Goal: Task Accomplishment & Management: Manage account settings

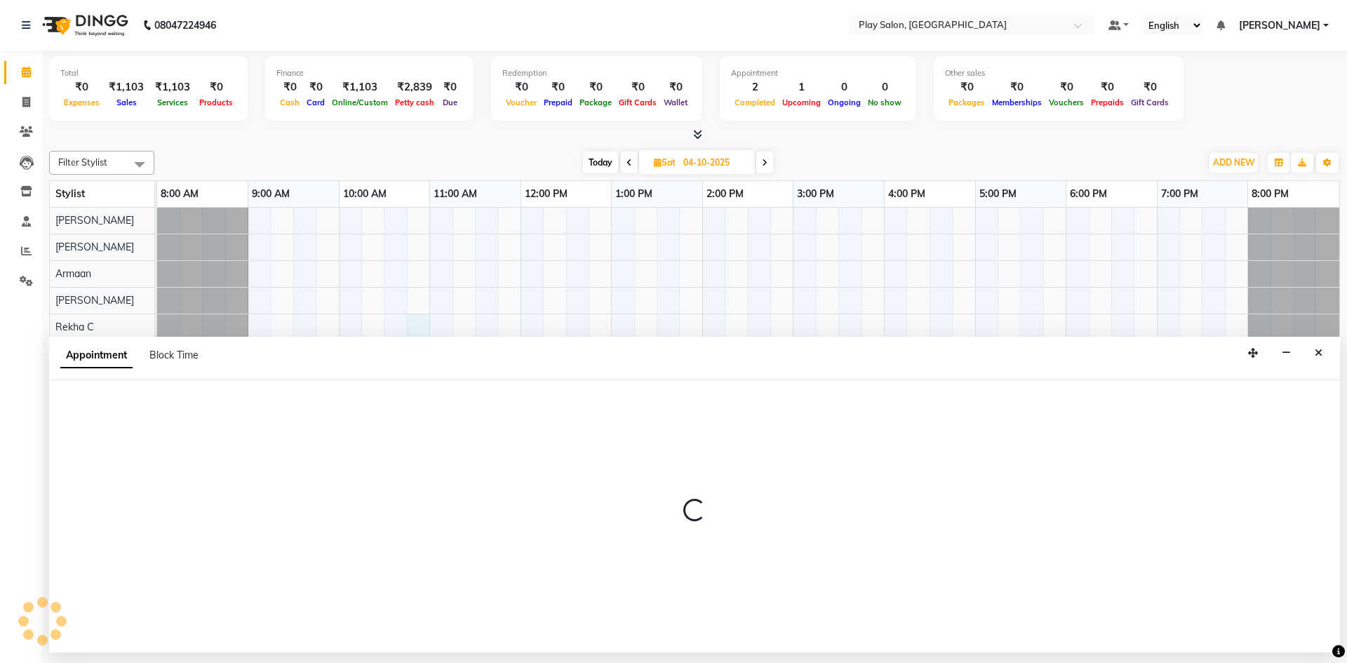
select select "88572"
select select "645"
select select "tentative"
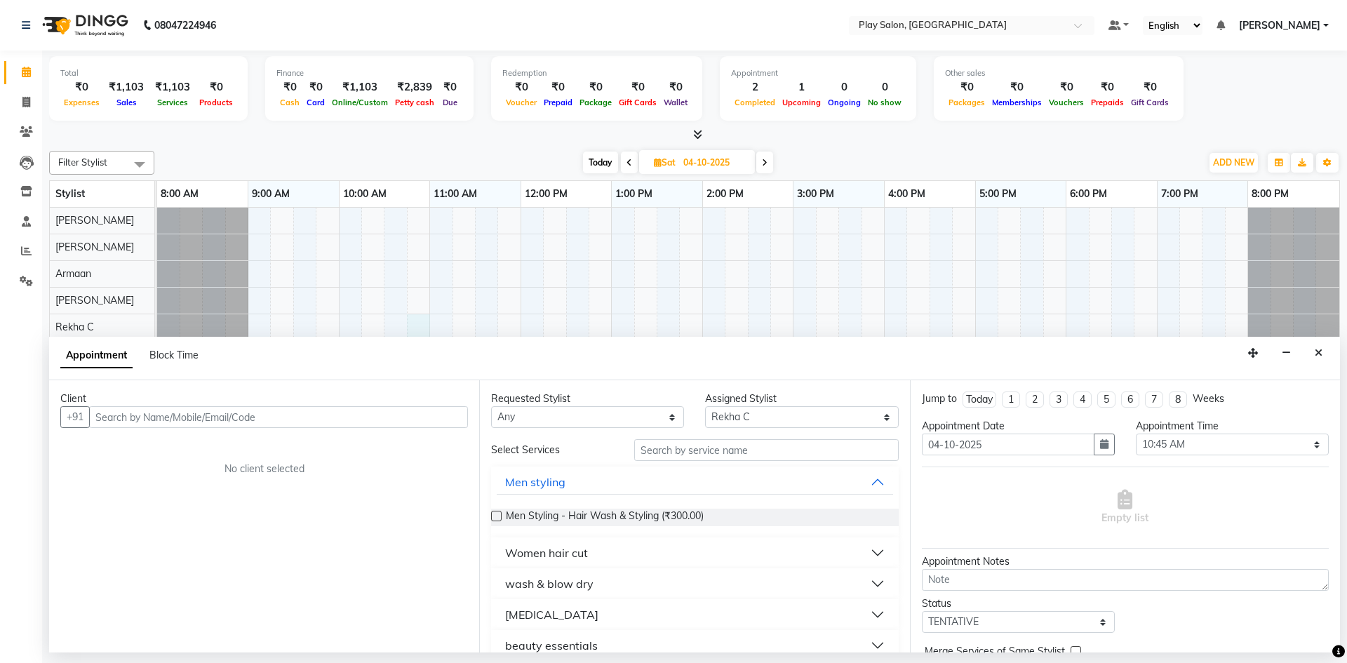
click at [40, 504] on div "Calendar Invoice Clients Leads Inventory Staff Reports Settings Upcoming Tentat…" at bounding box center [94, 341] width 189 height 602
drag, startPoint x: 0, startPoint y: 155, endPoint x: 287, endPoint y: 412, distance: 385.0
click at [287, 412] on div "Client +91 No client selected" at bounding box center [264, 516] width 430 height 272
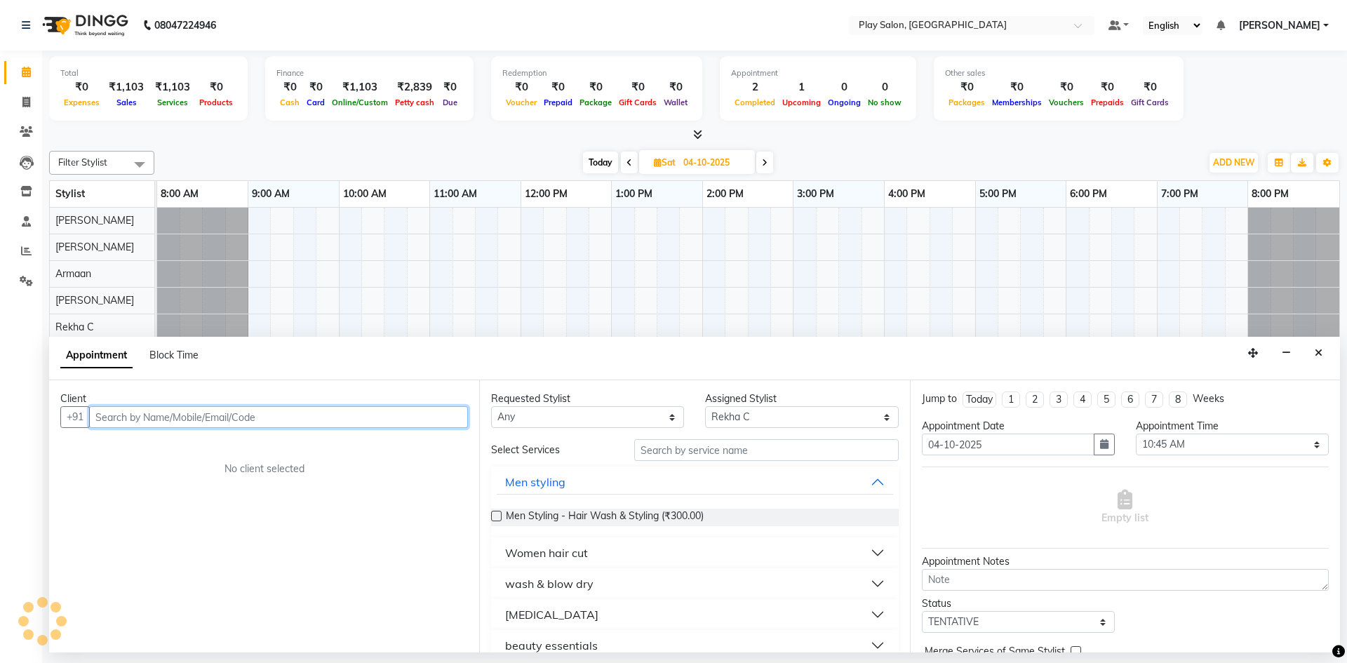
click at [126, 419] on input "text" at bounding box center [278, 417] width 379 height 22
click at [141, 418] on input "750632584" at bounding box center [249, 417] width 321 height 22
type input "7506325874"
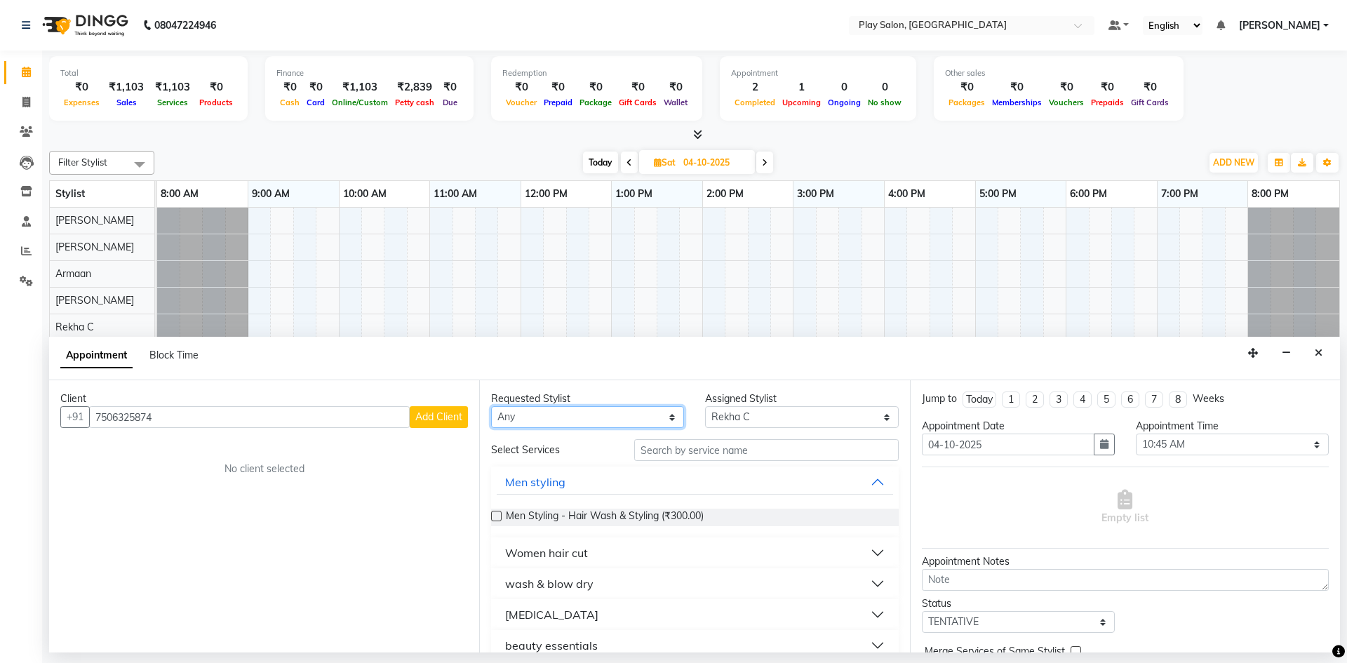
click at [507, 419] on select "Any Armaan [PERSON_NAME] Boicy Gaiphunliu Kamei Hauzel [PERSON_NAME] Puikhamei …" at bounding box center [587, 417] width 193 height 22
select select "88572"
click at [491, 406] on select "Any Armaan [PERSON_NAME] Boicy Gaiphunliu Kamei Hauzel [PERSON_NAME] Puikhamei …" at bounding box center [587, 417] width 193 height 22
click at [649, 452] on input "text" at bounding box center [766, 450] width 264 height 22
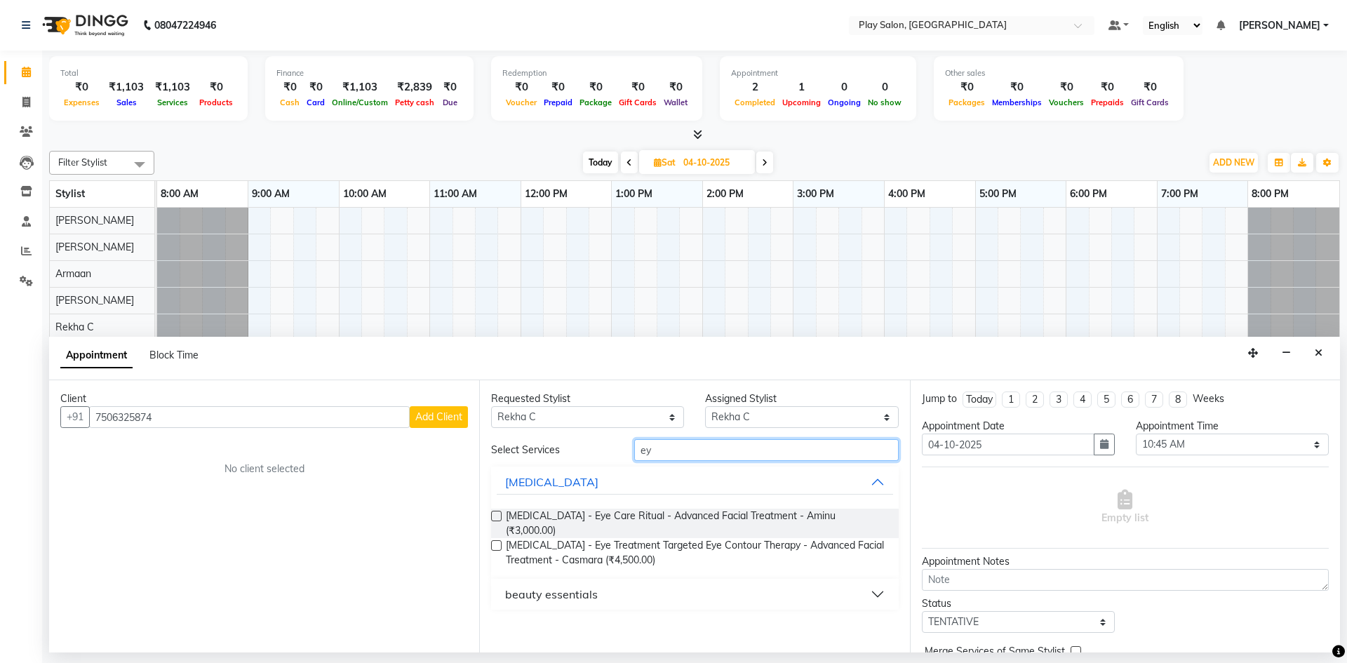
type input "e"
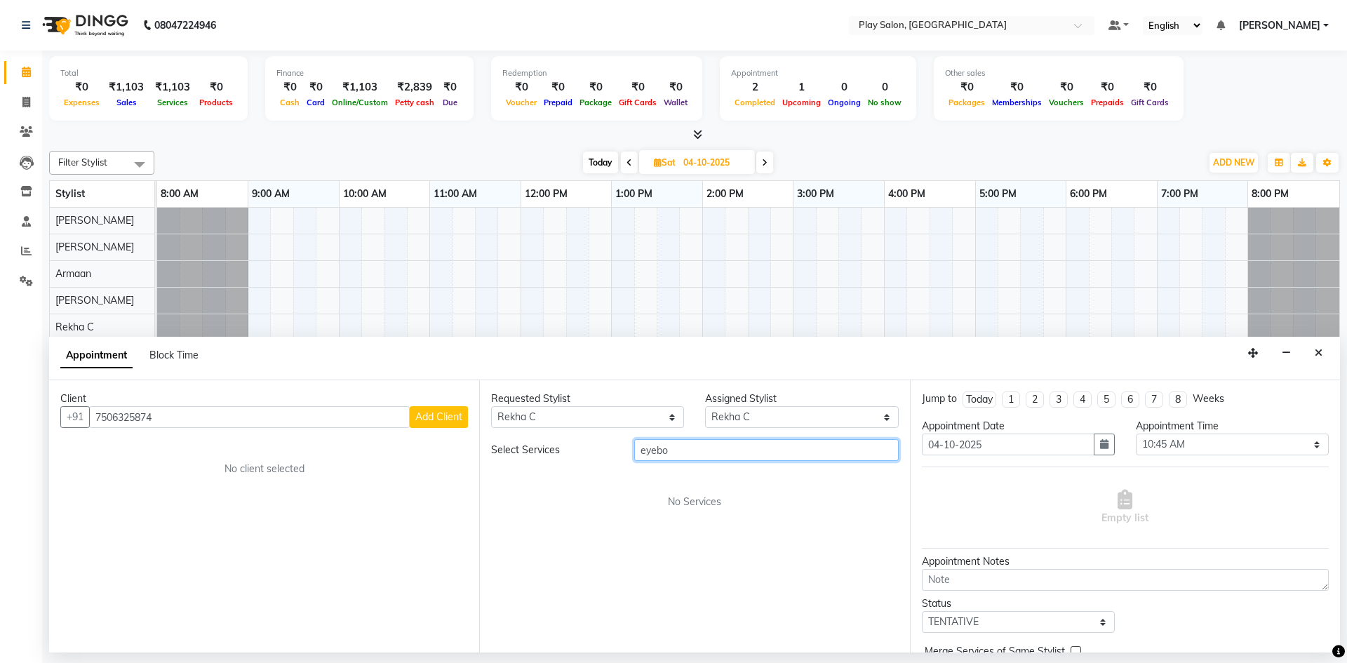
click at [680, 446] on input "eyebo" at bounding box center [766, 450] width 264 height 22
click at [673, 451] on input "eyebo" at bounding box center [766, 450] width 264 height 22
type input "eyeb"
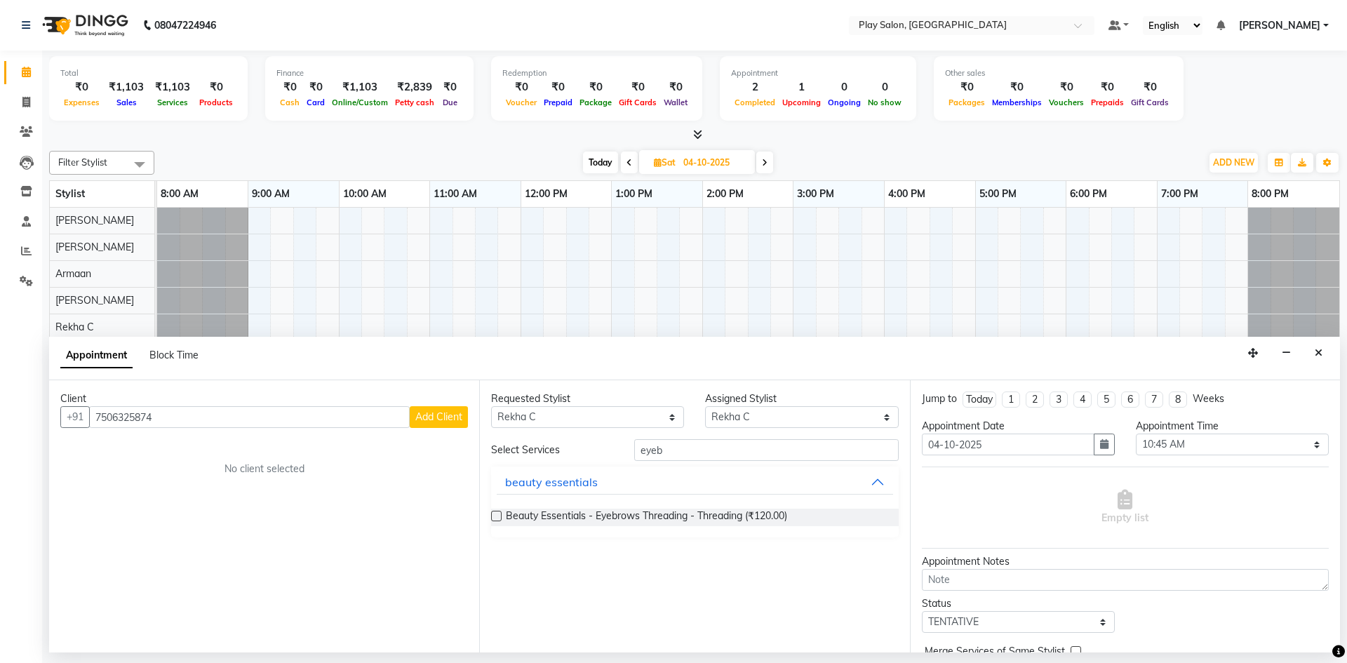
click at [494, 516] on label at bounding box center [496, 516] width 11 height 11
click at [494, 516] on input "checkbox" at bounding box center [495, 517] width 9 height 9
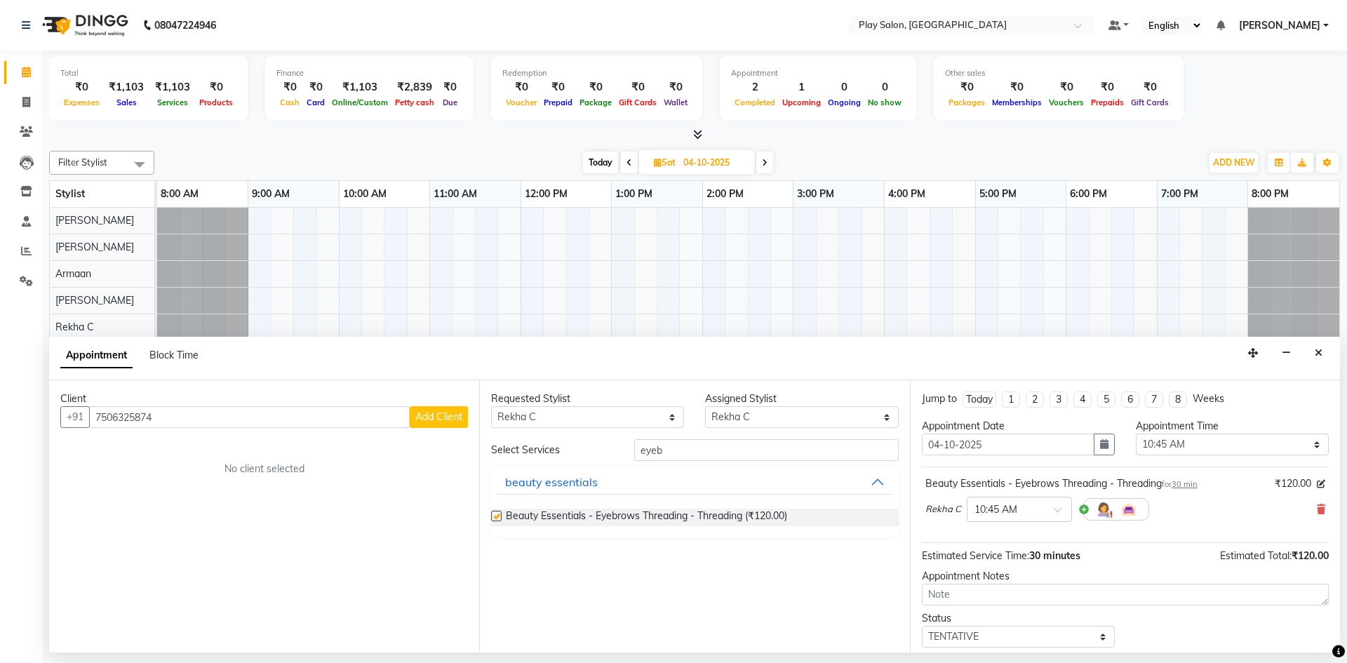
checkbox input "false"
click at [1055, 513] on span at bounding box center [1062, 513] width 18 height 15
click at [1011, 606] on div "02:15 PM" at bounding box center [1019, 604] width 104 height 26
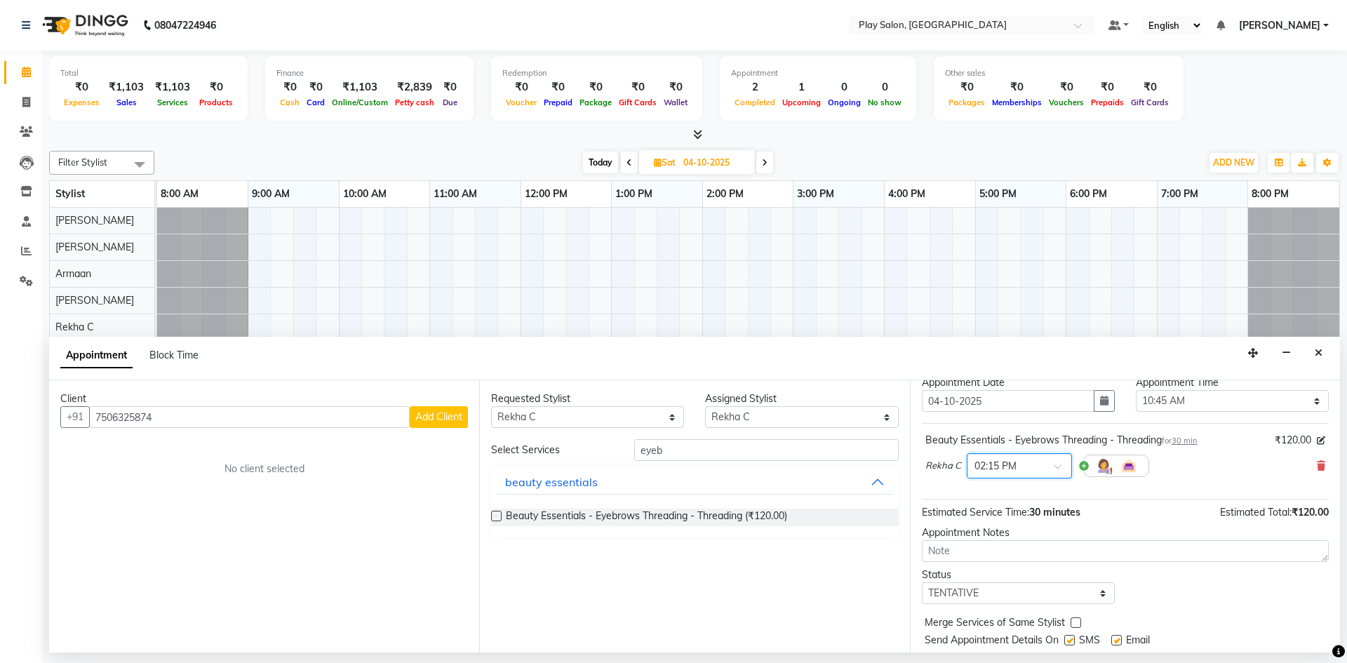
scroll to position [85, 0]
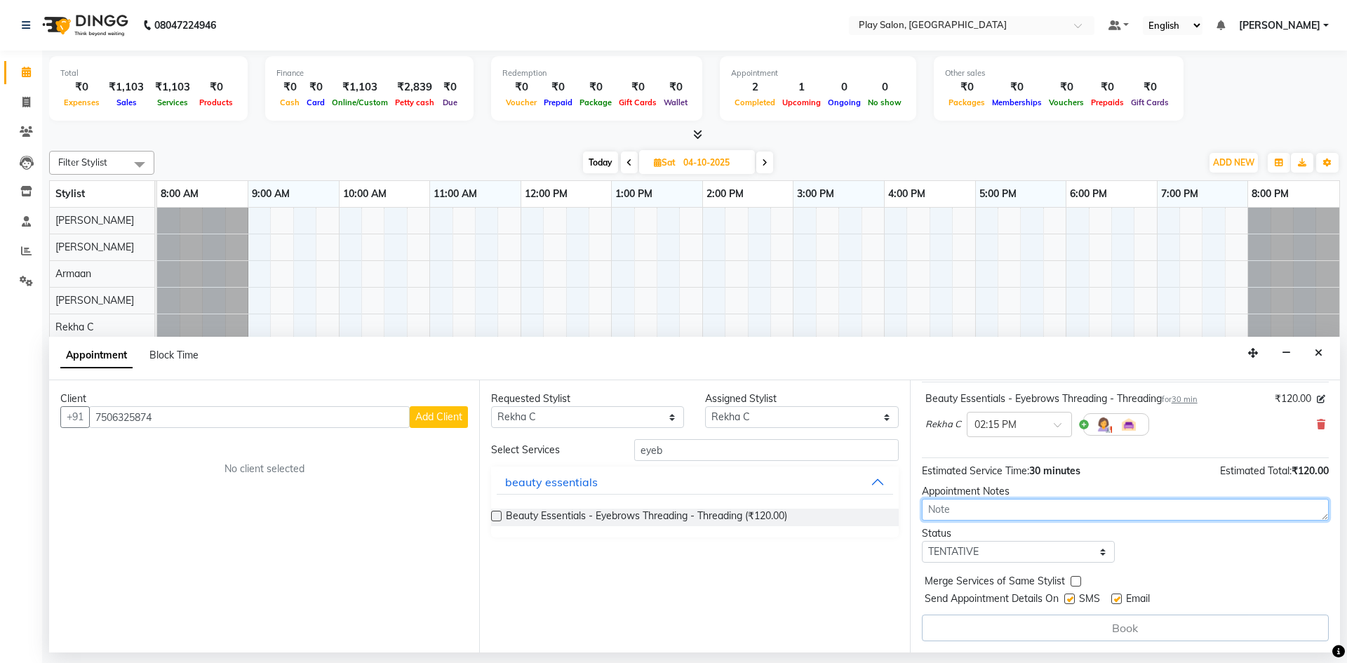
click at [947, 511] on textarea at bounding box center [1125, 510] width 407 height 22
click at [551, 413] on select "Any Armaan [PERSON_NAME] Boicy Gaiphunliu Kamei Hauzel [PERSON_NAME] Puikhamei …" at bounding box center [587, 417] width 193 height 22
click at [538, 412] on select "Any Armaan [PERSON_NAME] Boicy Gaiphunliu Kamei Hauzel [PERSON_NAME] Puikhamei …" at bounding box center [587, 417] width 193 height 22
click at [749, 412] on select "Select Armaan [PERSON_NAME] Boicy Gaiphunliu Kamei Hauzel [PERSON_NAME] Puikham…" at bounding box center [801, 417] width 193 height 22
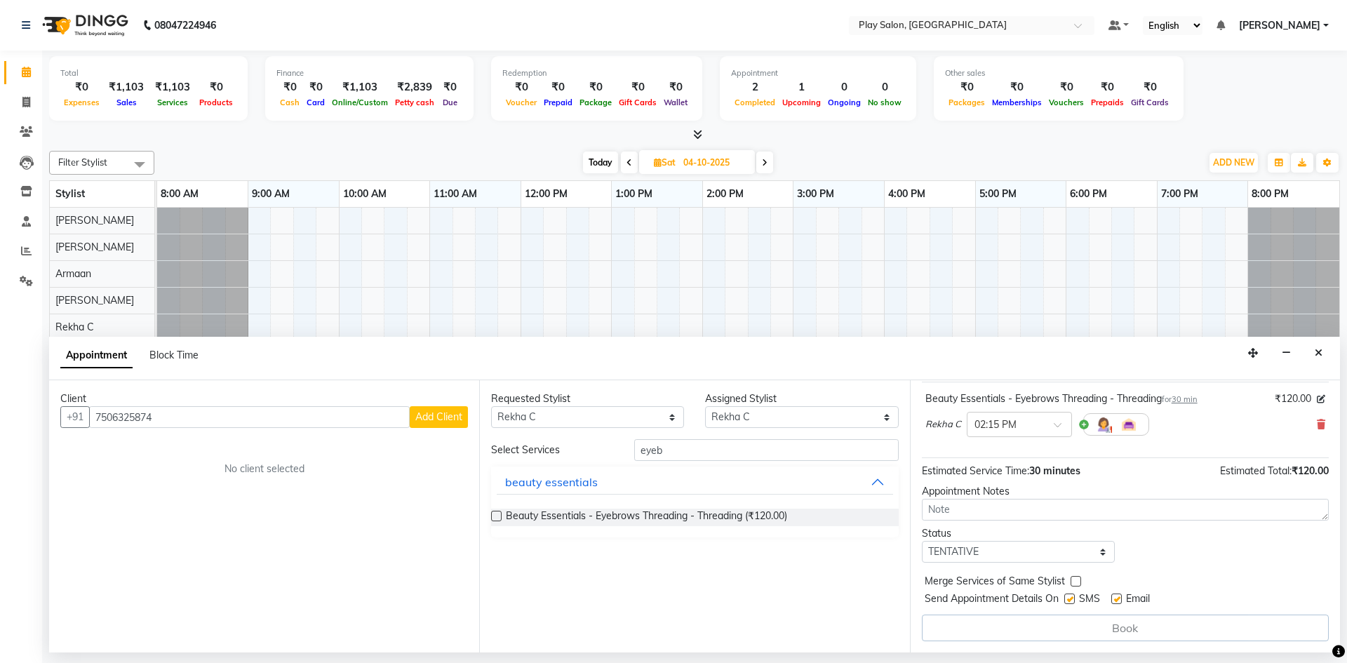
click at [857, 393] on div "Assigned Stylist" at bounding box center [801, 398] width 193 height 15
click at [540, 408] on select "Any Armaan [PERSON_NAME] Boicy Gaiphunliu Kamei Hauzel [PERSON_NAME] Puikhamei …" at bounding box center [587, 417] width 193 height 22
click at [539, 412] on select "Any Armaan [PERSON_NAME] Boicy Gaiphunliu Kamei Hauzel [PERSON_NAME] Puikhamei …" at bounding box center [587, 417] width 193 height 22
select select "null"
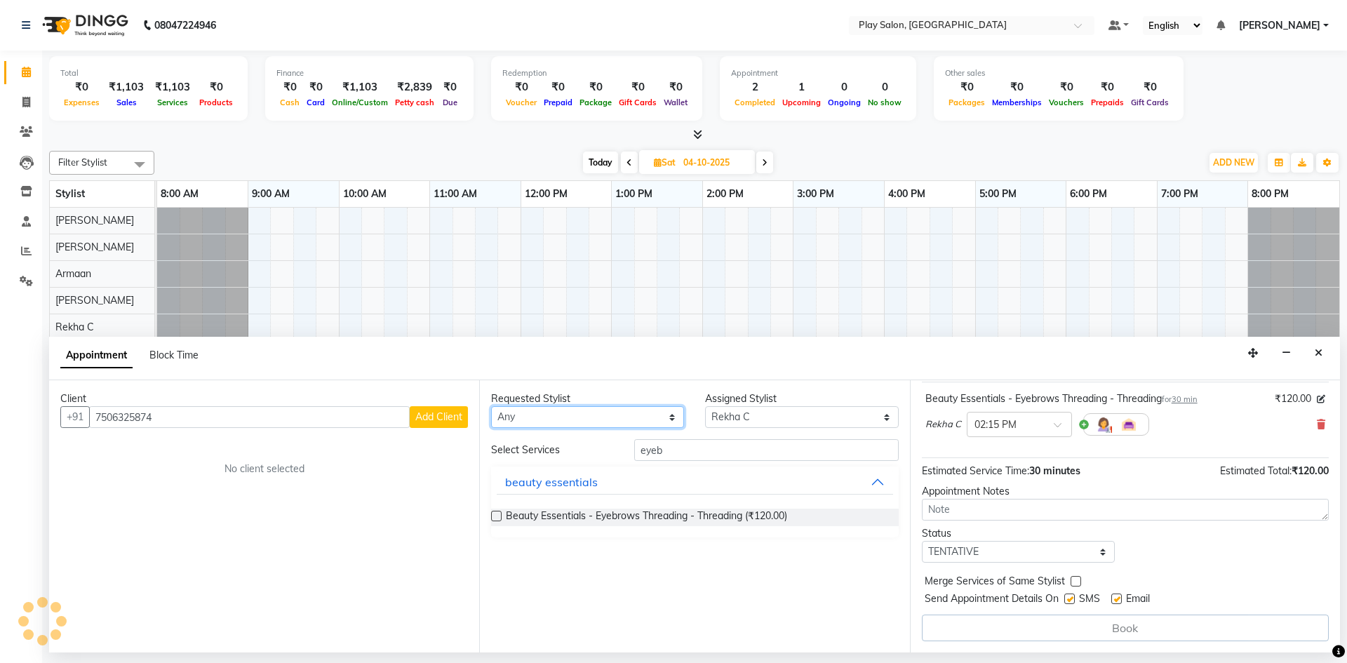
click at [491, 406] on select "Any Armaan [PERSON_NAME] Boicy Gaiphunliu Kamei Hauzel [PERSON_NAME] Puikhamei …" at bounding box center [587, 417] width 193 height 22
select select
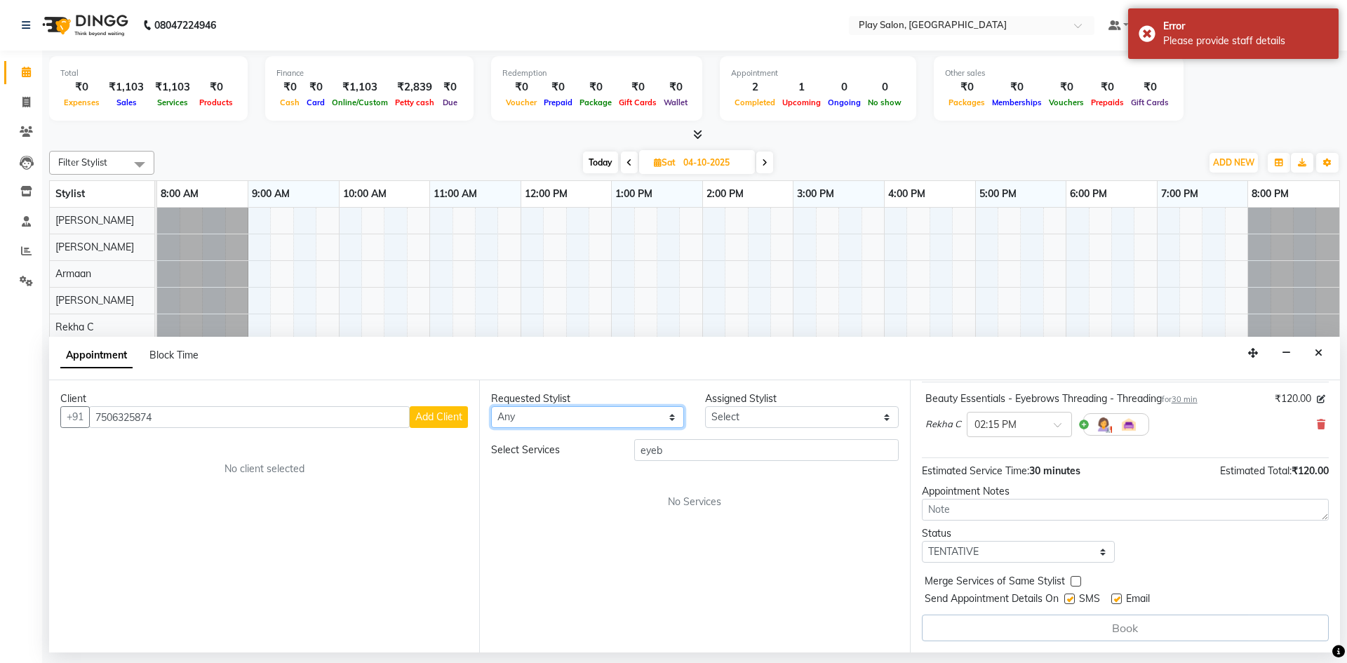
click at [518, 415] on select "Any Armaan [PERSON_NAME] Boicy Gaiphunliu Kamei Hauzel [PERSON_NAME] Puikhamei …" at bounding box center [587, 417] width 193 height 22
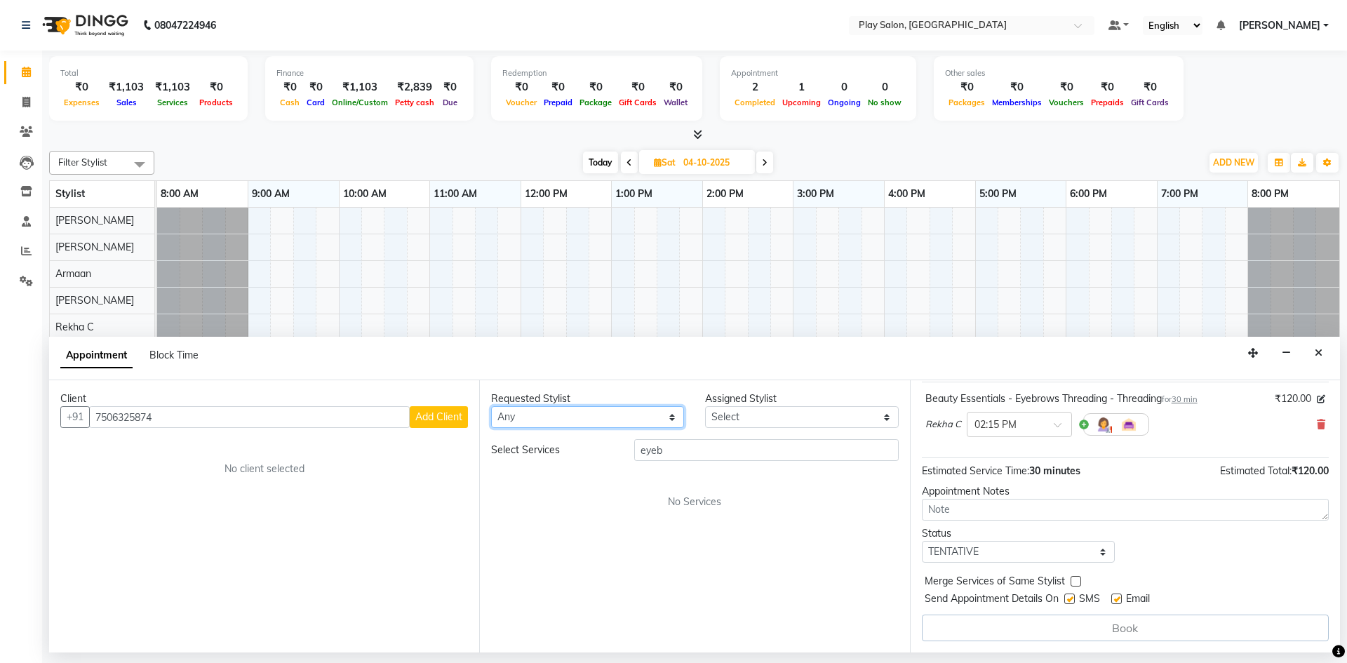
click at [518, 415] on select "Any Armaan [PERSON_NAME] Boicy Gaiphunliu Kamei Hauzel [PERSON_NAME] Puikhamei …" at bounding box center [587, 417] width 193 height 22
drag, startPoint x: 495, startPoint y: 401, endPoint x: 494, endPoint y: 412, distance: 10.6
click at [494, 412] on div "Requested Stylist Any Armaan [PERSON_NAME] Boicy Gaiphunliu Kamei Hauzel [PERSO…" at bounding box center [587, 409] width 214 height 36
click at [494, 412] on select "Any Armaan [PERSON_NAME] Boicy Gaiphunliu Kamei Hauzel [PERSON_NAME] Puikhamei …" at bounding box center [587, 417] width 193 height 22
click at [503, 419] on select "Any Armaan [PERSON_NAME] Boicy Gaiphunliu Kamei Hauzel [PERSON_NAME] Puikhamei …" at bounding box center [587, 417] width 193 height 22
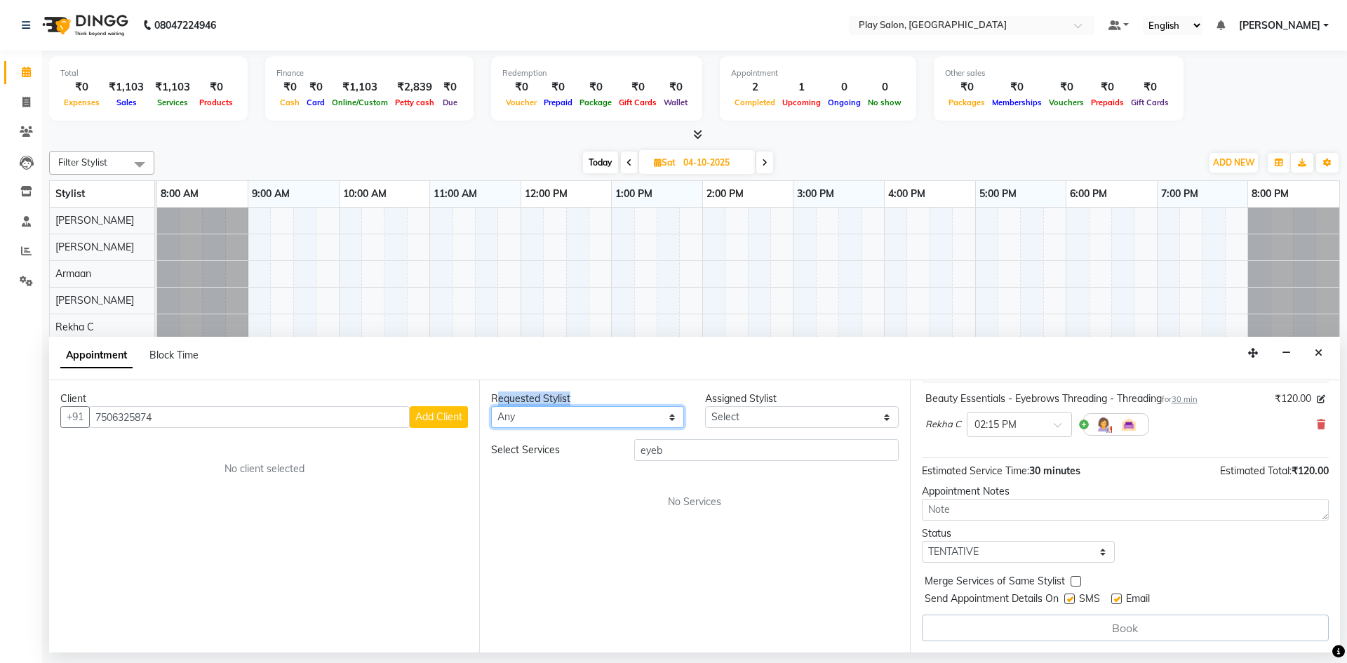
click at [504, 410] on select "Any Armaan [PERSON_NAME] Boicy Gaiphunliu Kamei Hauzel [PERSON_NAME] Puikhamei …" at bounding box center [587, 417] width 193 height 22
select select "88572"
click at [491, 406] on select "Any Armaan [PERSON_NAME] Boicy Gaiphunliu Kamei Hauzel [PERSON_NAME] Puikhamei …" at bounding box center [587, 417] width 193 height 22
select select "88572"
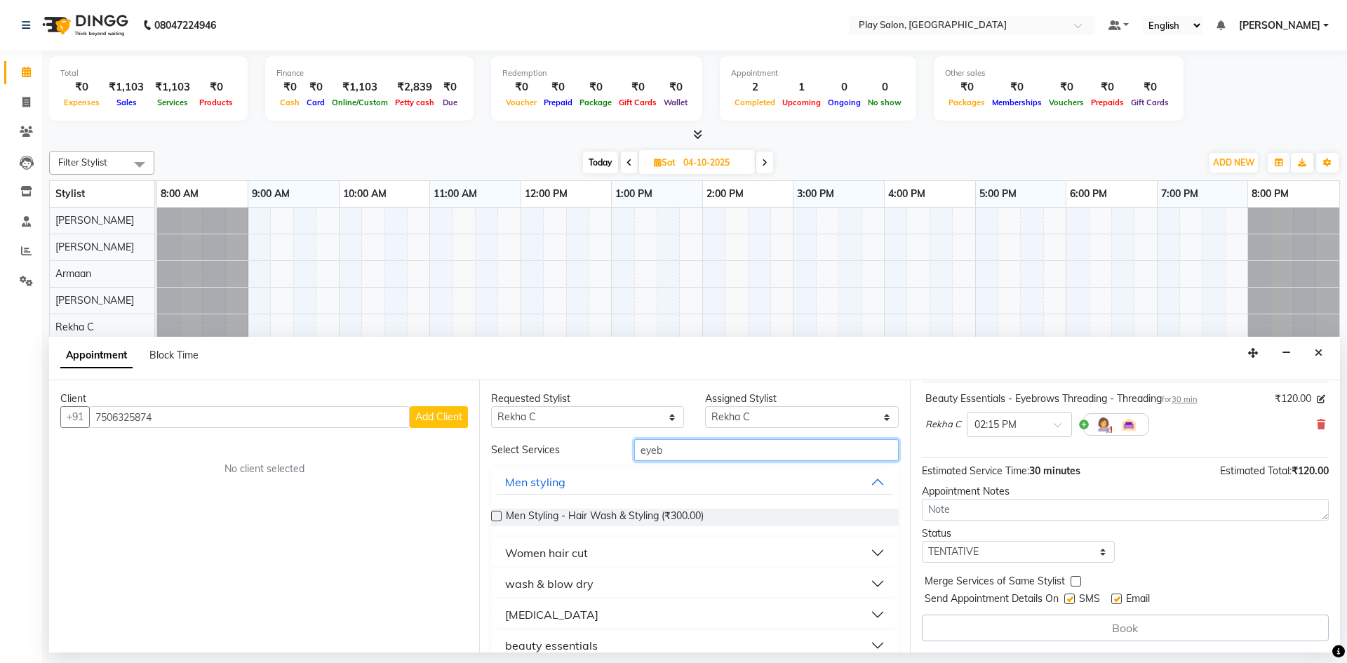
click at [673, 454] on input "eyeb" at bounding box center [766, 450] width 264 height 22
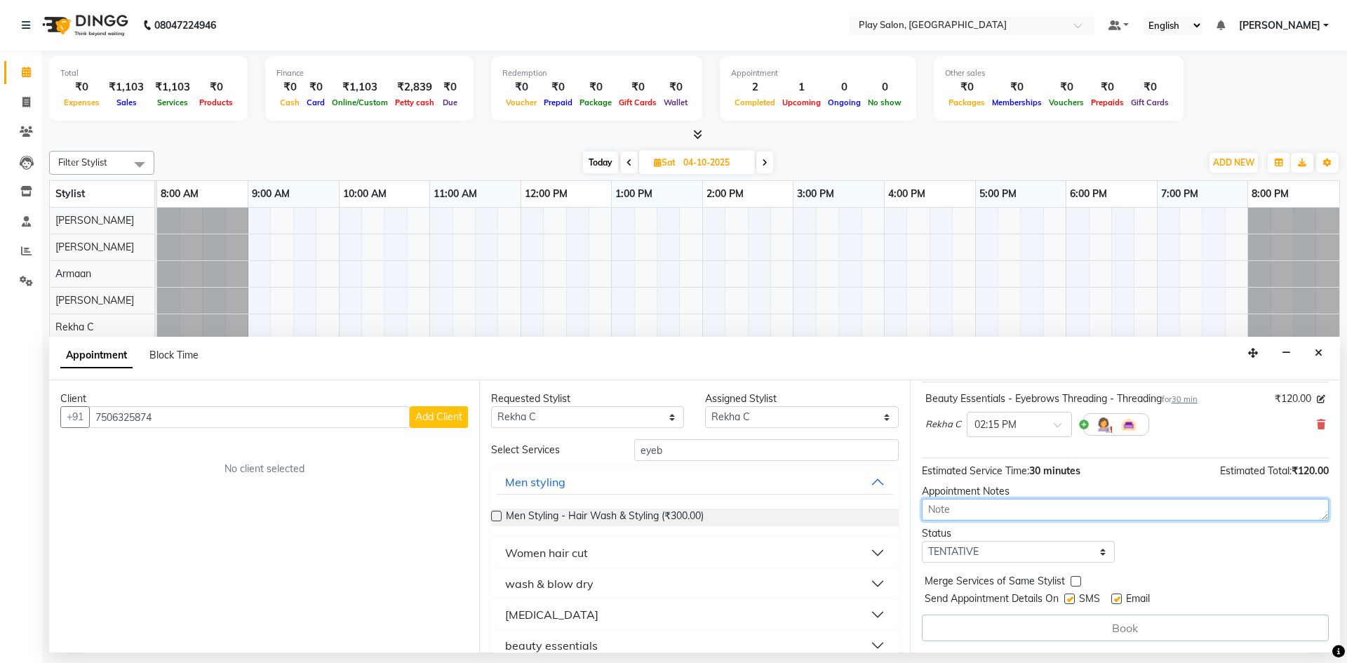
click at [958, 506] on textarea at bounding box center [1125, 510] width 407 height 22
click at [941, 548] on select "Select TENTATIVE CONFIRM UPCOMING" at bounding box center [1018, 552] width 193 height 22
click at [1316, 424] on icon at bounding box center [1320, 424] width 8 height 10
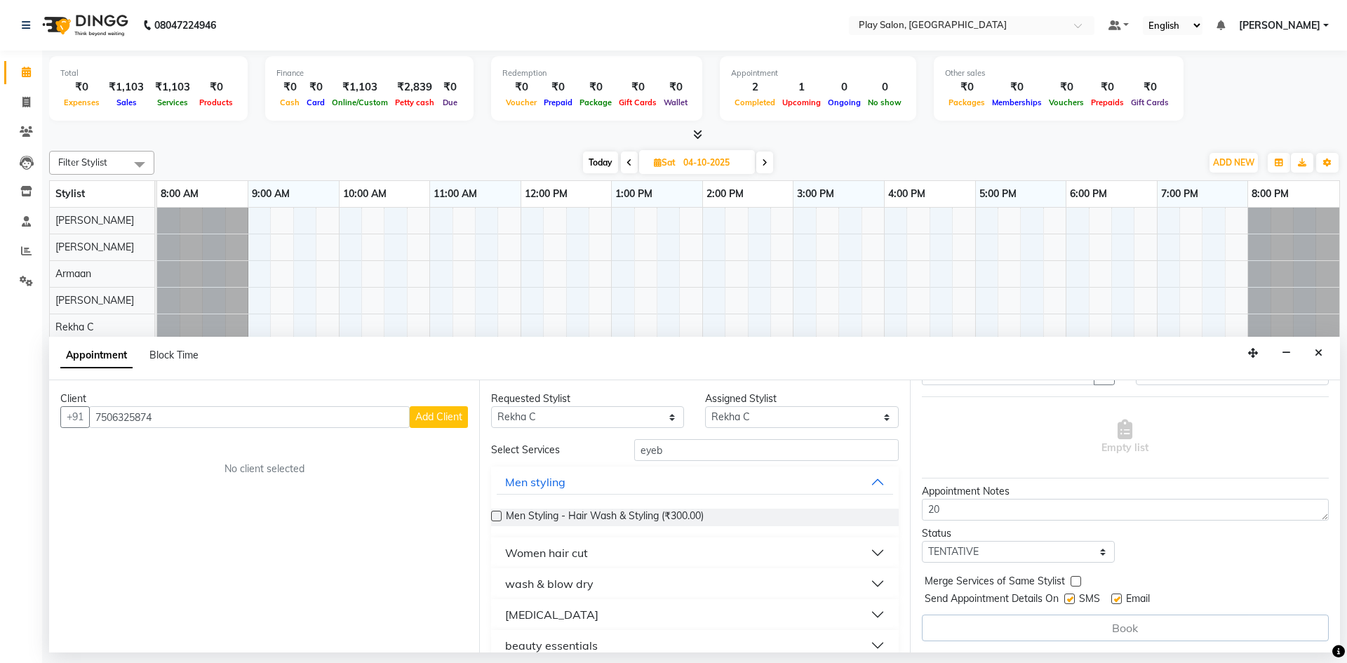
scroll to position [70, 0]
click at [950, 505] on textarea "20" at bounding box center [1125, 510] width 407 height 22
type textarea "2"
click at [173, 415] on input "7506325874" at bounding box center [249, 417] width 321 height 22
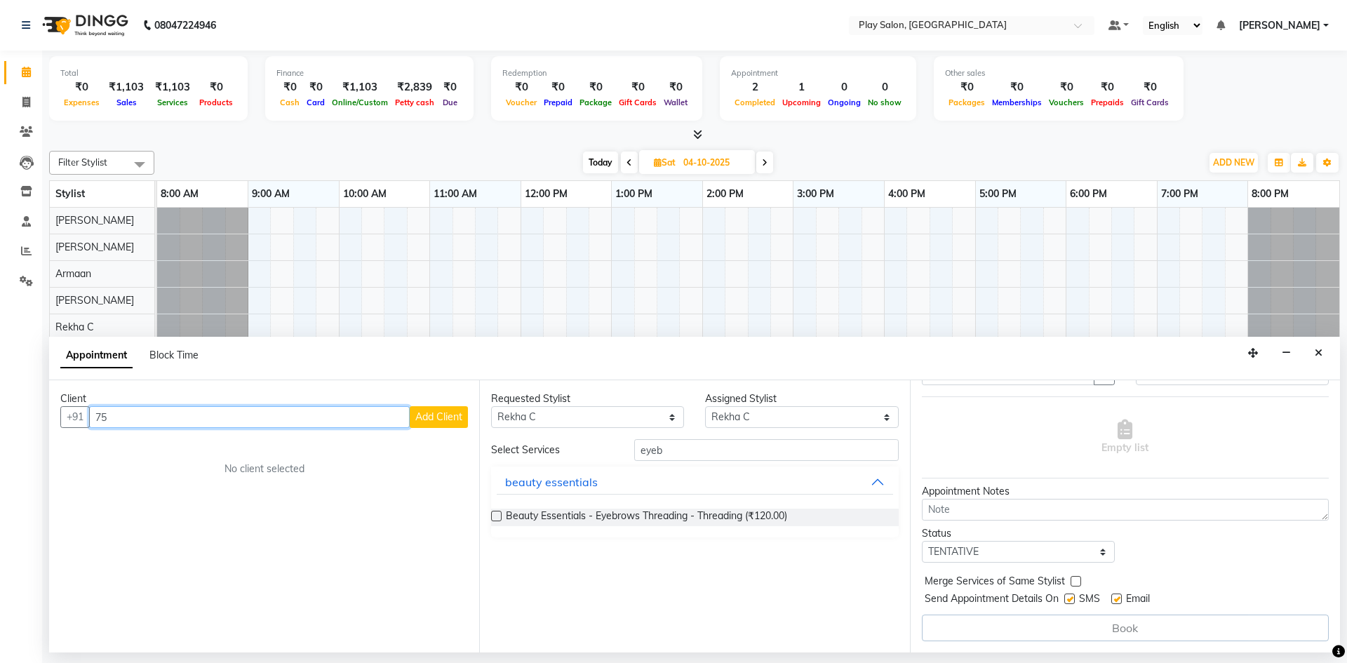
type input "7"
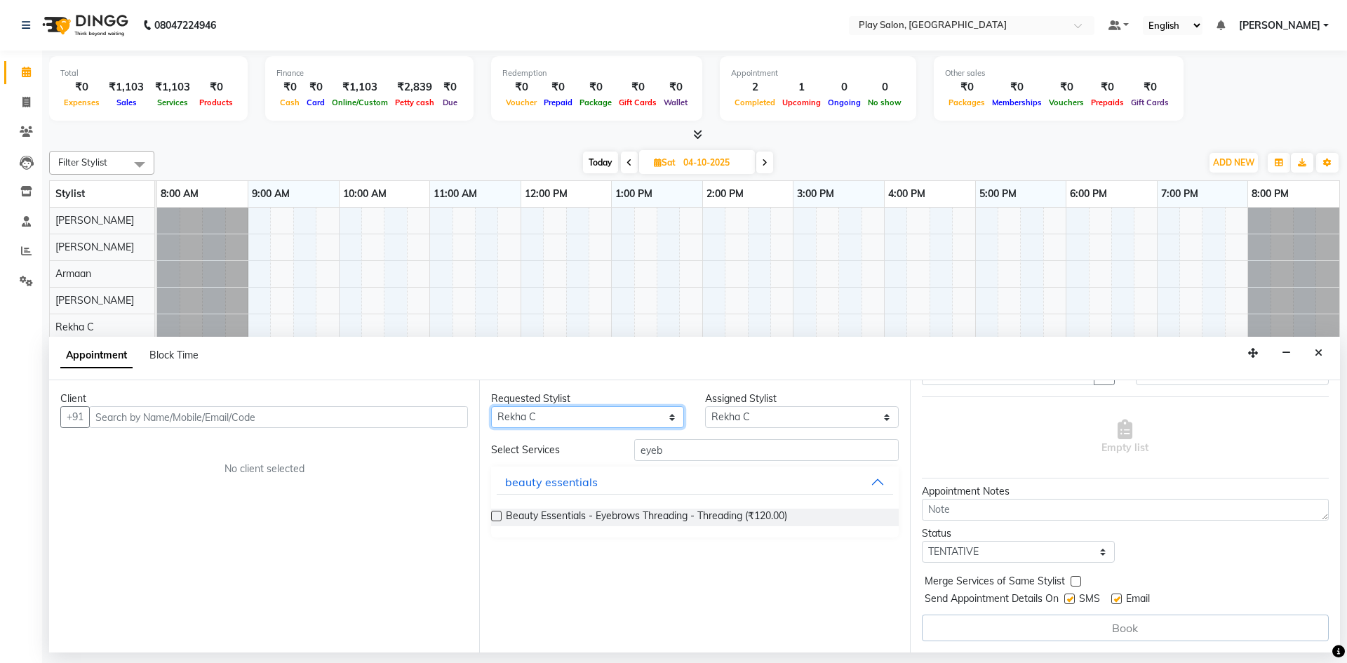
click at [534, 409] on select "Any Armaan [PERSON_NAME] Boicy Gaiphunliu Kamei Hauzel [PERSON_NAME] Puikhamei …" at bounding box center [587, 417] width 193 height 22
click at [541, 417] on select "Any Armaan [PERSON_NAME] Boicy Gaiphunliu Kamei Hauzel [PERSON_NAME] Puikhamei …" at bounding box center [587, 417] width 193 height 22
select select "null"
click at [491, 406] on select "Any Armaan [PERSON_NAME] Boicy Gaiphunliu Kamei Hauzel [PERSON_NAME] Puikhamei …" at bounding box center [587, 417] width 193 height 22
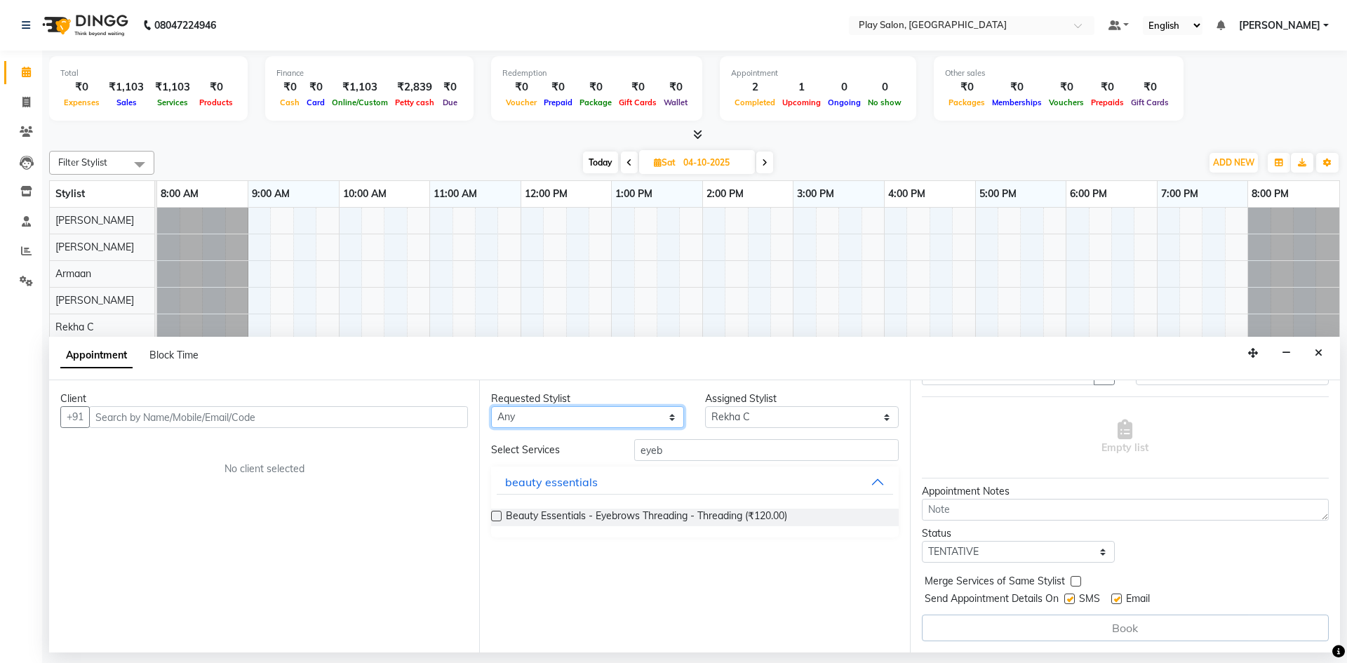
select select
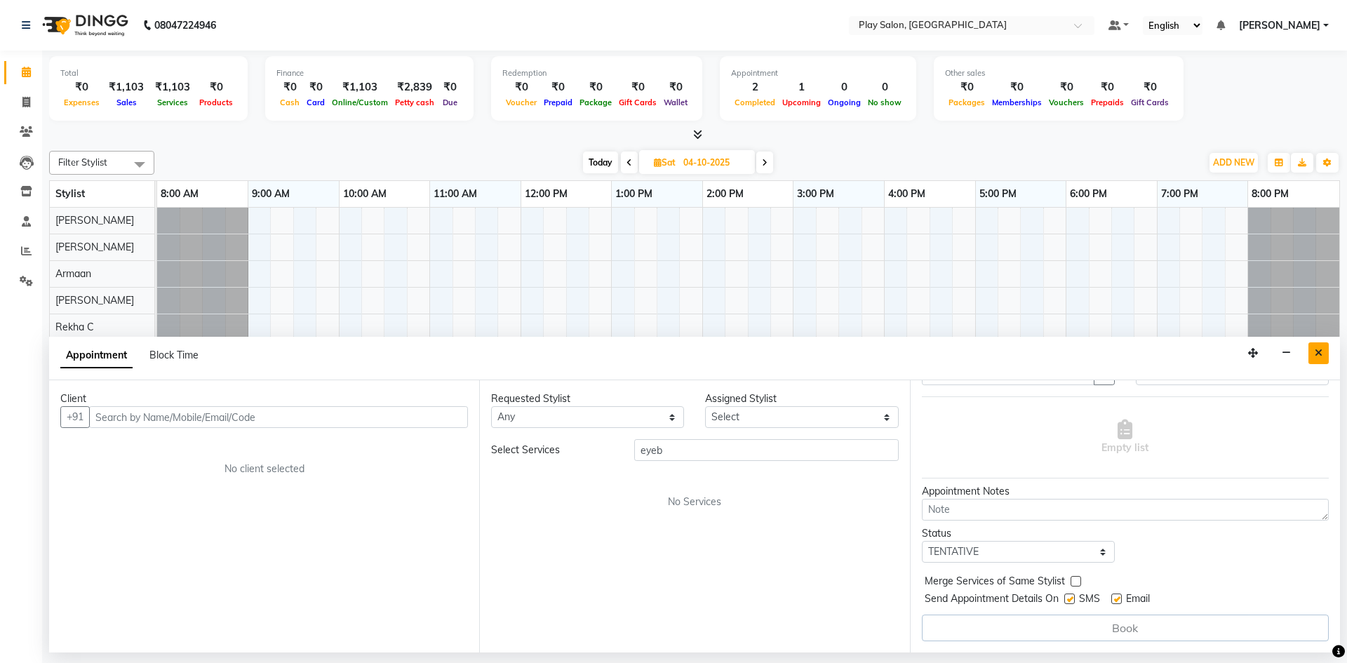
click at [1324, 349] on button "Close" at bounding box center [1318, 353] width 20 height 22
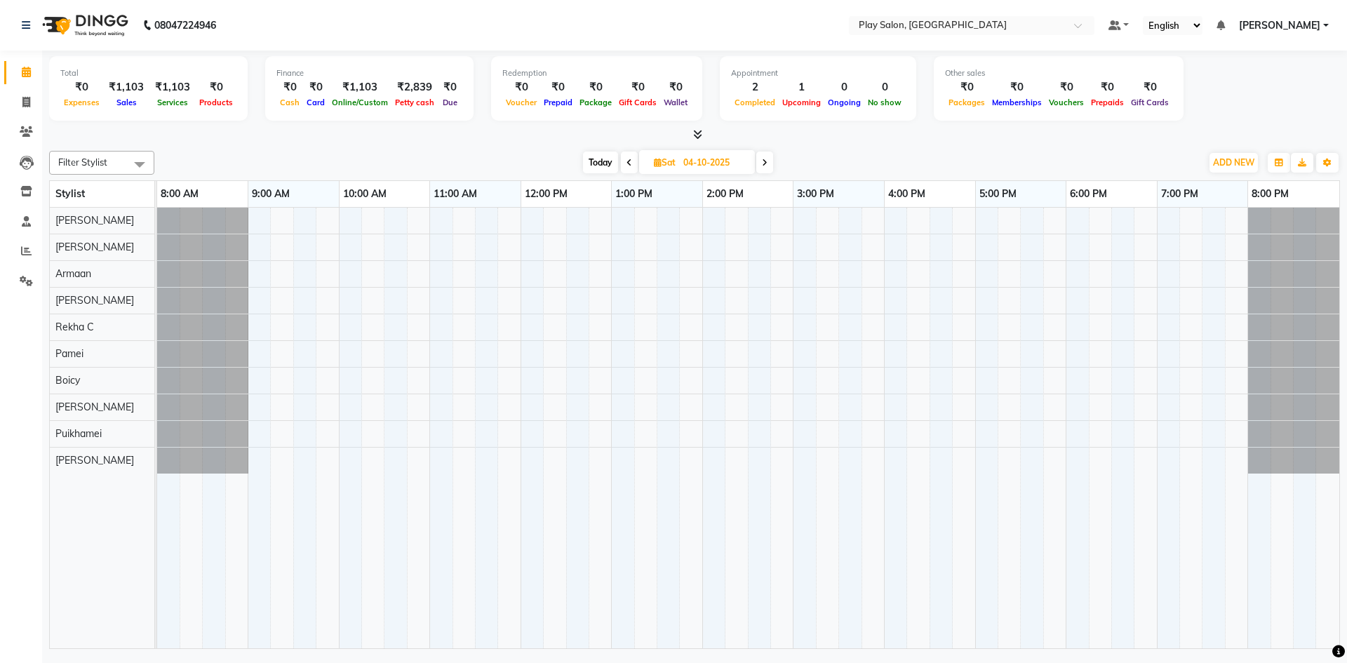
click at [709, 165] on input "04-10-2025" at bounding box center [714, 162] width 70 height 21
select select "10"
select select "2025"
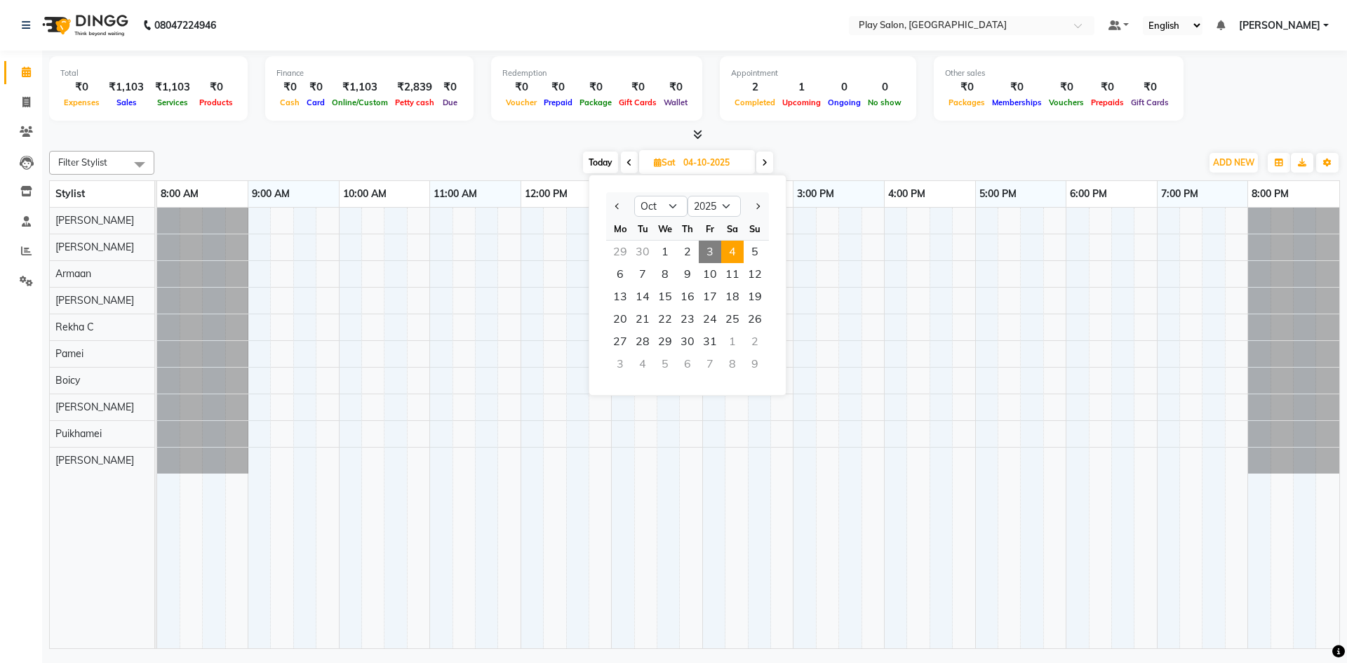
click at [714, 255] on span "3" at bounding box center [710, 252] width 22 height 22
type input "03-10-2025"
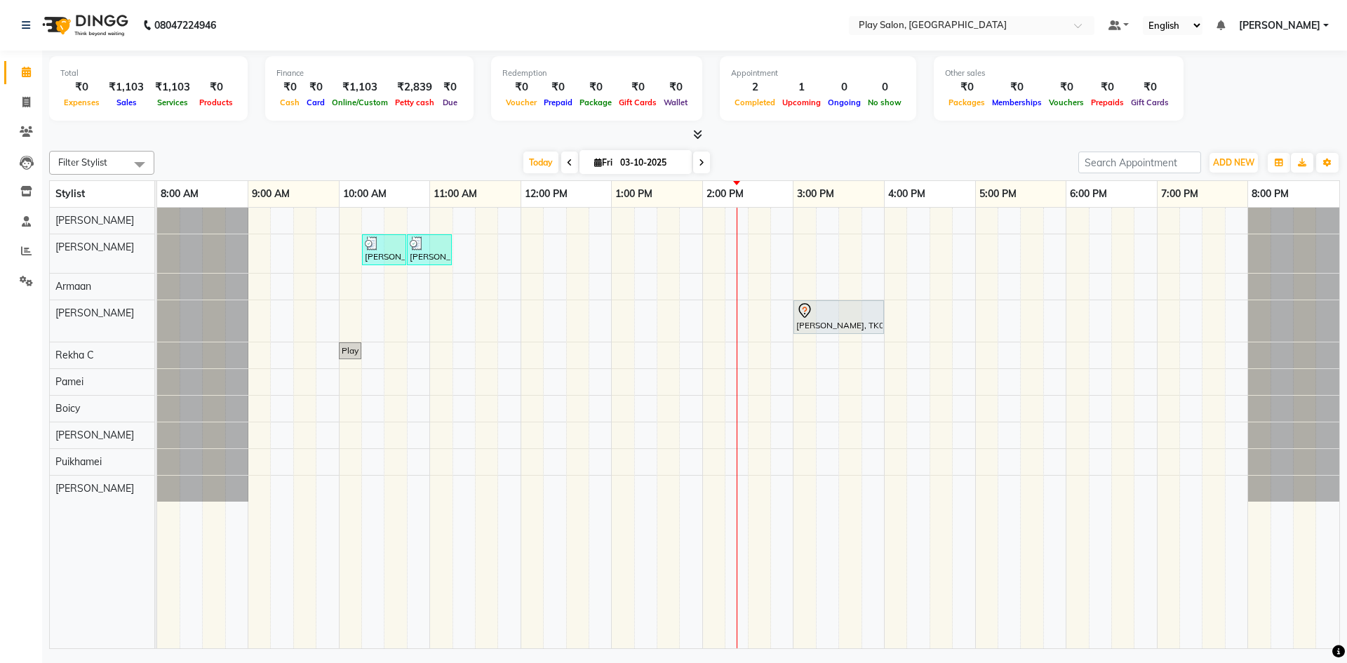
click at [689, 356] on div "[PERSON_NAME], TK02, 10:15 AM-10:45 AM, Men Hair Cut - Hair Cut Sr Stylist [PER…" at bounding box center [748, 428] width 1182 height 440
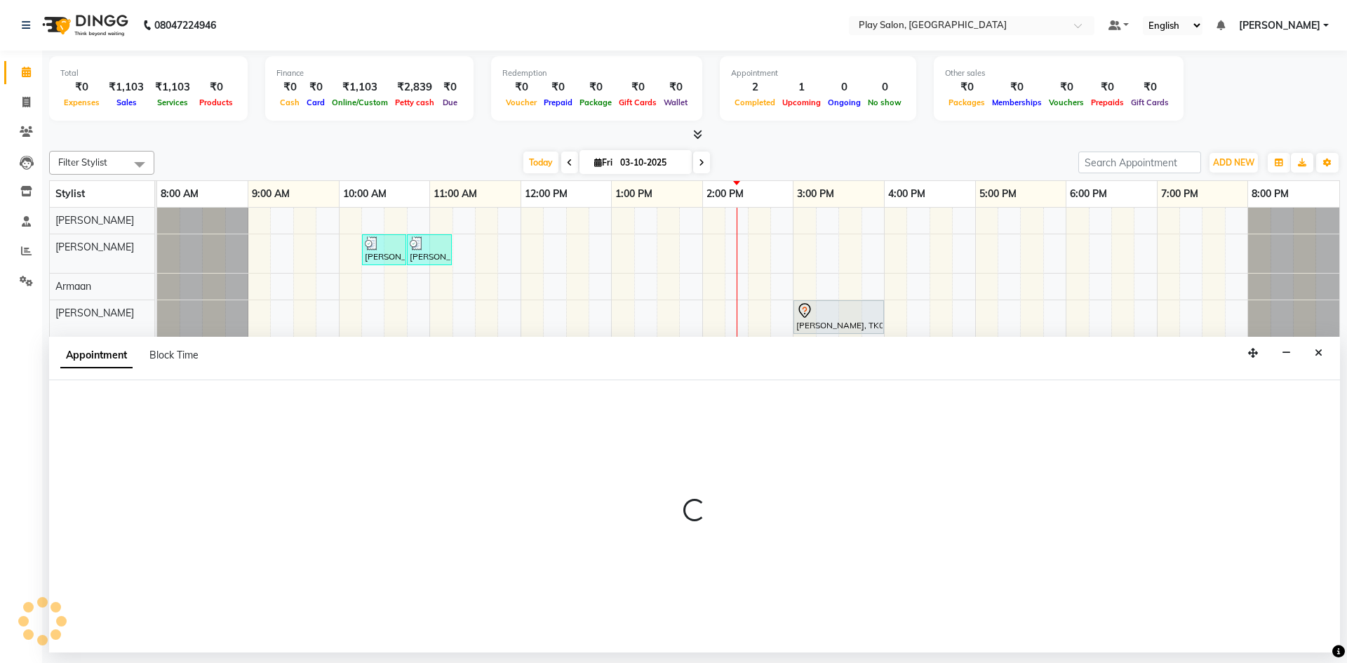
select select "88572"
select select "825"
select select "tentative"
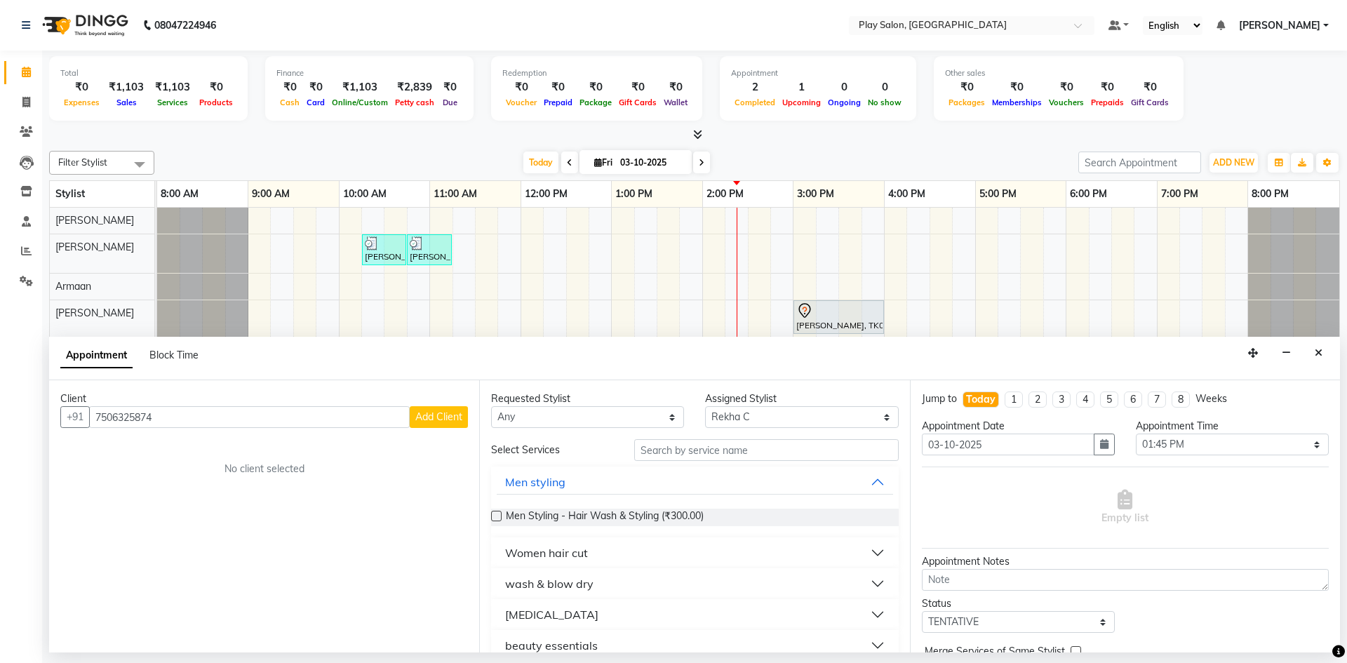
type input "7506325874"
click at [443, 429] on div "Client [PHONE_NUMBER] Add Client No client selected" at bounding box center [264, 516] width 430 height 272
click at [438, 417] on span "Add Client" at bounding box center [438, 416] width 47 height 13
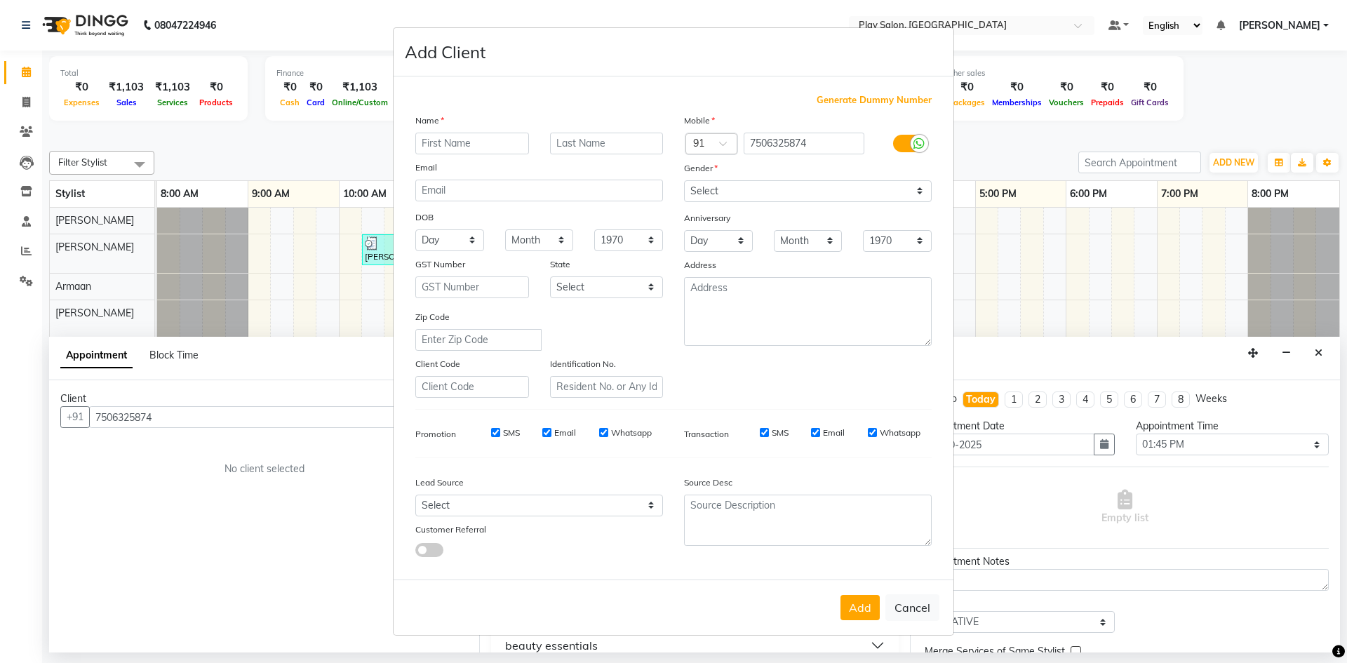
click at [461, 142] on input "text" at bounding box center [472, 144] width 114 height 22
type input "Shivani"
click at [584, 153] on input "text" at bounding box center [607, 144] width 114 height 22
type input "S"
click at [498, 185] on input "email" at bounding box center [539, 191] width 248 height 22
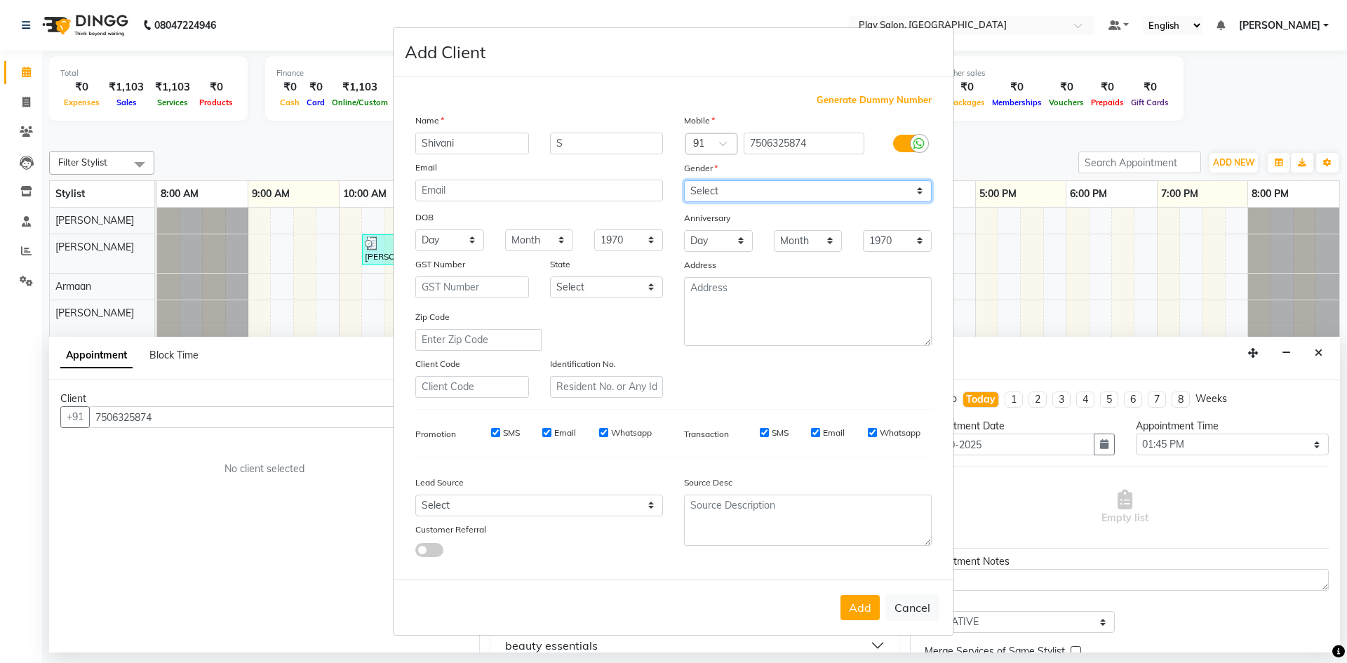
click at [744, 189] on select "Select [DEMOGRAPHIC_DATA] [DEMOGRAPHIC_DATA] Other Prefer Not To Say" at bounding box center [808, 191] width 248 height 22
select select "[DEMOGRAPHIC_DATA]"
click at [684, 180] on select "Select [DEMOGRAPHIC_DATA] [DEMOGRAPHIC_DATA] Other Prefer Not To Say" at bounding box center [808, 191] width 248 height 22
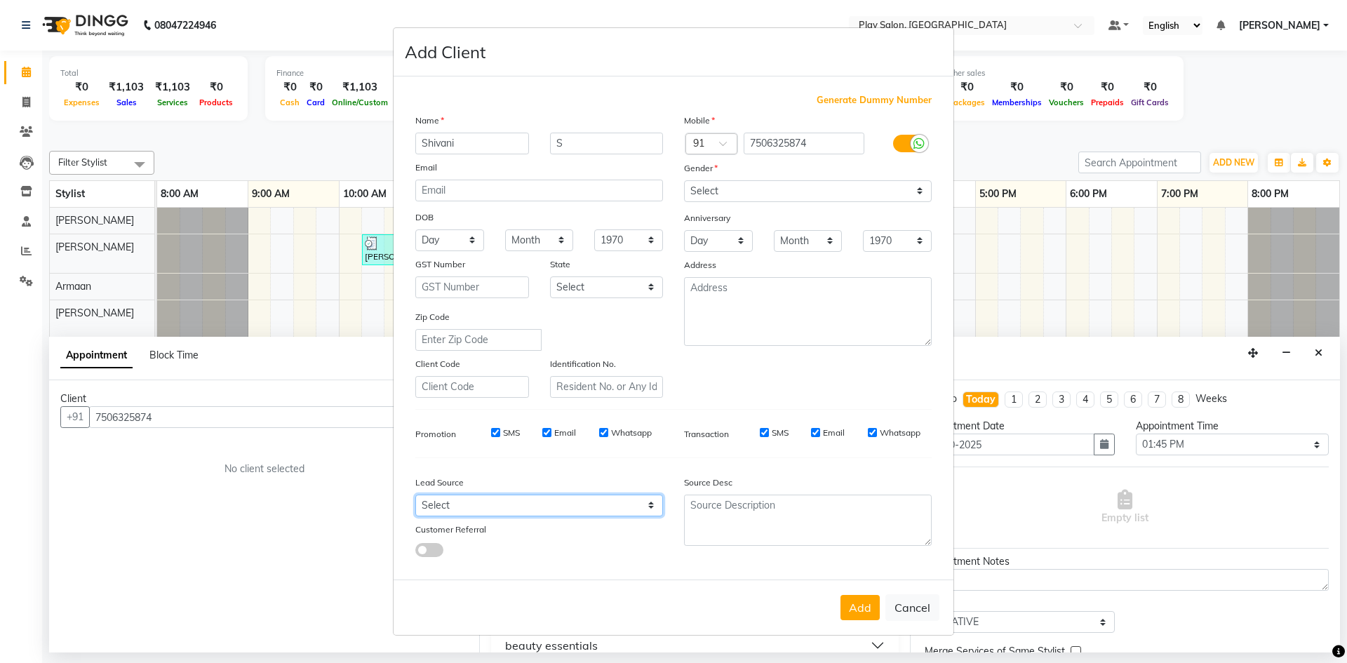
click at [527, 497] on select "Select Walk-in Internet Friend Word of Mouth Advertisement Facebook JustDial Go…" at bounding box center [539, 505] width 248 height 22
select select "56178"
click at [415, 494] on select "Select Walk-in Internet Friend Word of Mouth Advertisement Facebook JustDial Go…" at bounding box center [539, 505] width 248 height 22
click at [854, 607] on button "Add" at bounding box center [859, 607] width 39 height 25
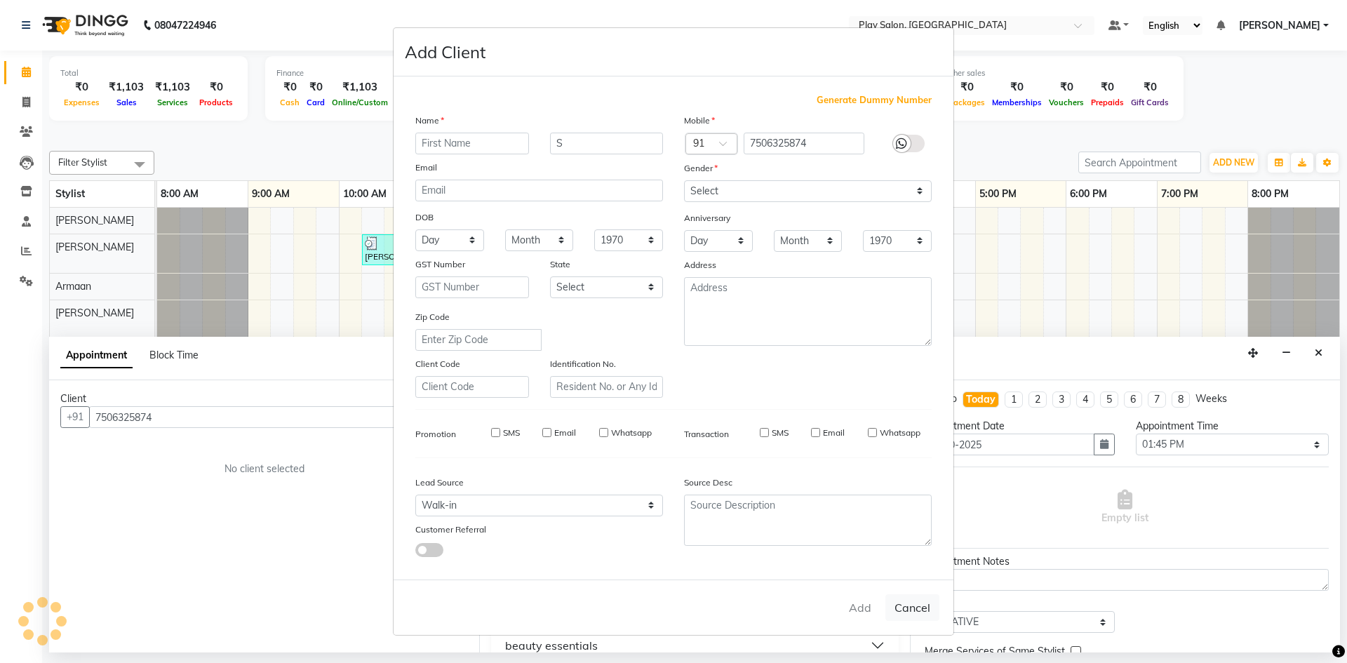
select select
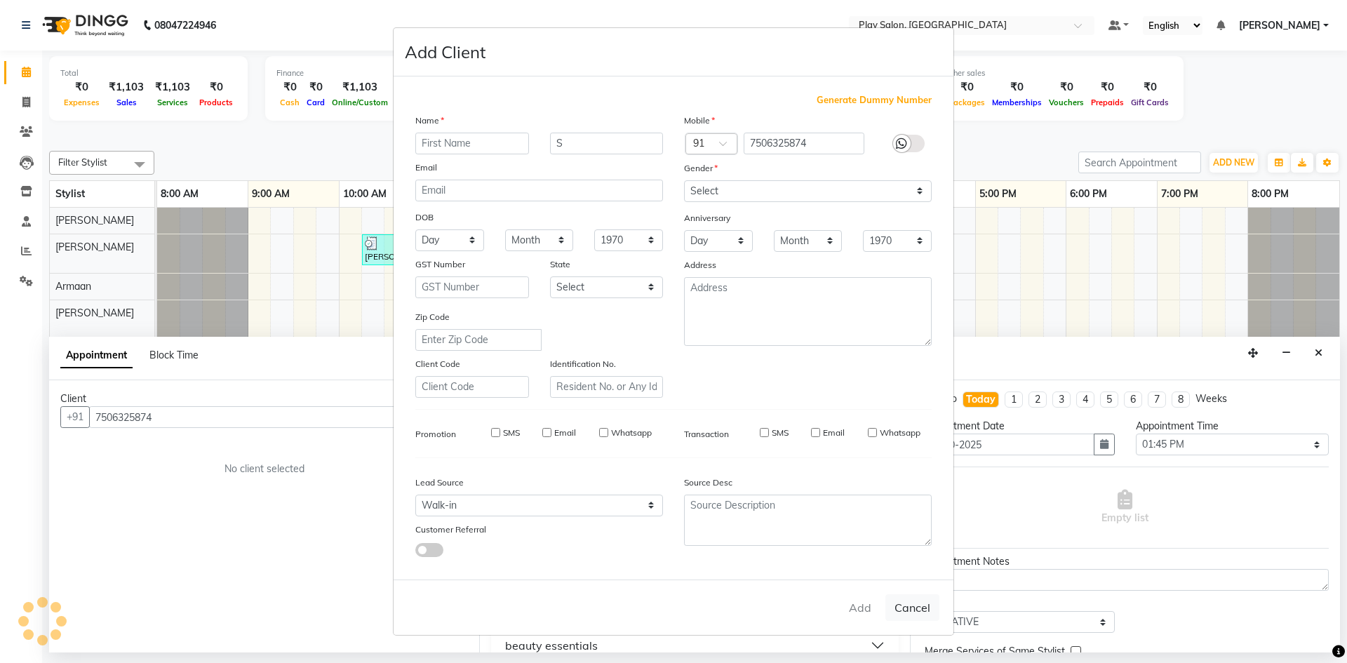
select select
checkbox input "false"
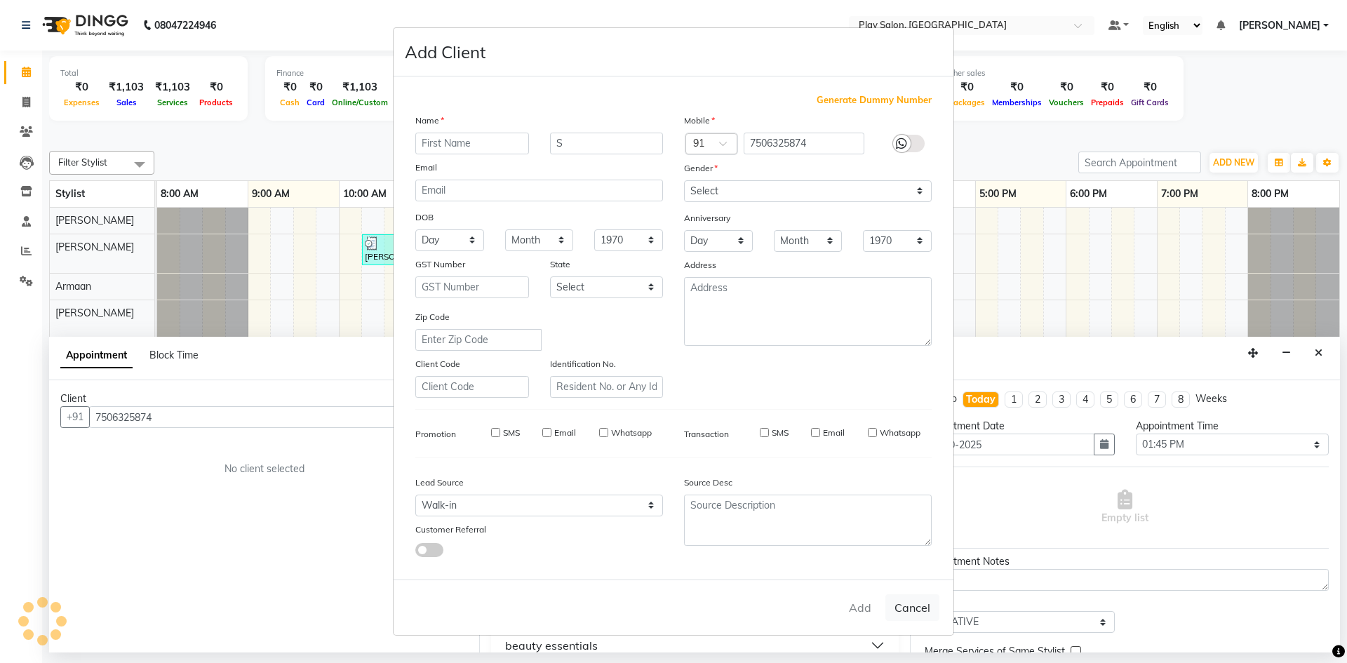
checkbox input "false"
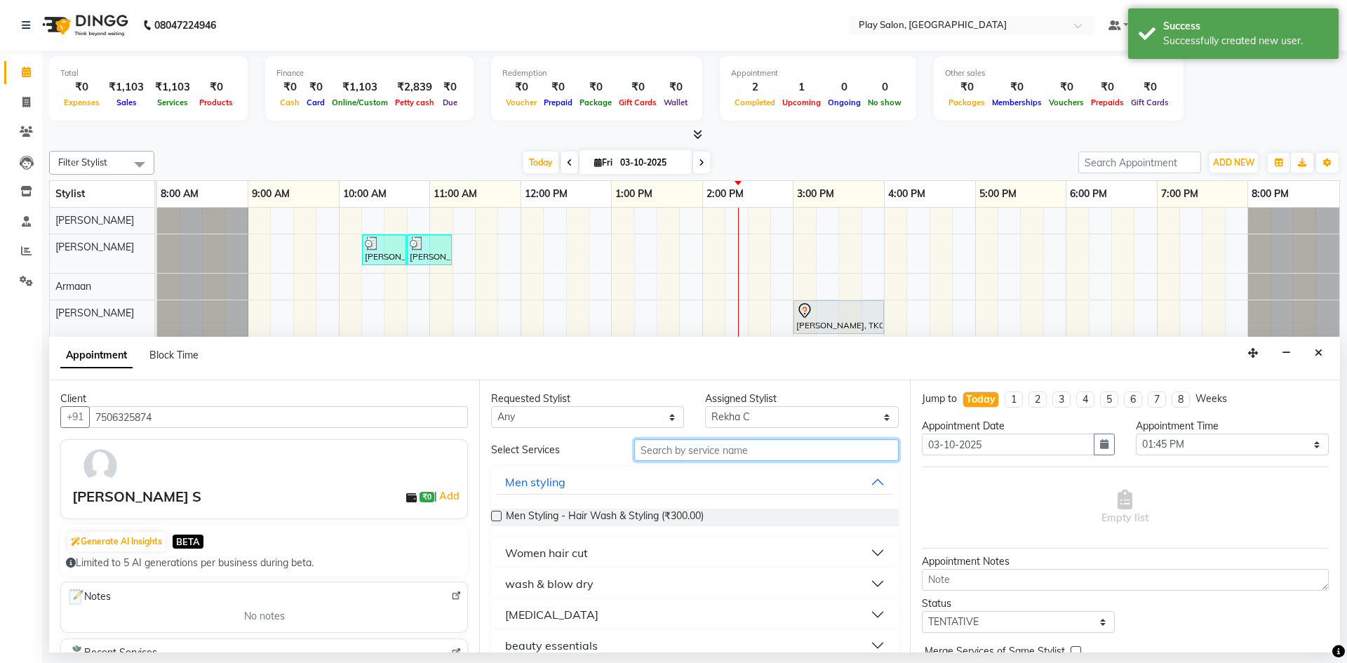
click at [695, 450] on input "text" at bounding box center [766, 450] width 264 height 22
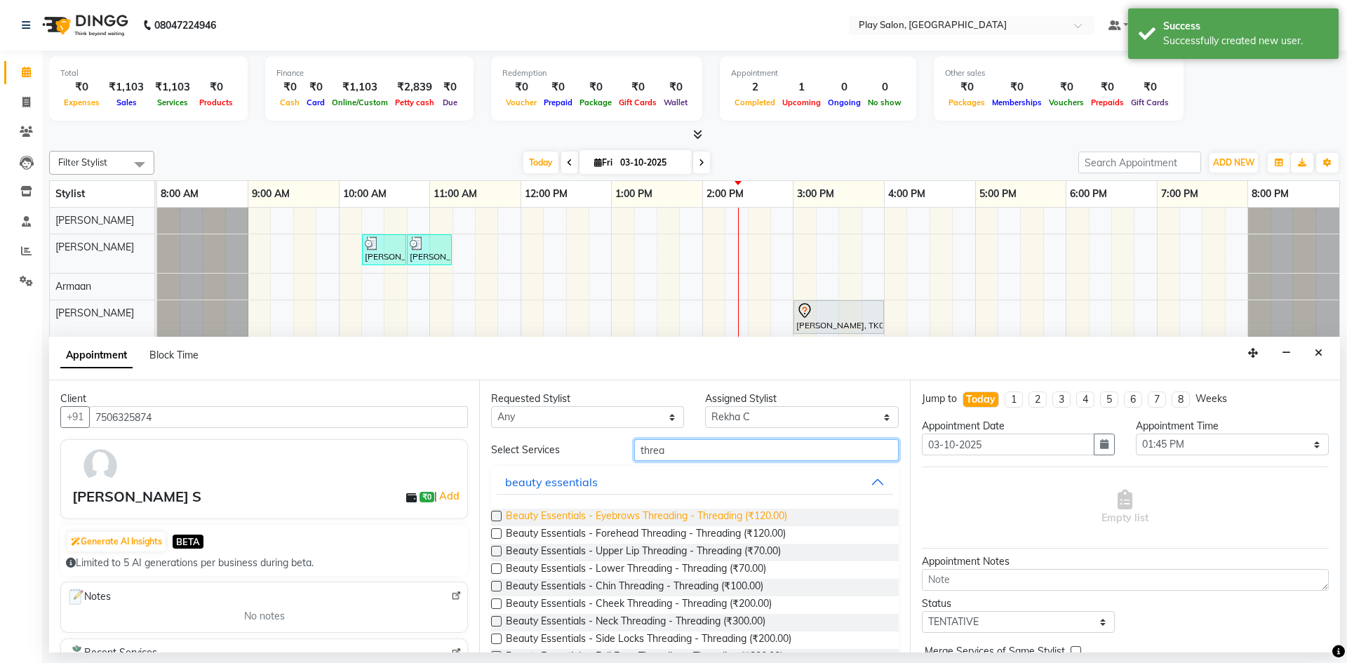
type input "threa"
click at [630, 521] on span "Beauty Essentials - Eyebrows Threading - Threading (₹120.00)" at bounding box center [646, 517] width 281 height 18
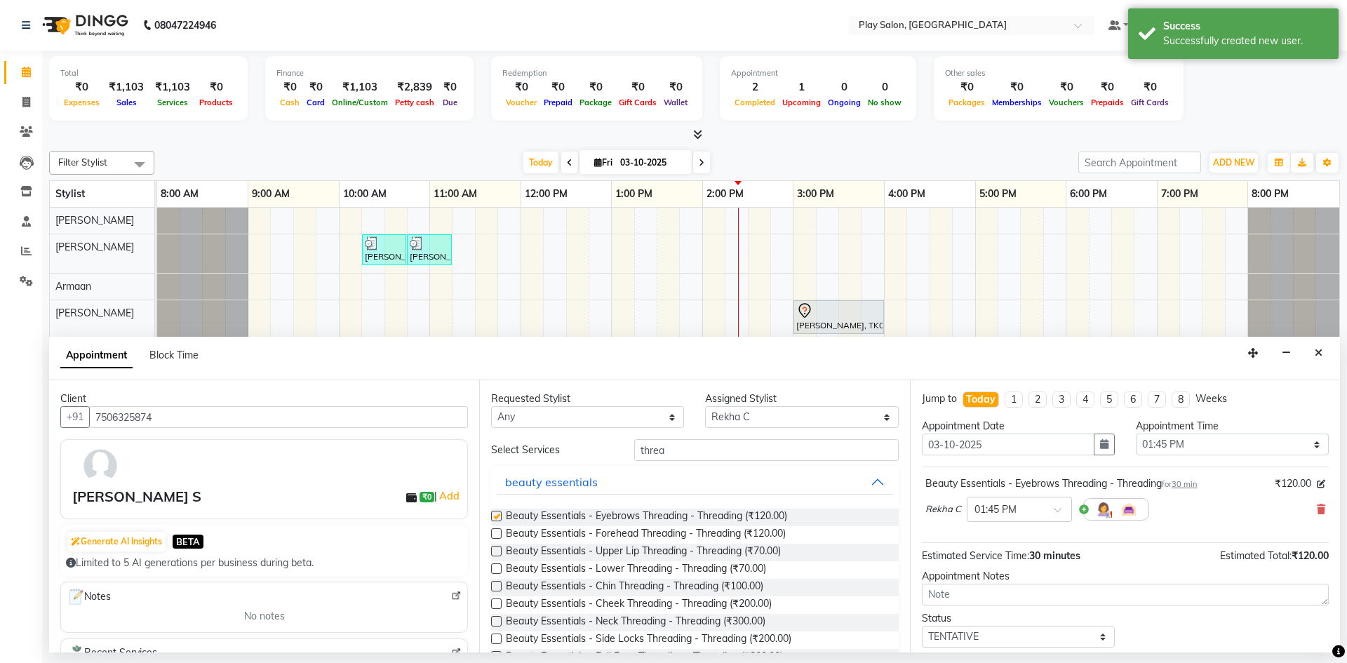
checkbox input "false"
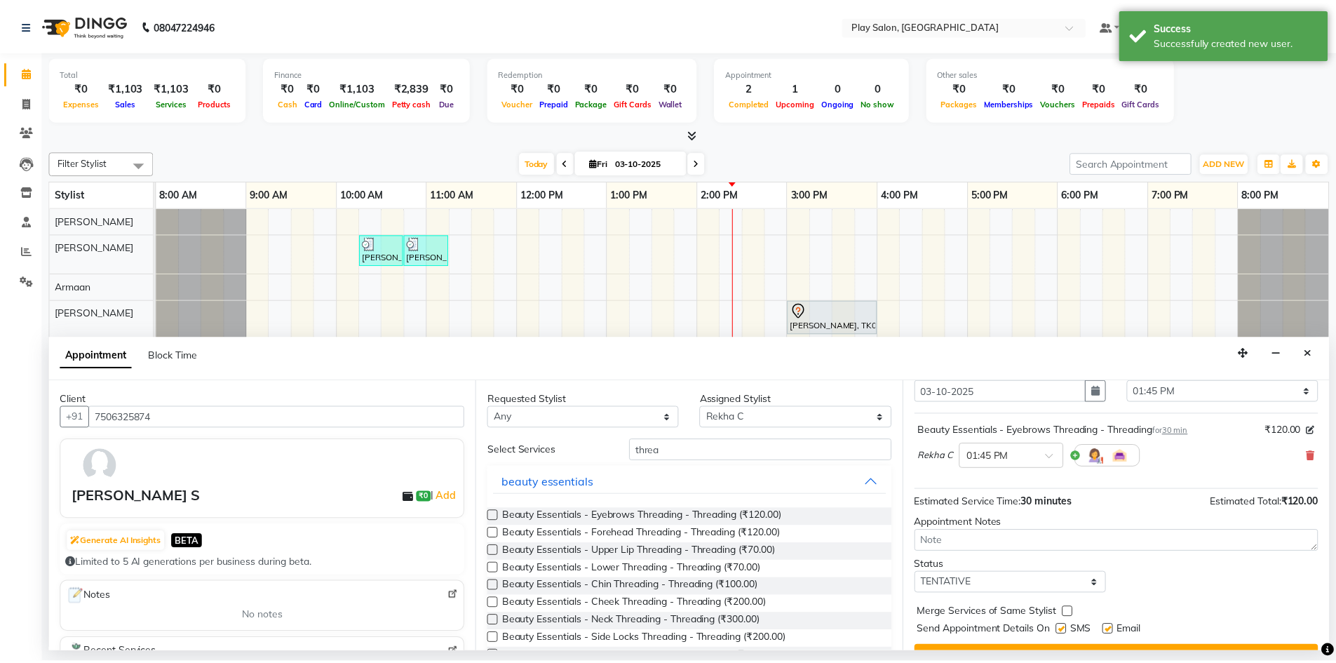
scroll to position [83, 0]
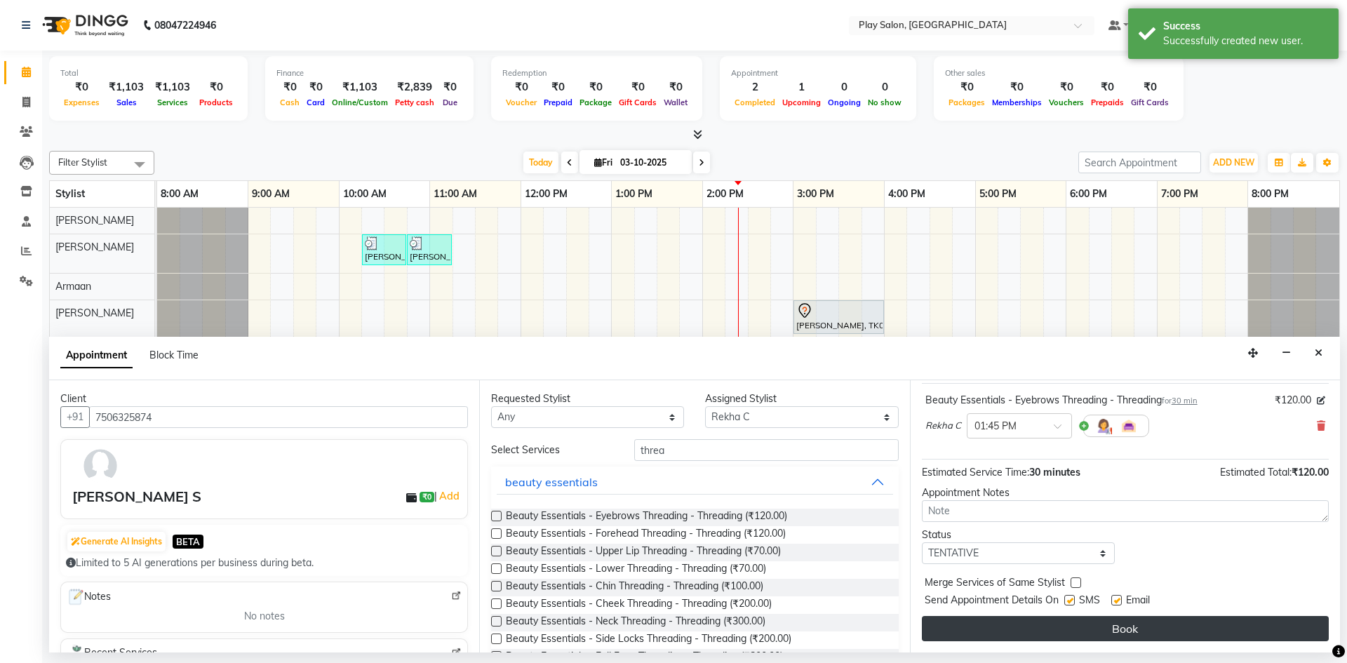
click at [1082, 630] on button "Book" at bounding box center [1125, 628] width 407 height 25
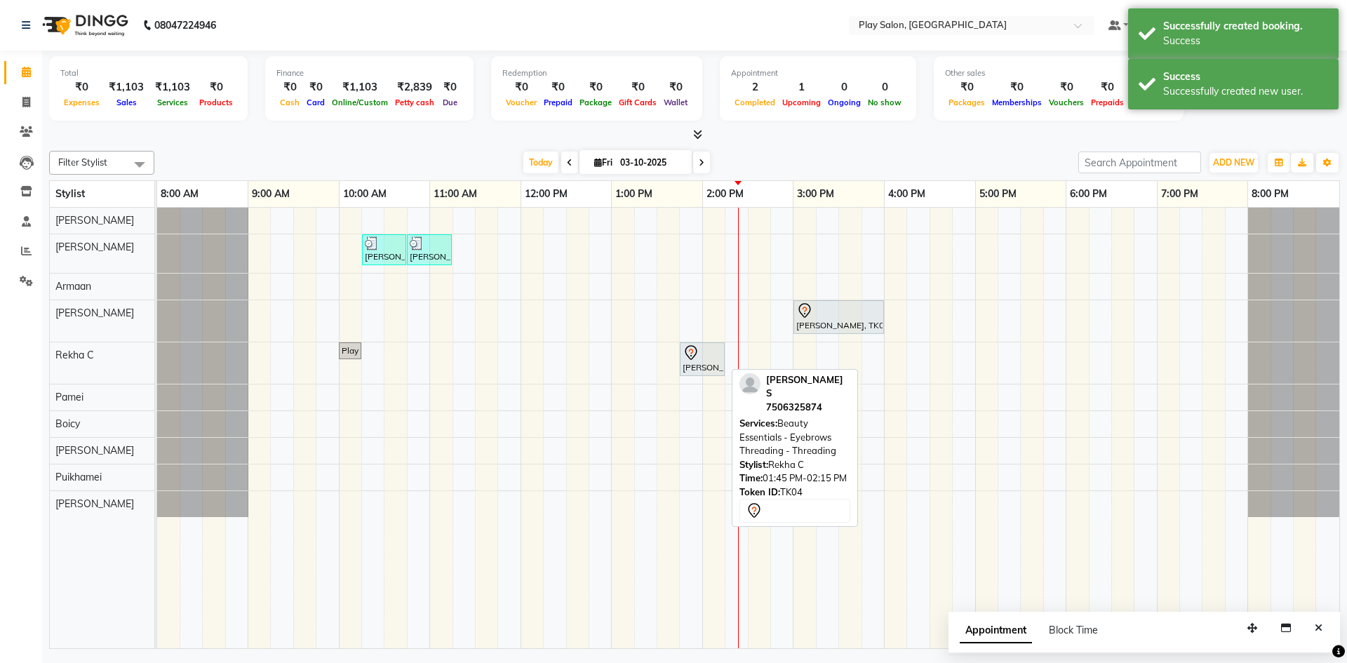
click at [707, 363] on div "[PERSON_NAME] S, TK04, 01:45 PM-02:15 PM, Beauty Essentials - Eyebrows Threadin…" at bounding box center [702, 358] width 42 height 29
select select "7"
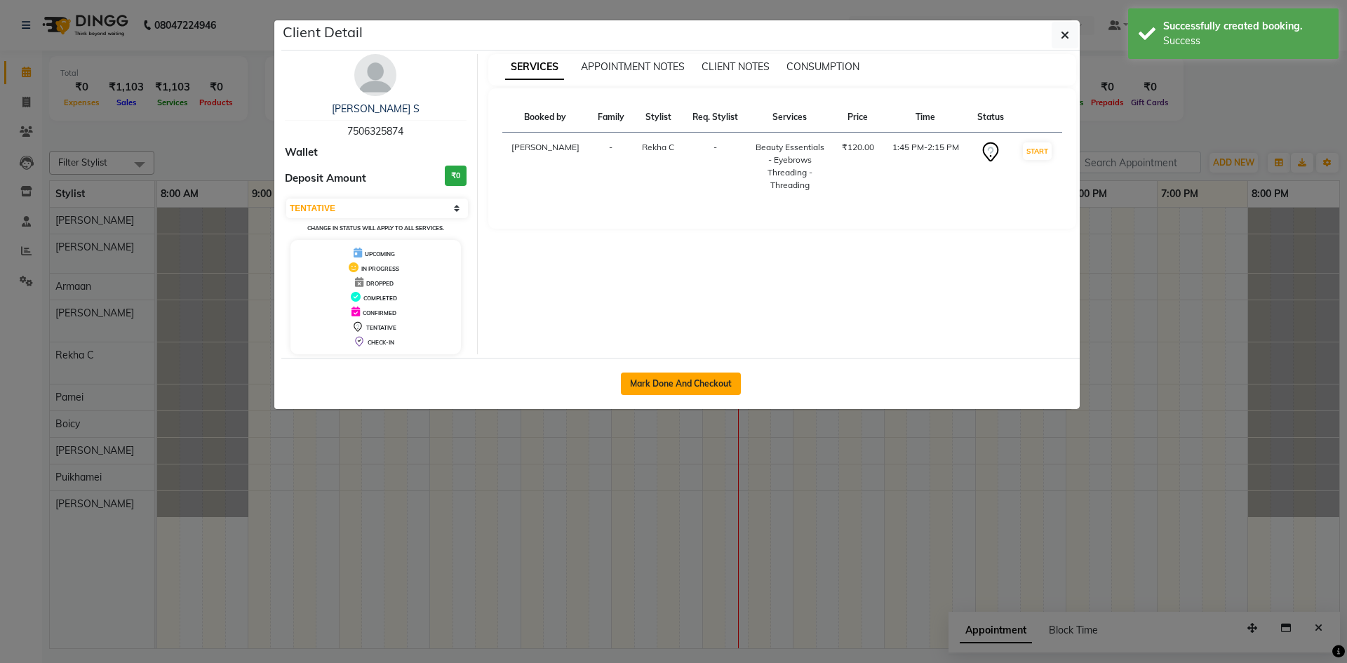
click at [694, 378] on button "Mark Done And Checkout" at bounding box center [681, 383] width 120 height 22
select select "8631"
select select "service"
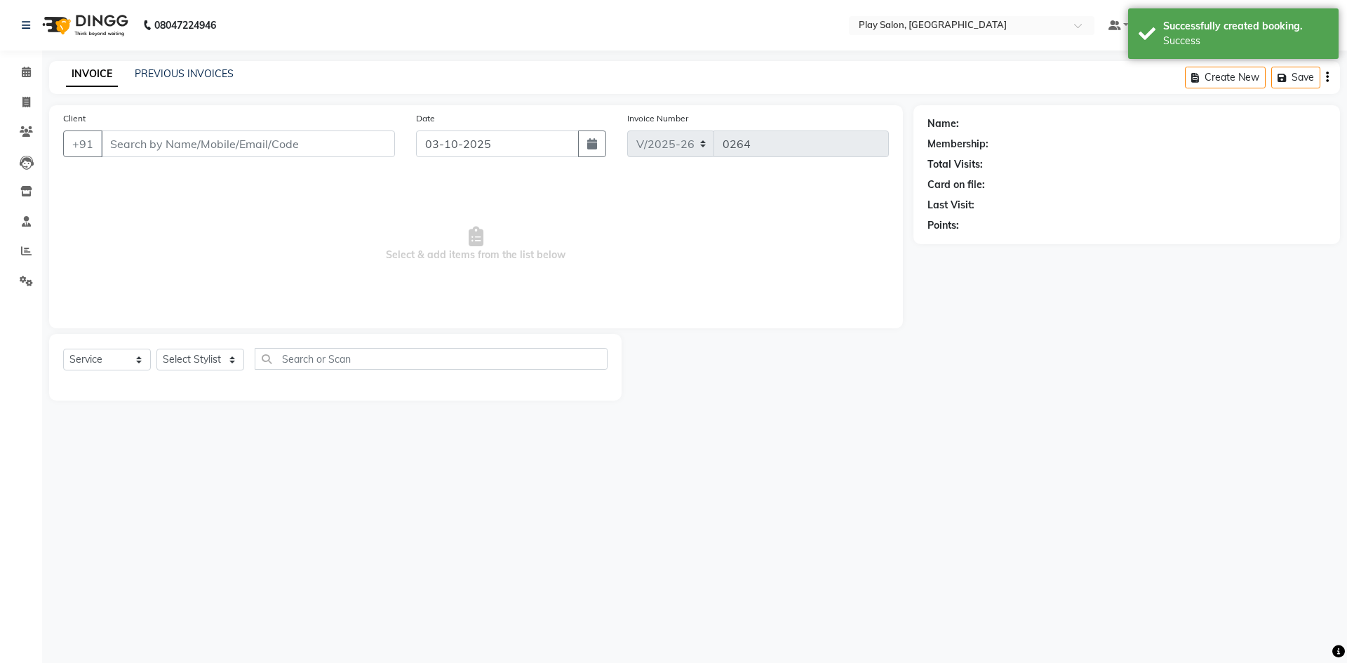
select select "3"
type input "7506325874"
select select "88572"
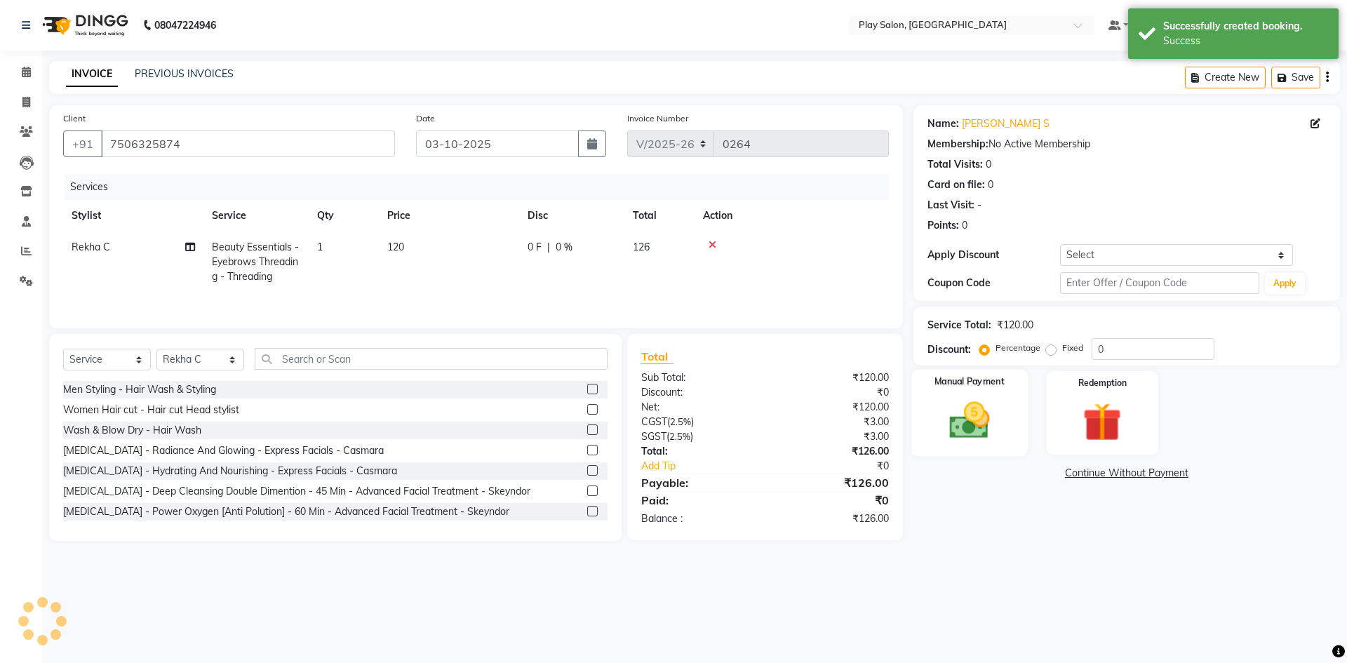
click at [946, 396] on div "Manual Payment" at bounding box center [968, 413] width 116 height 86
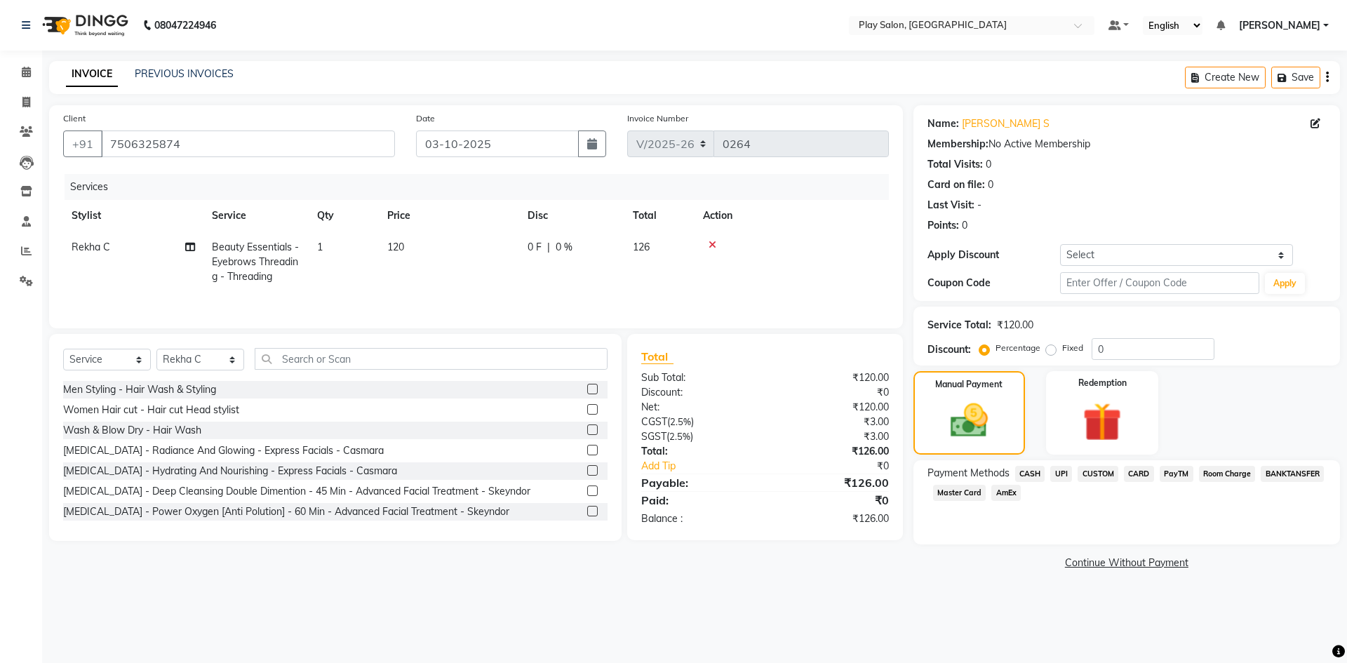
click at [1145, 478] on span "CARD" at bounding box center [1139, 474] width 30 height 16
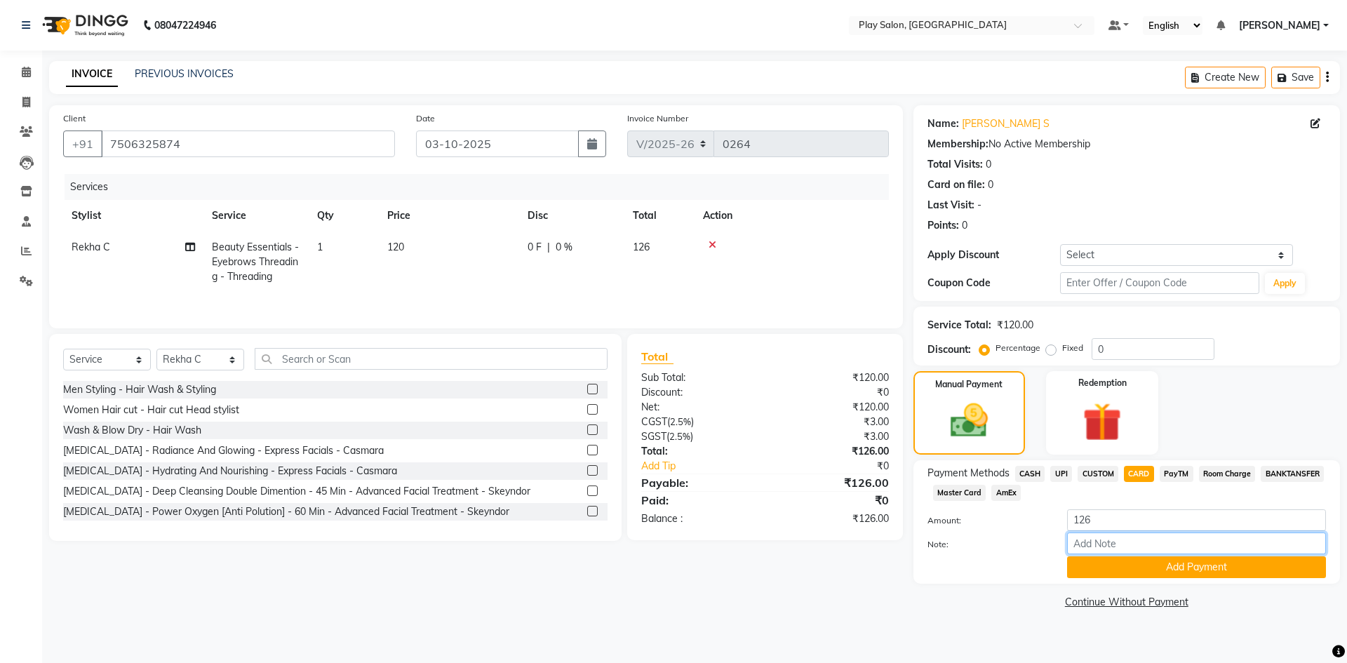
click at [1104, 534] on input "Note:" at bounding box center [1196, 543] width 259 height 22
click at [1105, 544] on input "Note:" at bounding box center [1196, 543] width 259 height 22
click at [1090, 475] on span "CUSTOM" at bounding box center [1097, 474] width 41 height 16
click at [1100, 551] on input "Note:" at bounding box center [1196, 543] width 259 height 22
type input "Upi"
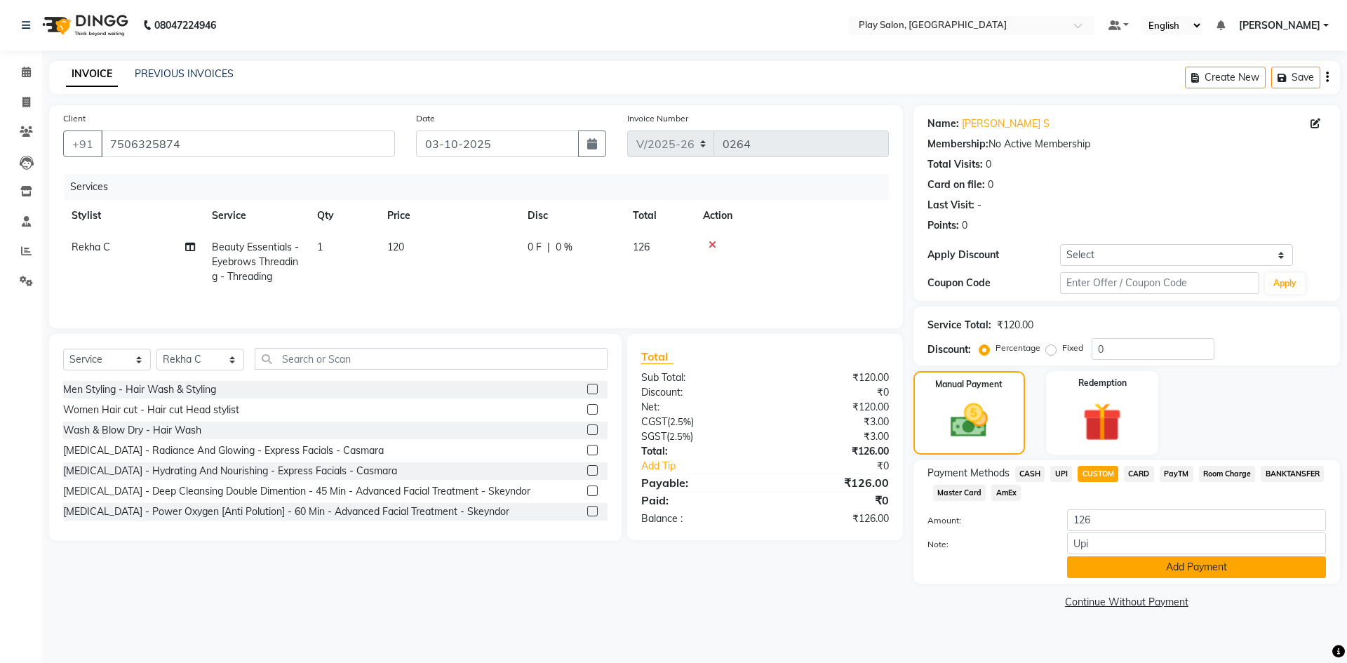
click at [1152, 575] on button "Add Payment" at bounding box center [1196, 567] width 259 height 22
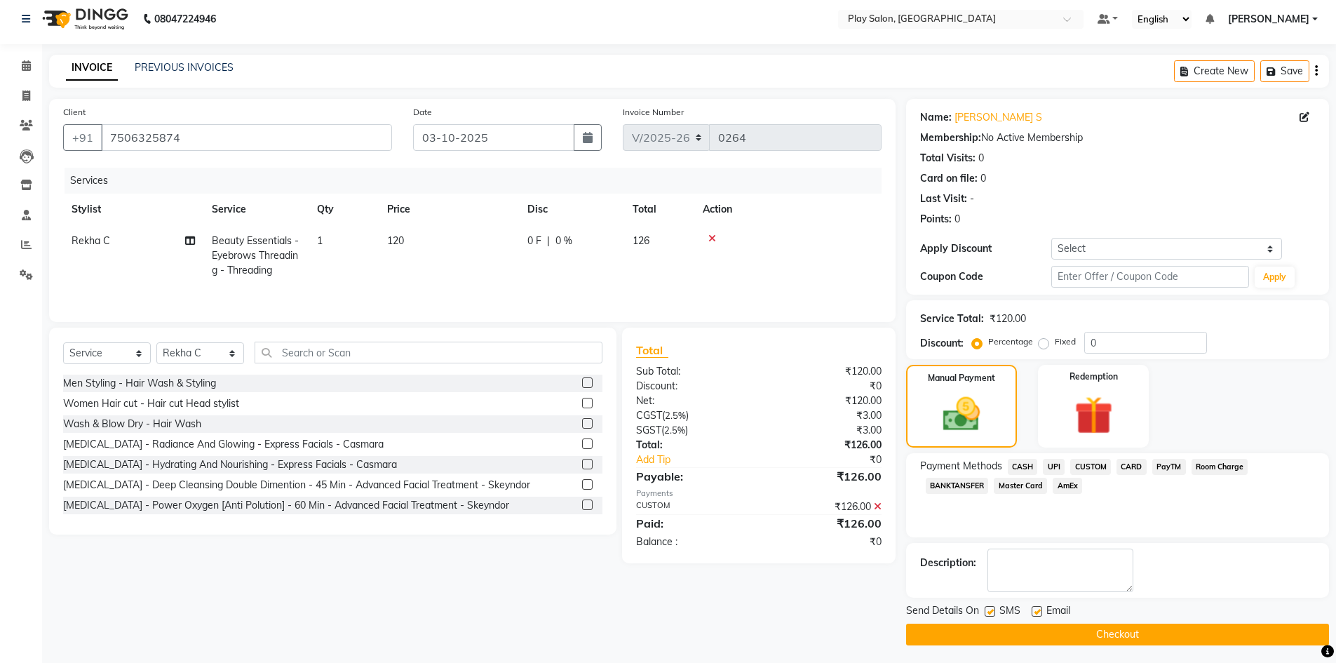
scroll to position [10, 0]
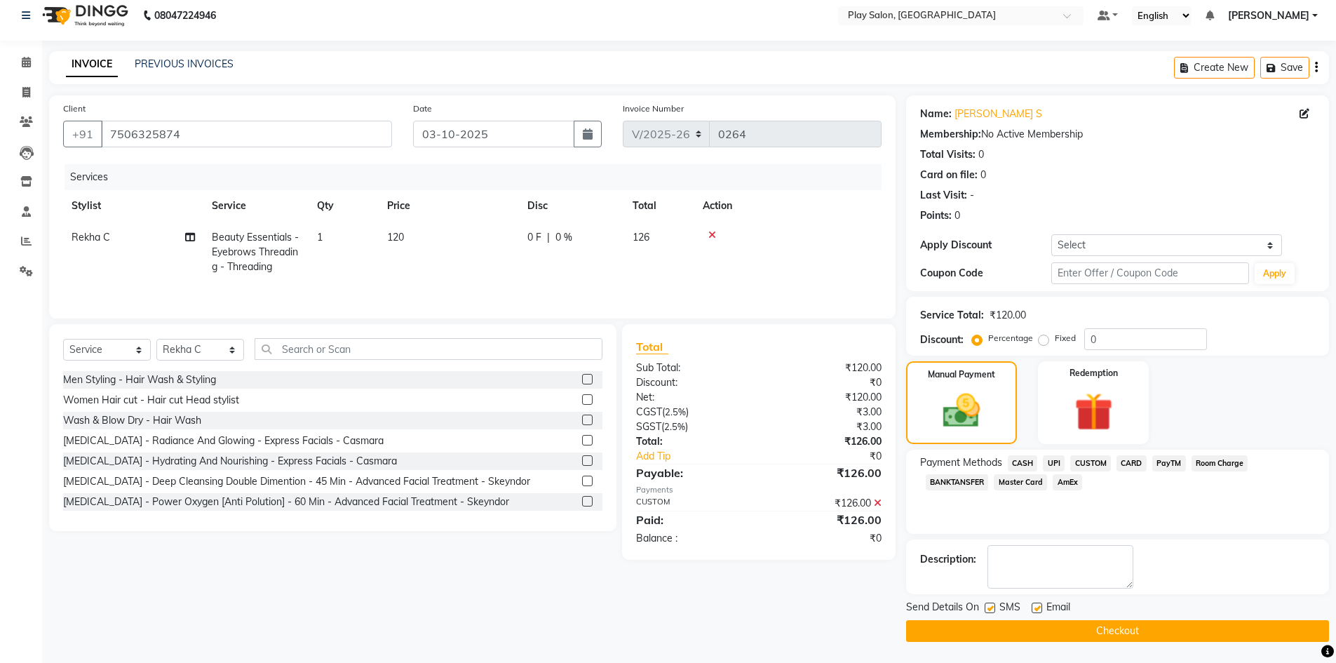
click at [1099, 625] on button "Checkout" at bounding box center [1117, 631] width 423 height 22
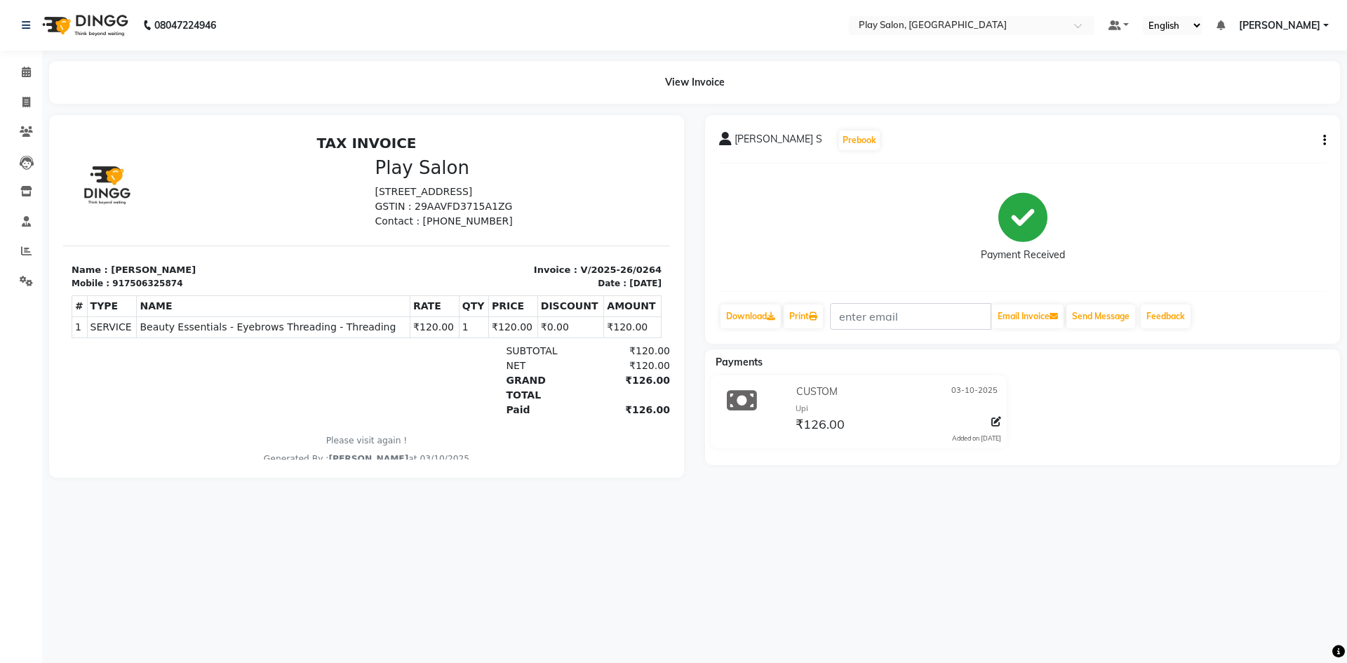
click at [40, 67] on div "View Invoice" at bounding box center [695, 82] width 1312 height 43
click at [30, 77] on span at bounding box center [26, 73] width 25 height 16
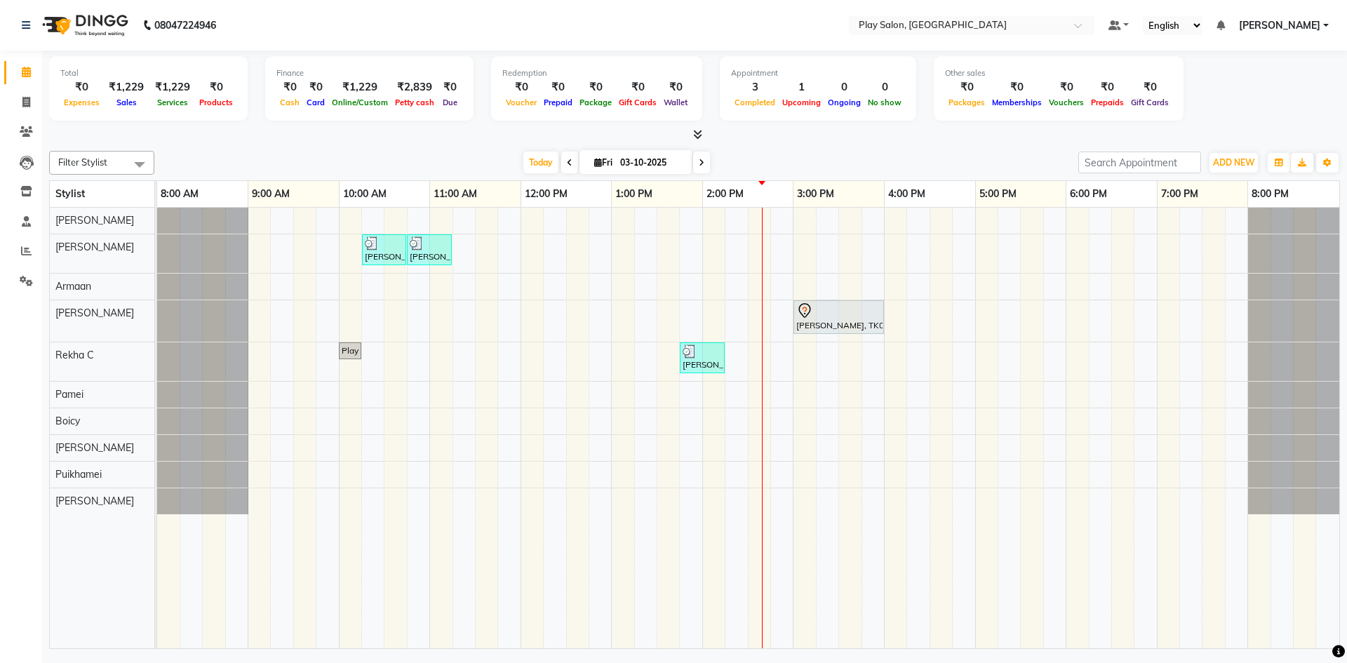
click at [763, 292] on div "[PERSON_NAME], TK02, 10:15 AM-10:45 AM, Men Hair Cut - Hair Cut Sr Stylist [PER…" at bounding box center [748, 428] width 1182 height 440
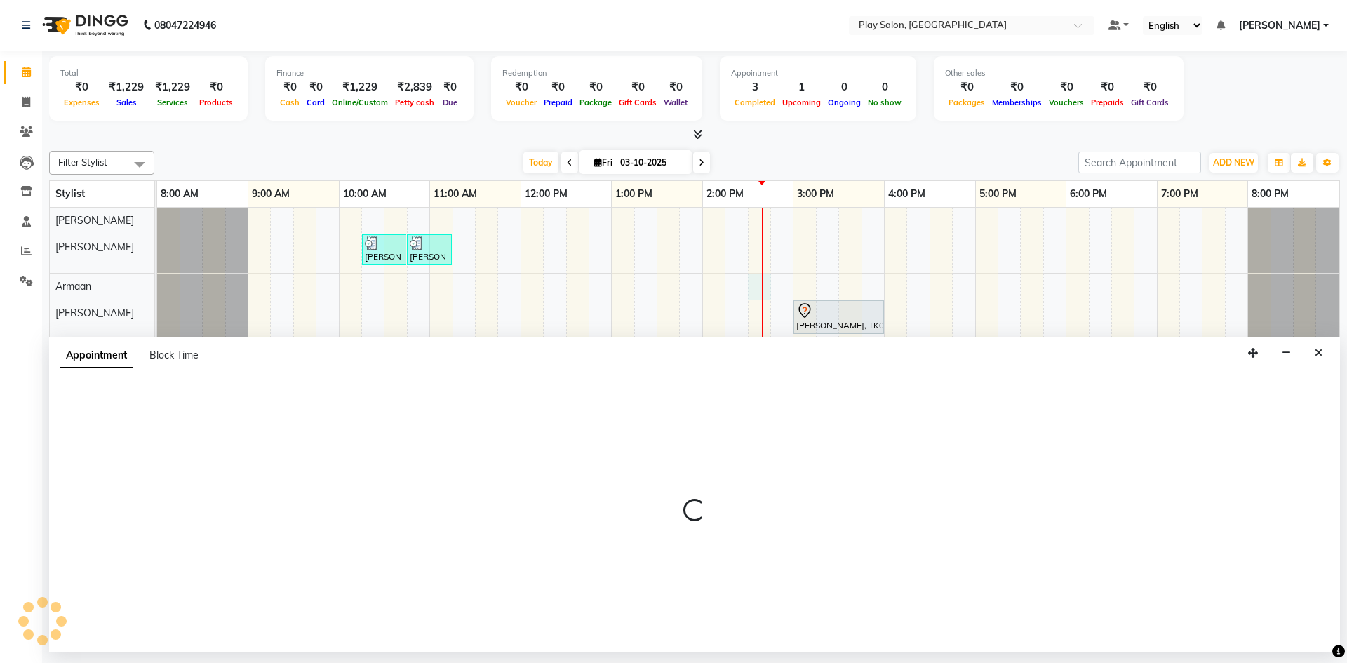
select select "88606"
select select "870"
select select "tentative"
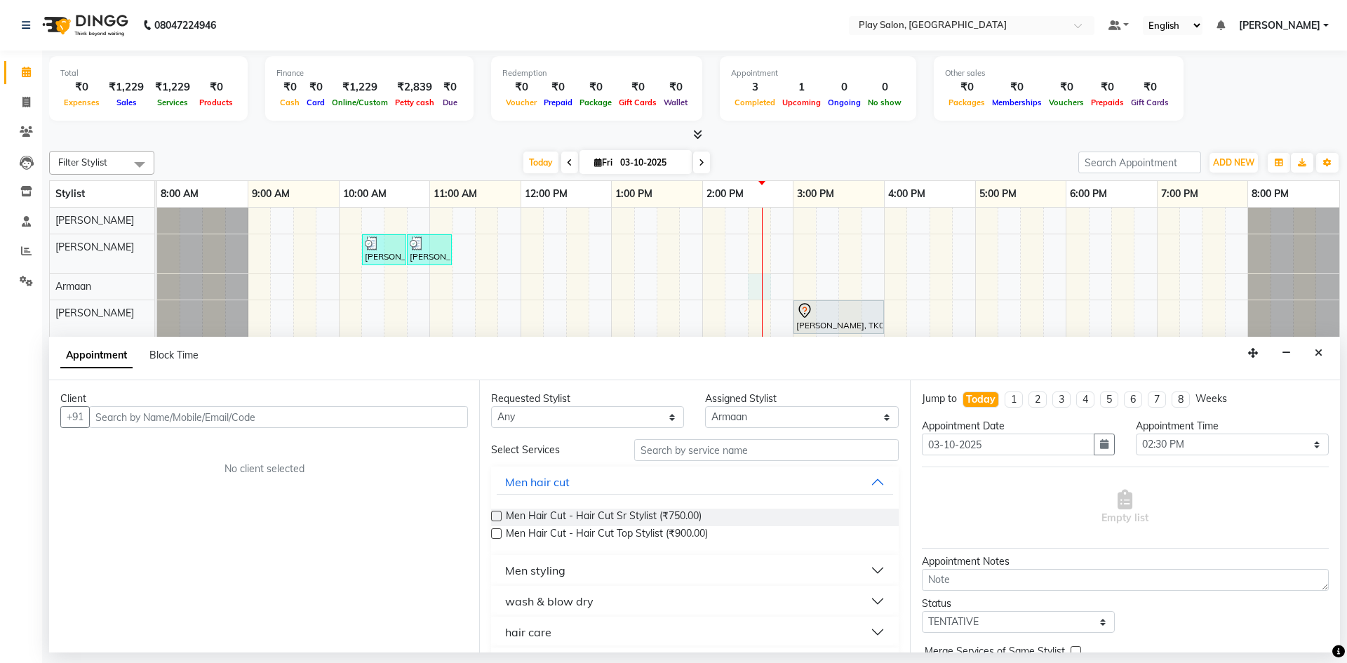
click at [235, 414] on input "text" at bounding box center [278, 417] width 379 height 22
type input "9958116163"
click at [462, 420] on span "Add Client" at bounding box center [438, 416] width 47 height 13
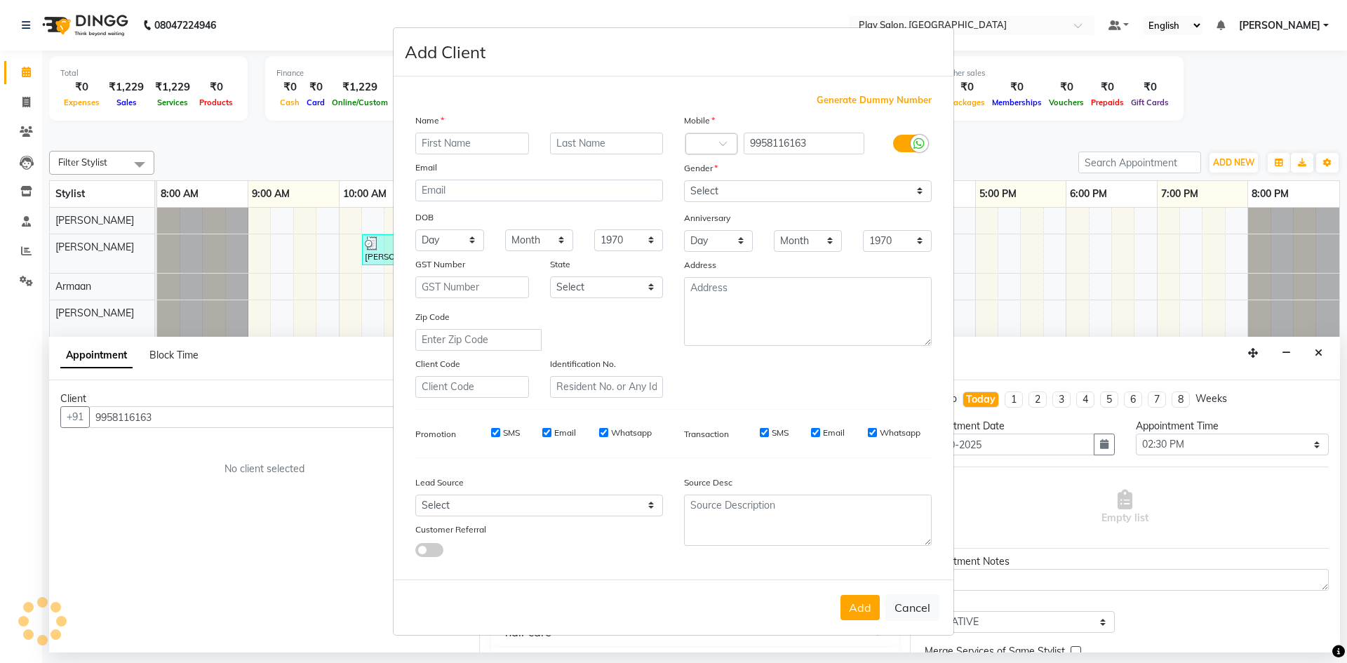
click at [462, 152] on input "text" at bounding box center [472, 144] width 114 height 22
type input "Nikhil"
click at [565, 129] on div "Name" at bounding box center [539, 123] width 269 height 20
click at [565, 143] on input "text" at bounding box center [607, 144] width 114 height 22
type input "N"
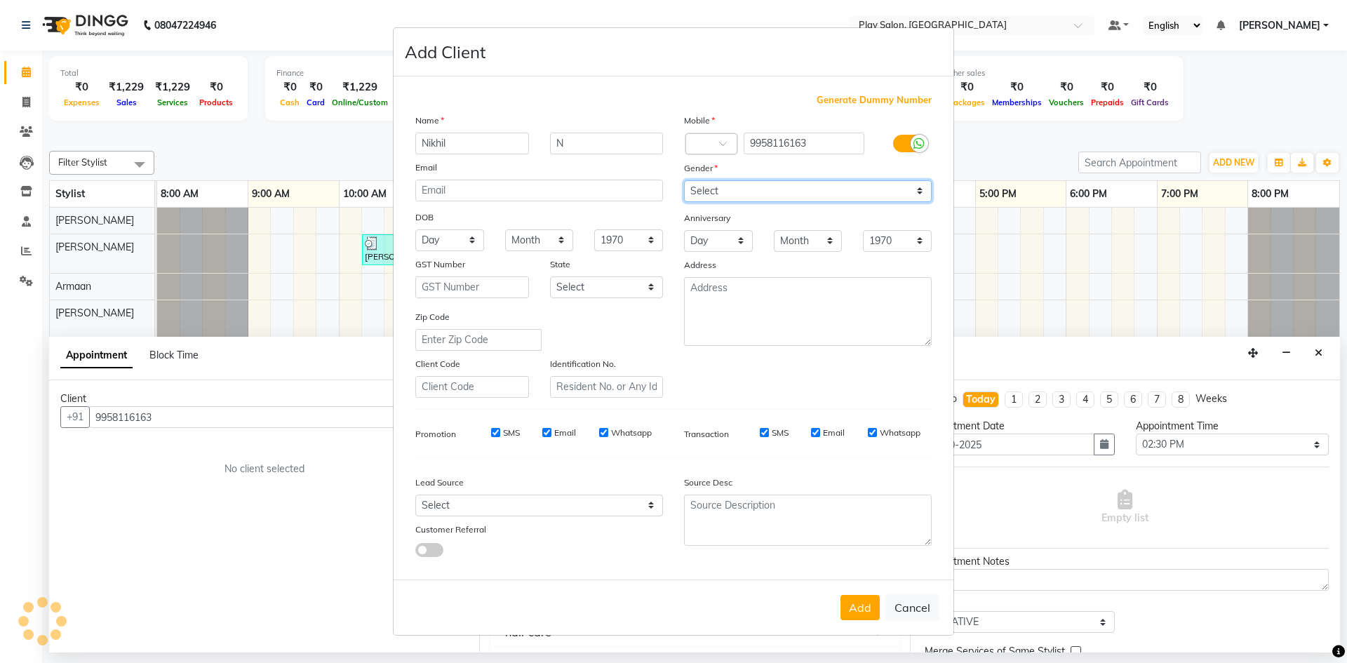
click at [753, 182] on select "Select [DEMOGRAPHIC_DATA] [DEMOGRAPHIC_DATA] Other Prefer Not To Say" at bounding box center [808, 191] width 248 height 22
select select "[DEMOGRAPHIC_DATA]"
click at [684, 180] on select "Select [DEMOGRAPHIC_DATA] [DEMOGRAPHIC_DATA] Other Prefer Not To Say" at bounding box center [808, 191] width 248 height 22
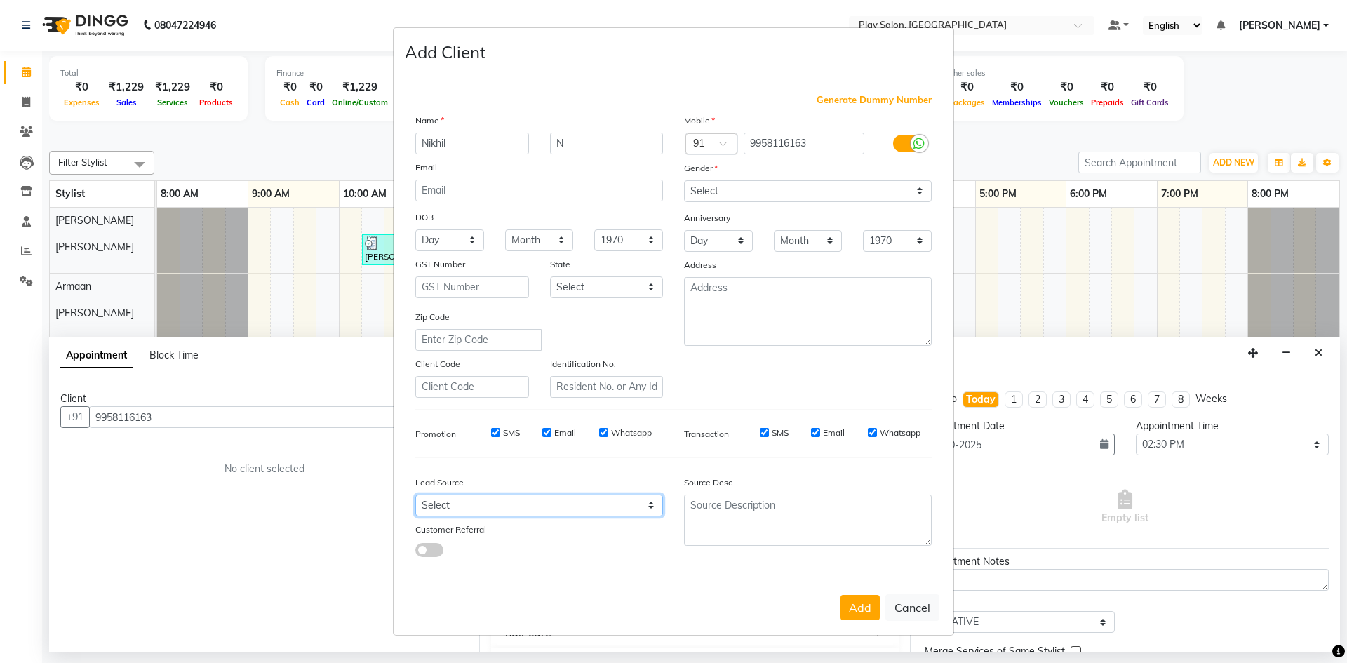
click at [501, 511] on select "Select Walk-in Internet Friend Word of Mouth Advertisement Facebook JustDial Go…" at bounding box center [539, 505] width 248 height 22
select select "56178"
click at [415, 494] on select "Select Walk-in Internet Friend Word of Mouth Advertisement Facebook JustDial Go…" at bounding box center [539, 505] width 248 height 22
click at [513, 212] on div "DOB" at bounding box center [539, 218] width 269 height 22
click at [847, 612] on button "Add" at bounding box center [859, 607] width 39 height 25
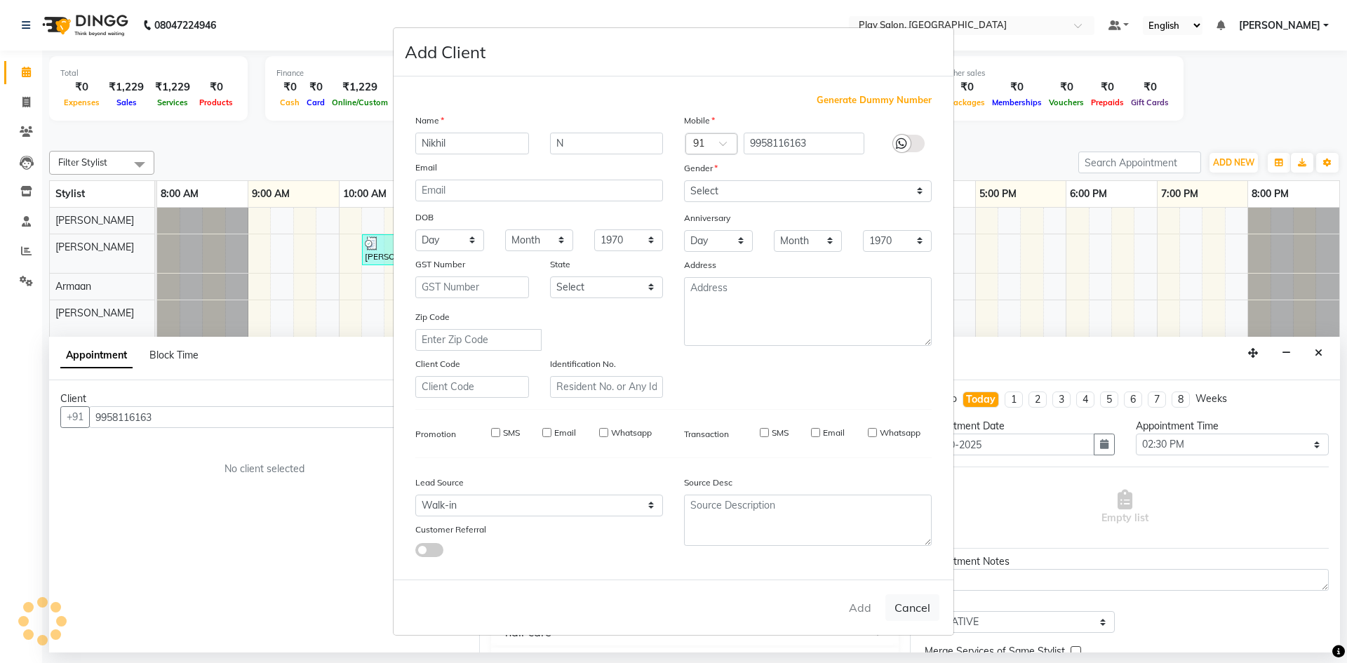
select select
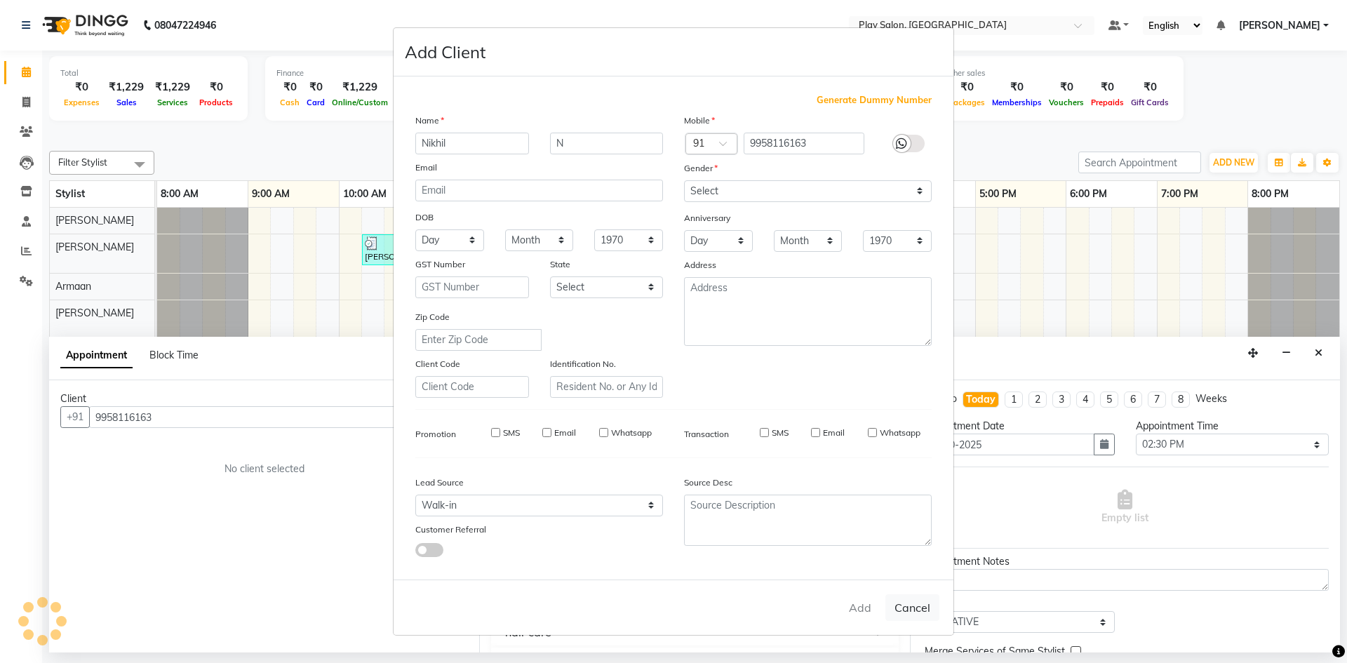
select select
checkbox input "false"
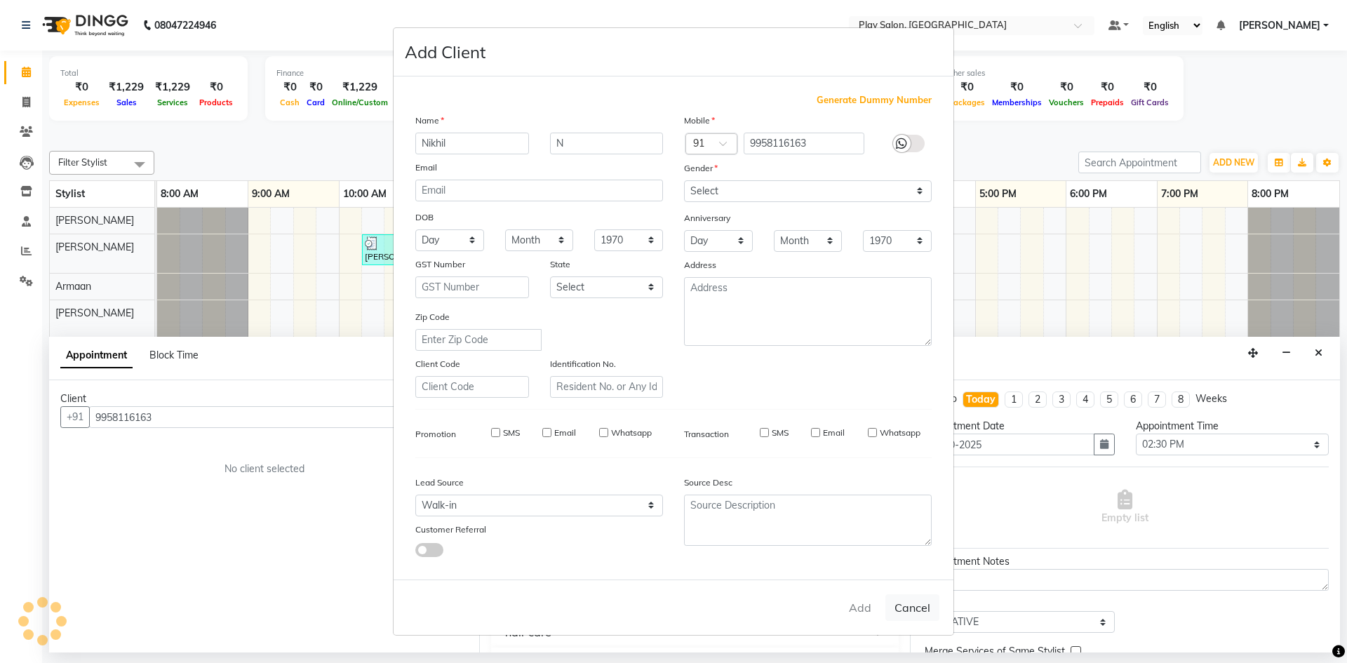
checkbox input "false"
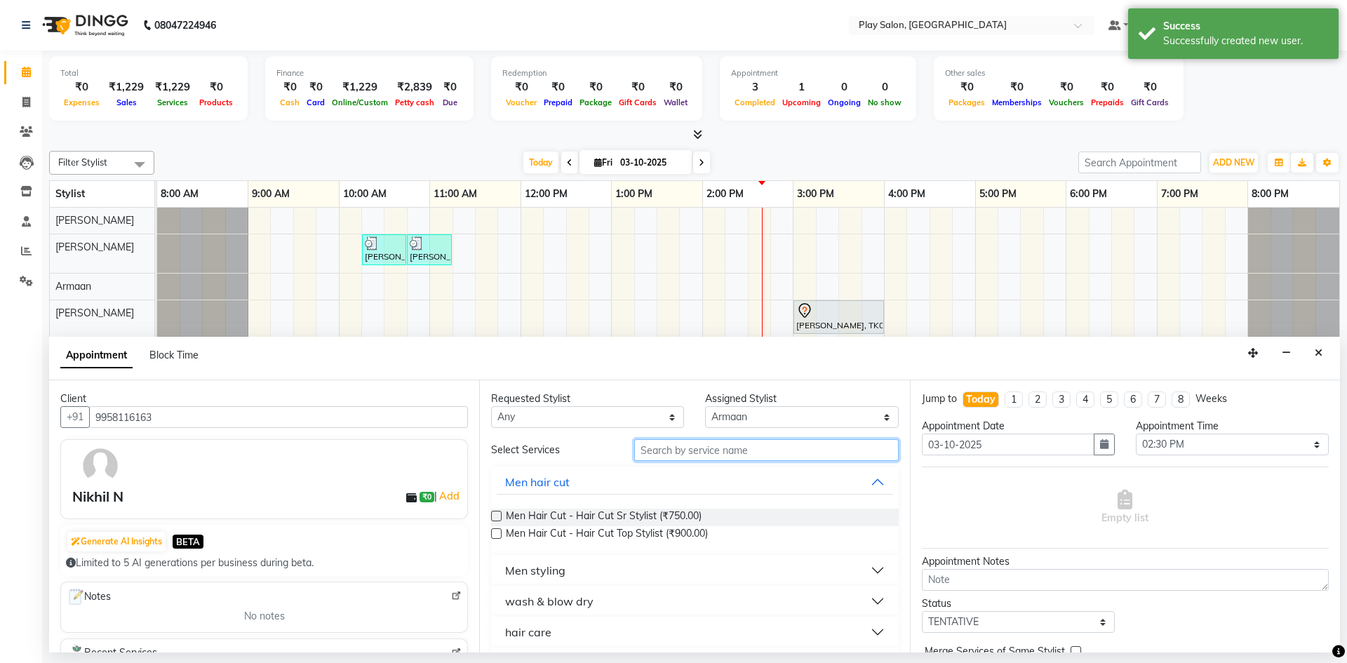
click at [677, 452] on input "text" at bounding box center [766, 450] width 264 height 22
click at [667, 511] on span "Men Hair Cut - Hair Cut Sr Stylist (₹750.00)" at bounding box center [604, 517] width 196 height 18
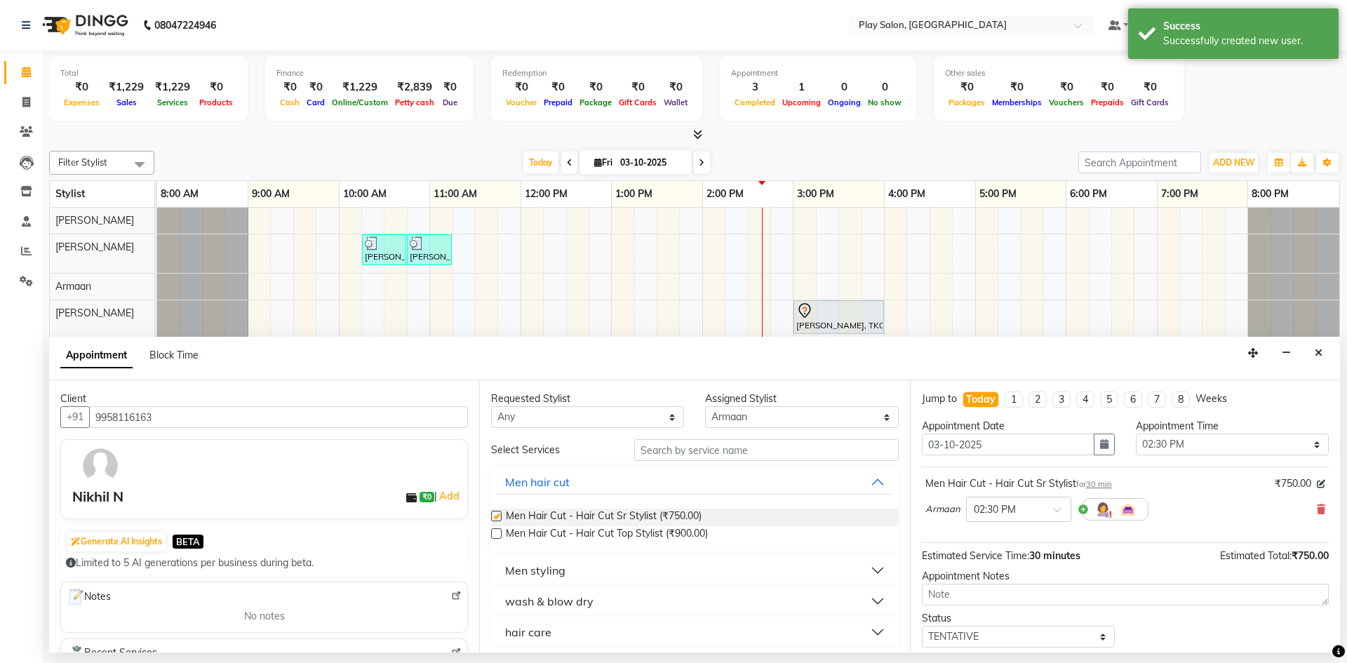
checkbox input "false"
click at [672, 459] on input "text" at bounding box center [766, 450] width 264 height 22
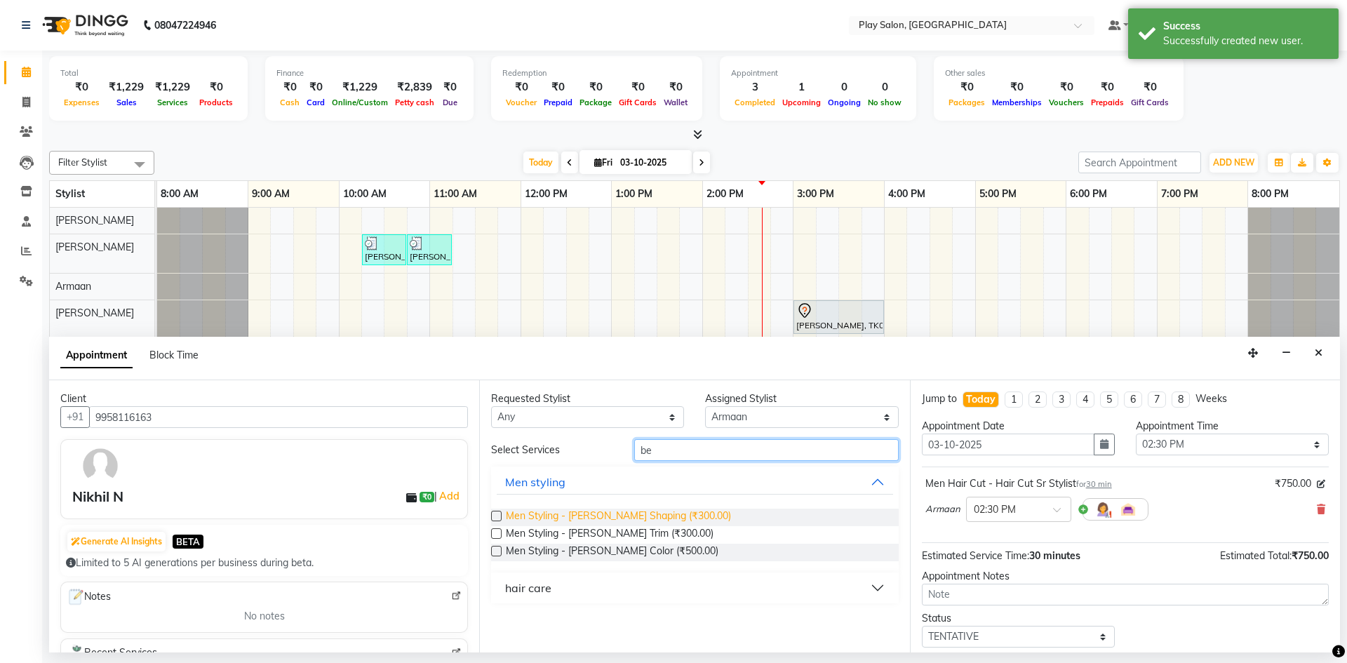
type input "be"
click at [664, 511] on span "Men Styling - [PERSON_NAME] Shaping (₹300.00)" at bounding box center [618, 517] width 225 height 18
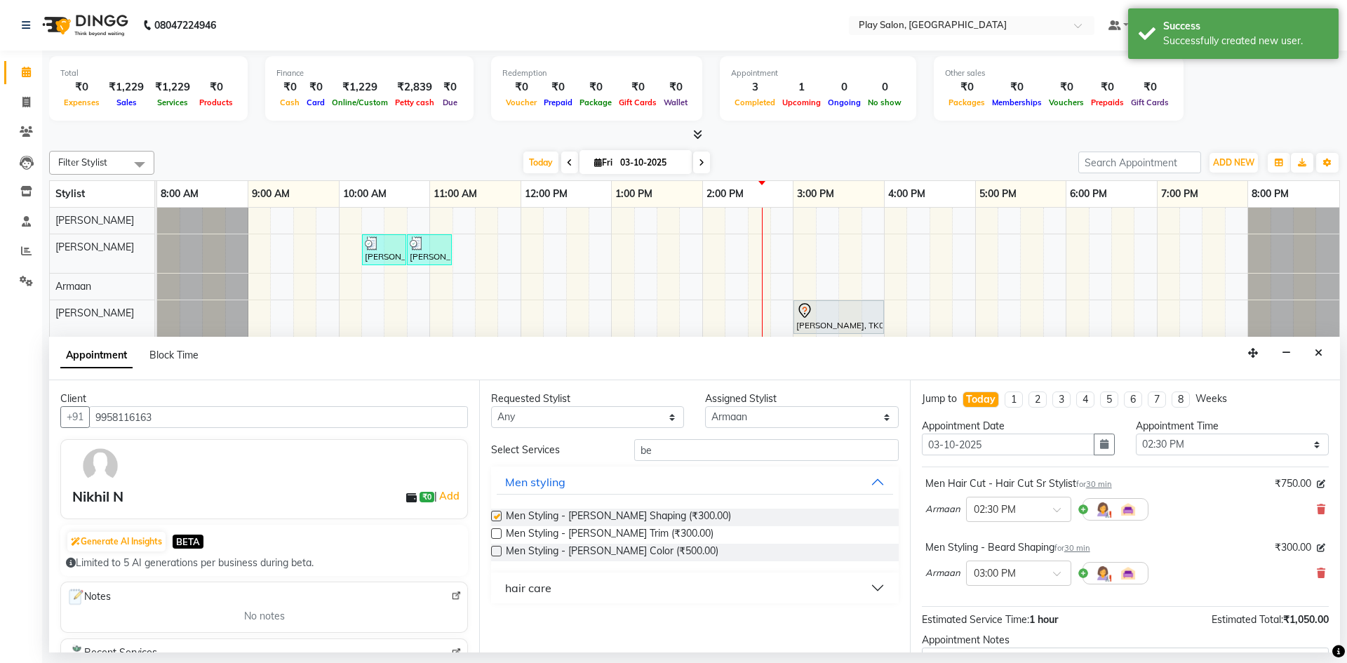
checkbox input "false"
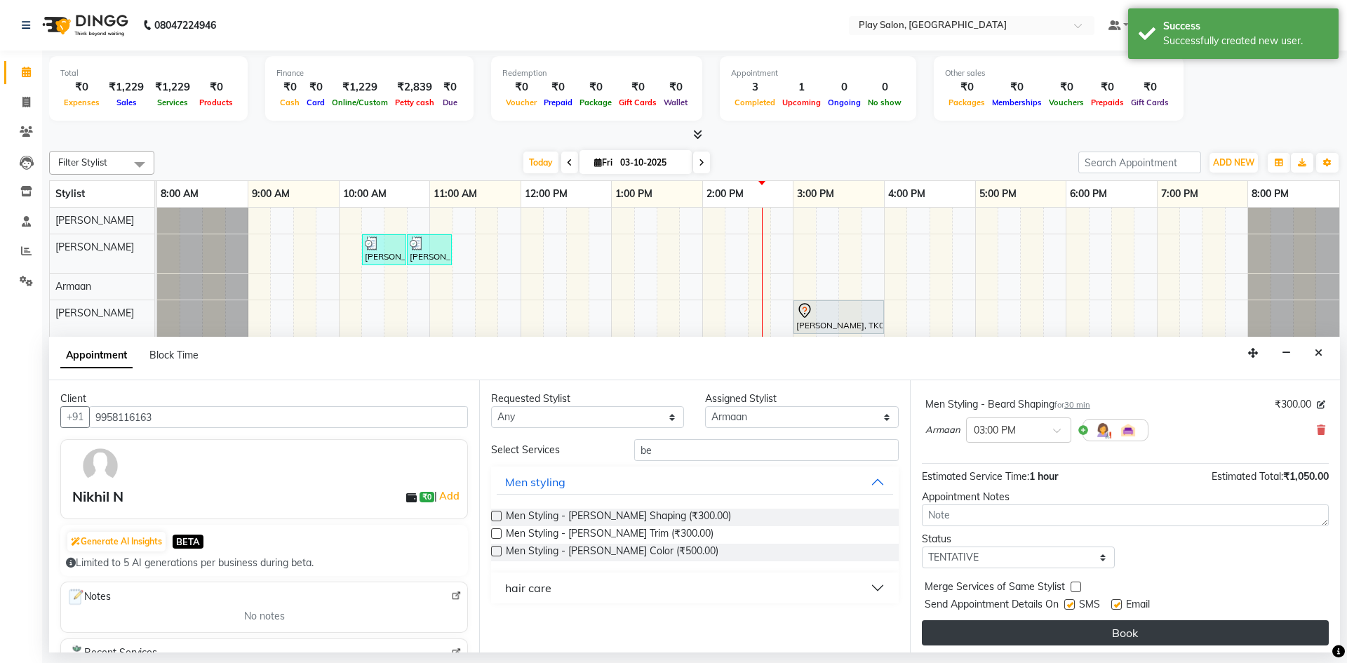
scroll to position [147, 0]
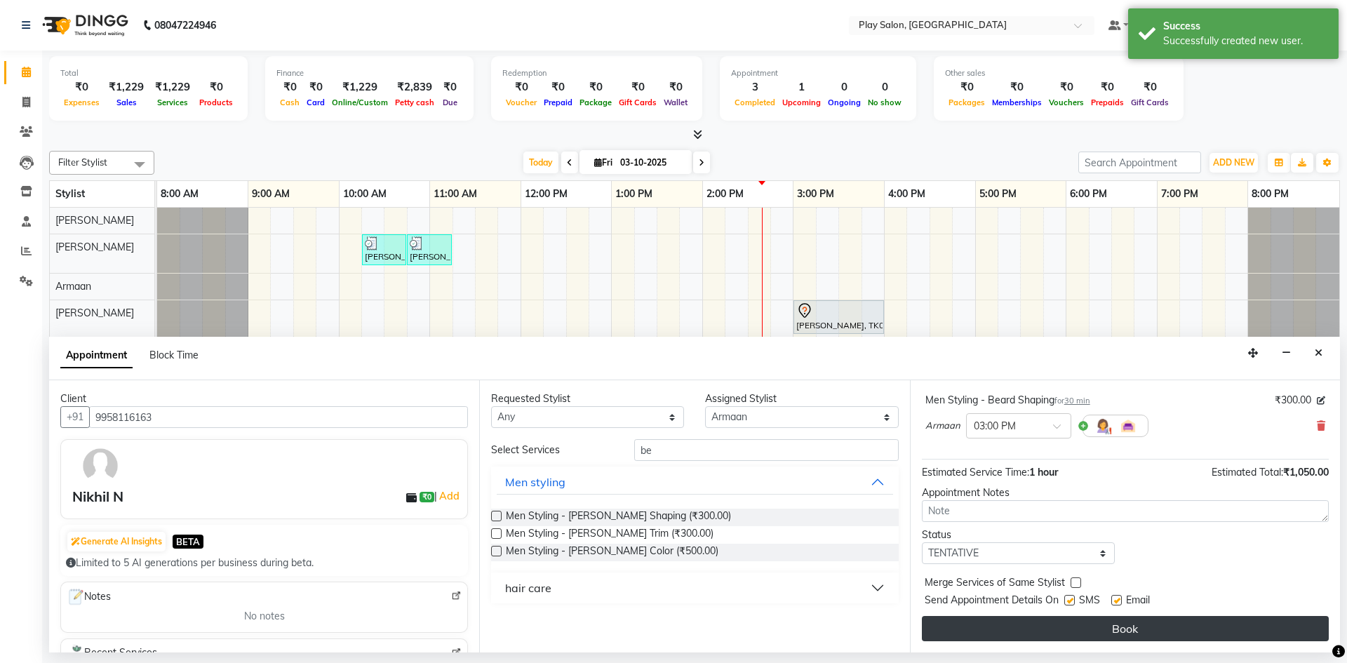
click at [1048, 629] on button "Book" at bounding box center [1125, 628] width 407 height 25
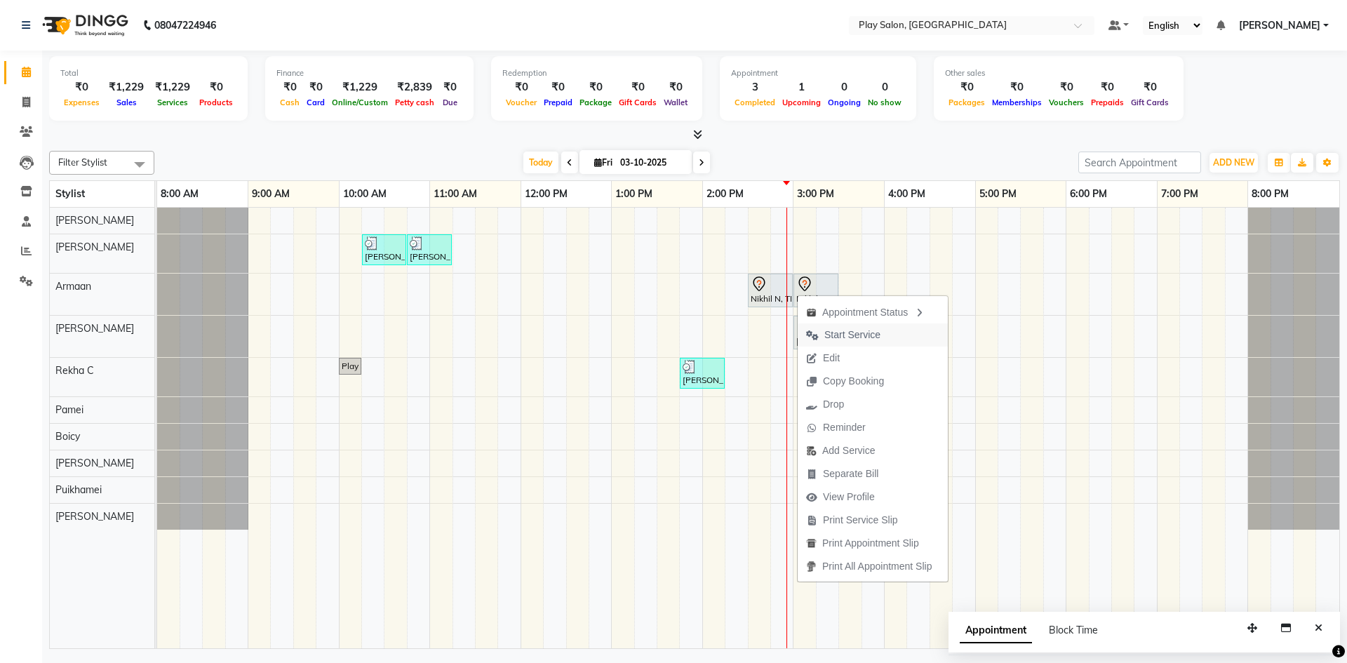
click at [816, 336] on icon "button" at bounding box center [812, 335] width 13 height 10
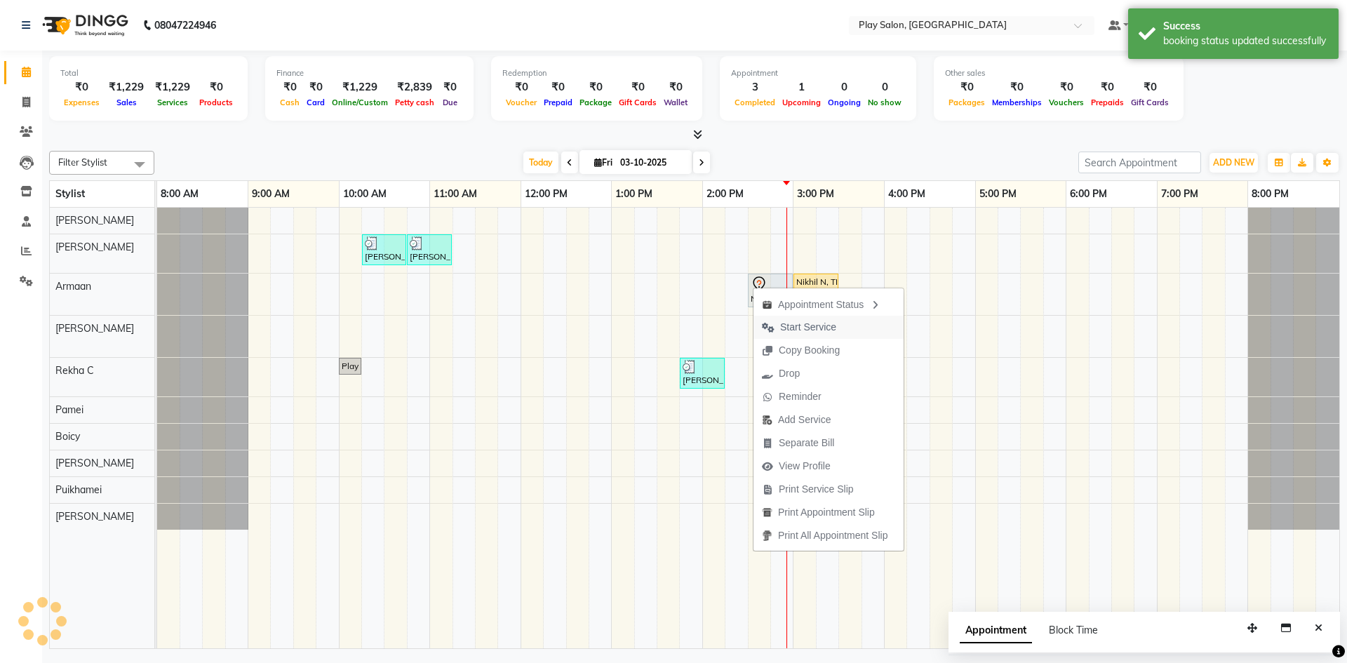
click at [813, 325] on span "Start Service" at bounding box center [808, 327] width 56 height 15
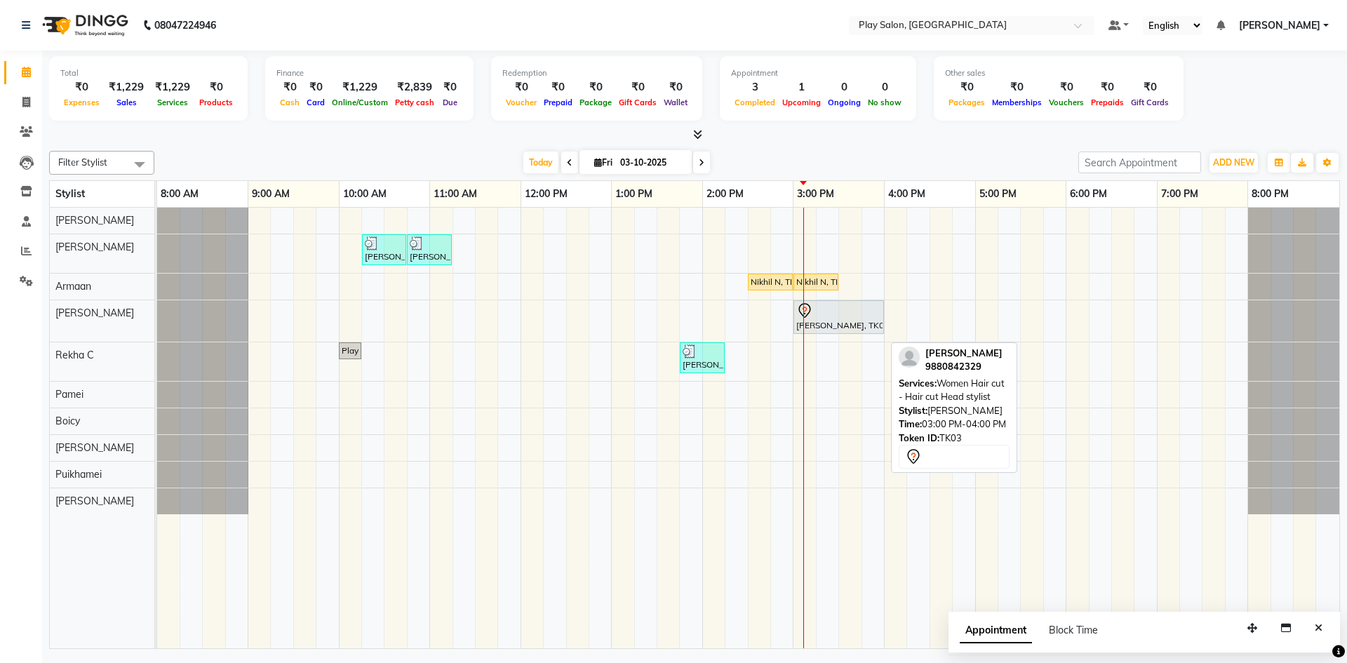
click at [142, 471] on tr "[PERSON_NAME] [PERSON_NAME] [PERSON_NAME] [PERSON_NAME] [PERSON_NAME] Boicy Gai…" at bounding box center [695, 428] width 1290 height 441
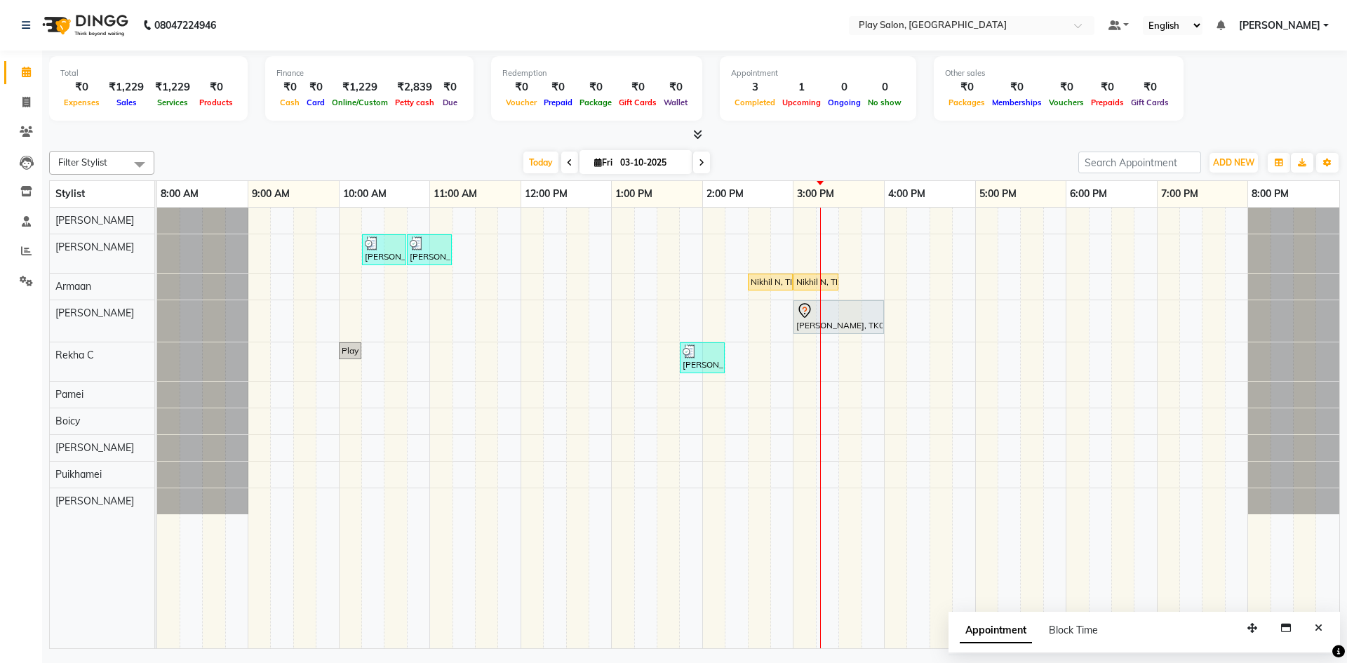
drag, startPoint x: 868, startPoint y: 537, endPoint x: 946, endPoint y: 113, distance: 430.9
click at [946, 113] on div "Other sales ₹0 Packages ₹0 Memberships ₹0 Vouchers ₹0 Prepaids ₹0 Gift Cards" at bounding box center [1059, 88] width 250 height 65
drag, startPoint x: 843, startPoint y: 292, endPoint x: 838, endPoint y: 184, distance: 108.1
click at [837, 184] on link "3:00 PM" at bounding box center [815, 194] width 44 height 20
click at [844, 183] on div at bounding box center [845, 183] width 7 height 4
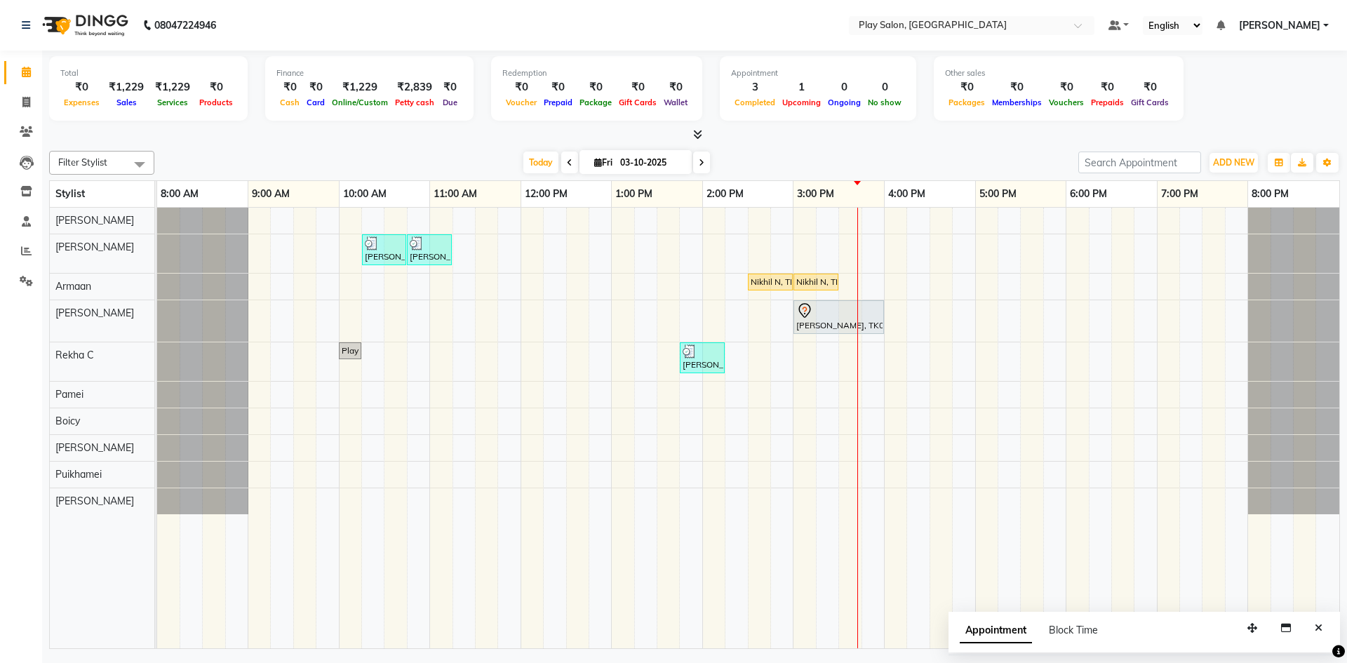
drag, startPoint x: 842, startPoint y: 188, endPoint x: 731, endPoint y: 135, distance: 123.3
click at [731, 135] on div at bounding box center [694, 135] width 1291 height 15
click at [817, 285] on div "Nikhil N, TK05, 03:00 PM-03:30 PM, Men Styling - [PERSON_NAME] Shaping" at bounding box center [816, 282] width 42 height 13
select select "1"
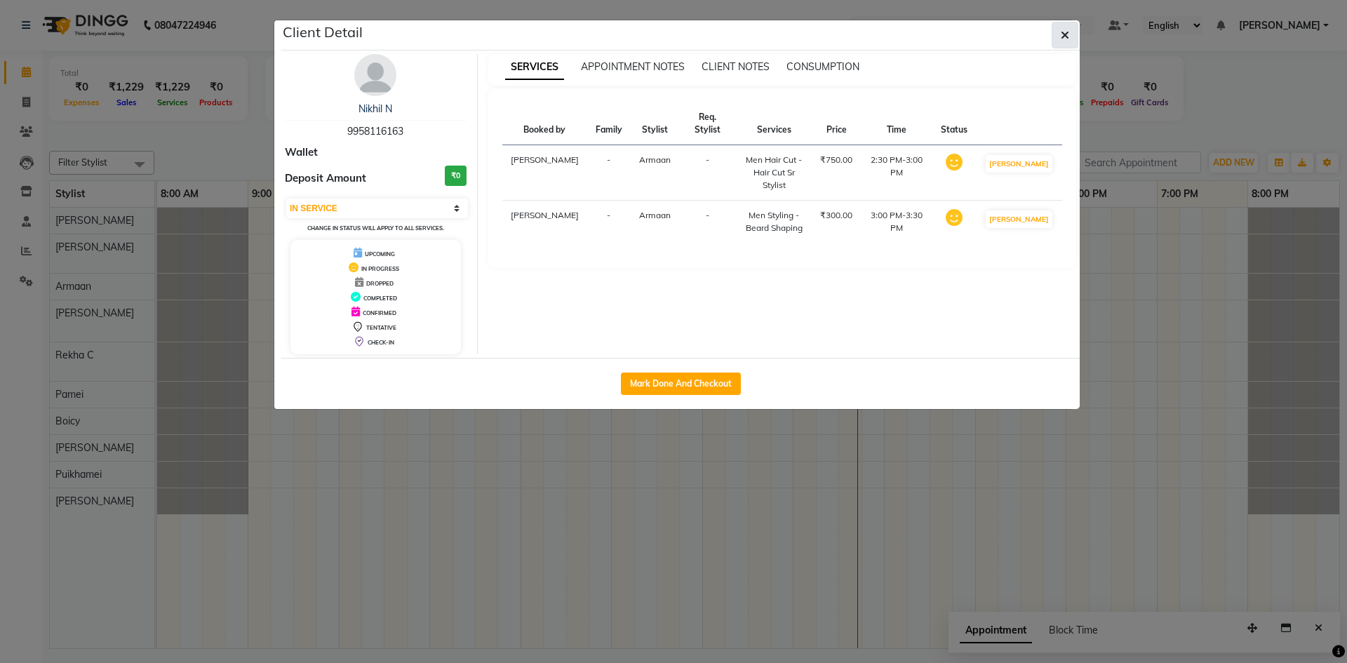
click at [1065, 36] on icon "button" at bounding box center [1064, 34] width 8 height 11
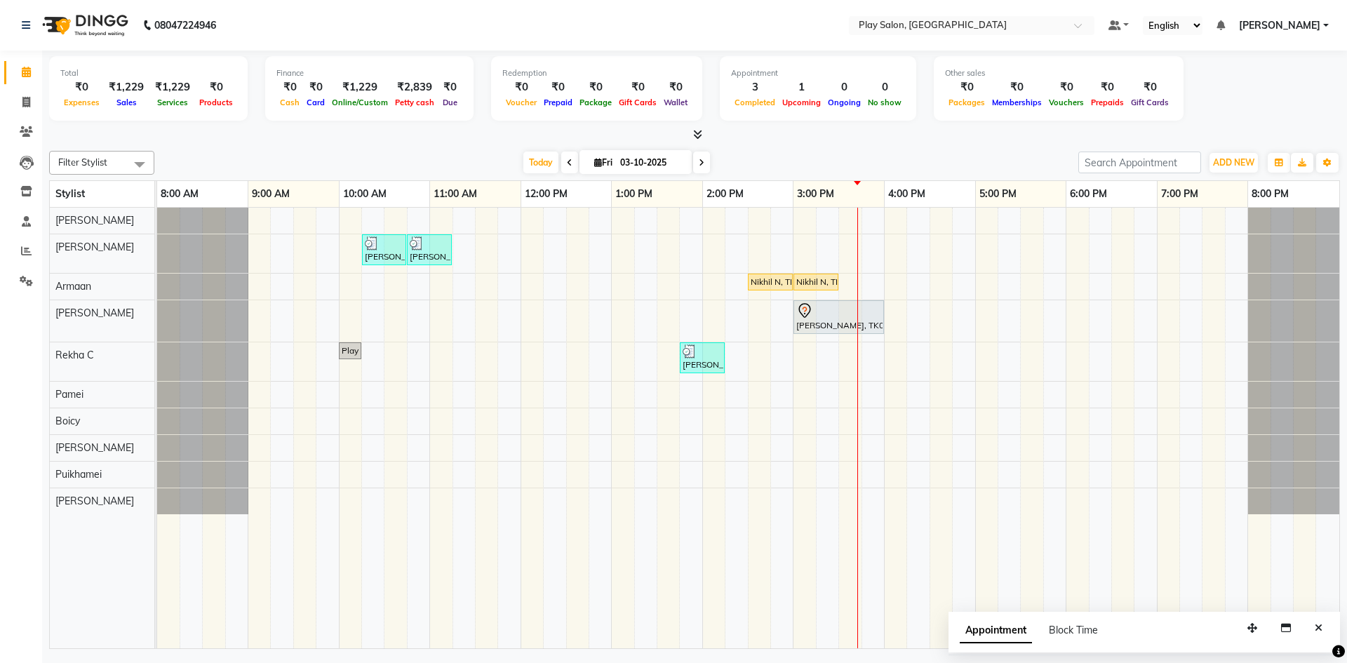
click at [720, 67] on div "Appointment 3 Completed 1 Upcoming 0 Ongoing 0 No show" at bounding box center [818, 88] width 196 height 65
click at [701, 133] on icon at bounding box center [697, 134] width 9 height 11
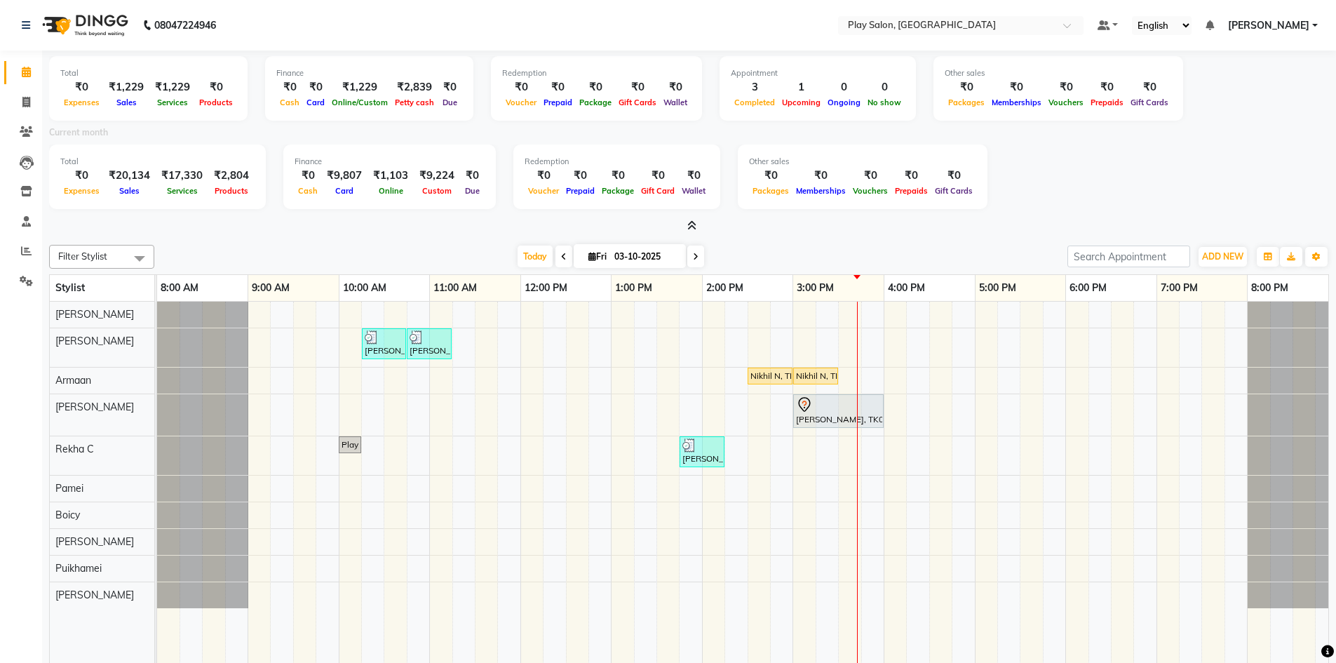
click at [630, 261] on input "03-10-2025" at bounding box center [645, 256] width 70 height 21
select select "10"
select select "2025"
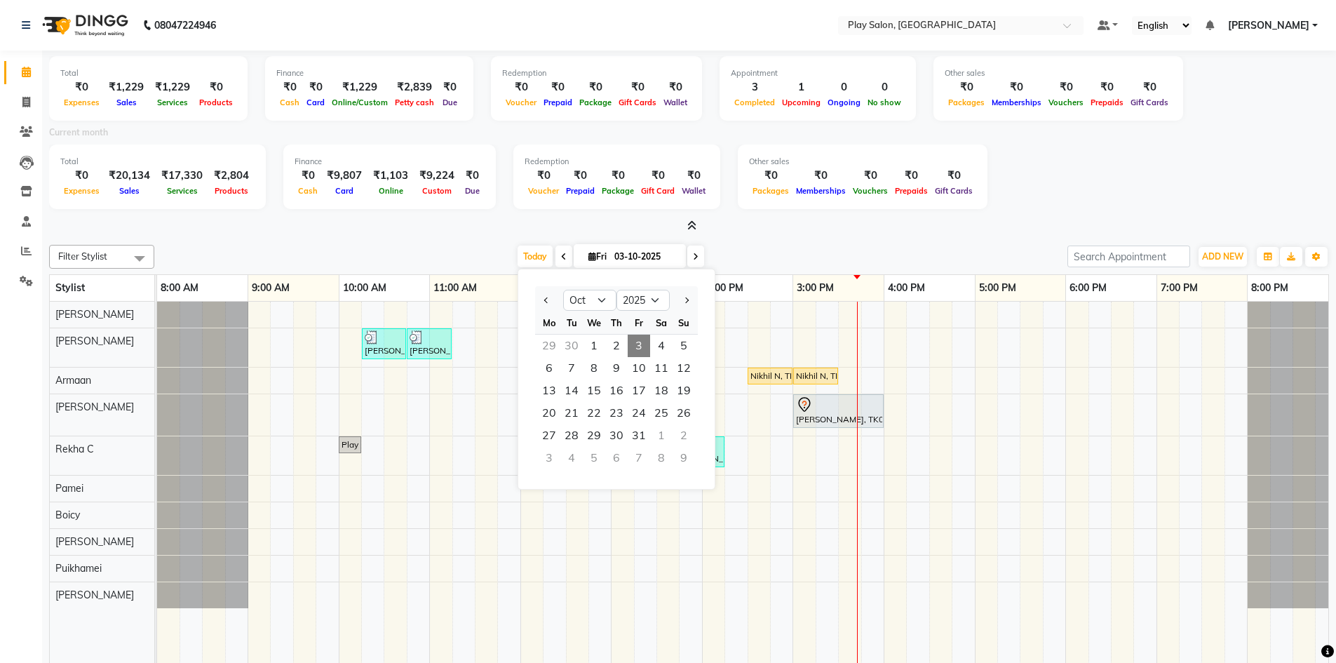
click at [577, 341] on div "30" at bounding box center [571, 346] width 22 height 22
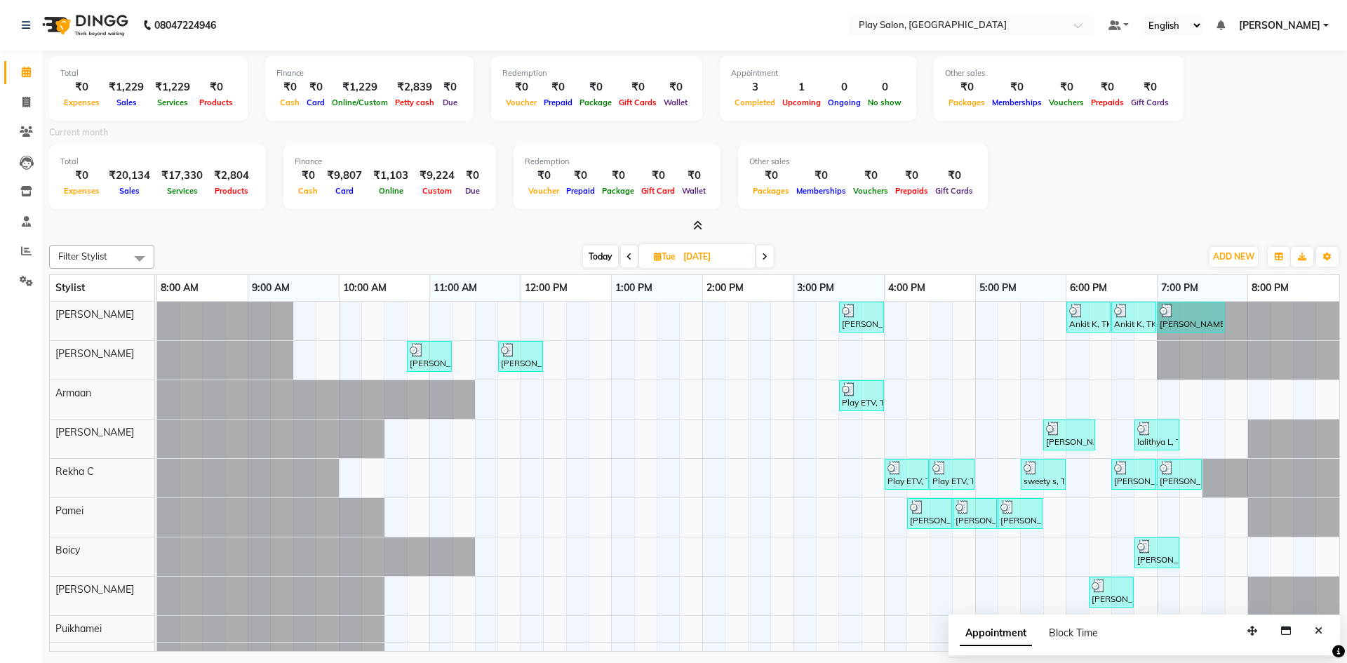
click at [765, 254] on icon at bounding box center [765, 256] width 6 height 8
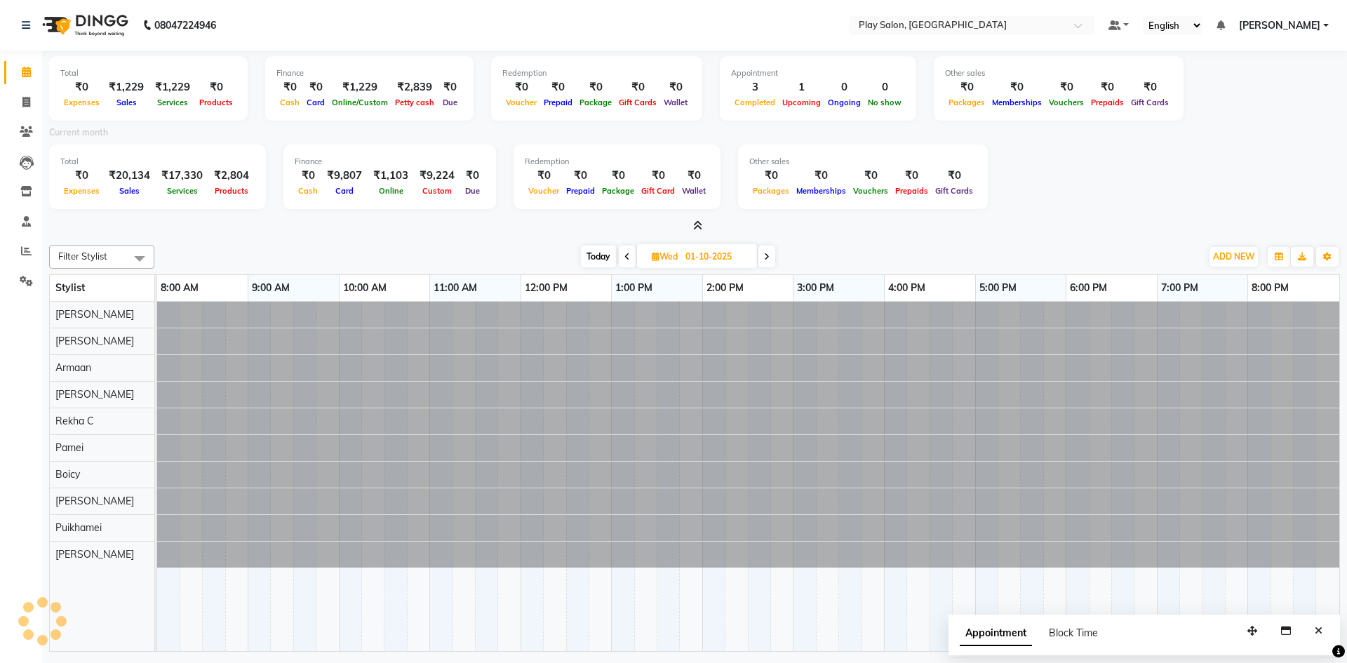
click at [765, 254] on icon at bounding box center [767, 256] width 6 height 8
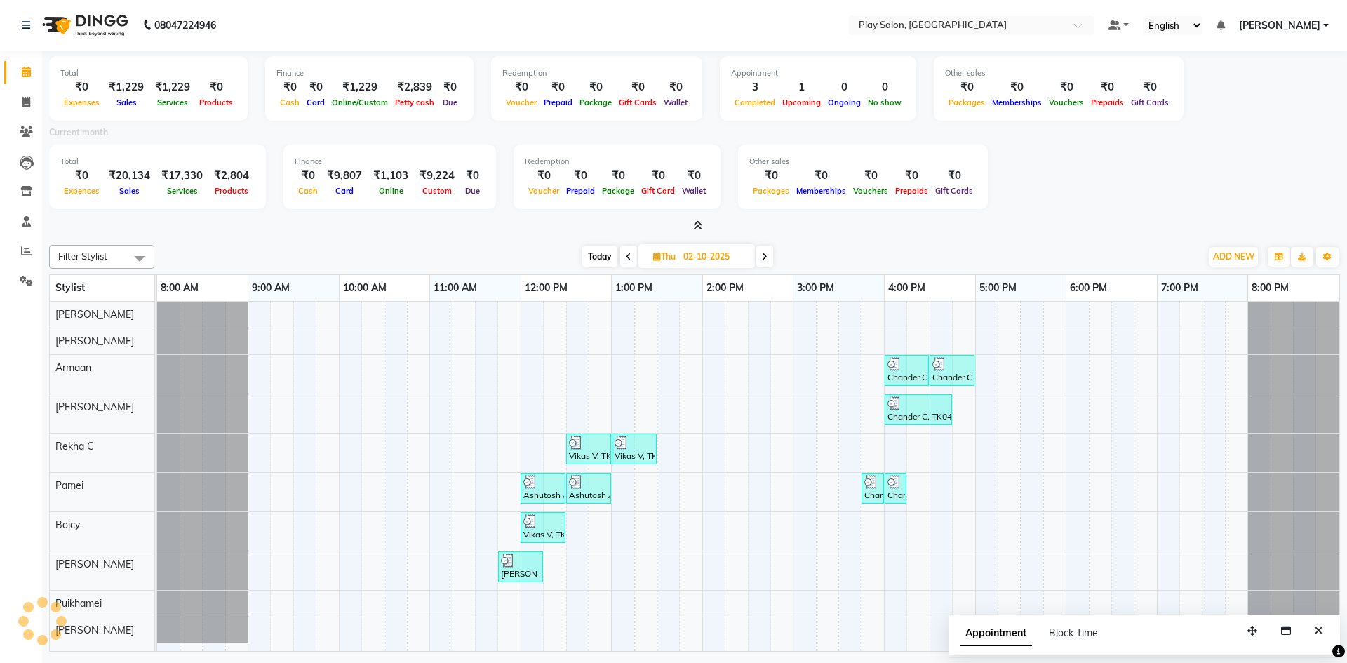
click at [765, 254] on icon at bounding box center [765, 256] width 6 height 8
type input "03-10-2025"
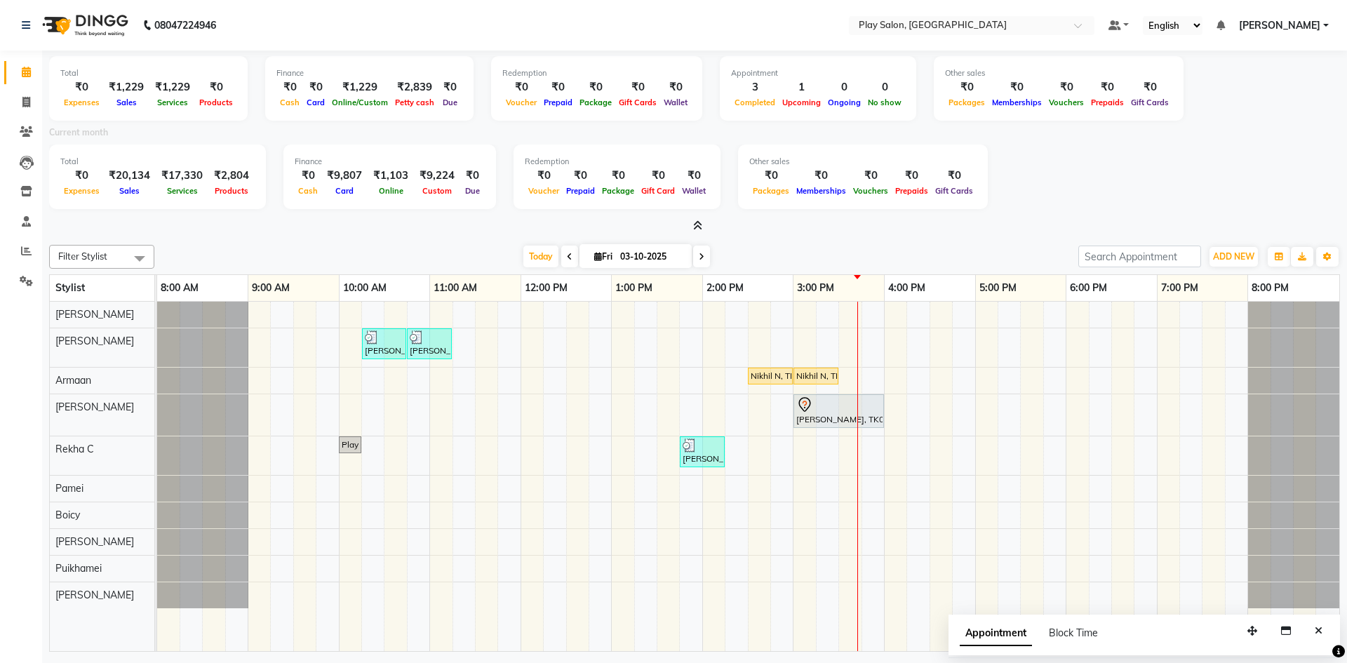
click at [690, 226] on span at bounding box center [694, 226] width 15 height 15
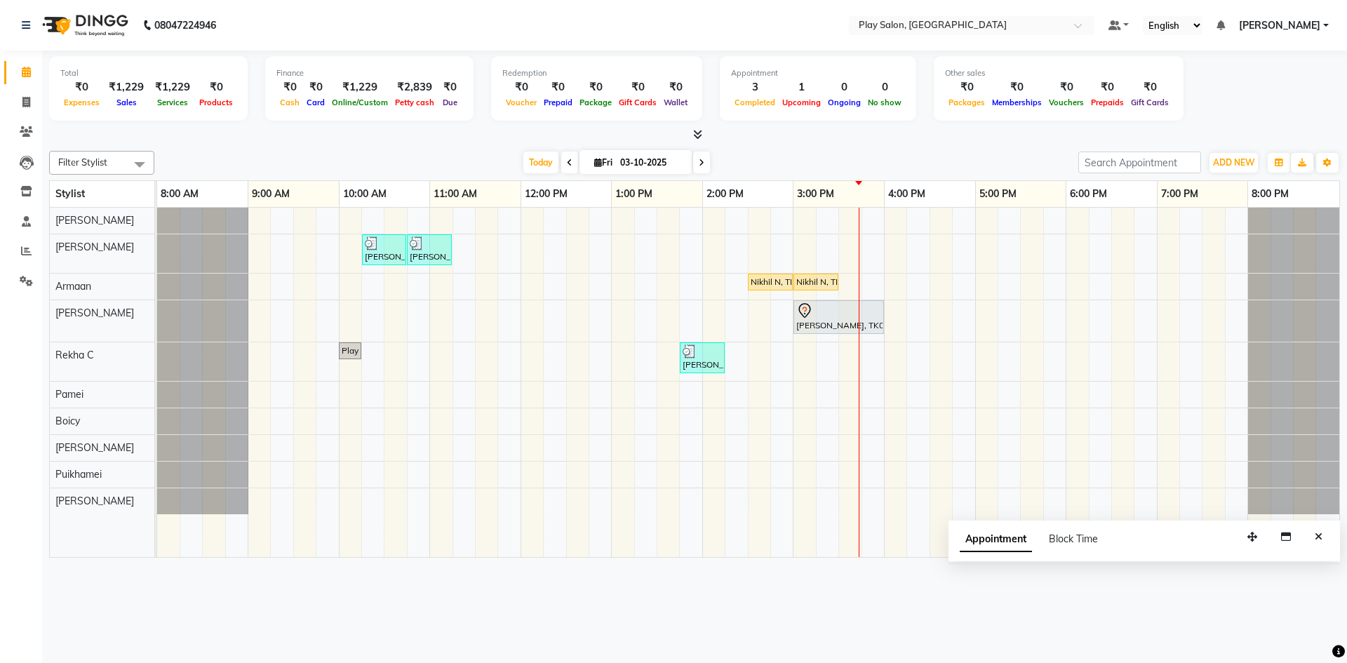
drag, startPoint x: 507, startPoint y: 405, endPoint x: 783, endPoint y: 162, distance: 368.2
click at [783, 162] on div "Filter Stylist Select All [PERSON_NAME] [PERSON_NAME] [PERSON_NAME] [PERSON_NAM…" at bounding box center [694, 351] width 1291 height 412
click at [783, 161] on div "[DATE] [DATE]" at bounding box center [616, 162] width 910 height 21
click at [854, 317] on div at bounding box center [838, 310] width 85 height 17
select select "7"
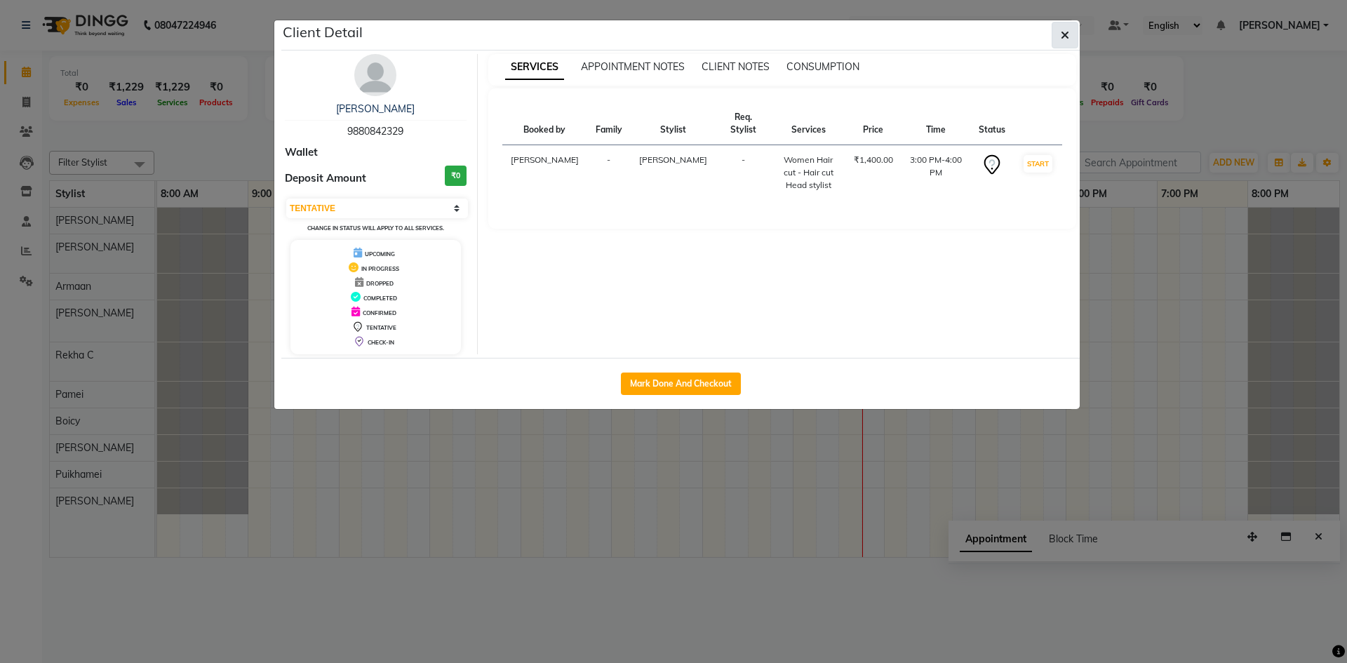
click at [1061, 43] on button "button" at bounding box center [1064, 35] width 27 height 27
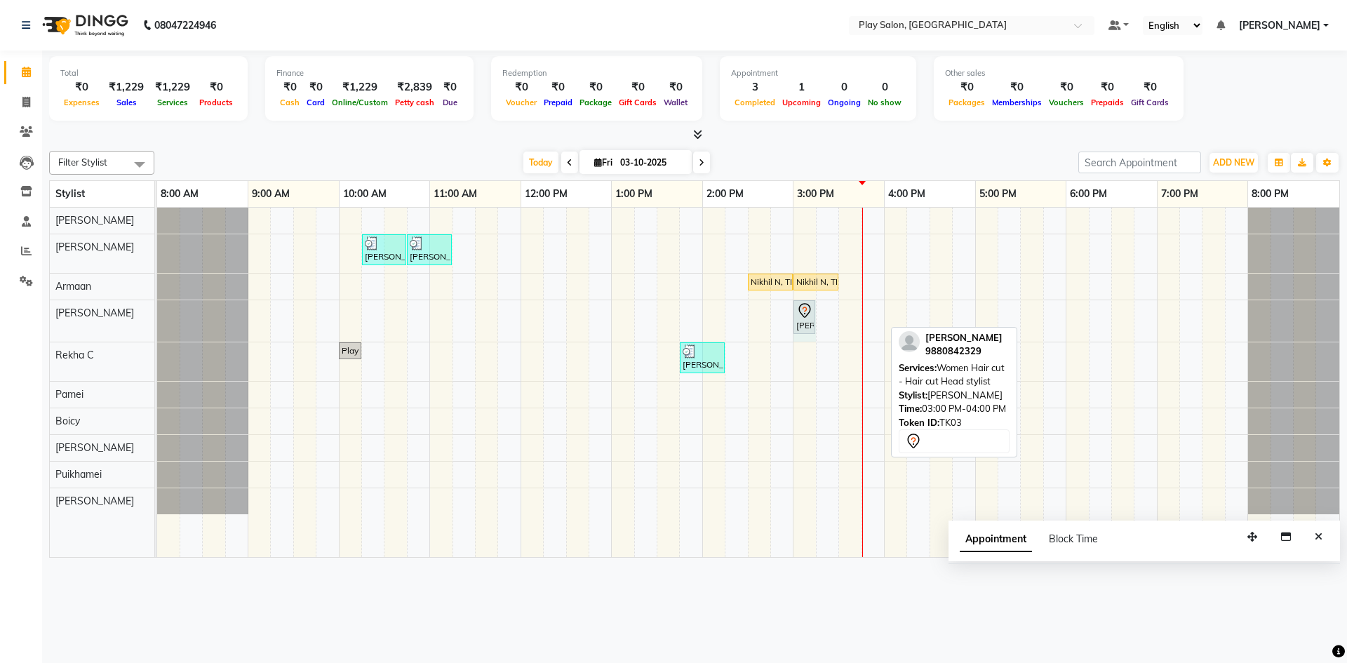
drag, startPoint x: 882, startPoint y: 328, endPoint x: 801, endPoint y: 328, distance: 81.4
click at [157, 328] on div "[PERSON_NAME], TK03, 03:00 PM-04:00 PM, Women Hair cut - Hair cut Head stylist …" at bounding box center [157, 320] width 0 height 41
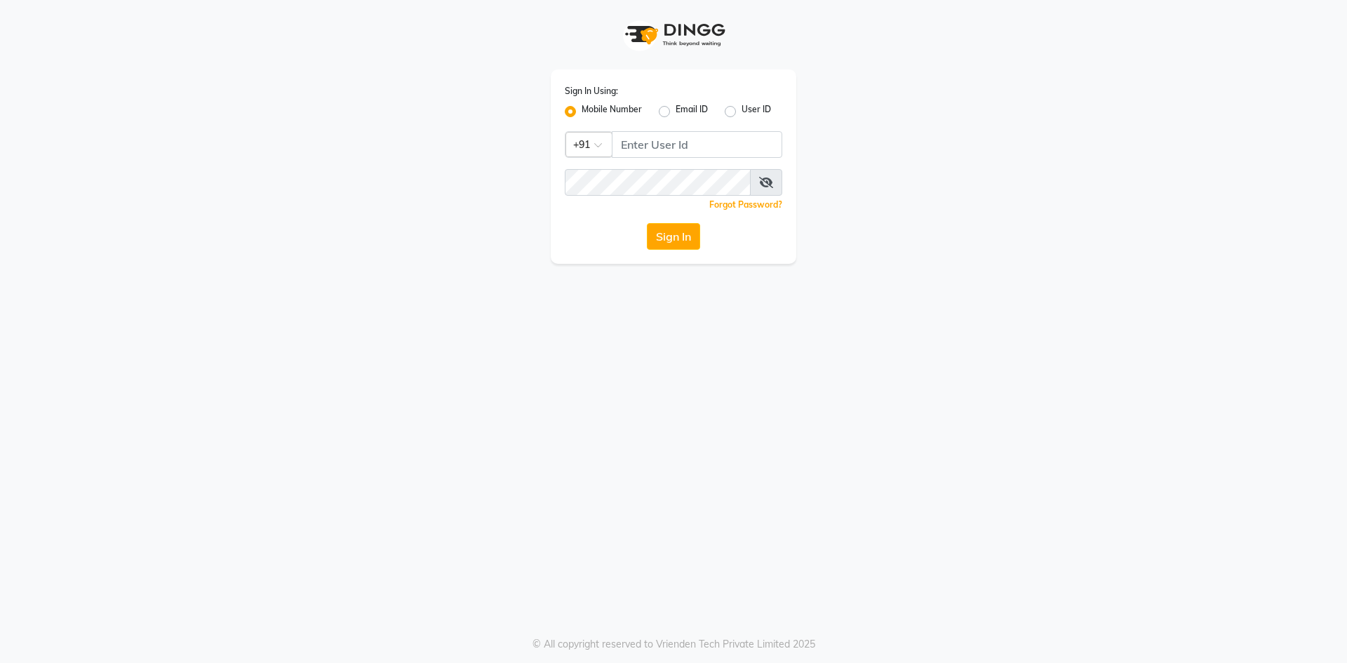
click at [624, 159] on div "Sign In Using: Mobile Number Email ID User ID Country Code × +91 Remember me Fo…" at bounding box center [673, 166] width 245 height 194
click at [633, 152] on input "Username" at bounding box center [697, 144] width 170 height 27
type input "6363023896"
click at [647, 223] on button "Sign In" at bounding box center [673, 236] width 53 height 27
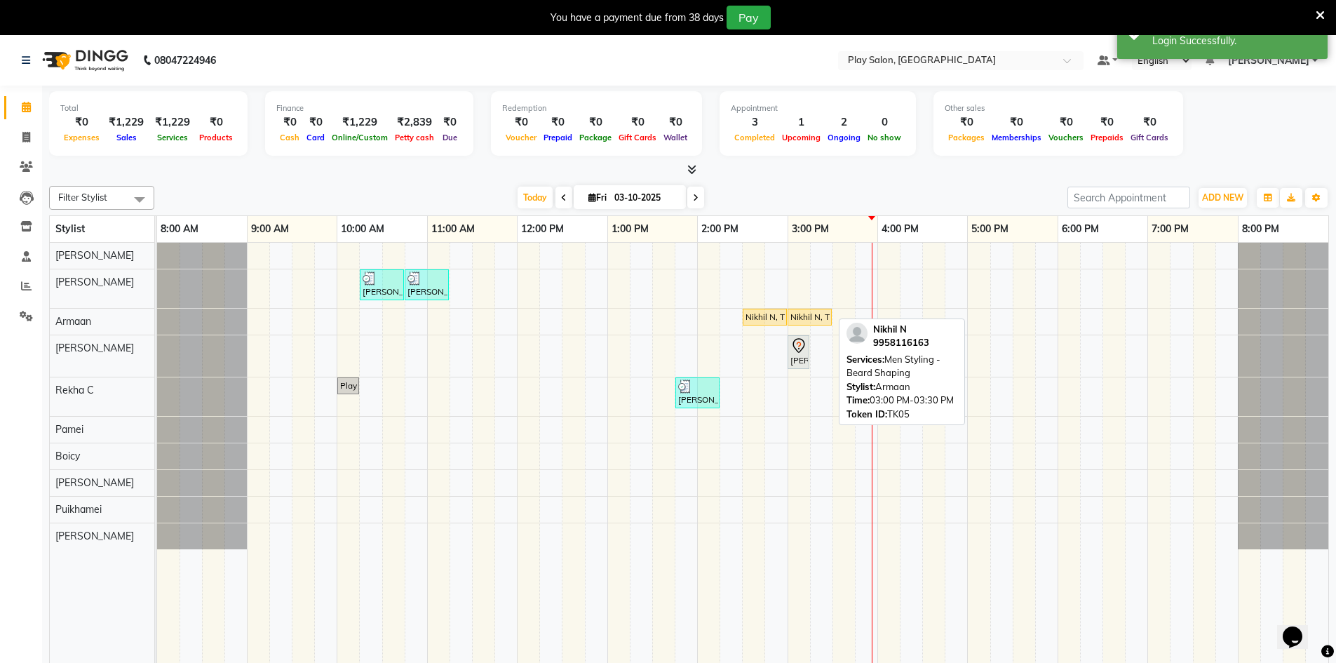
click at [816, 323] on link "Nikhil N, TK05, 03:00 PM-03:30 PM, Men Styling - [PERSON_NAME] Shaping" at bounding box center [810, 317] width 44 height 17
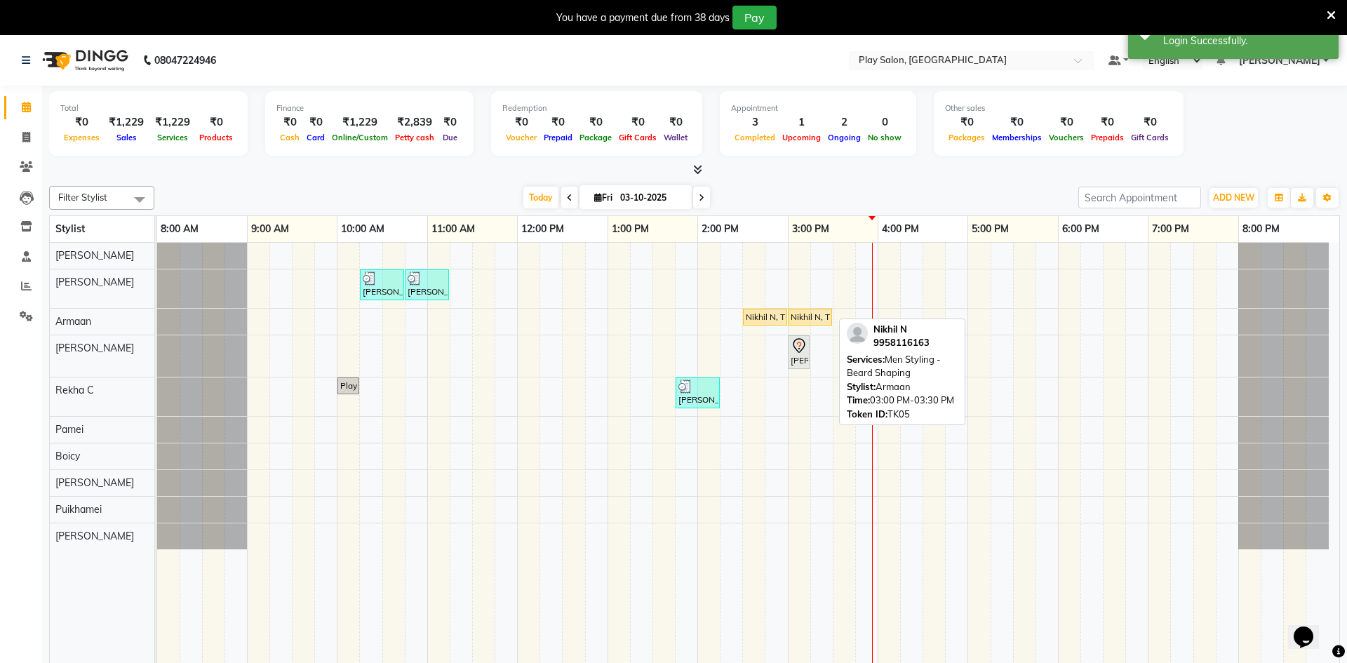
select select "1"
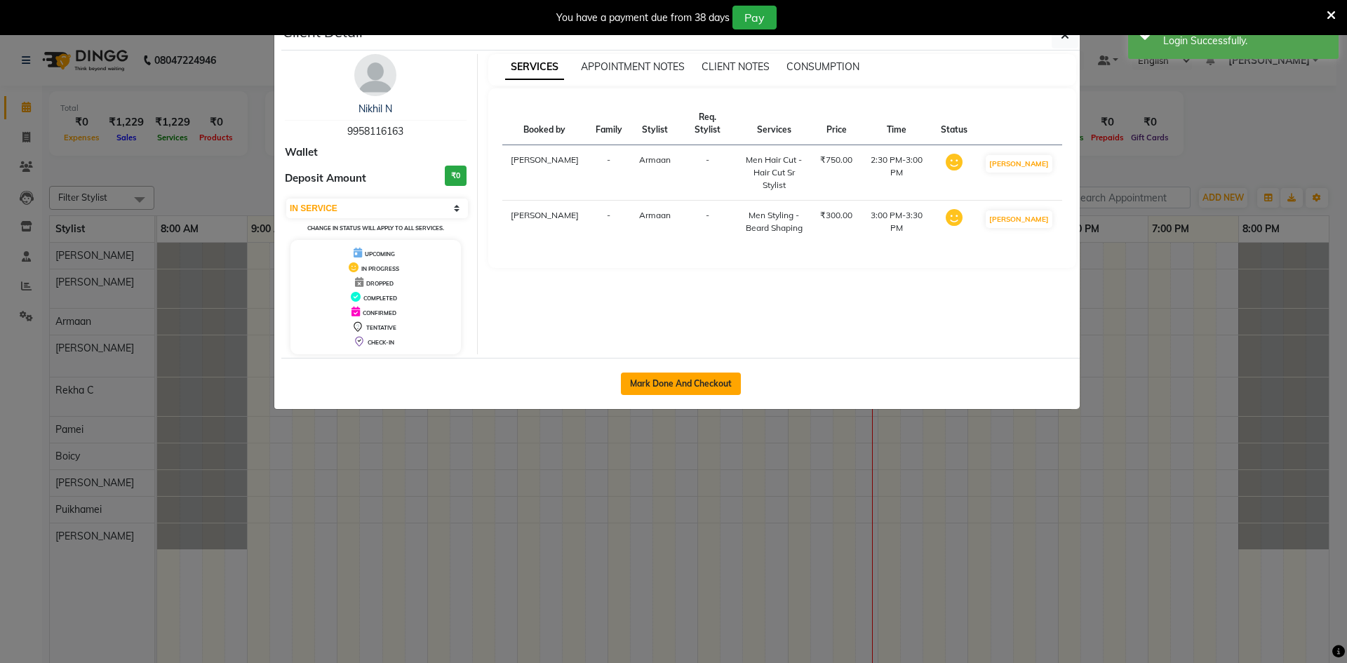
click at [674, 389] on button "Mark Done And Checkout" at bounding box center [681, 383] width 120 height 22
select select "service"
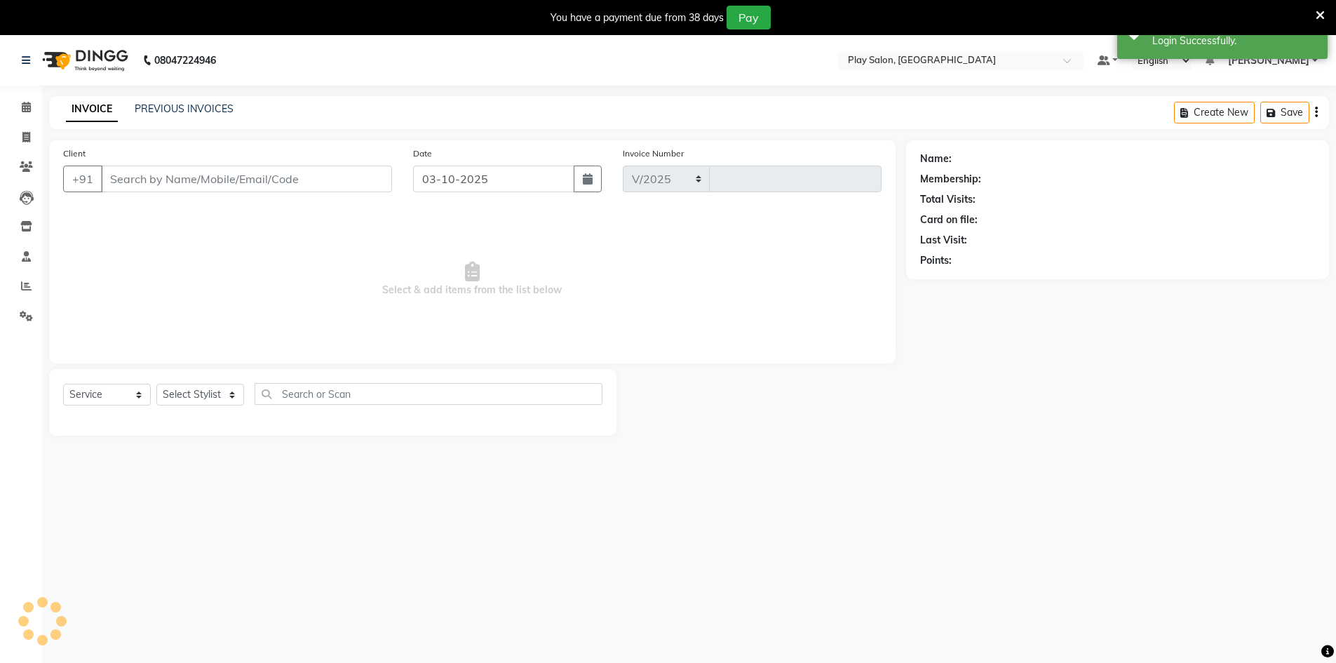
select select "8631"
type input "0265"
type input "9958116163"
select select "88606"
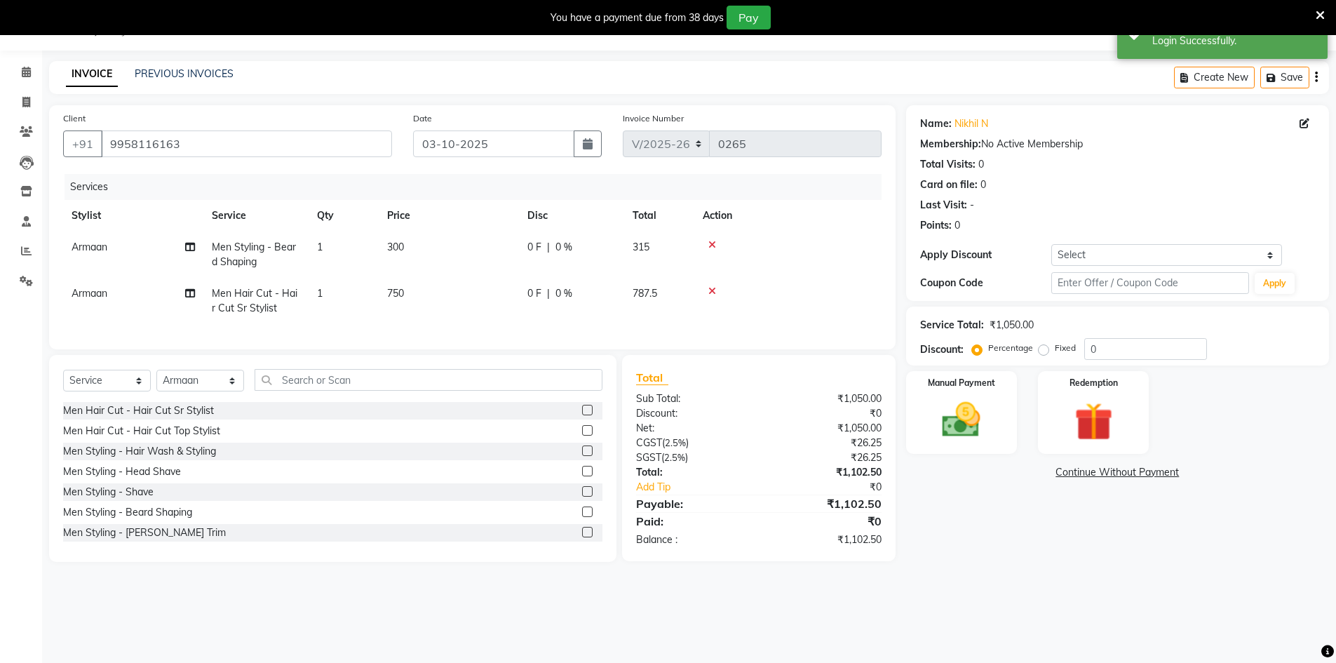
scroll to position [0, 11]
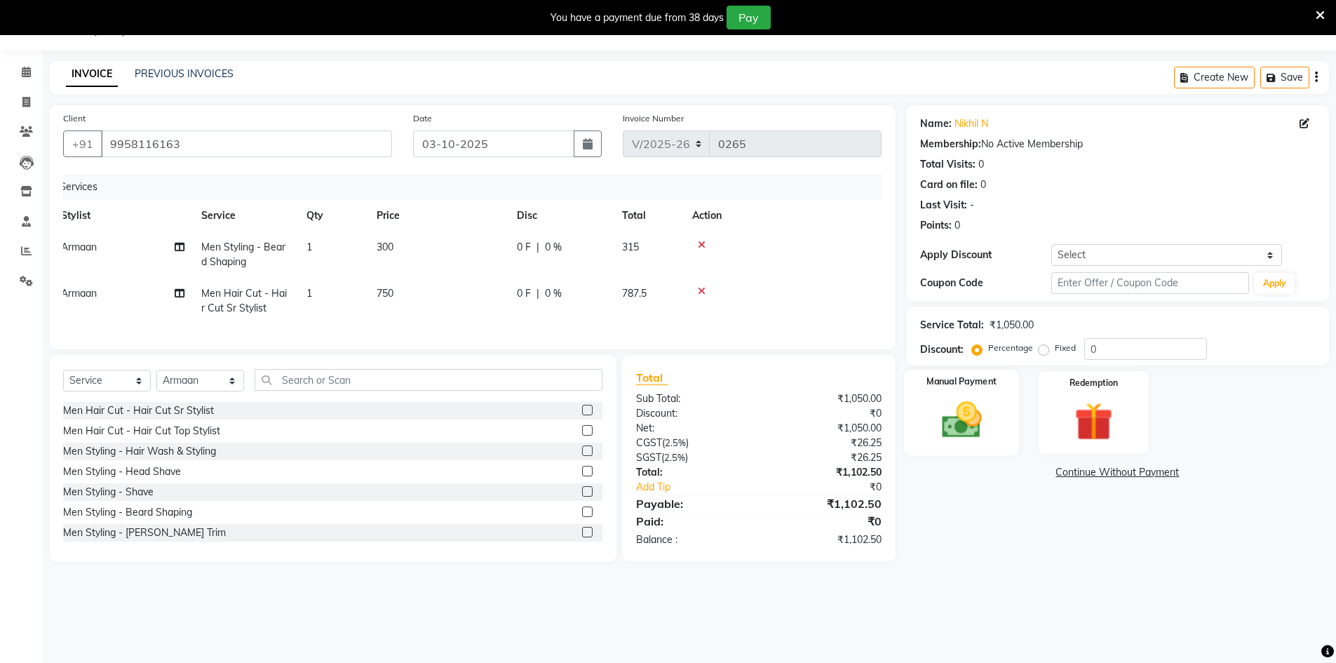
click at [971, 436] on img at bounding box center [961, 420] width 65 height 46
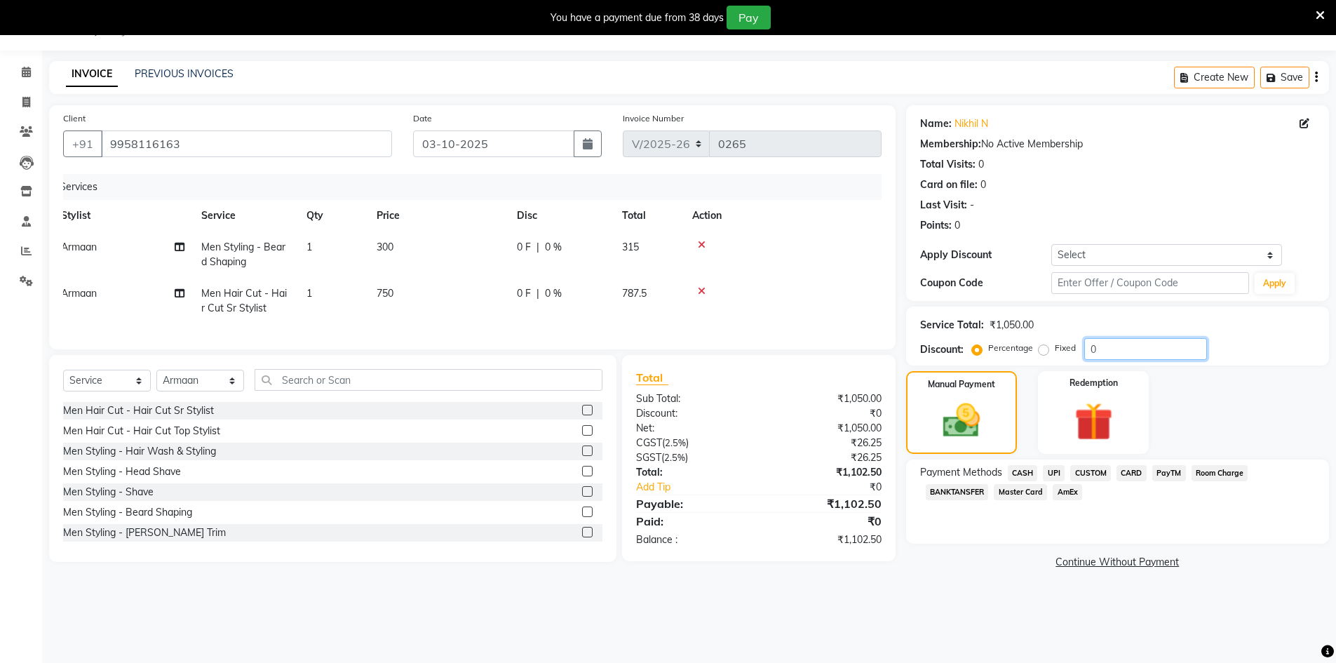
click at [1126, 353] on input "0" at bounding box center [1145, 349] width 123 height 22
click at [1055, 349] on label "Fixed" at bounding box center [1065, 348] width 21 height 13
click at [1046, 349] on input "Fixed" at bounding box center [1047, 348] width 10 height 10
radio input "true"
click at [988, 346] on label "Percentage" at bounding box center [1010, 348] width 45 height 13
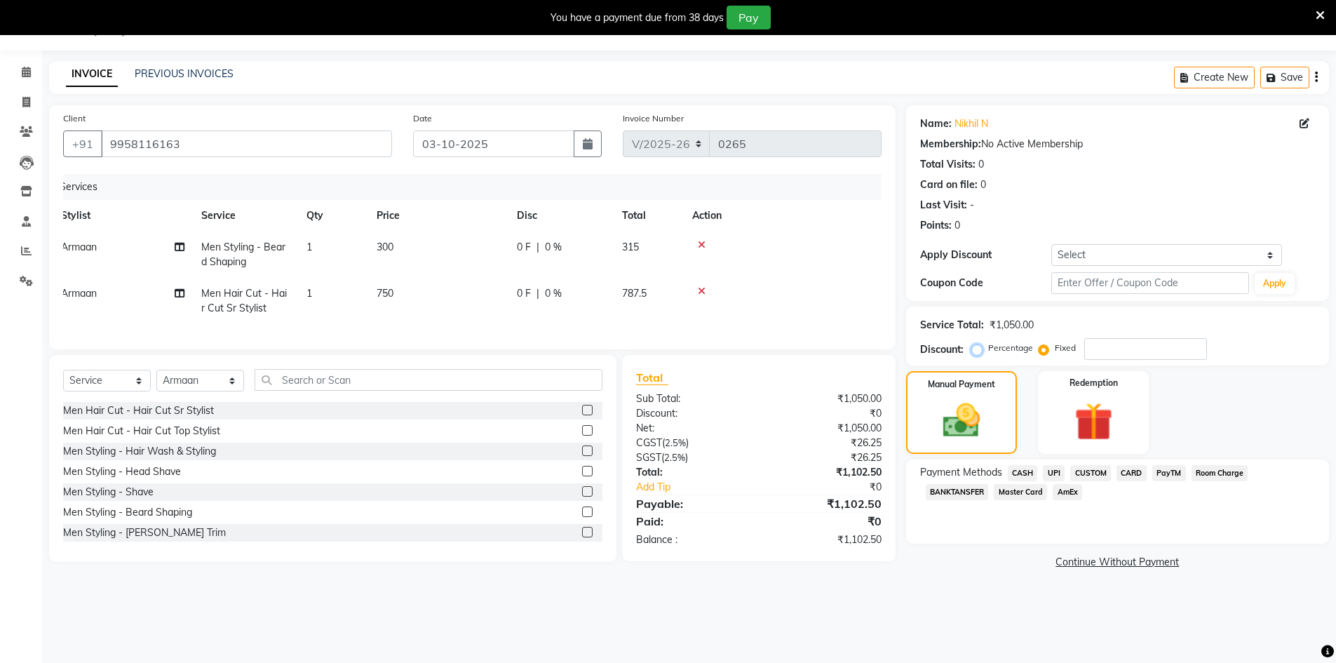
click at [975, 346] on input "Percentage" at bounding box center [980, 348] width 10 height 10
radio input "true"
click at [1091, 357] on input "number" at bounding box center [1145, 349] width 123 height 22
click at [1108, 292] on input "text" at bounding box center [1150, 283] width 198 height 22
click at [144, 154] on input "9958116163" at bounding box center [246, 143] width 291 height 27
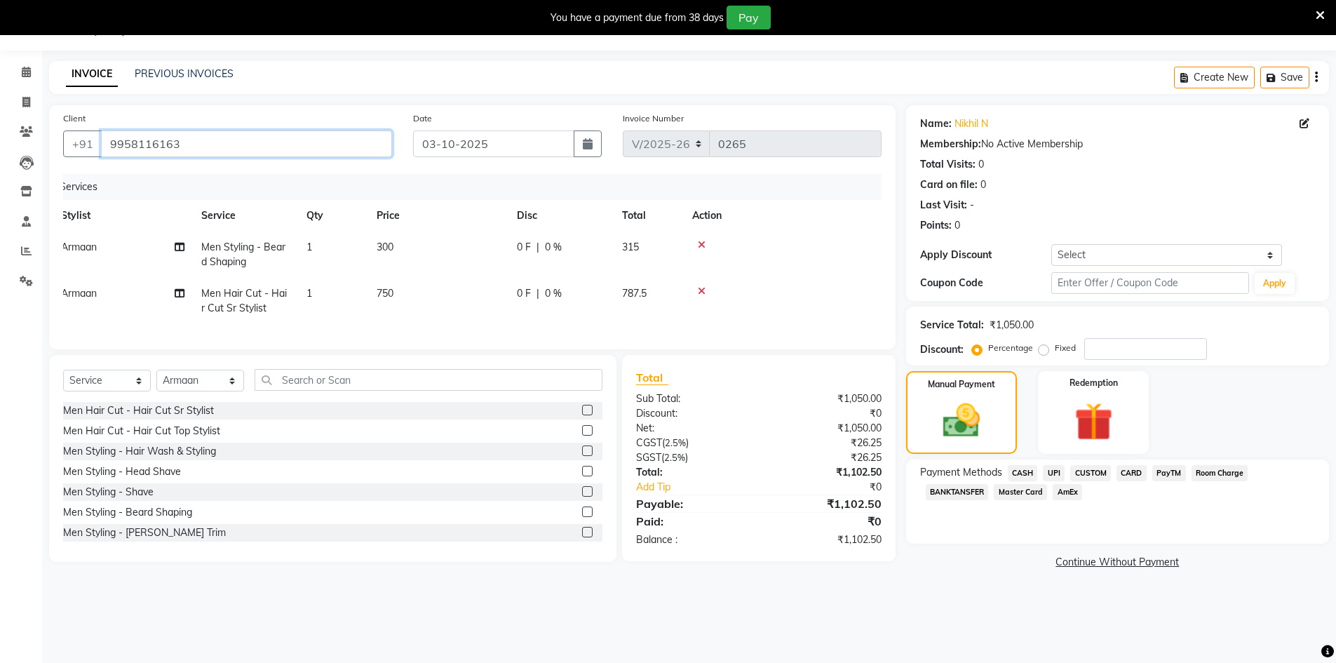
click at [144, 154] on input "9958116163" at bounding box center [246, 143] width 291 height 27
click at [947, 126] on div "Name:" at bounding box center [936, 123] width 32 height 15
click at [962, 122] on link "Nikhil N" at bounding box center [972, 123] width 34 height 15
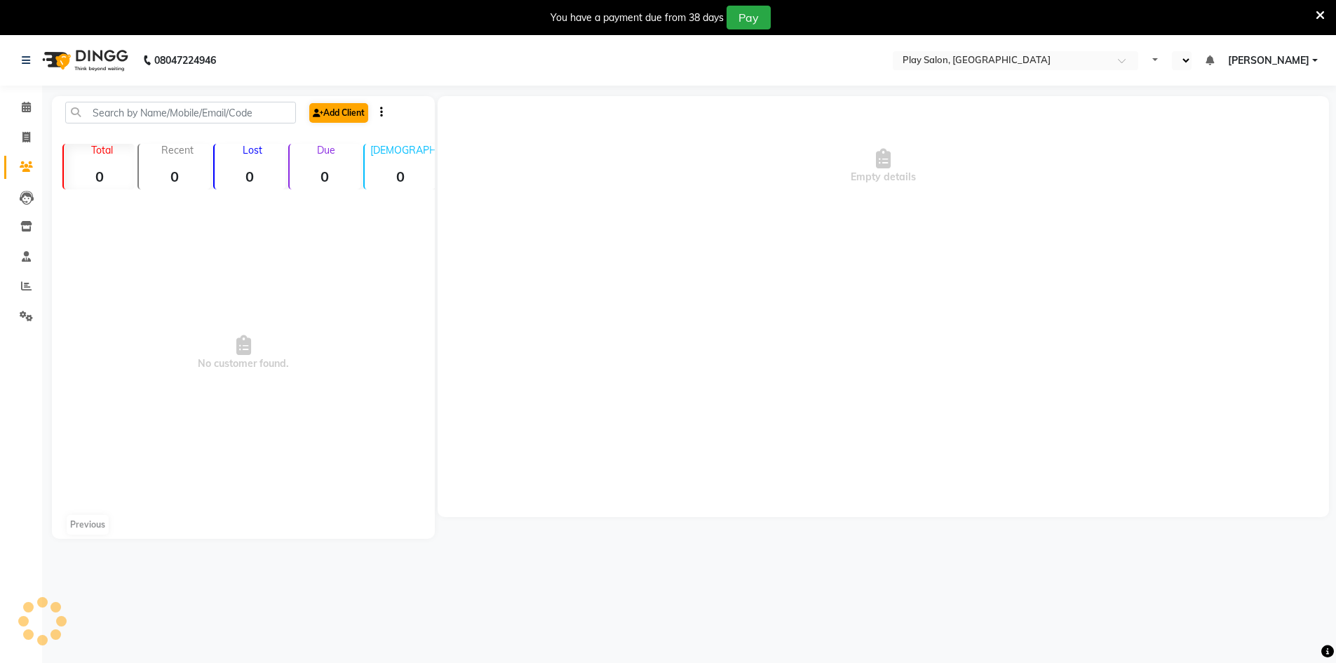
select select "en"
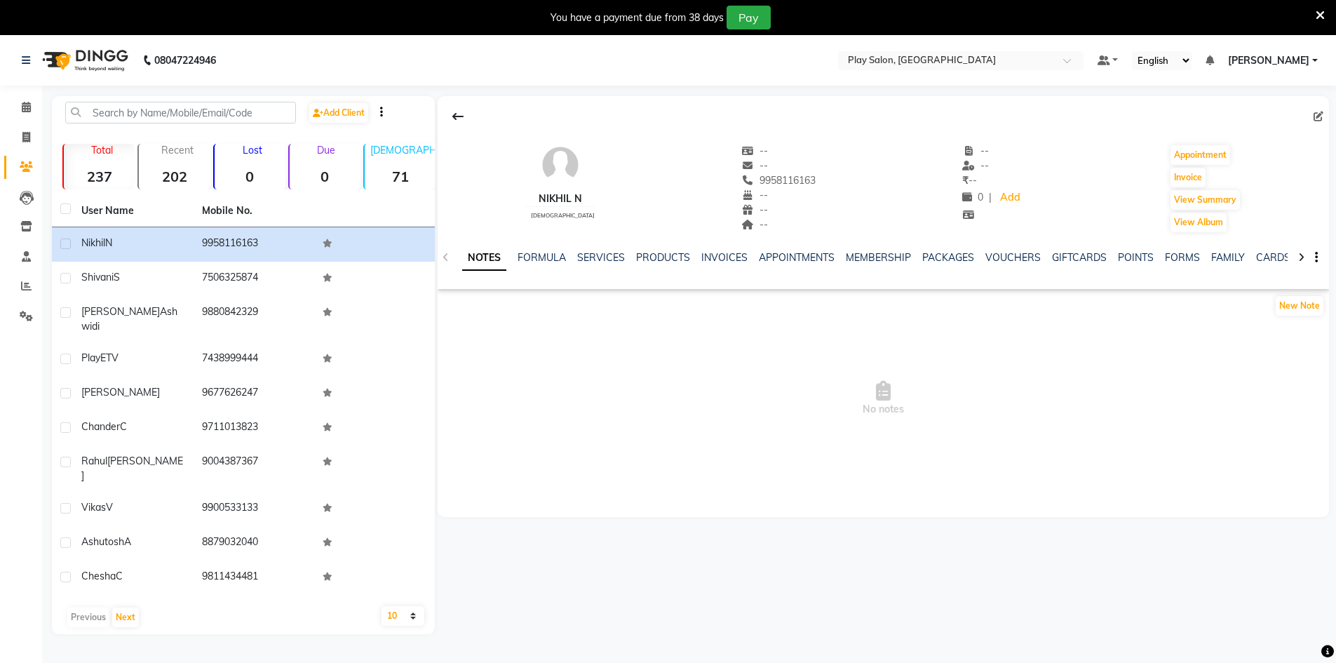
click at [1293, 259] on div at bounding box center [1301, 256] width 16 height 27
click at [1293, 258] on div at bounding box center [1301, 256] width 16 height 27
click at [1298, 262] on icon at bounding box center [1301, 257] width 6 height 10
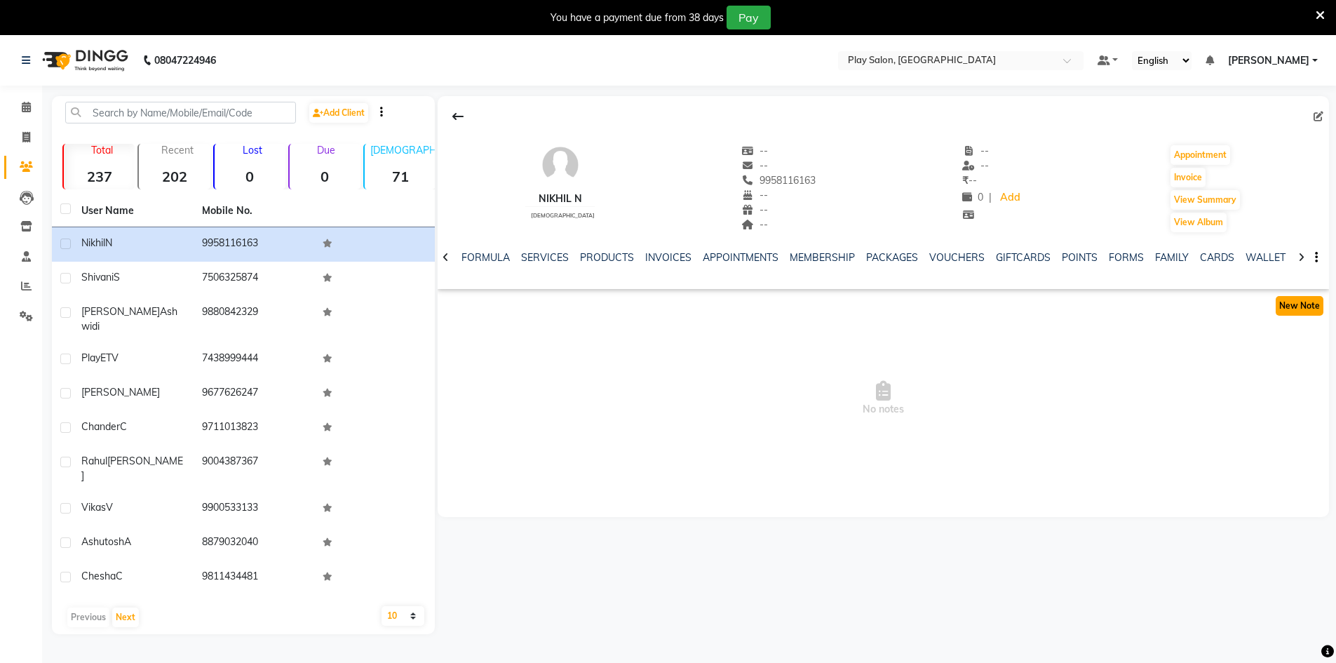
click at [1293, 304] on button "New Note" at bounding box center [1300, 306] width 48 height 20
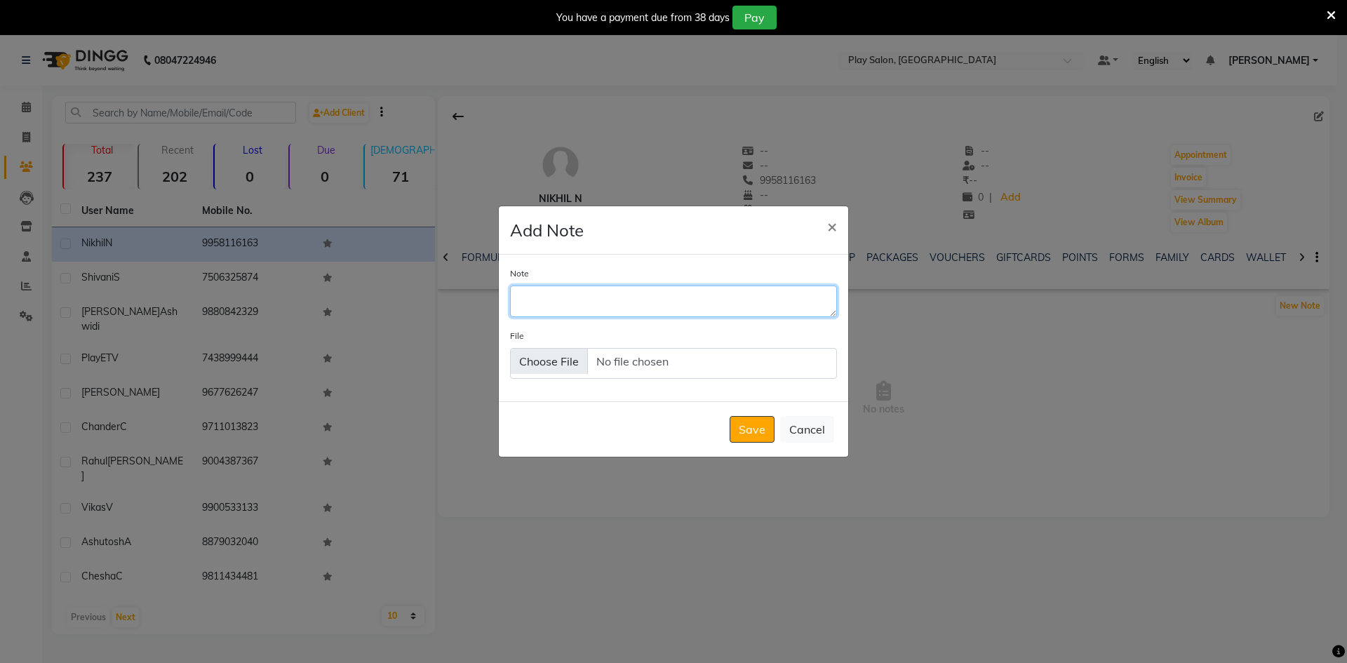
click at [578, 307] on textarea "Note" at bounding box center [673, 300] width 327 height 31
type textarea "G"
click at [578, 299] on textarea "visited onm 3rd" at bounding box center [673, 300] width 327 height 31
click at [640, 303] on textarea "visited on 3rd" at bounding box center [673, 300] width 327 height 31
type textarea "visited on 3rd oct please give 10% on next visit"
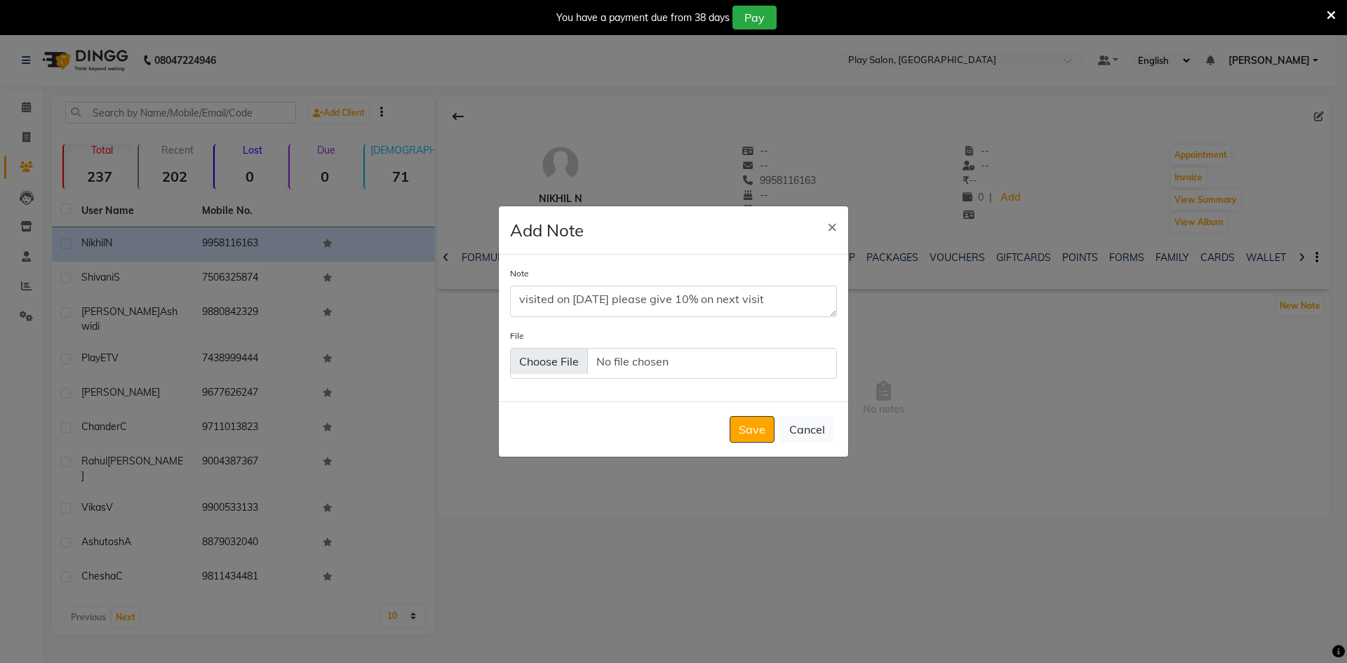
click at [729, 415] on div "Save Cancel" at bounding box center [673, 428] width 349 height 55
click at [746, 432] on button "Save" at bounding box center [751, 429] width 45 height 27
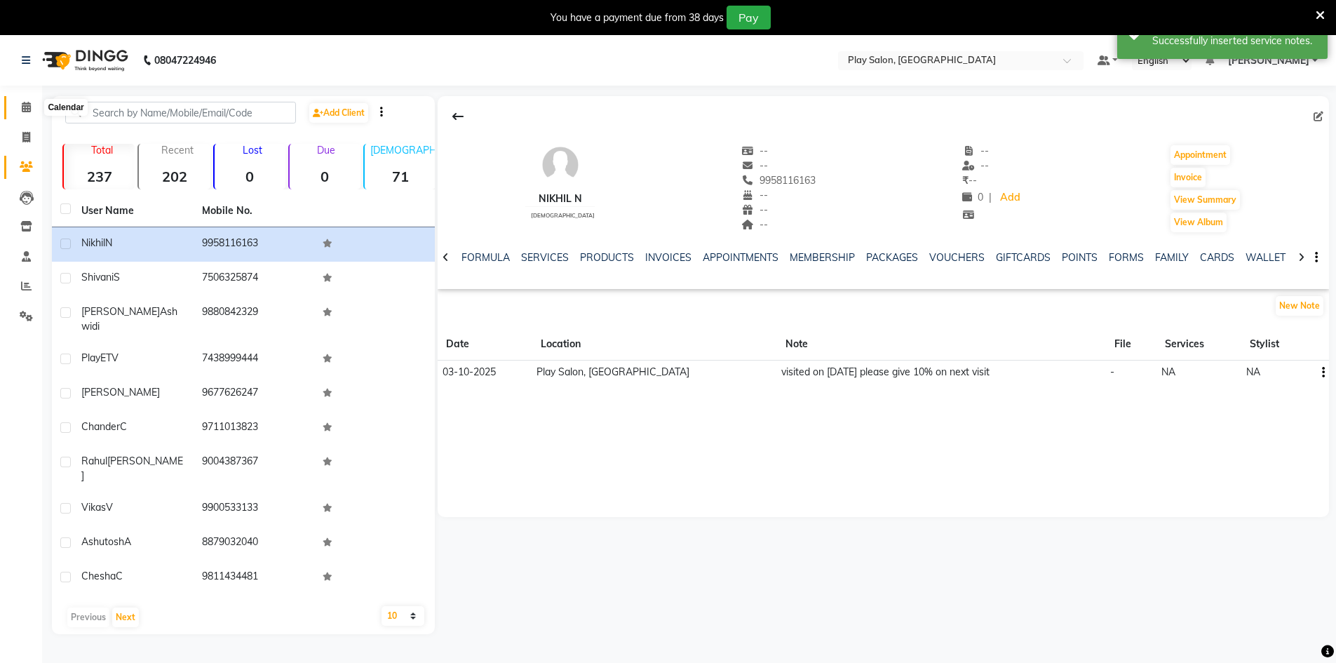
click at [25, 105] on icon at bounding box center [26, 107] width 9 height 11
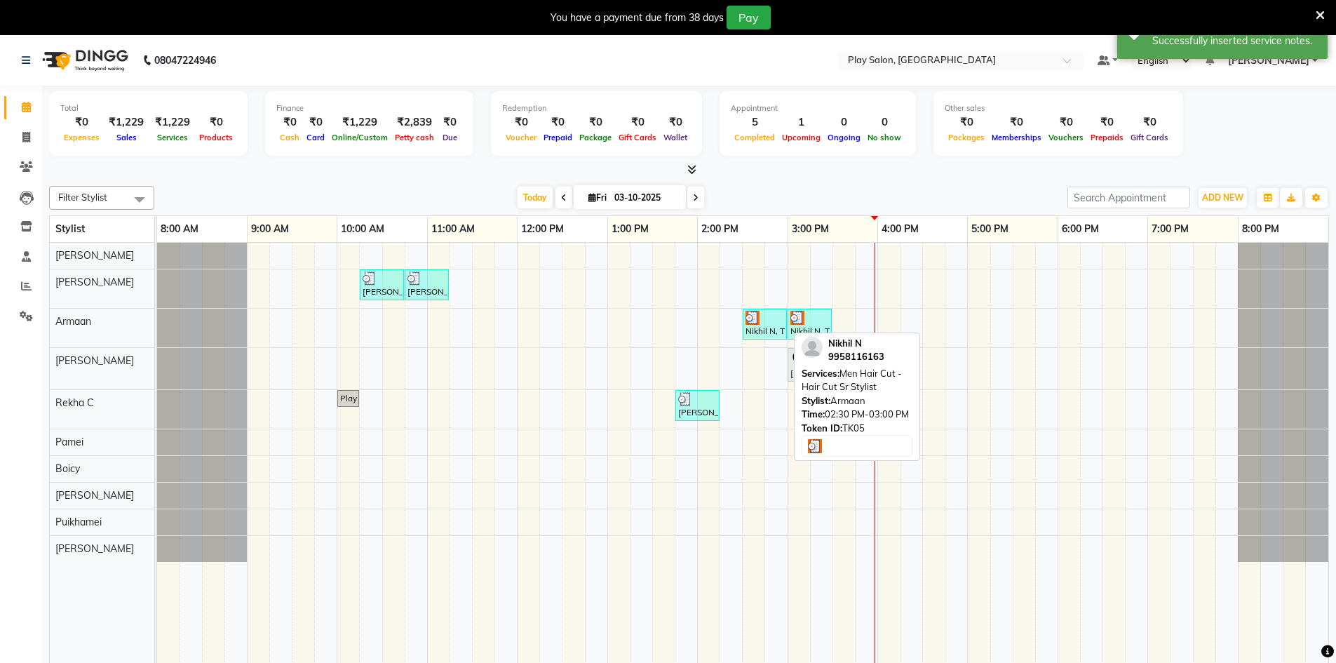
click at [760, 325] on div "Nikhil N, TK05, 02:30 PM-03:00 PM, Men Hair Cut - Hair Cut Sr Stylist" at bounding box center [764, 324] width 41 height 27
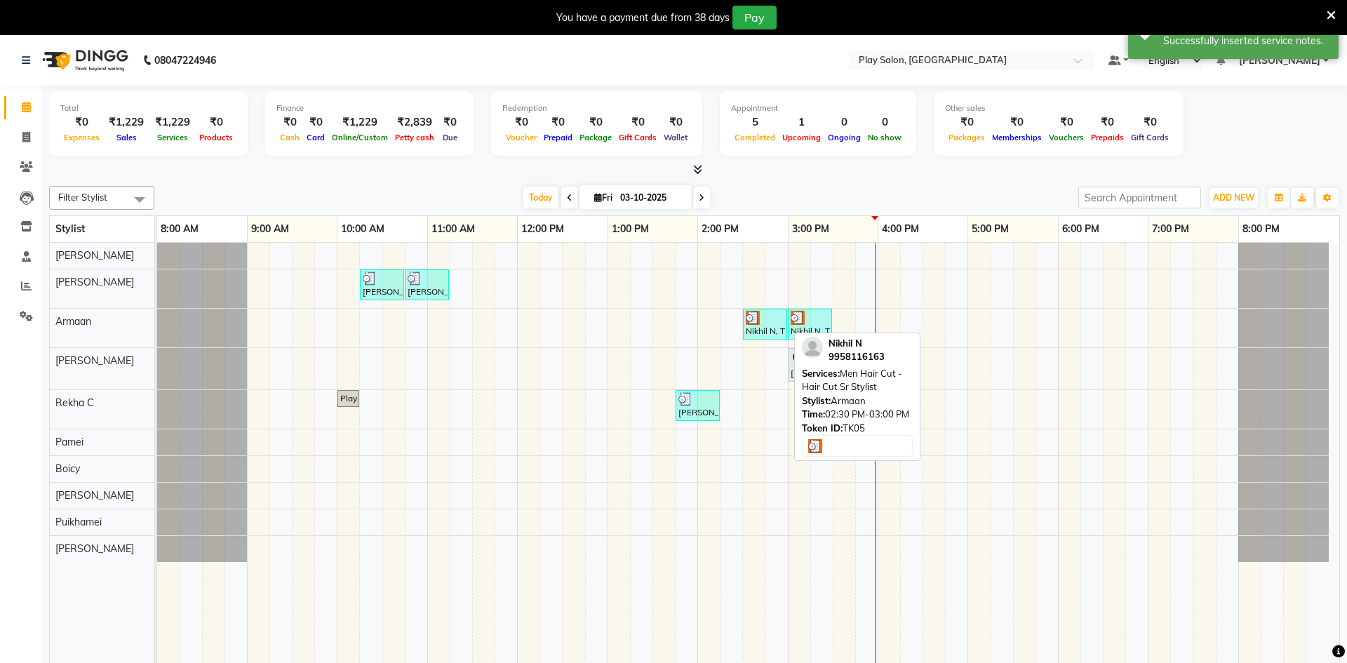
select select "3"
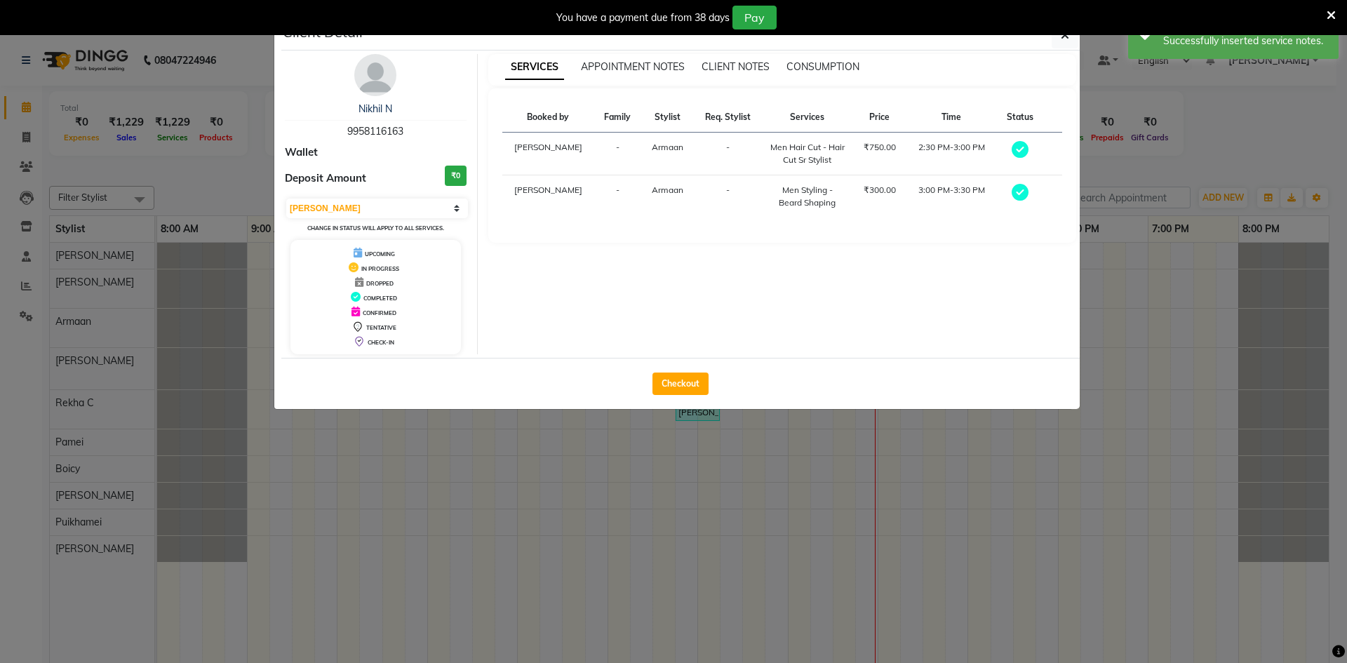
click at [711, 374] on div "Checkout" at bounding box center [680, 383] width 798 height 51
click at [694, 377] on button "Checkout" at bounding box center [680, 383] width 56 height 22
select select "8631"
select select "service"
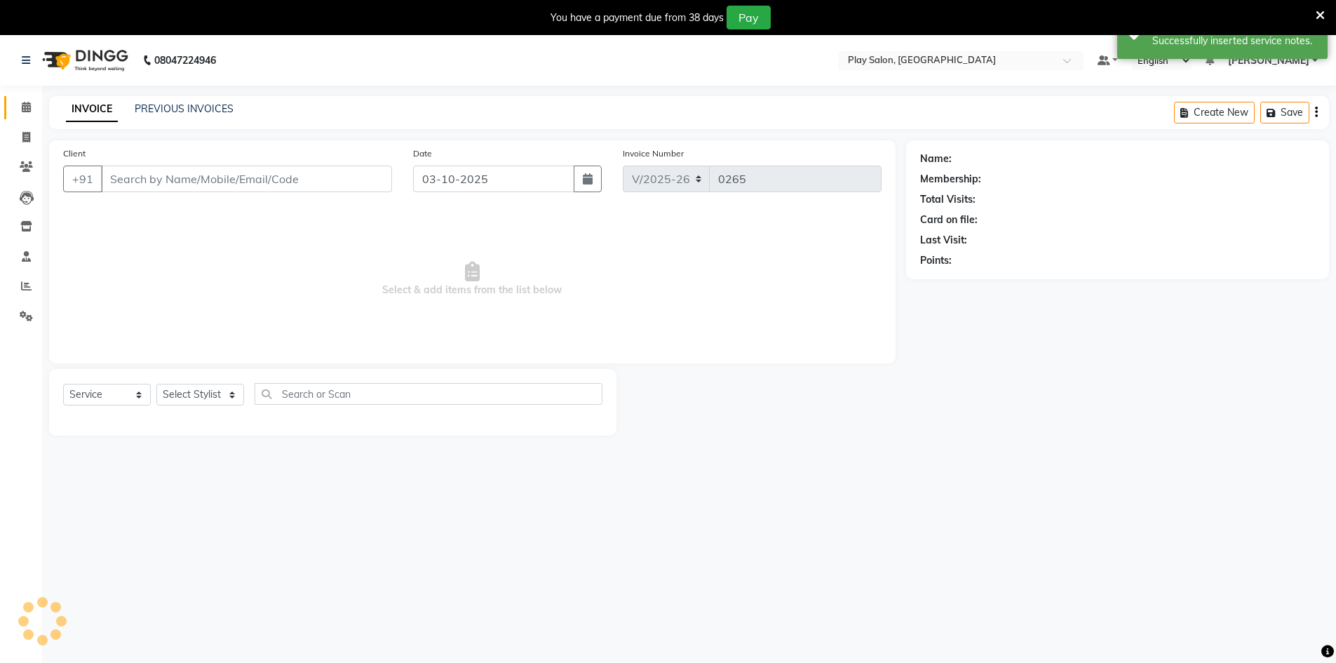
type input "9958116163"
select select "88606"
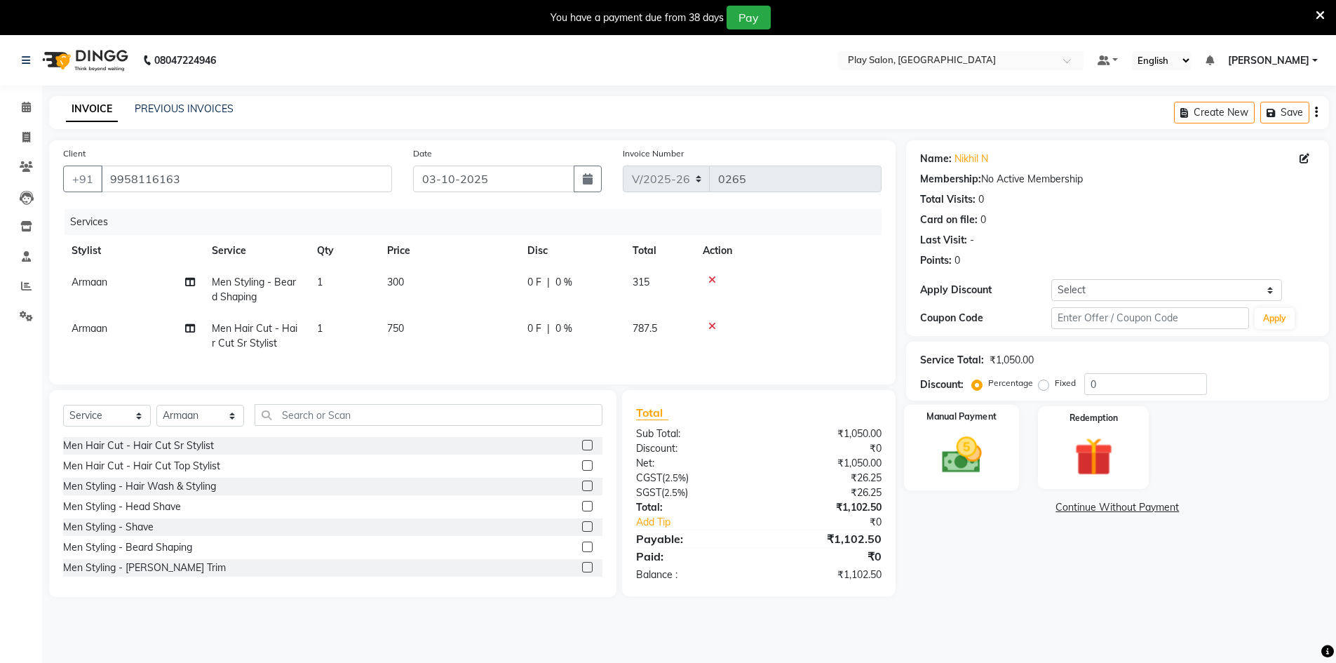
click at [936, 435] on img at bounding box center [961, 455] width 65 height 46
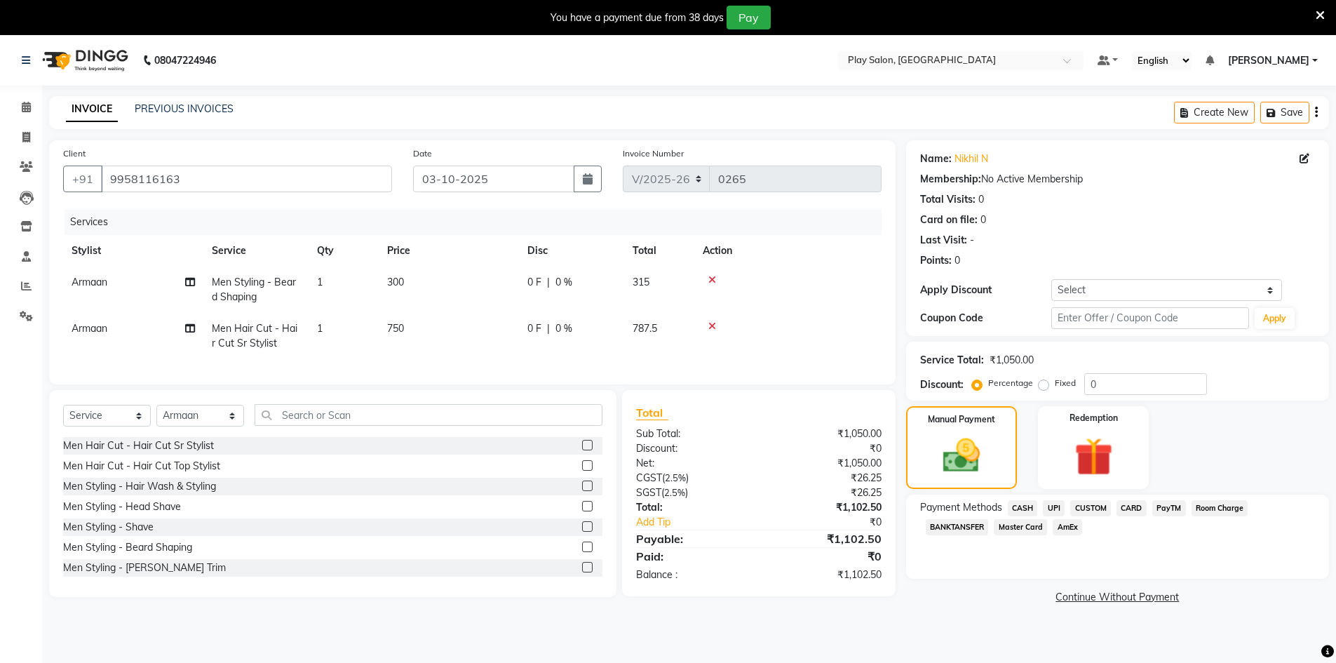
click at [1130, 500] on span "CARD" at bounding box center [1132, 508] width 30 height 16
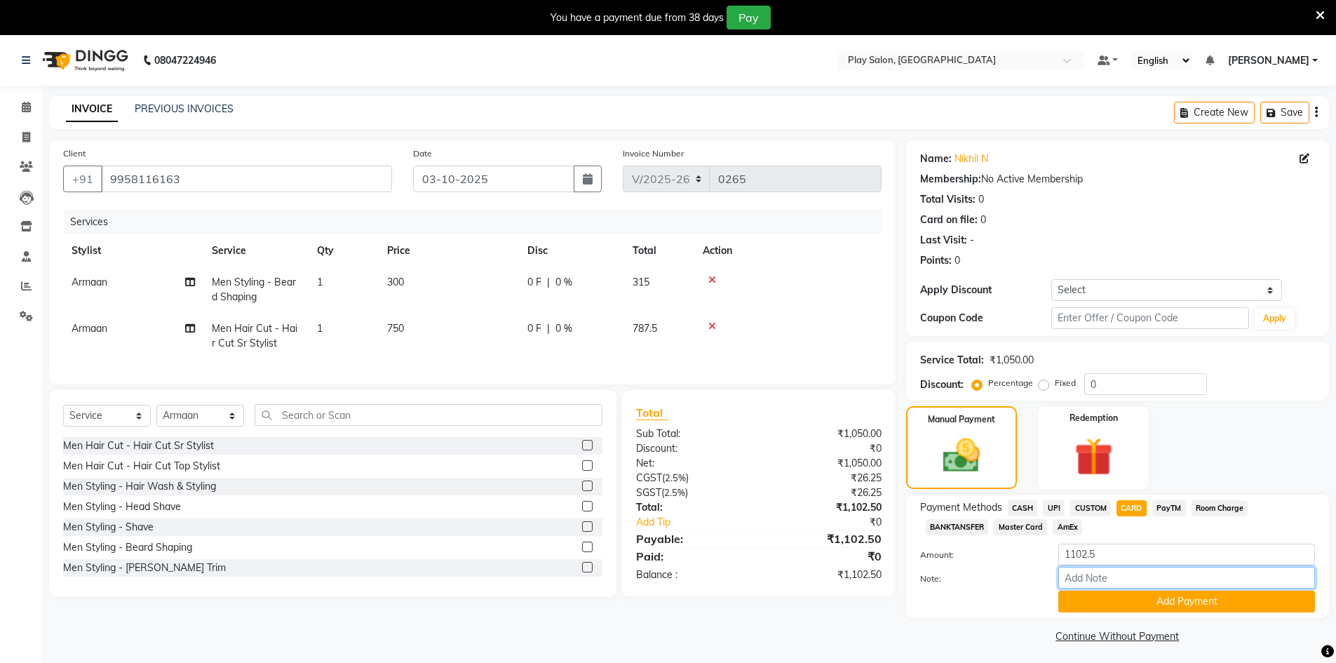
click at [1114, 577] on input "Note:" at bounding box center [1186, 578] width 257 height 22
type input "visa 0539"
click at [1124, 606] on button "Add Payment" at bounding box center [1186, 602] width 257 height 22
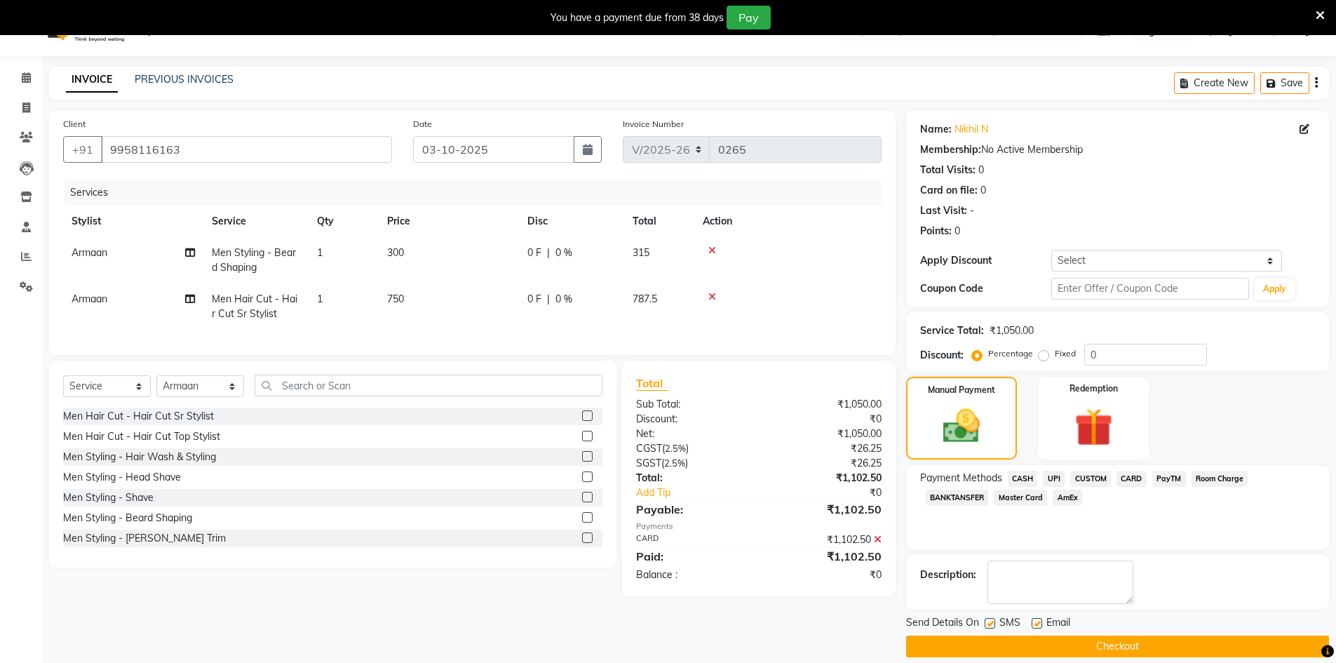
scroll to position [45, 0]
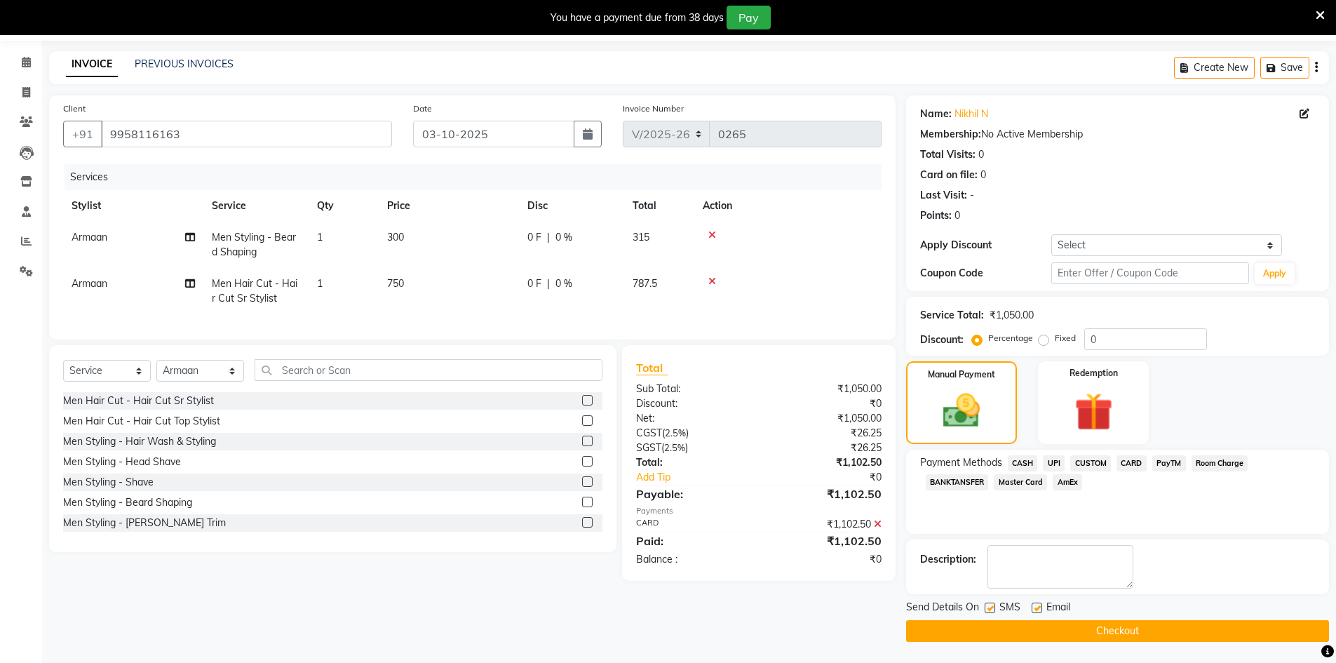
click at [1110, 621] on button "Checkout" at bounding box center [1117, 631] width 423 height 22
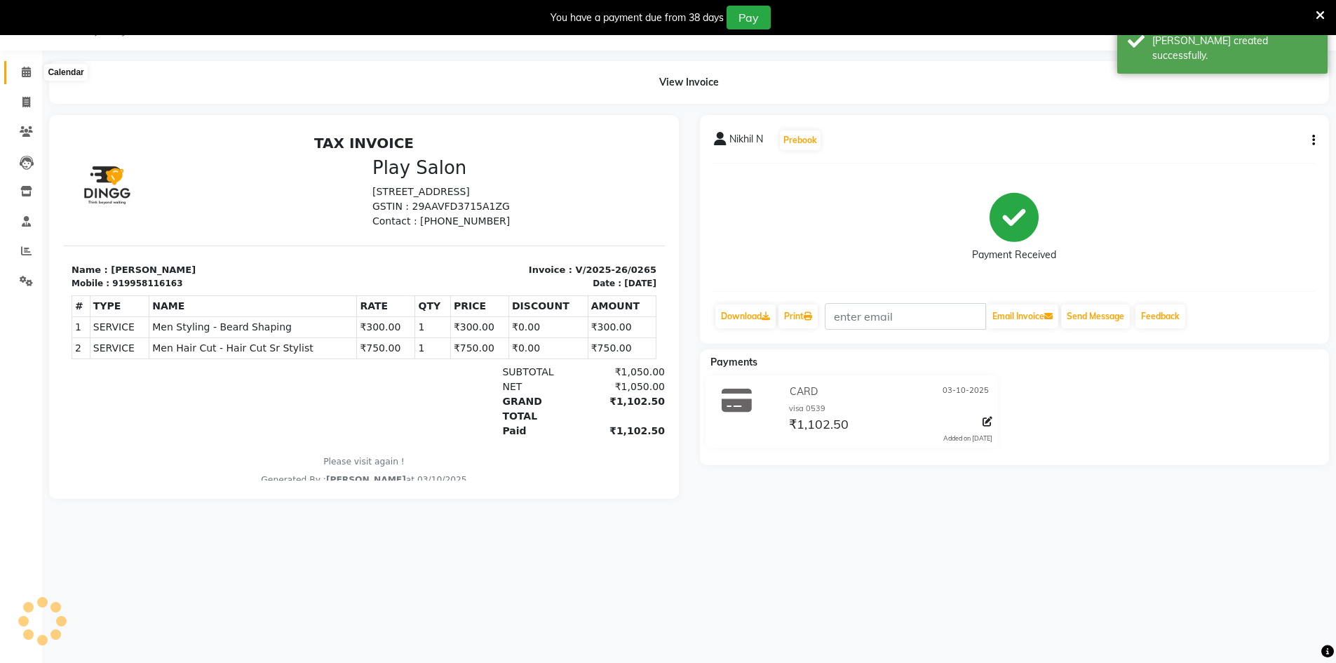
click at [24, 74] on icon at bounding box center [26, 72] width 9 height 11
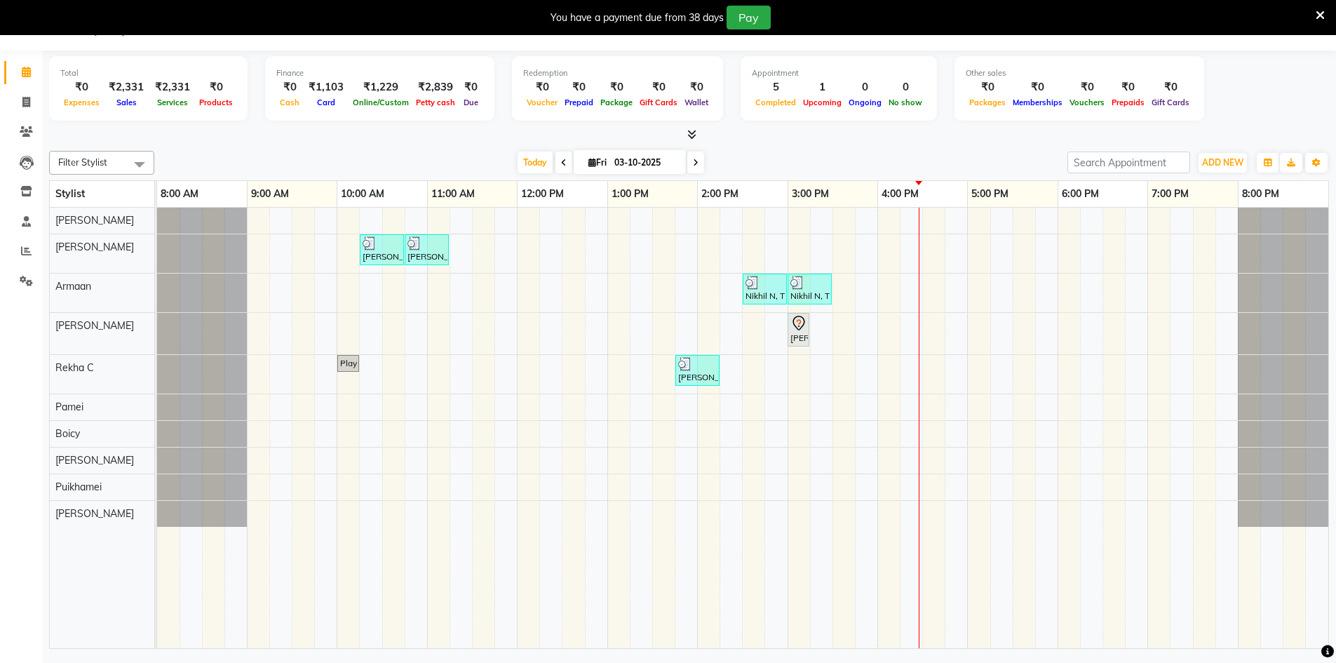
click at [1204, 121] on div "Total ₹0 Expenses ₹2,331 Sales ₹2,331 Services ₹0 Products Finance ₹0 Cash ₹1,1…" at bounding box center [689, 90] width 1280 height 69
drag, startPoint x: 714, startPoint y: 325, endPoint x: 442, endPoint y: 417, distance: 287.0
click at [808, 490] on div "gautham, TK02, 10:15 AM-10:45 AM, Men Hair Cut - Hair Cut Sr Stylist gautham, T…" at bounding box center [742, 428] width 1171 height 440
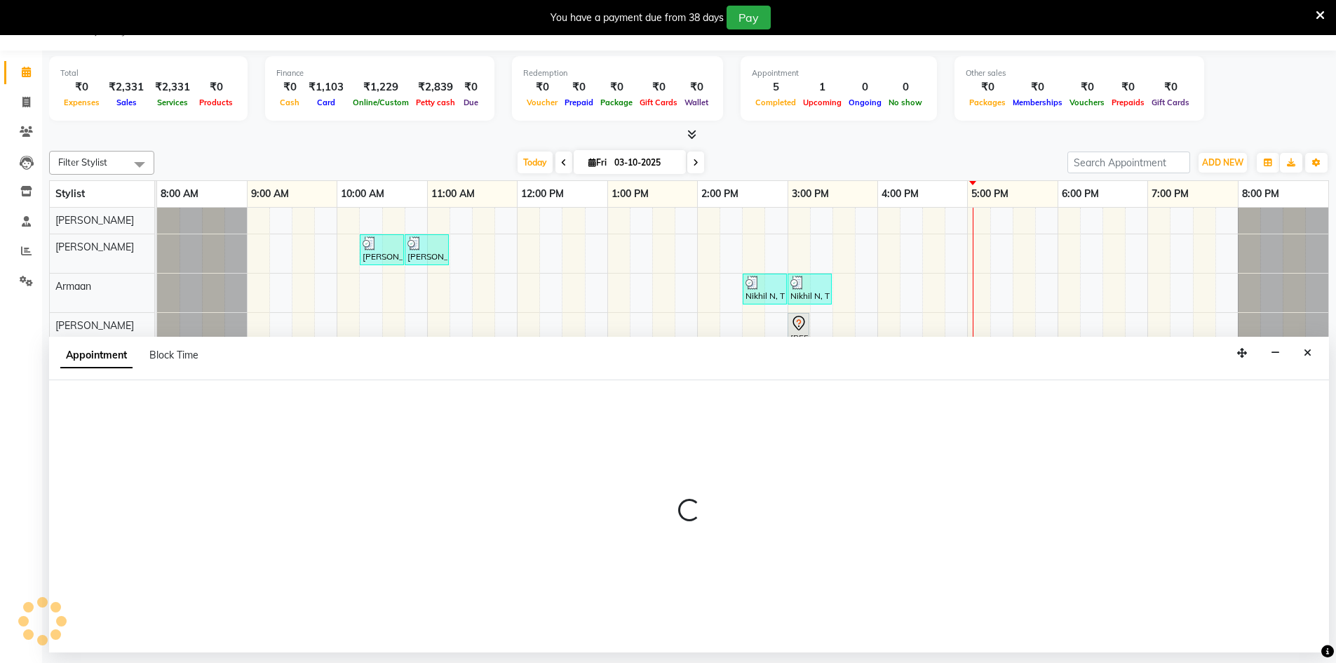
select select "88578"
select select "900"
select select "tentative"
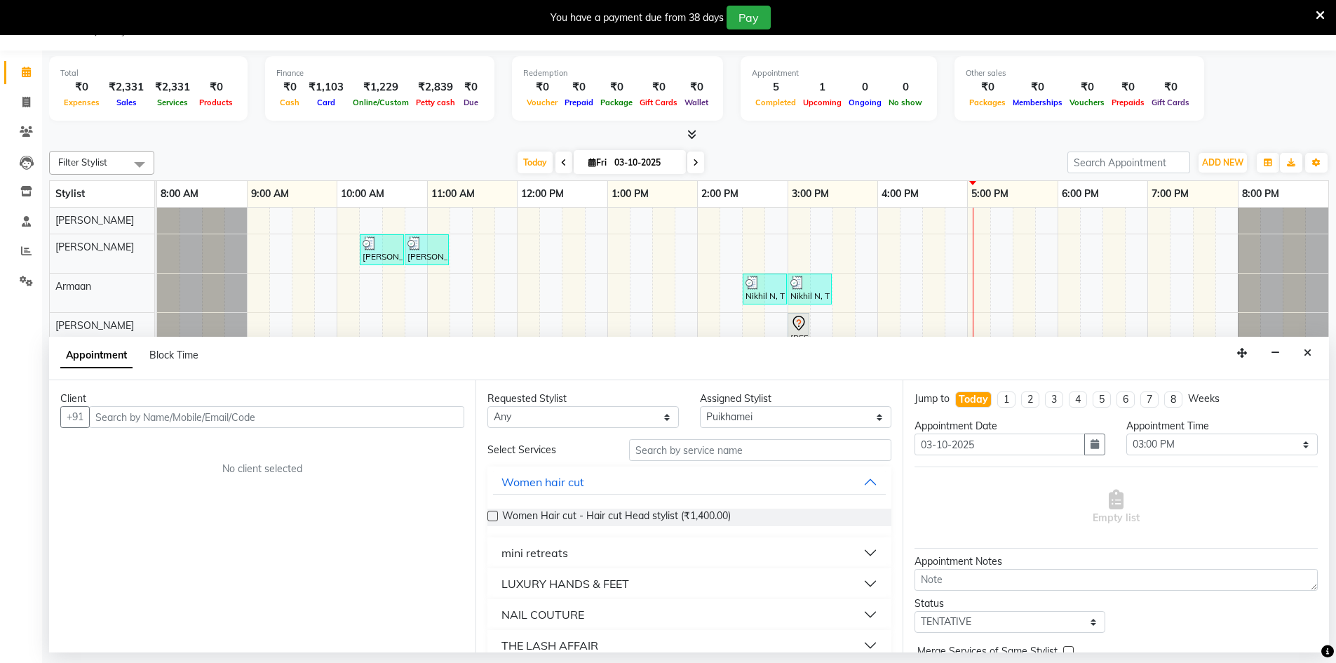
click at [709, 238] on div "gautham, TK02, 10:15 AM-10:45 AM, Men Hair Cut - Hair Cut Sr Stylist gautham, T…" at bounding box center [742, 428] width 1171 height 440
click at [1272, 358] on button "button" at bounding box center [1276, 353] width 22 height 22
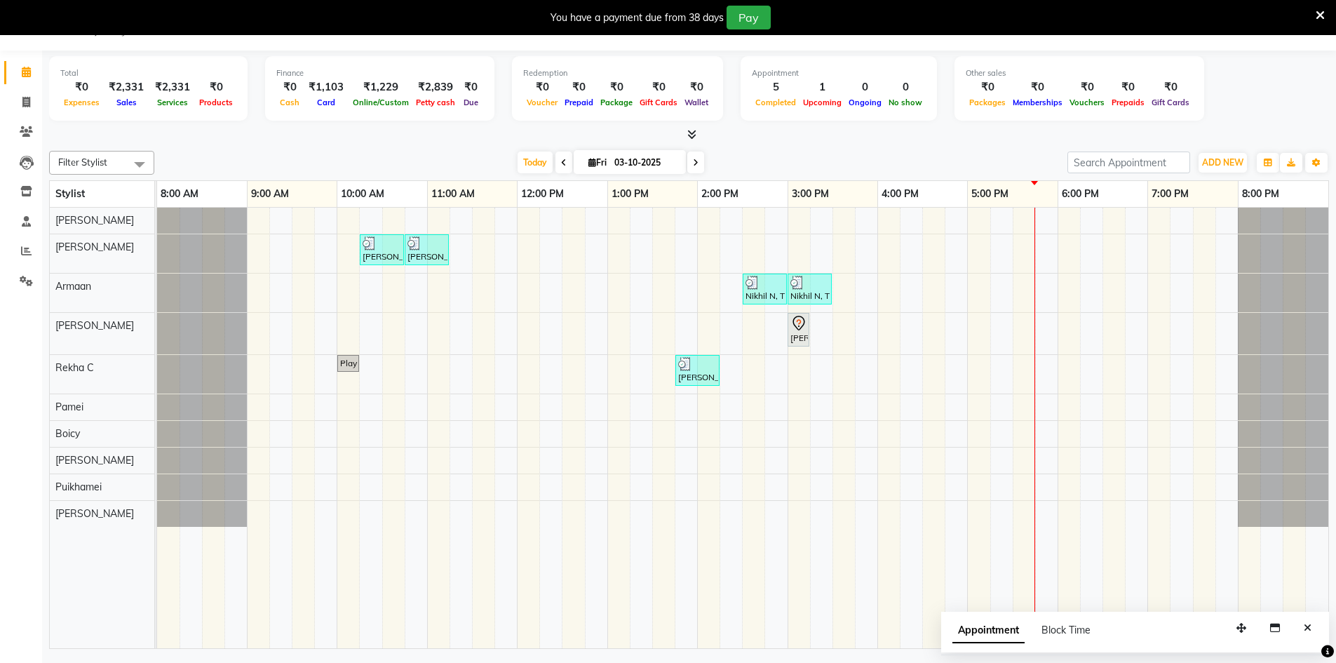
click at [916, 424] on div "gautham, TK02, 10:15 AM-10:45 AM, Men Hair Cut - Hair Cut Sr Stylist gautham, T…" at bounding box center [742, 428] width 1171 height 440
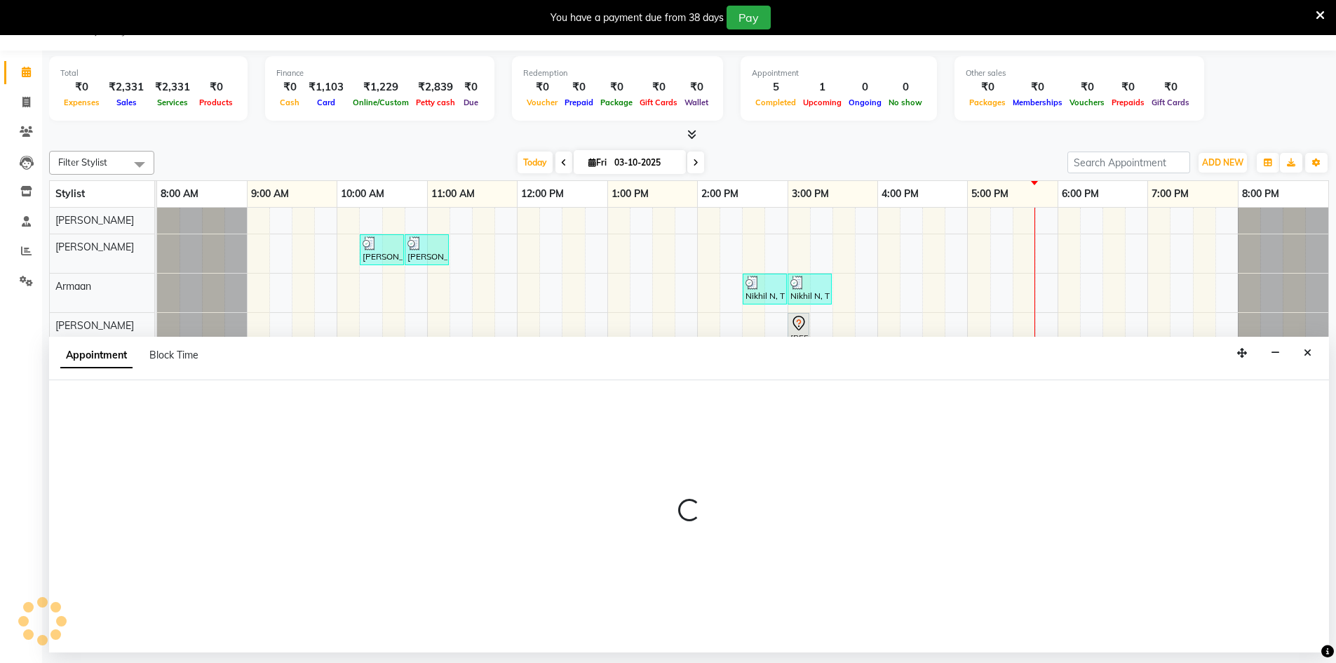
select select "88574"
select select "tentative"
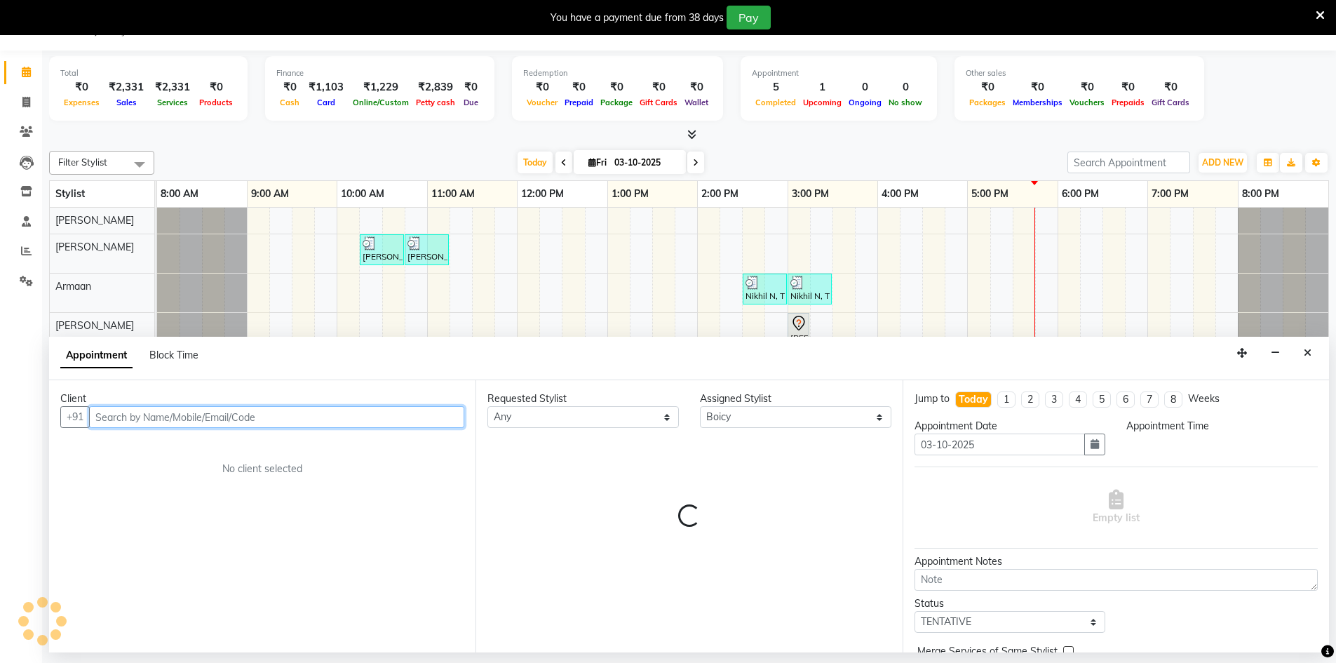
select select "975"
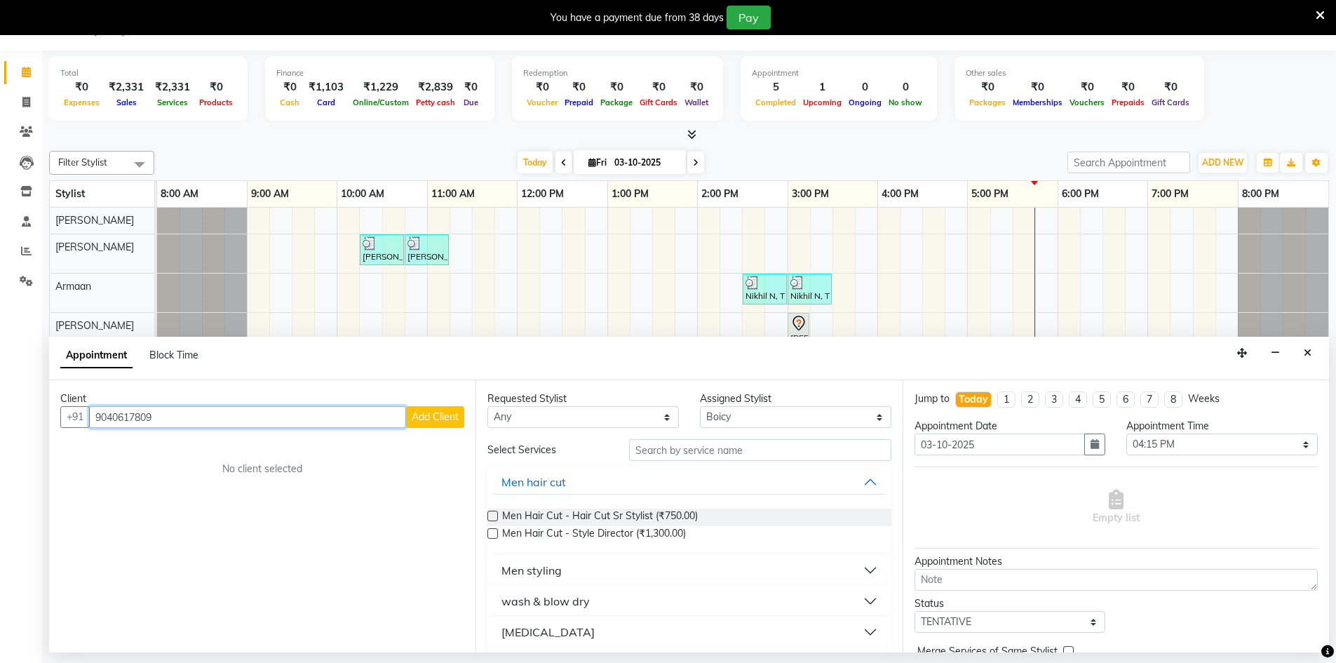
type input "9040617809"
click at [419, 419] on span "Add Client" at bounding box center [435, 416] width 47 height 13
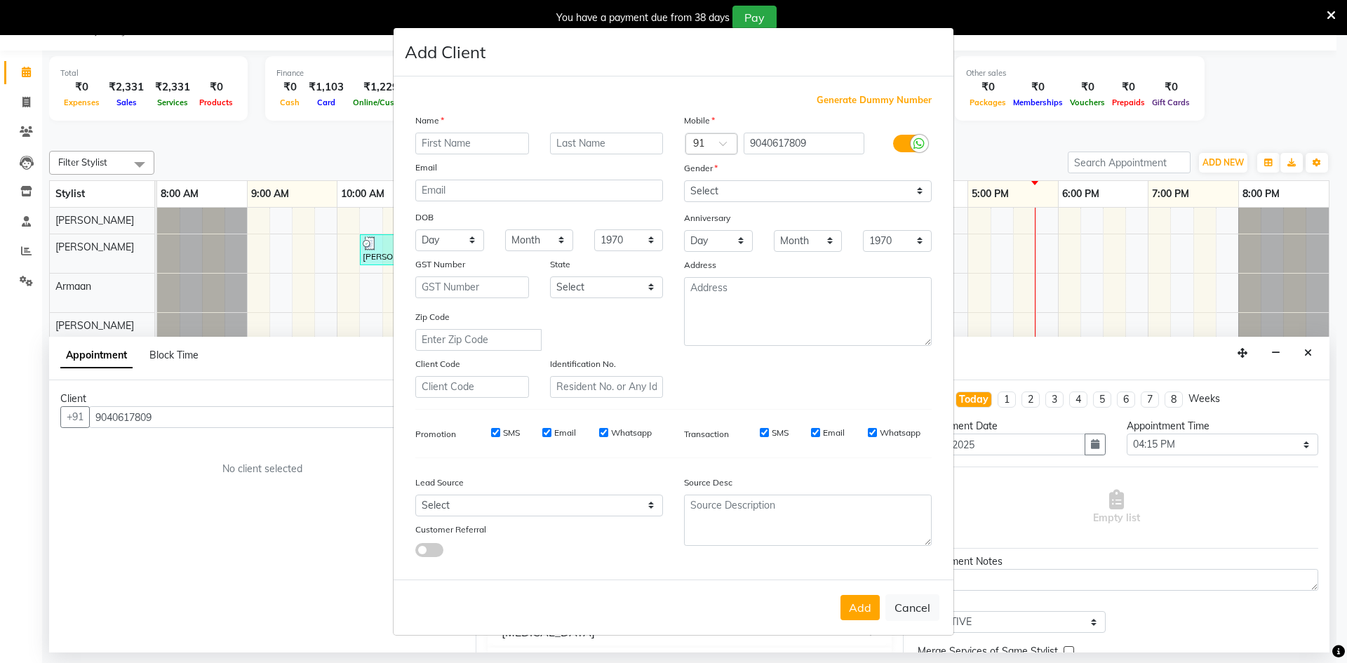
click at [475, 144] on input "text" at bounding box center [472, 144] width 114 height 22
type input "Satadur"
click at [645, 153] on input "text" at bounding box center [607, 144] width 114 height 22
type input "S"
click at [750, 195] on select "Select [DEMOGRAPHIC_DATA] [DEMOGRAPHIC_DATA] Other Prefer Not To Say" at bounding box center [808, 191] width 248 height 22
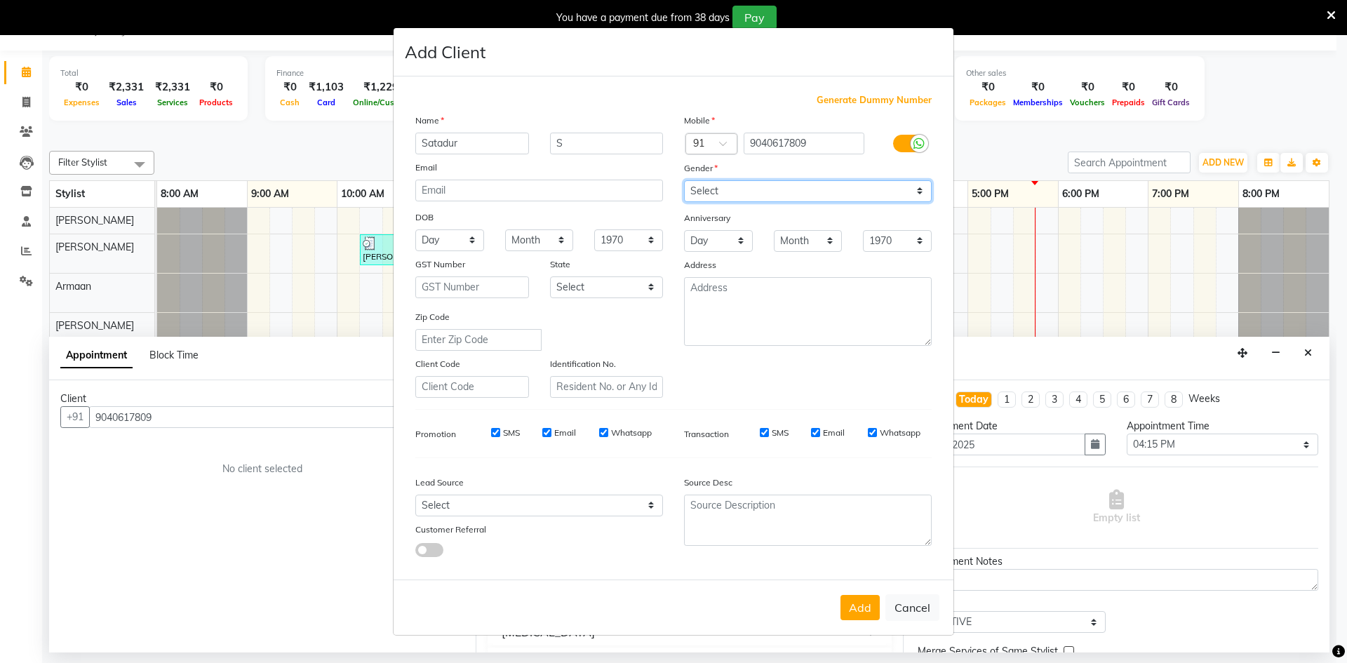
select select "[DEMOGRAPHIC_DATA]"
click at [684, 180] on select "Select [DEMOGRAPHIC_DATA] [DEMOGRAPHIC_DATA] Other Prefer Not To Say" at bounding box center [808, 191] width 248 height 22
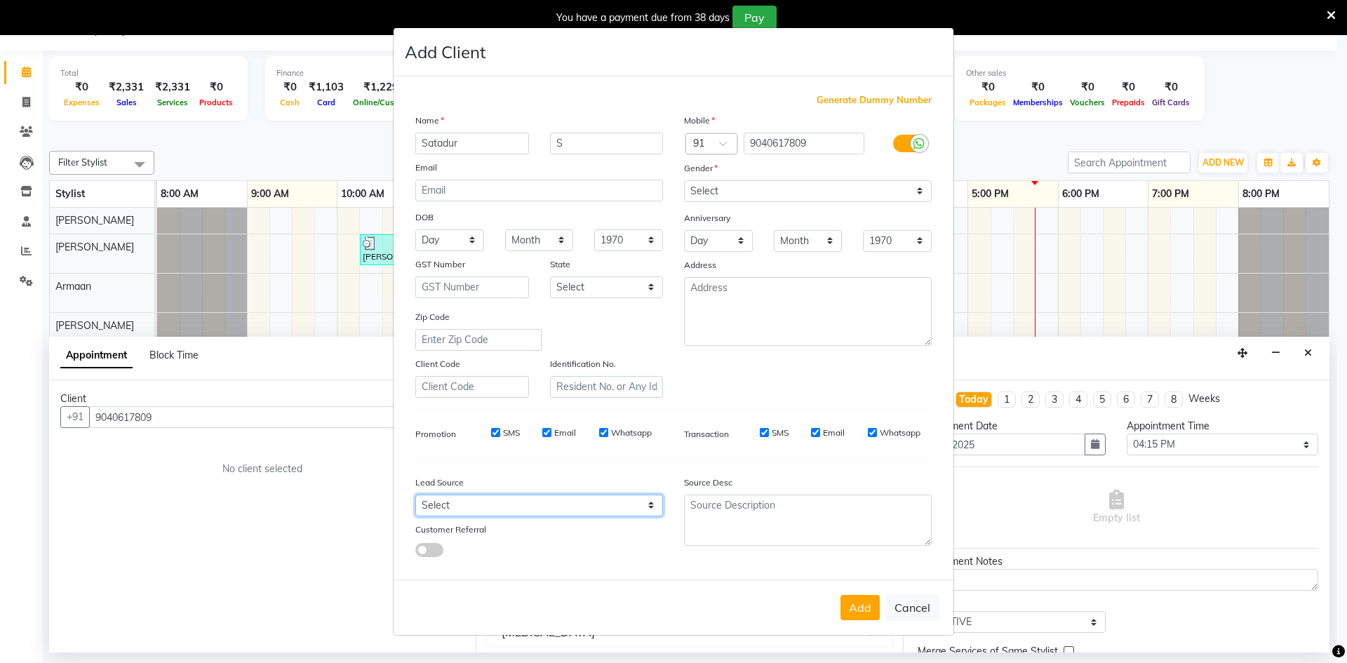
click at [514, 502] on select "Select Walk-in Internet Friend Word of Mouth Advertisement Facebook JustDial Go…" at bounding box center [539, 505] width 248 height 22
select select "56178"
click at [415, 494] on select "Select Walk-in Internet Friend Word of Mouth Advertisement Facebook JustDial Go…" at bounding box center [539, 505] width 248 height 22
click at [849, 600] on button "Add" at bounding box center [859, 607] width 39 height 25
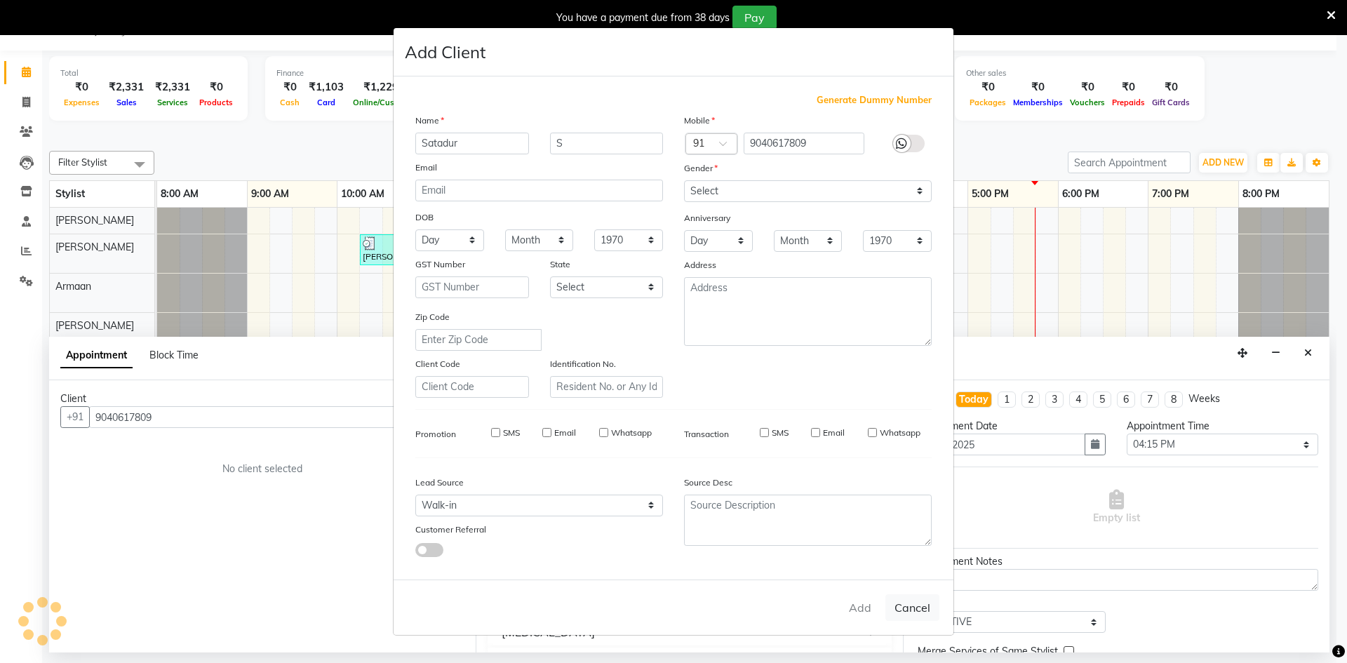
select select
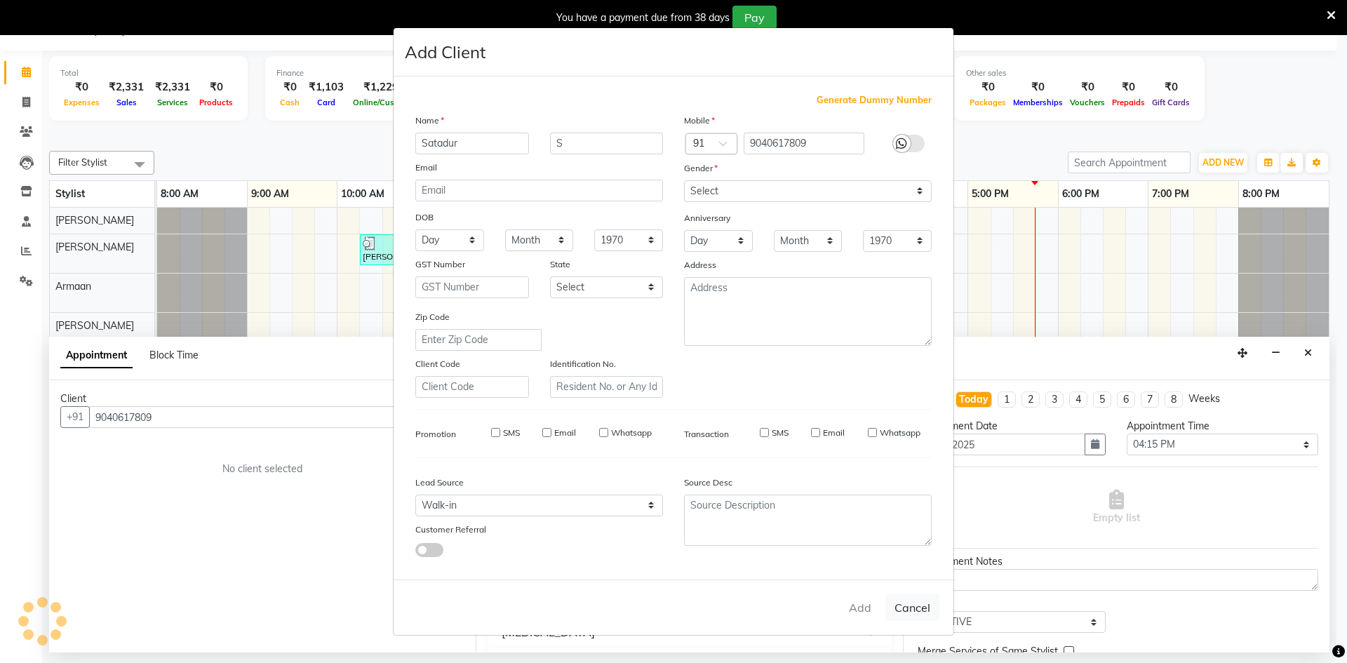
select select
checkbox input "false"
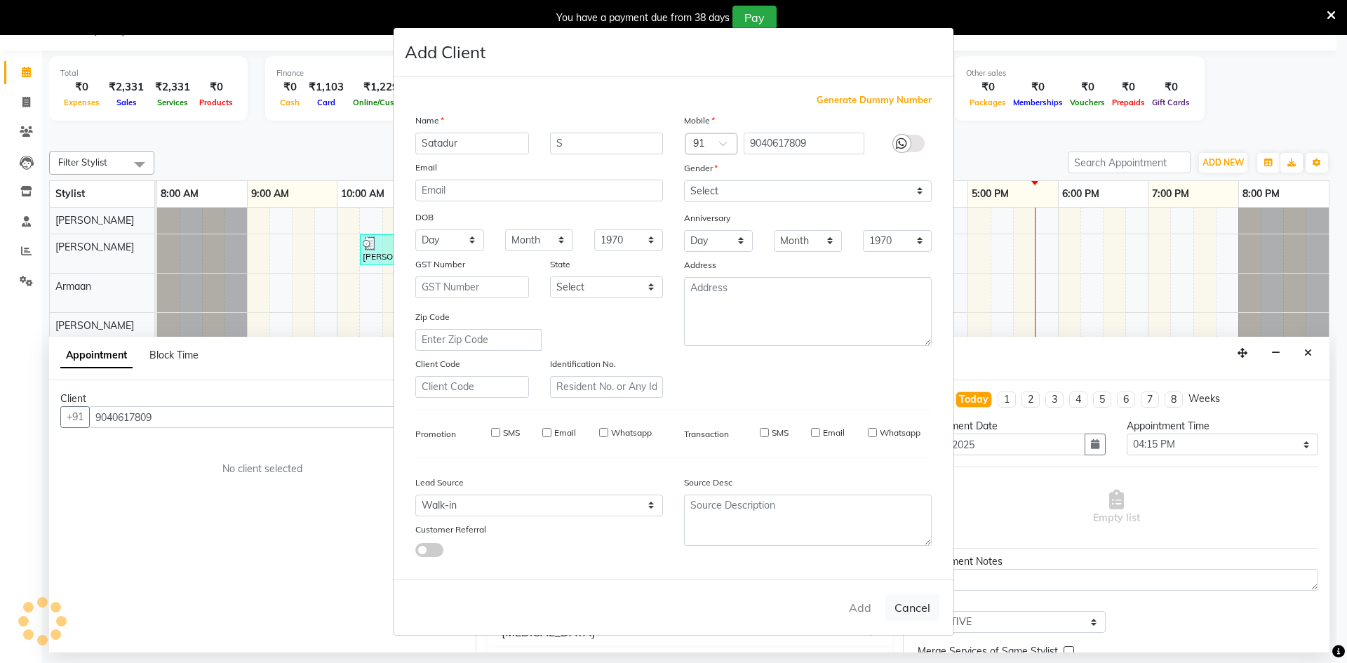
checkbox input "false"
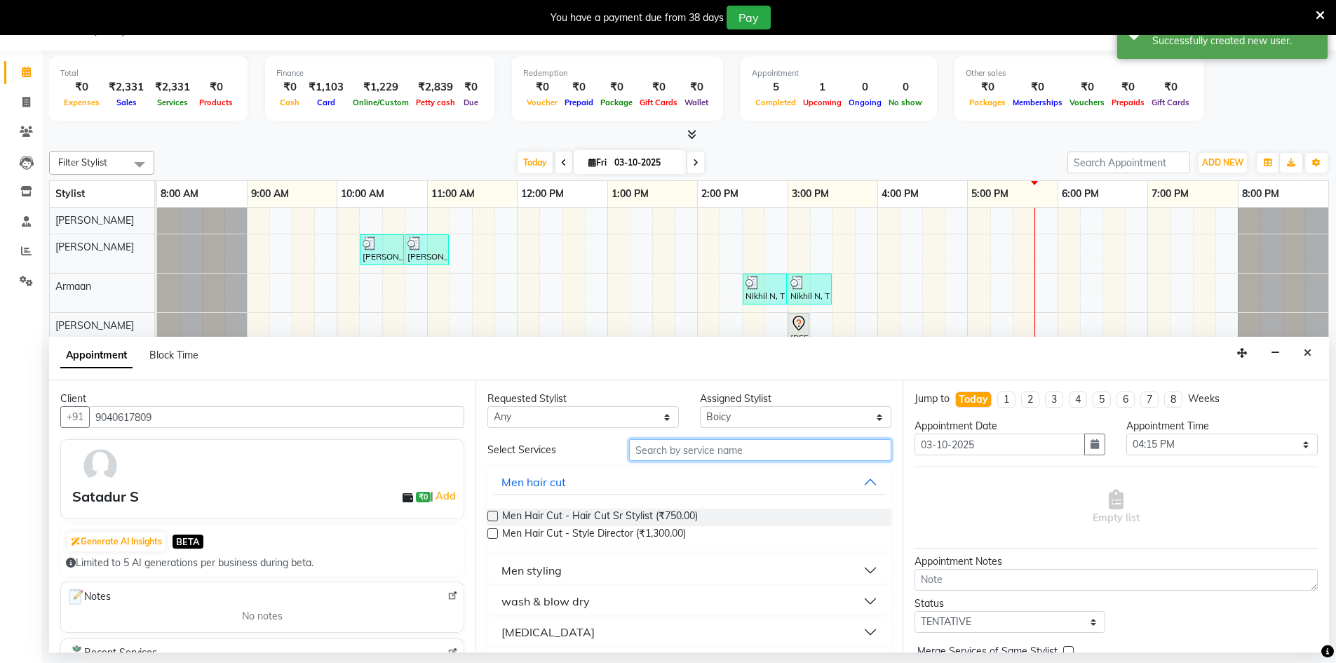
click at [758, 449] on input "text" at bounding box center [760, 450] width 262 height 22
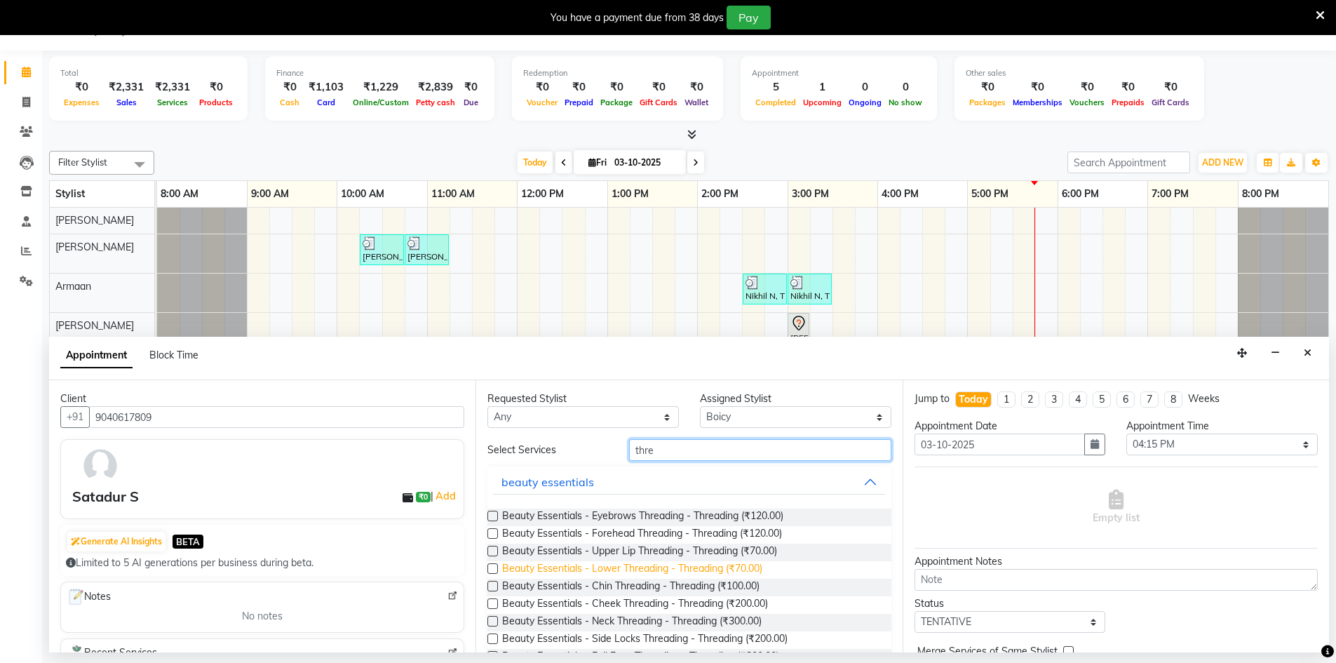
type input "thre"
click at [722, 565] on span "Beauty Essentials - Lower Threading - Threading (₹70.00)" at bounding box center [632, 570] width 260 height 18
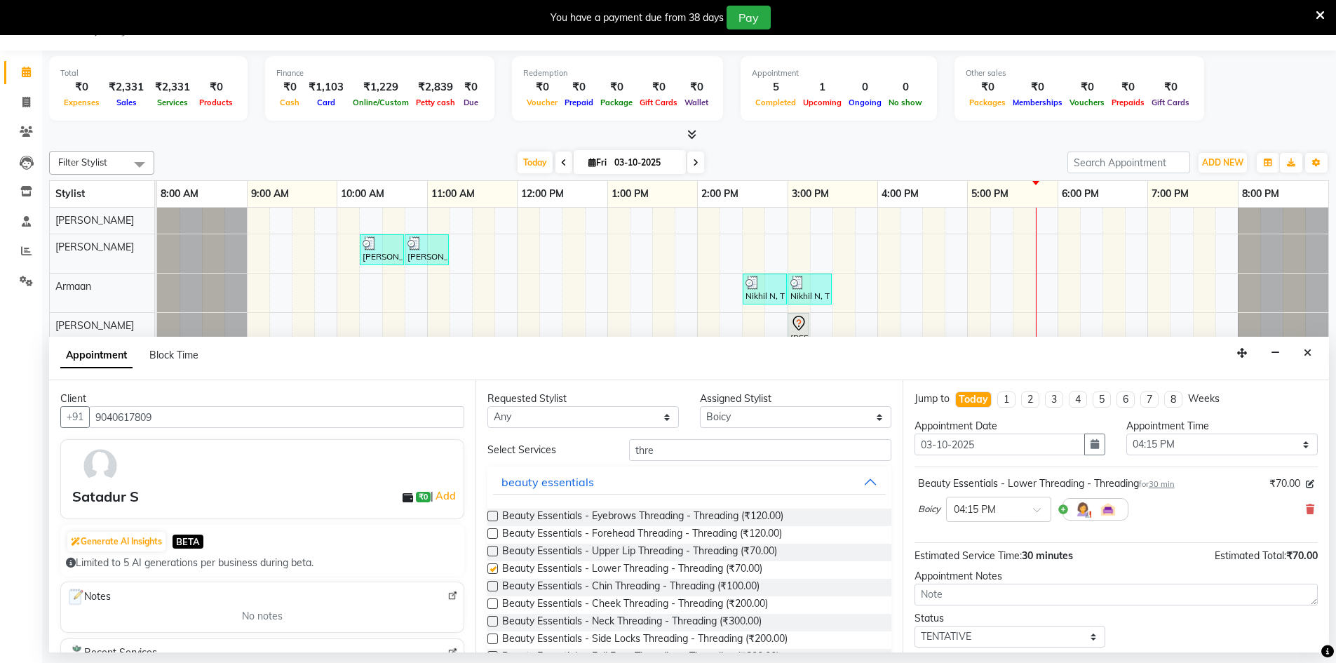
checkbox input "false"
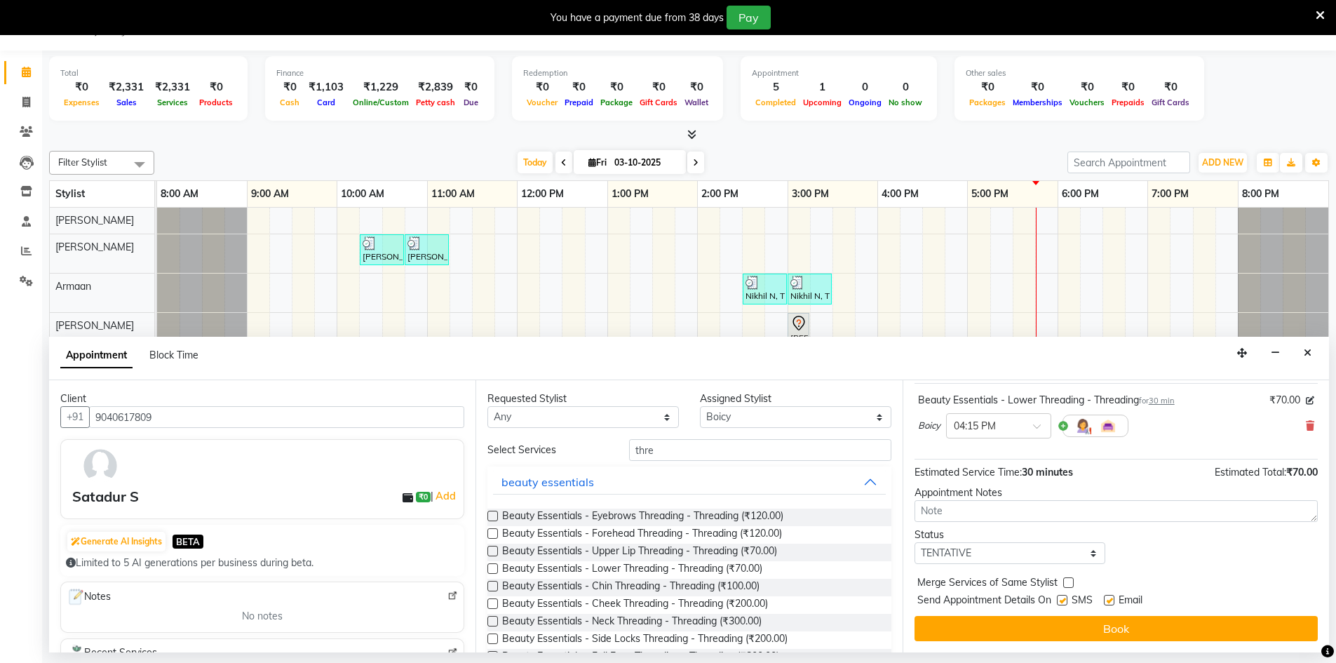
scroll to position [13, 0]
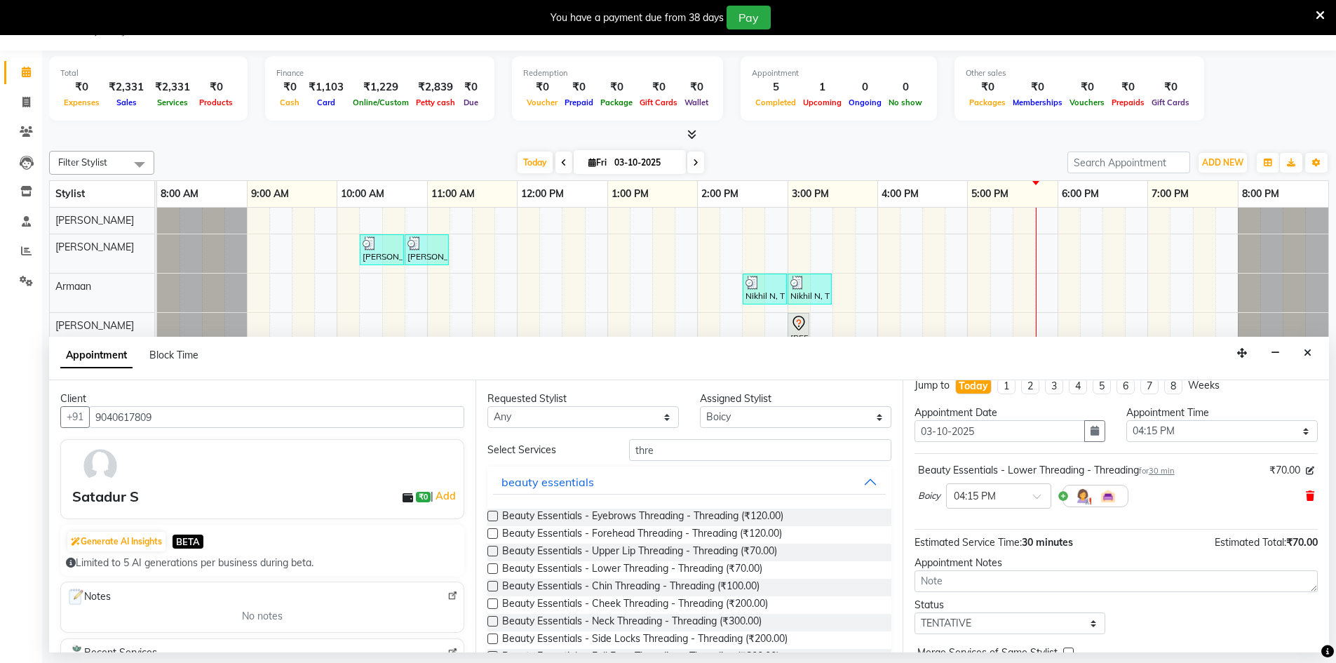
drag, startPoint x: 1294, startPoint y: 489, endPoint x: 1302, endPoint y: 492, distance: 9.1
click at [1298, 492] on div "Boicy × 04:15 PM" at bounding box center [1116, 496] width 396 height 36
click at [1304, 493] on div "Beauty Essentials - Lower Threading - Threading for 30 min ₹70.00 Boicy × 04:15…" at bounding box center [1116, 488] width 403 height 58
click at [1306, 493] on icon at bounding box center [1310, 496] width 8 height 10
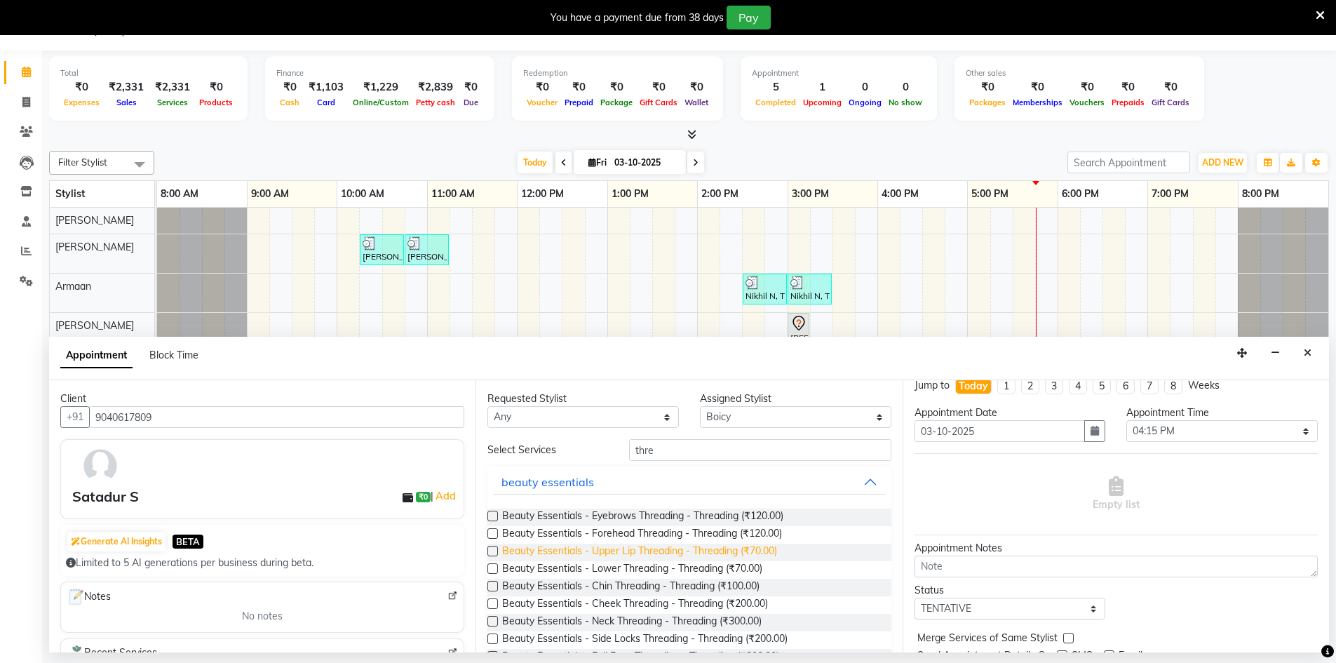
click at [624, 550] on span "Beauty Essentials - Upper Lip Threading - Threading (₹70.00)" at bounding box center [639, 553] width 275 height 18
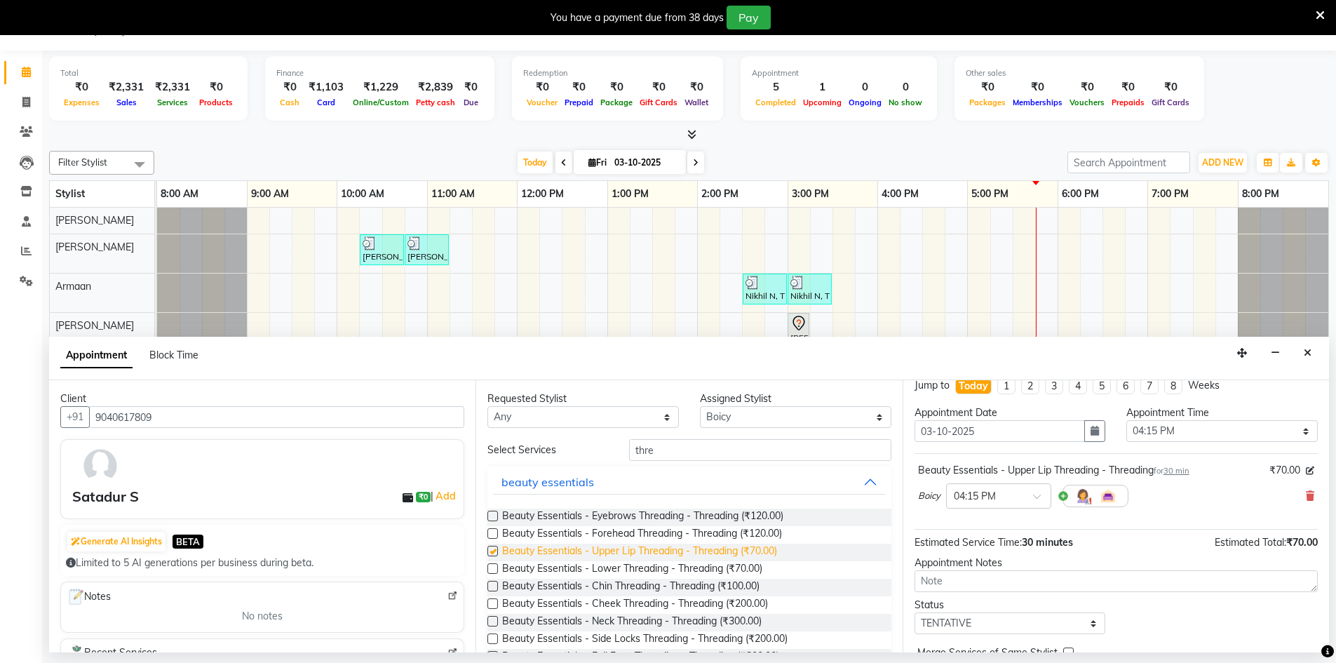
checkbox input "false"
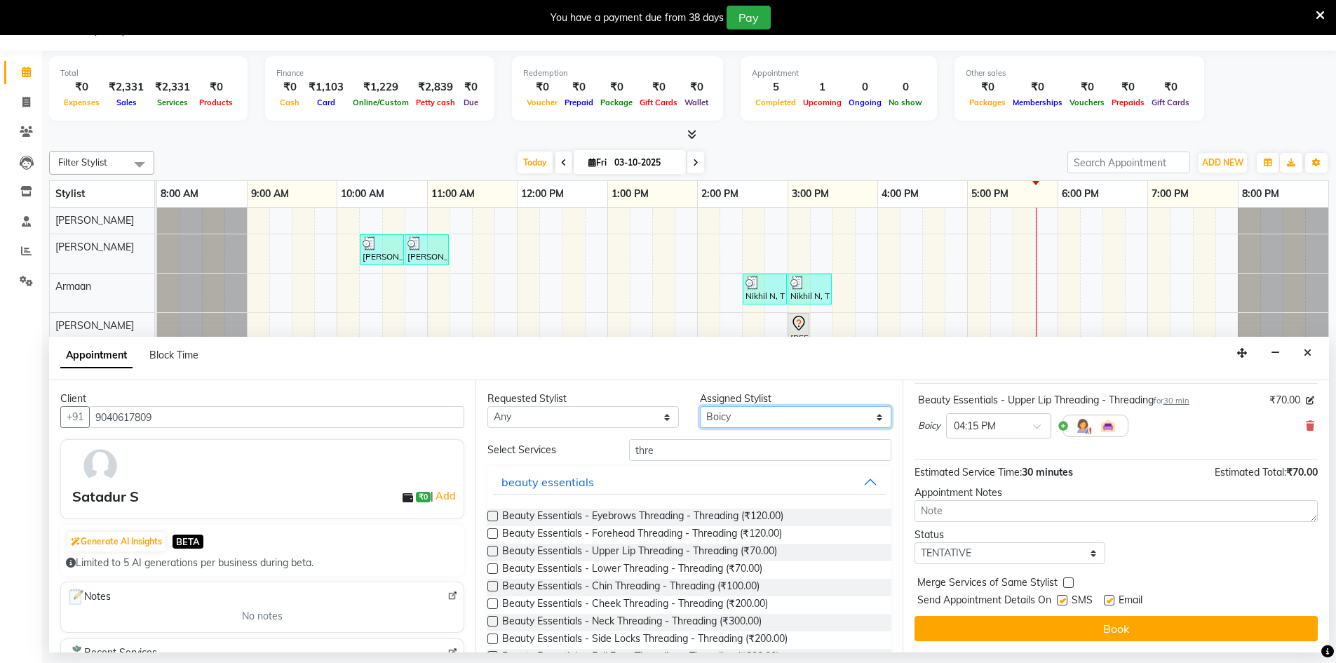
click at [718, 422] on select "Select Armaan [PERSON_NAME] Boicy Gaiphunliu Kamei Hauzel [PERSON_NAME] Puikham…" at bounding box center [795, 417] width 191 height 22
select select "88576"
click at [700, 406] on select "Select Armaan [PERSON_NAME] Boicy Gaiphunliu Kamei Hauzel [PERSON_NAME] Puikham…" at bounding box center [795, 417] width 191 height 22
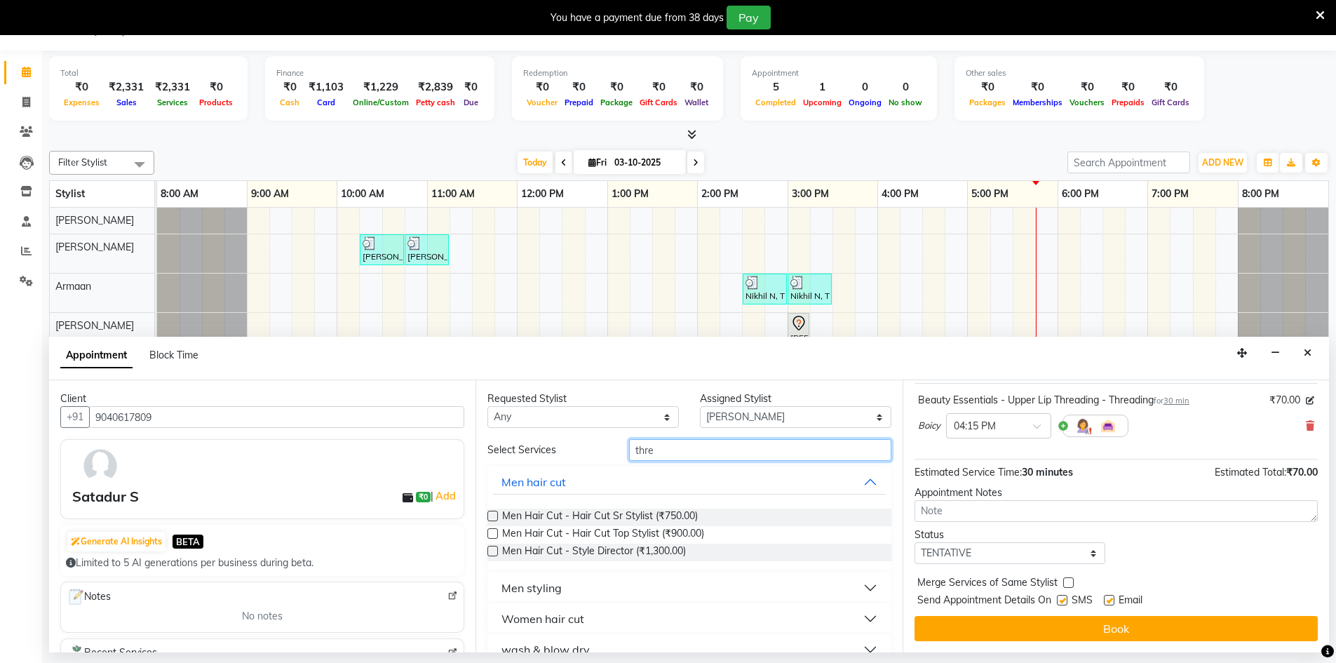
drag, startPoint x: 678, startPoint y: 454, endPoint x: 627, endPoint y: 453, distance: 50.5
click at [629, 453] on input "thre" at bounding box center [760, 450] width 262 height 22
type input "3"
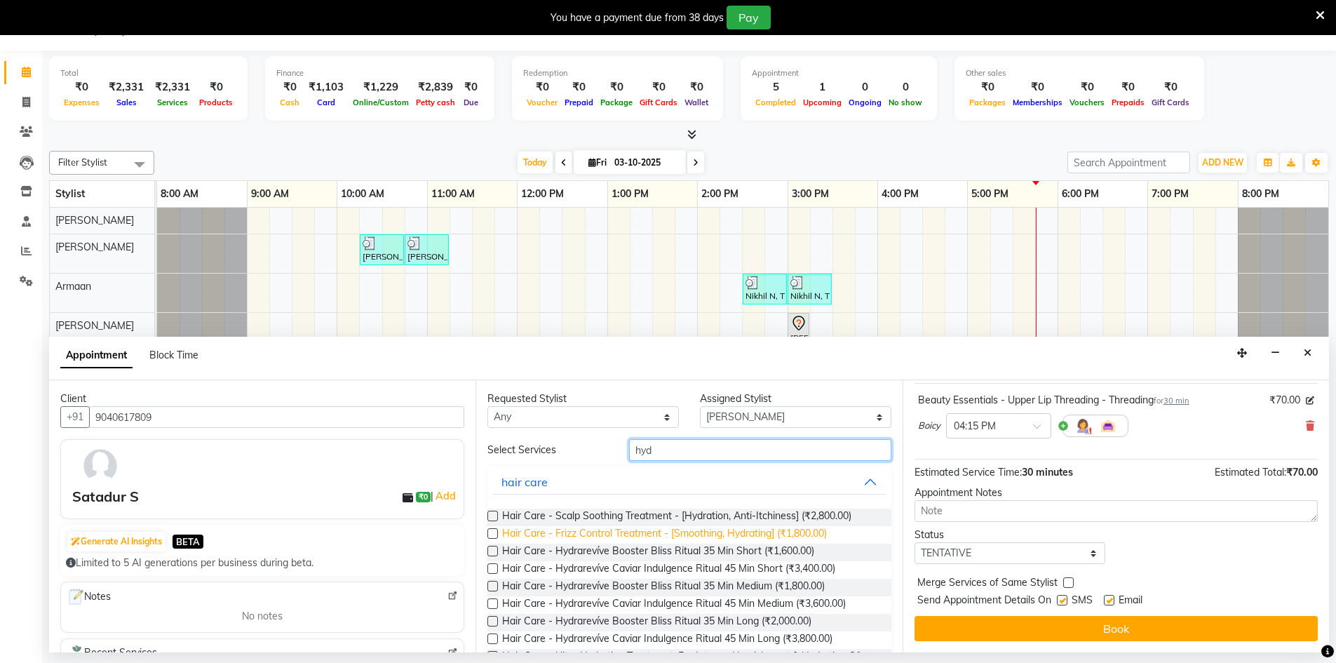
type input "hyd"
click at [644, 530] on span "Hair Care - Frizz Control Treatment - [Smoothing, Hydrating] (₹1,800.00)" at bounding box center [664, 535] width 325 height 18
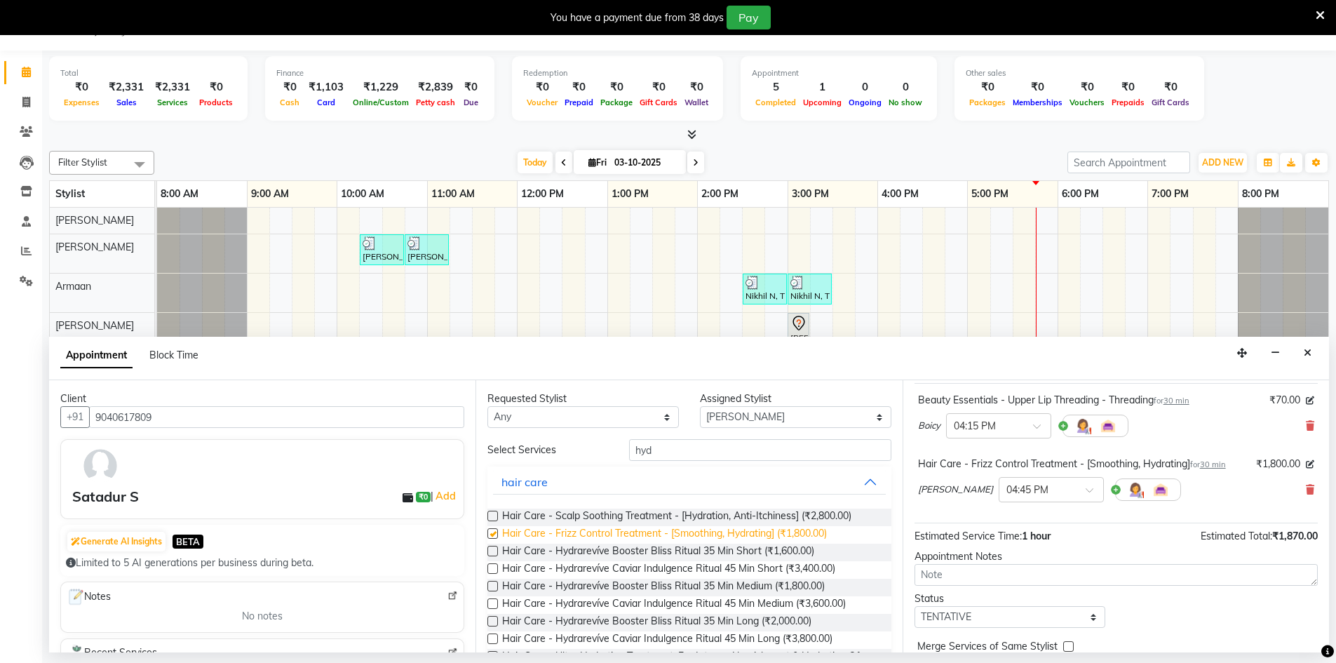
checkbox input "false"
click at [1306, 493] on icon at bounding box center [1310, 490] width 8 height 10
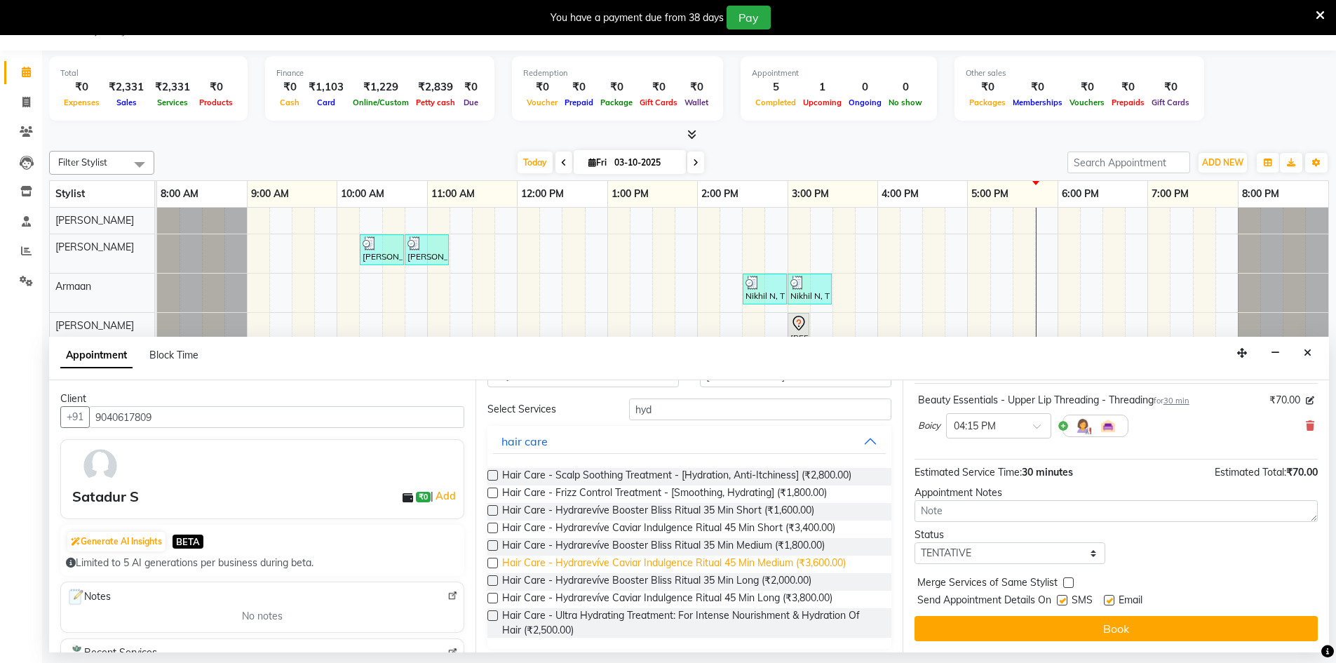
scroll to position [48, 0]
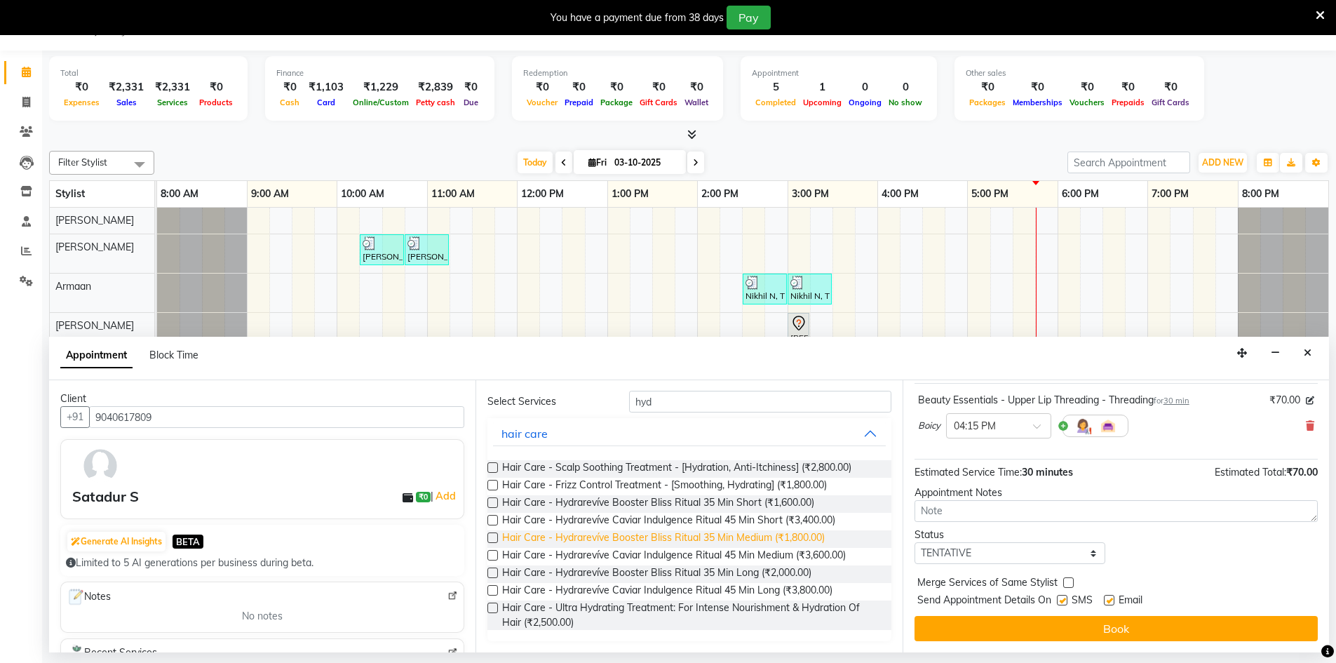
click at [613, 539] on span "Hair Care - Hydrarevíve Booster Bliss Ritual 35 Min Medium (₹1,800.00)" at bounding box center [663, 539] width 323 height 18
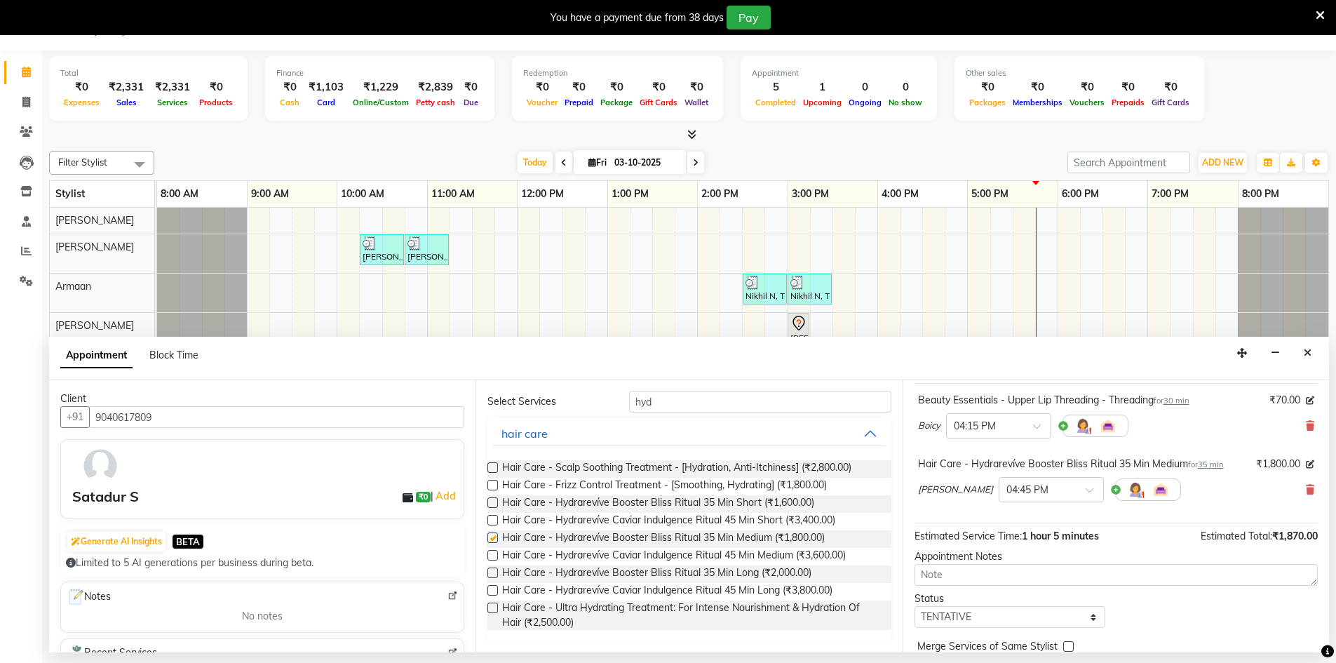
checkbox input "false"
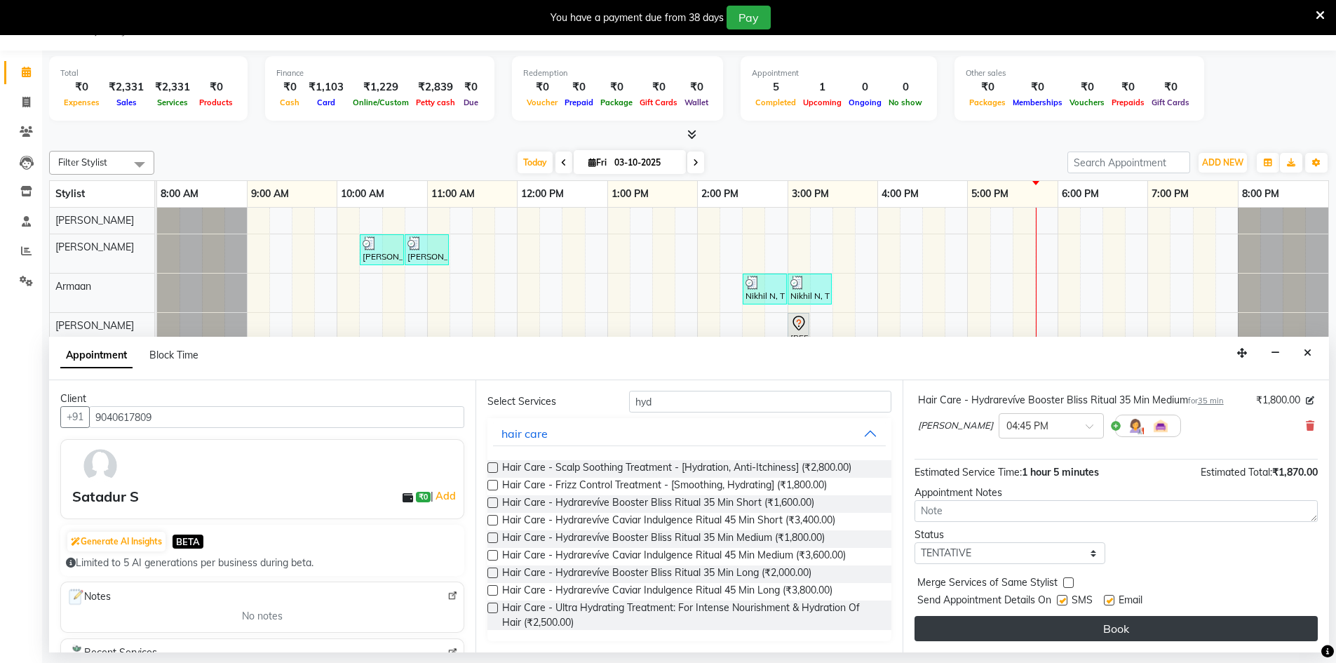
drag, startPoint x: 1083, startPoint y: 628, endPoint x: 1075, endPoint y: 614, distance: 16.6
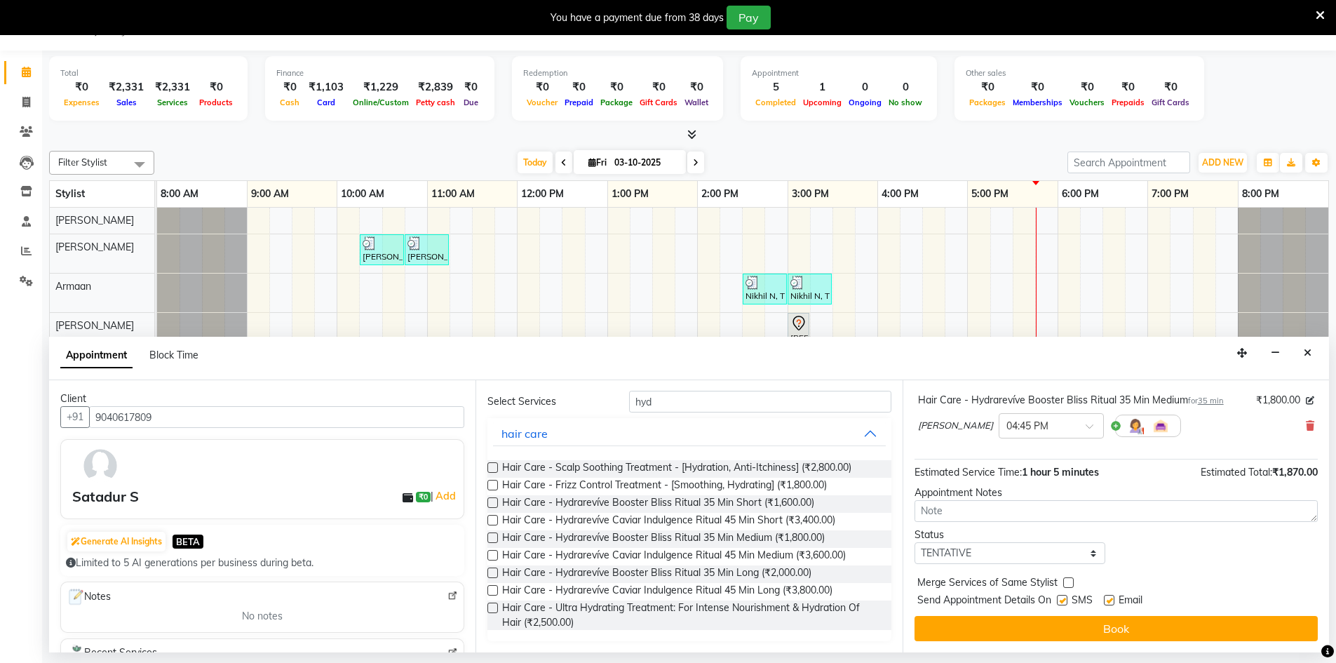
click at [1083, 629] on button "Book" at bounding box center [1116, 628] width 403 height 25
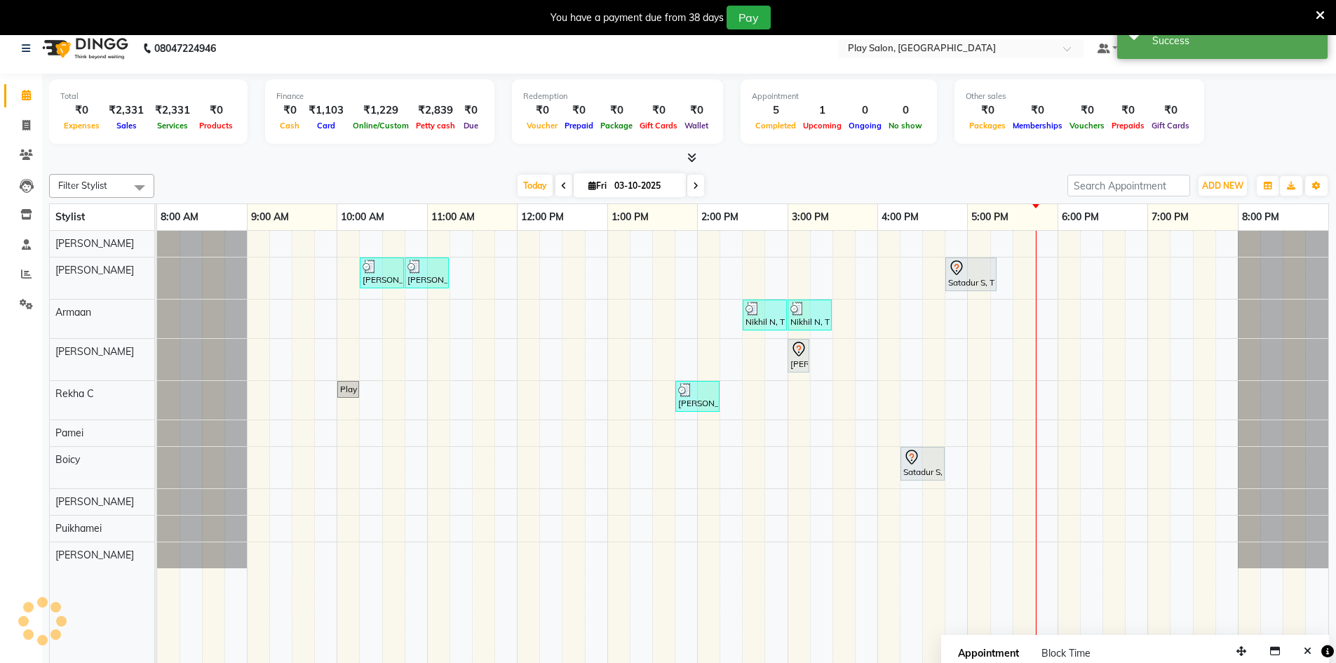
scroll to position [0, 0]
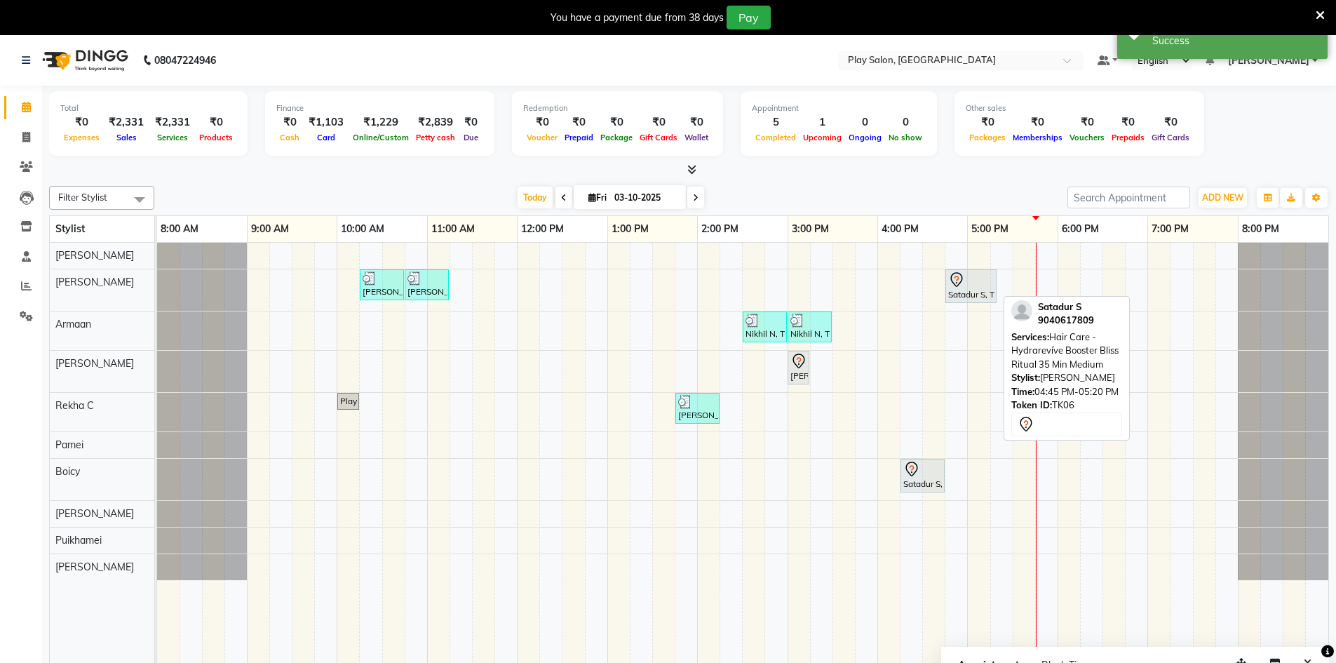
click at [968, 285] on div at bounding box center [971, 279] width 46 height 17
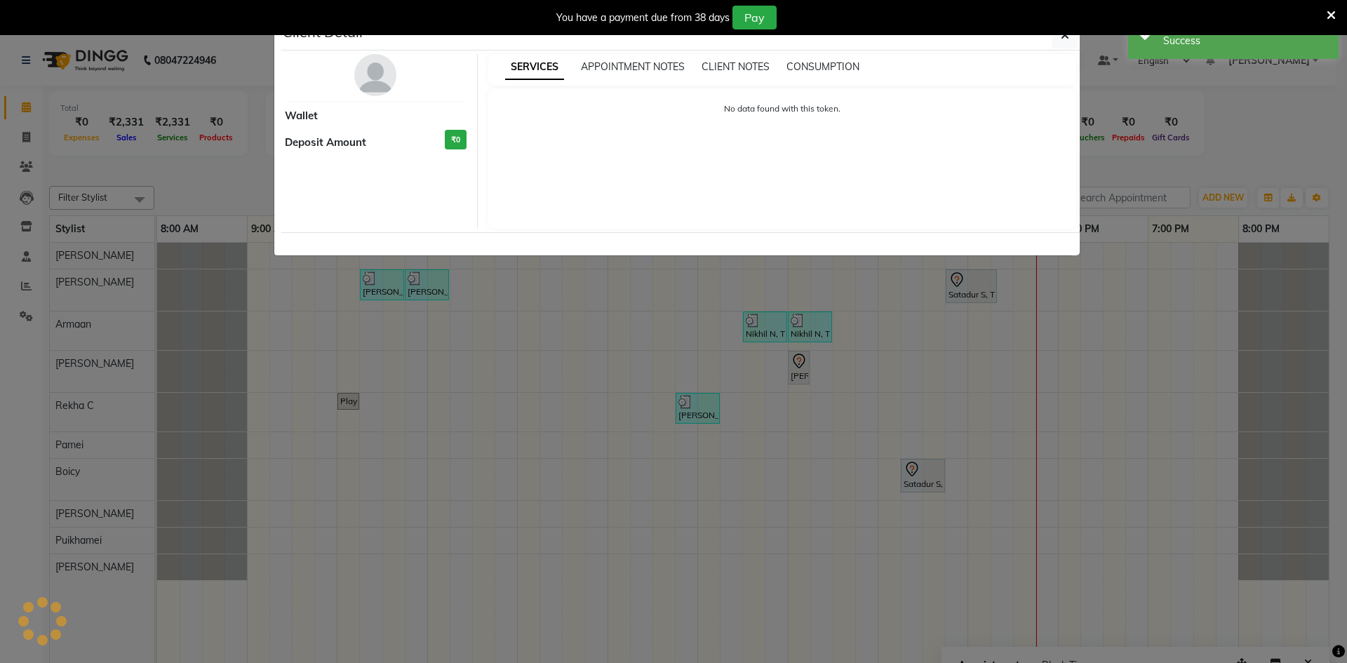
select select "7"
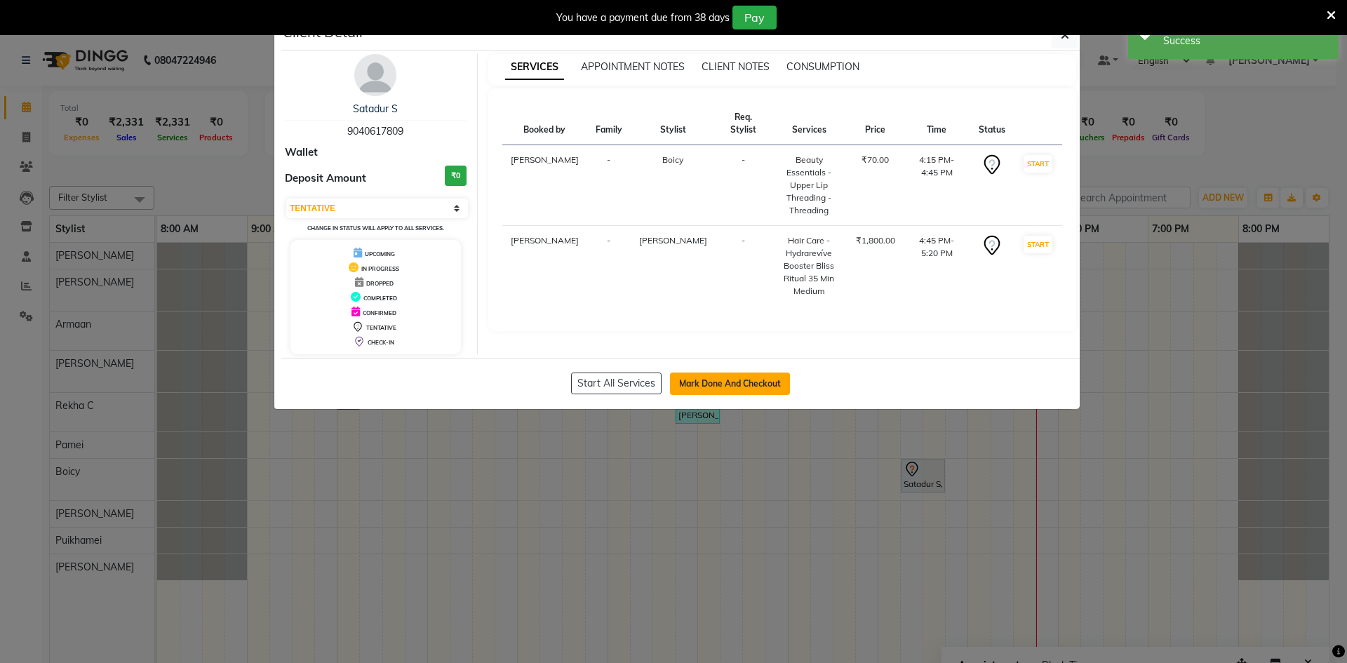
click at [698, 383] on button "Mark Done And Checkout" at bounding box center [730, 383] width 120 height 22
select select "service"
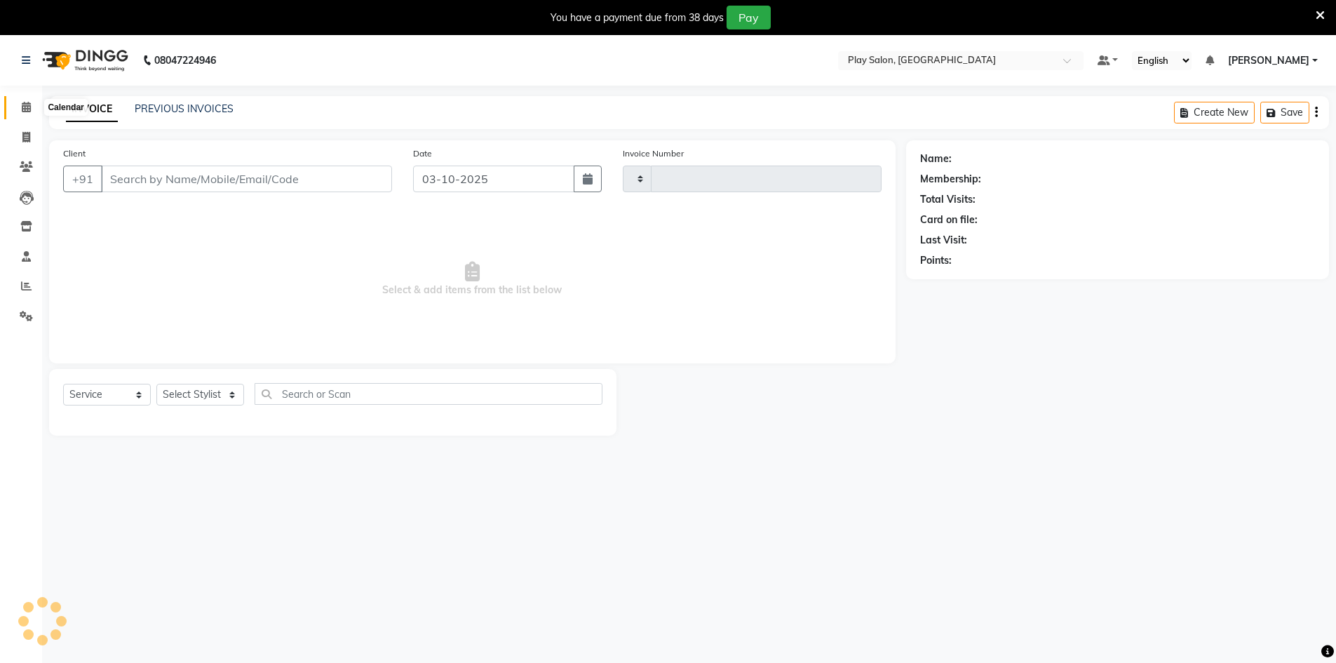
click at [25, 110] on icon at bounding box center [26, 107] width 9 height 11
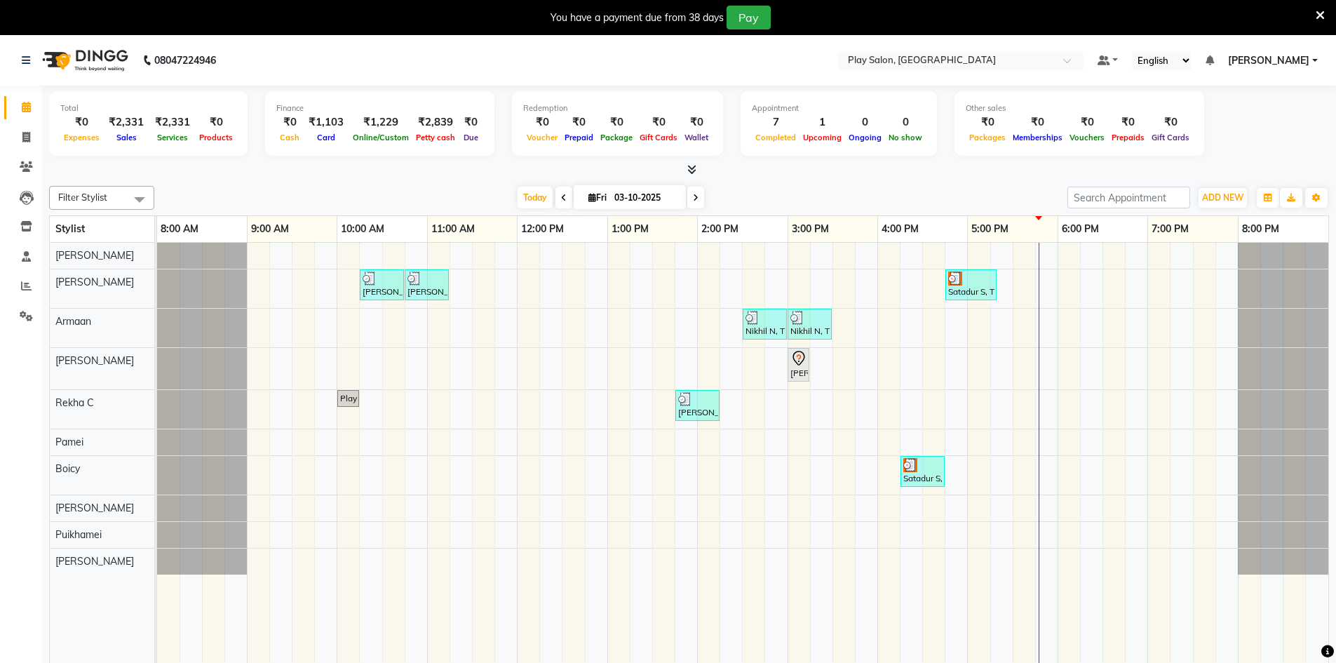
drag, startPoint x: 973, startPoint y: 309, endPoint x: 969, endPoint y: 295, distance: 14.0
click at [971, 304] on td at bounding box center [979, 463] width 22 height 440
click at [969, 295] on div "Satadur S, TK06, 04:45 PM-05:20 PM, Hair Care - Hydrarevíve Booster Bliss Ritua…" at bounding box center [971, 284] width 48 height 27
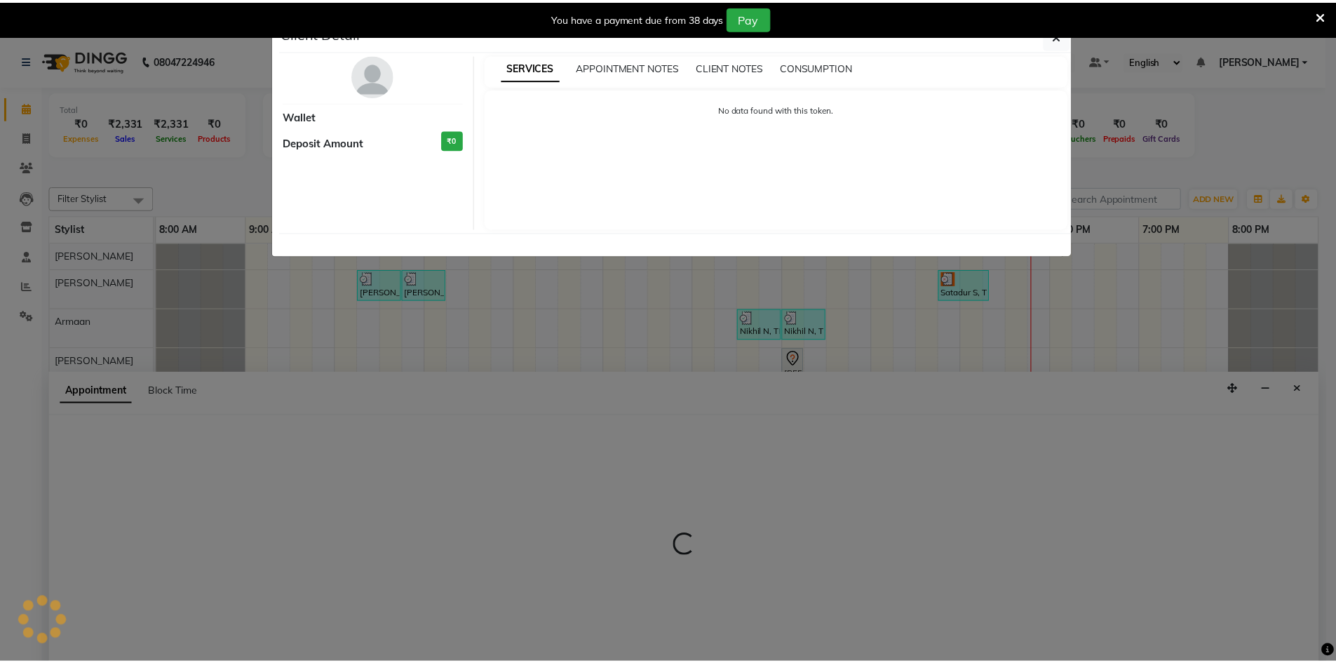
scroll to position [35, 0]
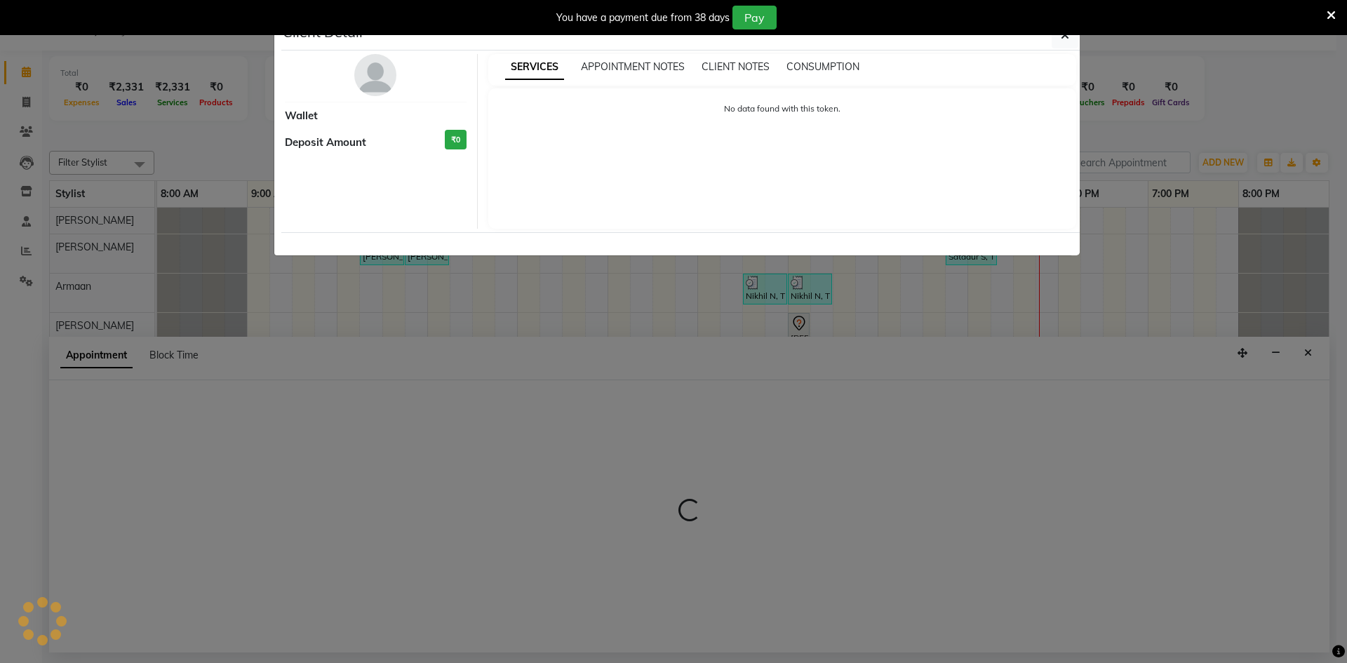
select select "88606"
select select "tentative"
select select "1020"
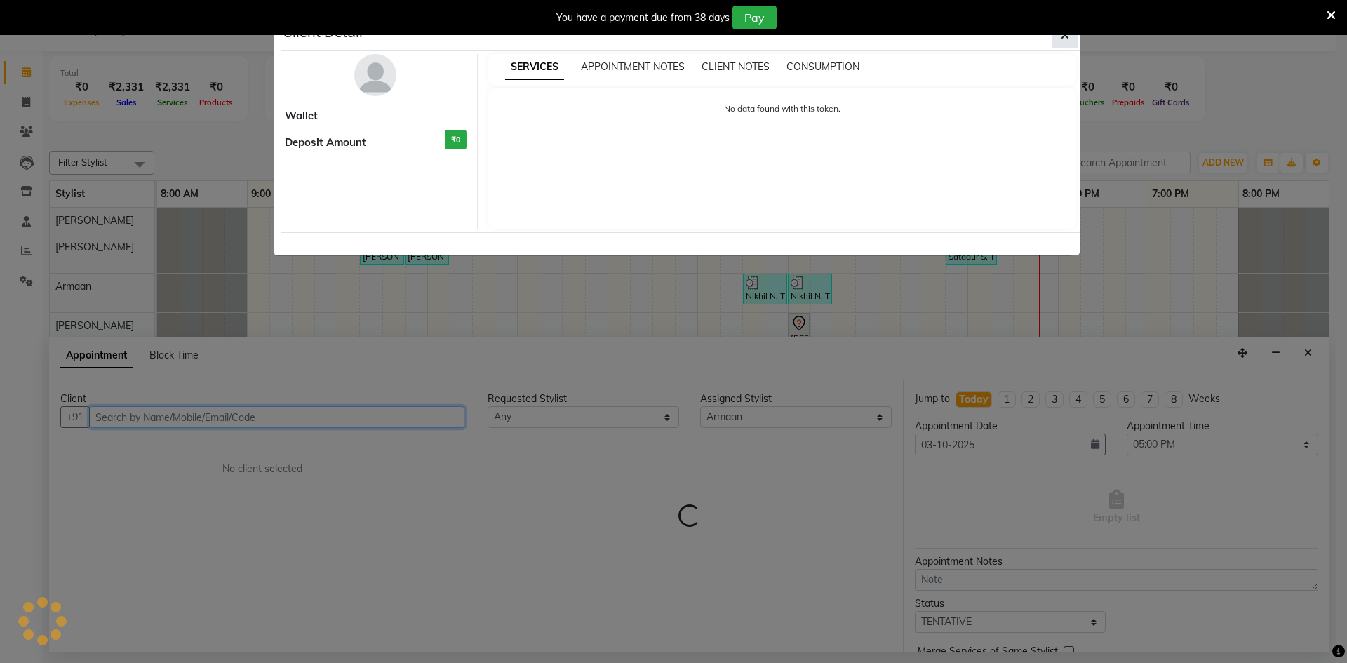
select select "3"
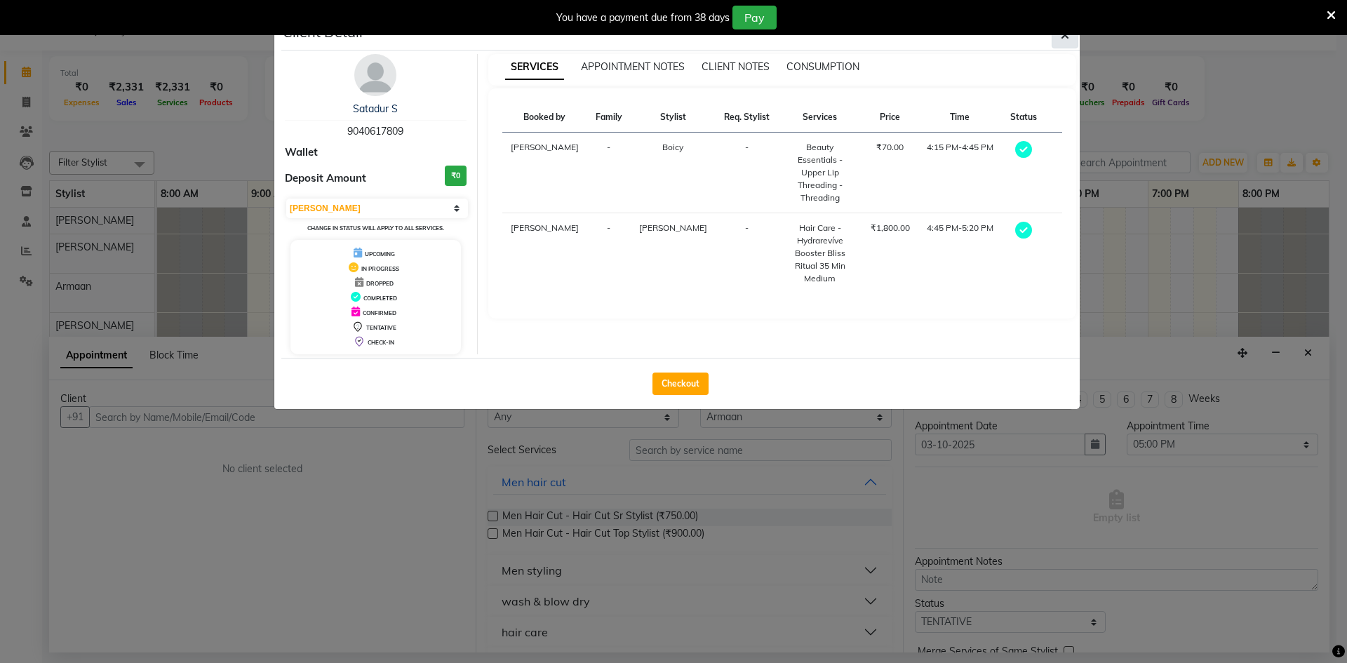
click at [1063, 43] on button "button" at bounding box center [1064, 35] width 27 height 27
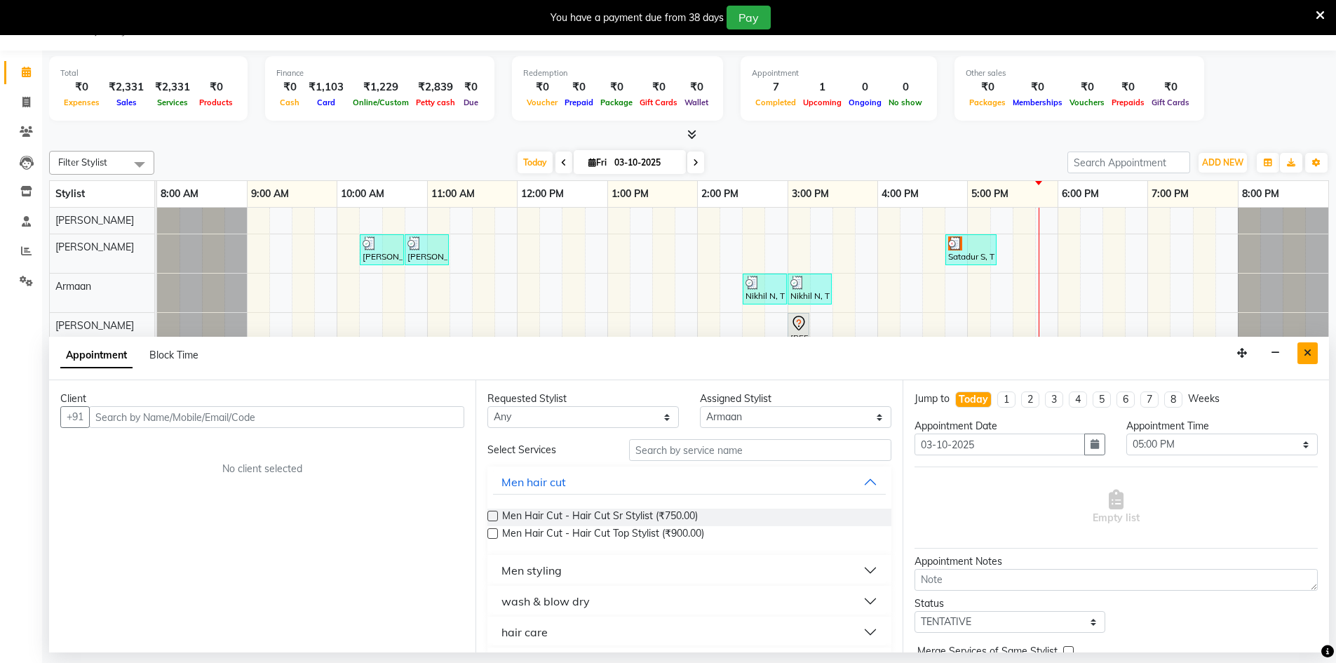
click at [1309, 353] on icon "Close" at bounding box center [1308, 353] width 8 height 10
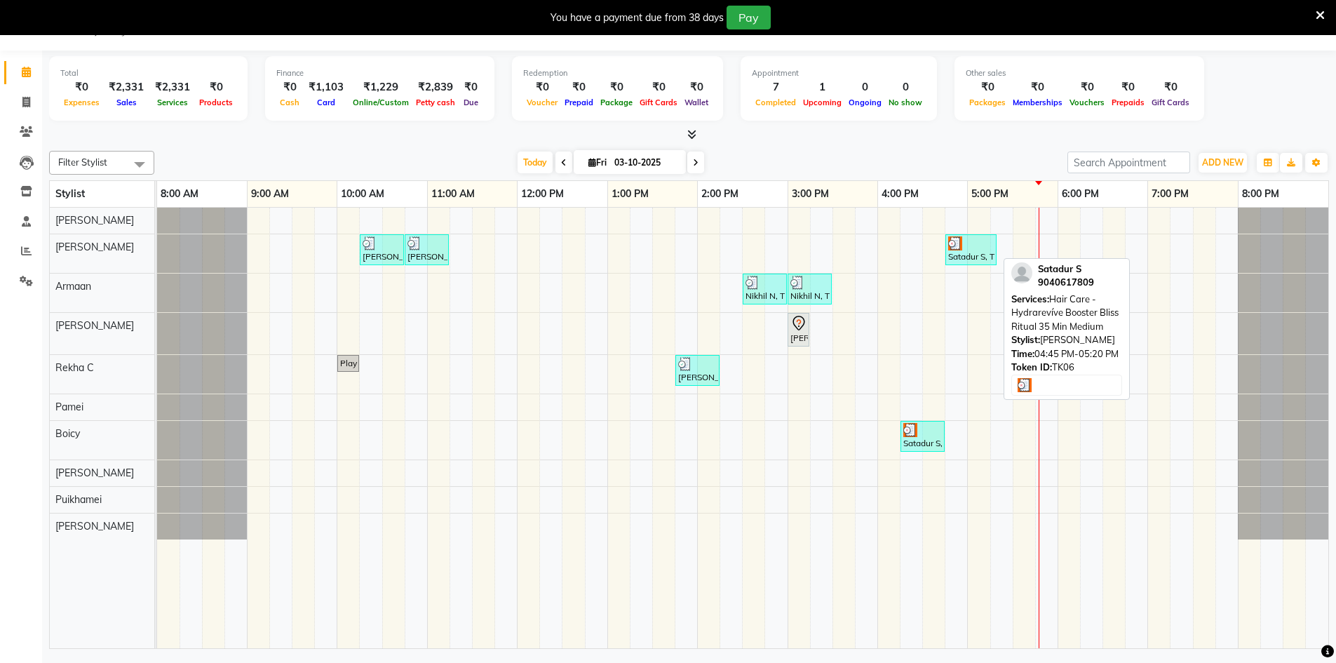
click at [956, 252] on div "Satadur S, TK06, 04:45 PM-05:20 PM, Hair Care - Hydrarevíve Booster Bliss Ritua…" at bounding box center [971, 249] width 48 height 27
select select "3"
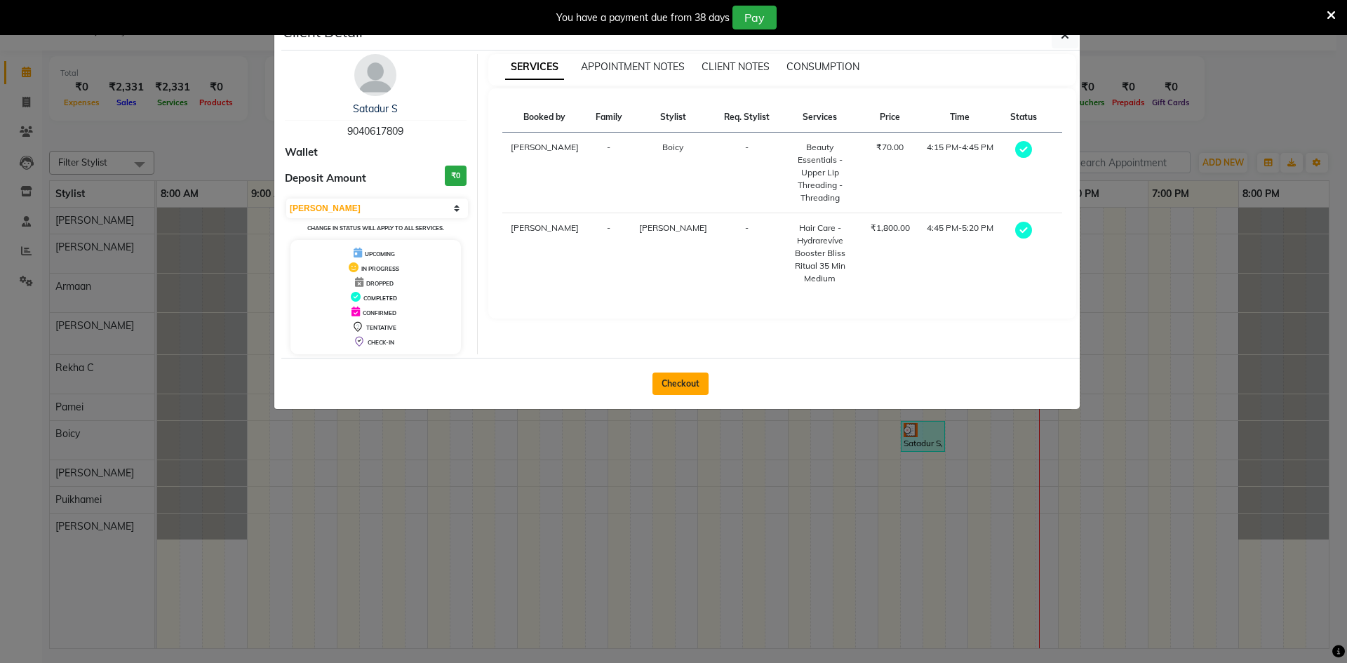
click at [670, 381] on button "Checkout" at bounding box center [680, 383] width 56 height 22
select select "service"
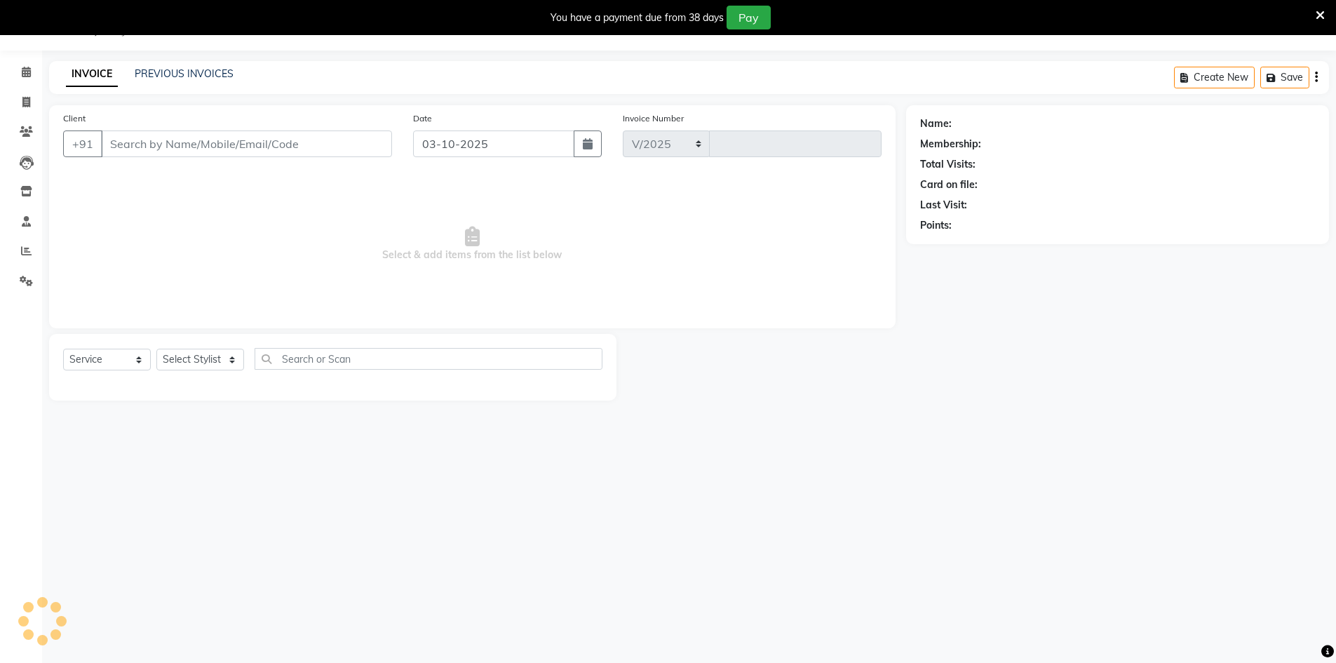
select select "8631"
type input "0266"
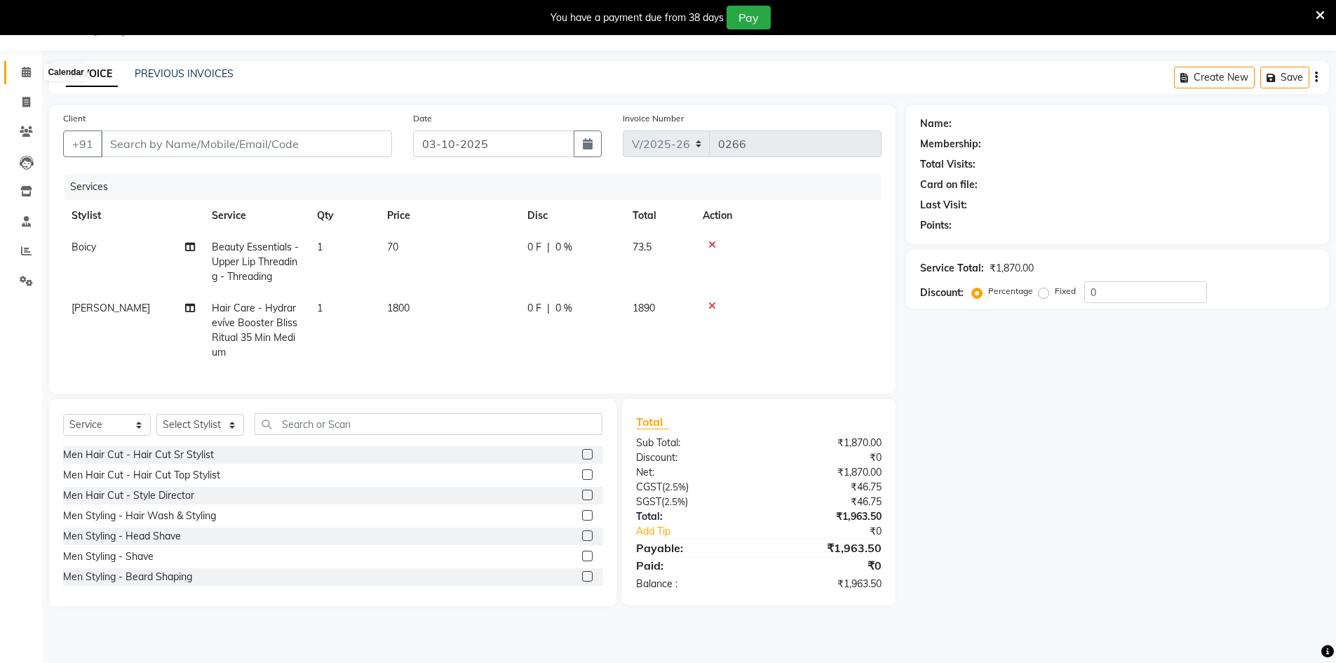
type input "9040617809"
select select "88576"
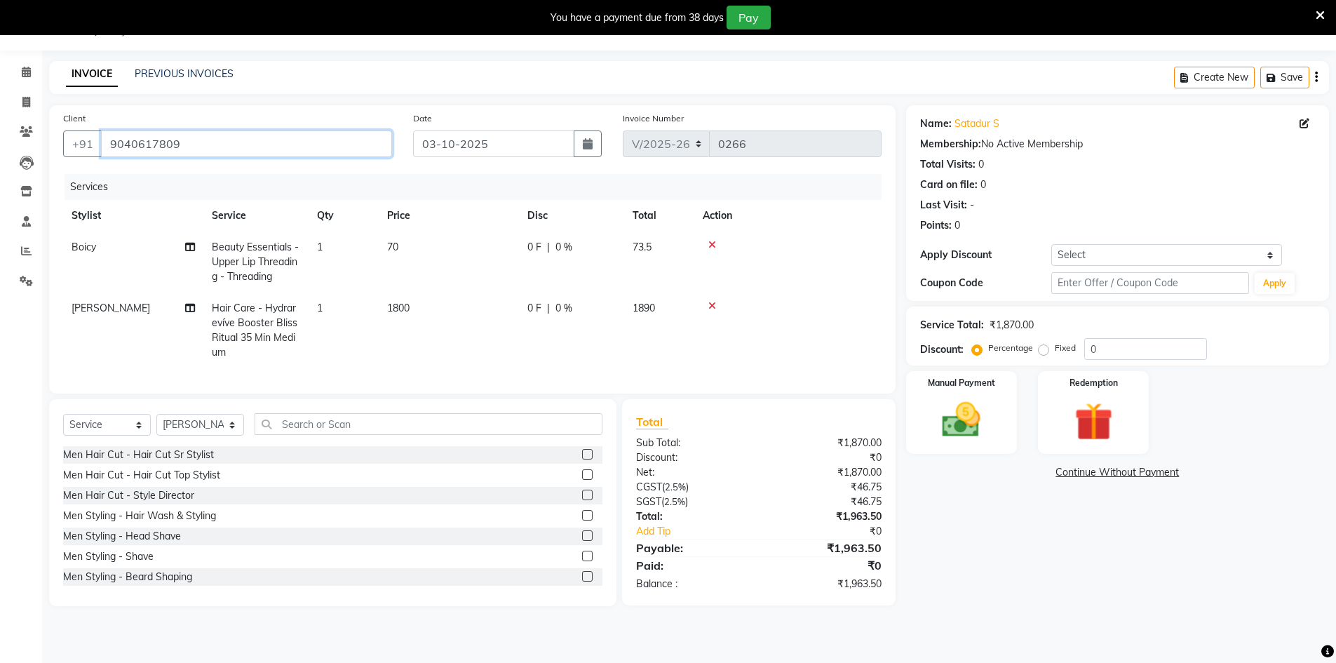
click at [207, 147] on input "9040617809" at bounding box center [246, 143] width 291 height 27
click at [182, 141] on input "9040617809" at bounding box center [246, 143] width 291 height 27
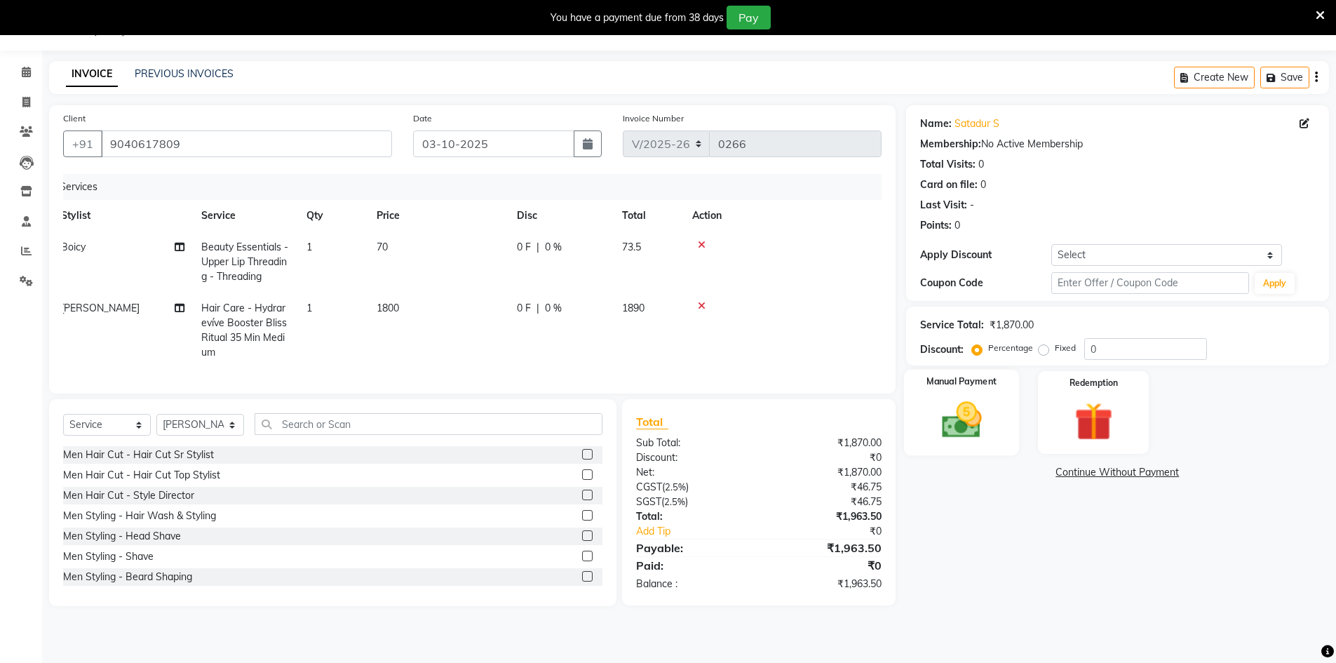
click at [959, 436] on img at bounding box center [961, 420] width 65 height 46
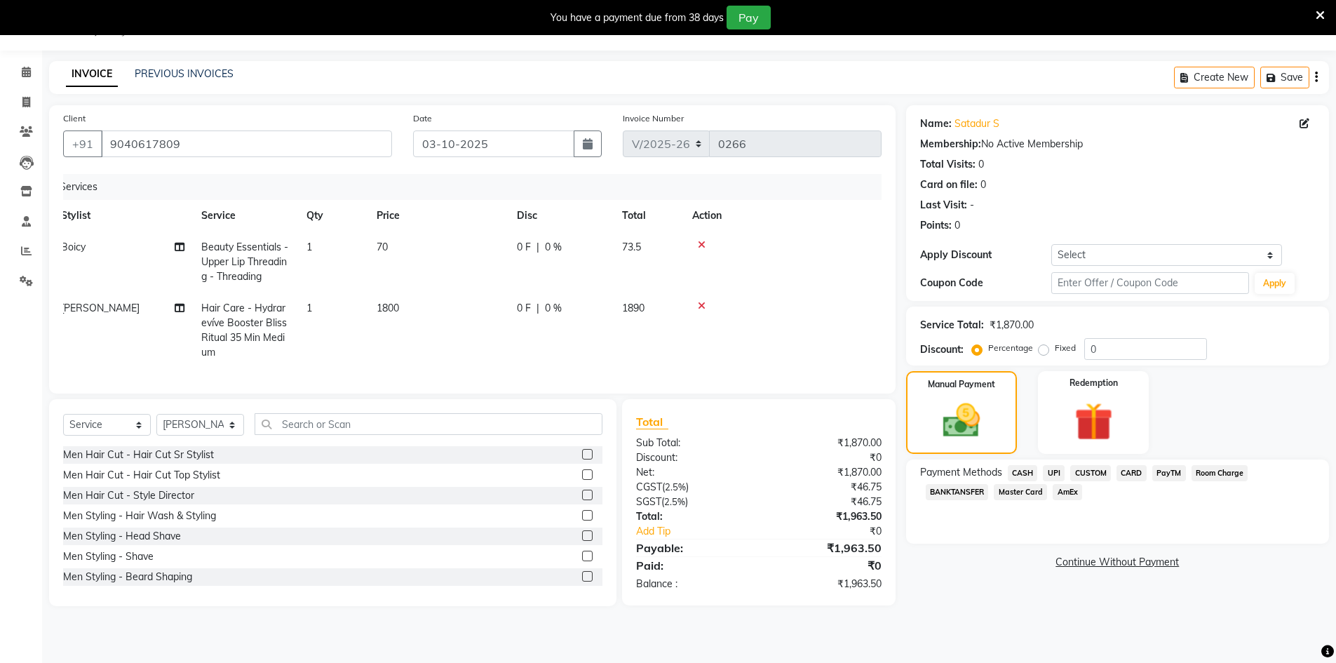
click at [1082, 473] on span "CUSTOM" at bounding box center [1090, 473] width 41 height 16
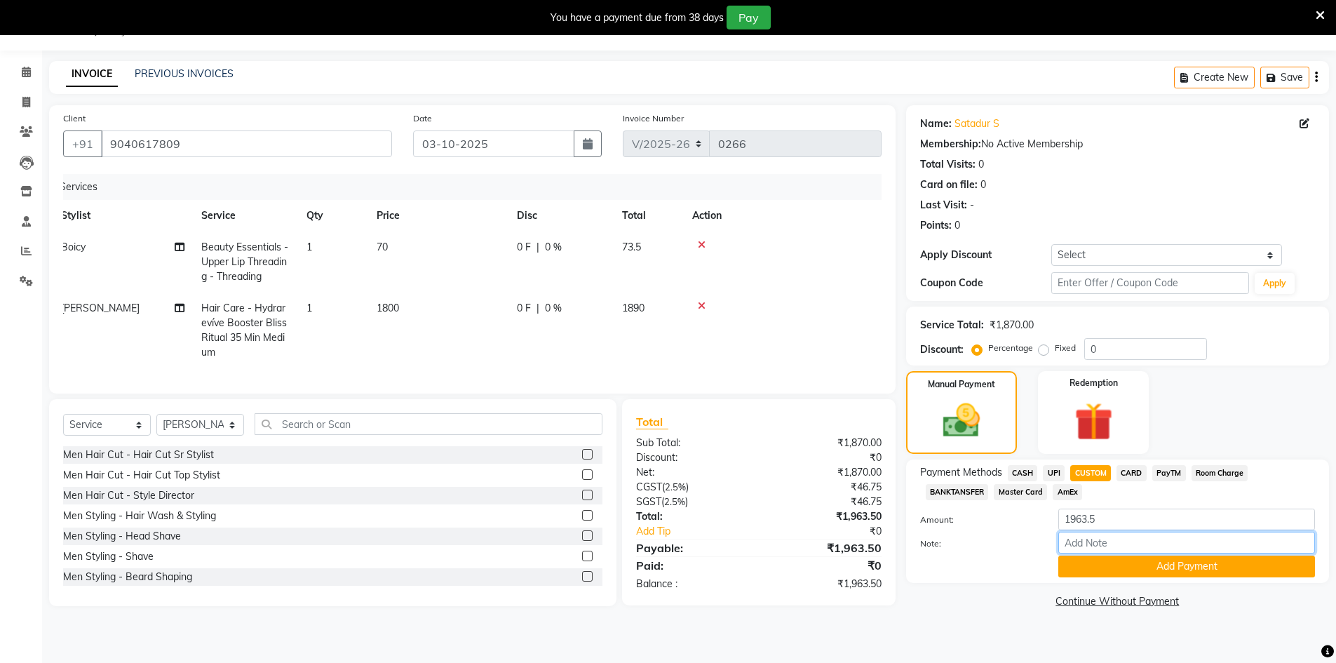
click at [1102, 544] on input "Note:" at bounding box center [1186, 543] width 257 height 22
type input "upi"
click at [1134, 573] on button "Add Payment" at bounding box center [1186, 566] width 257 height 22
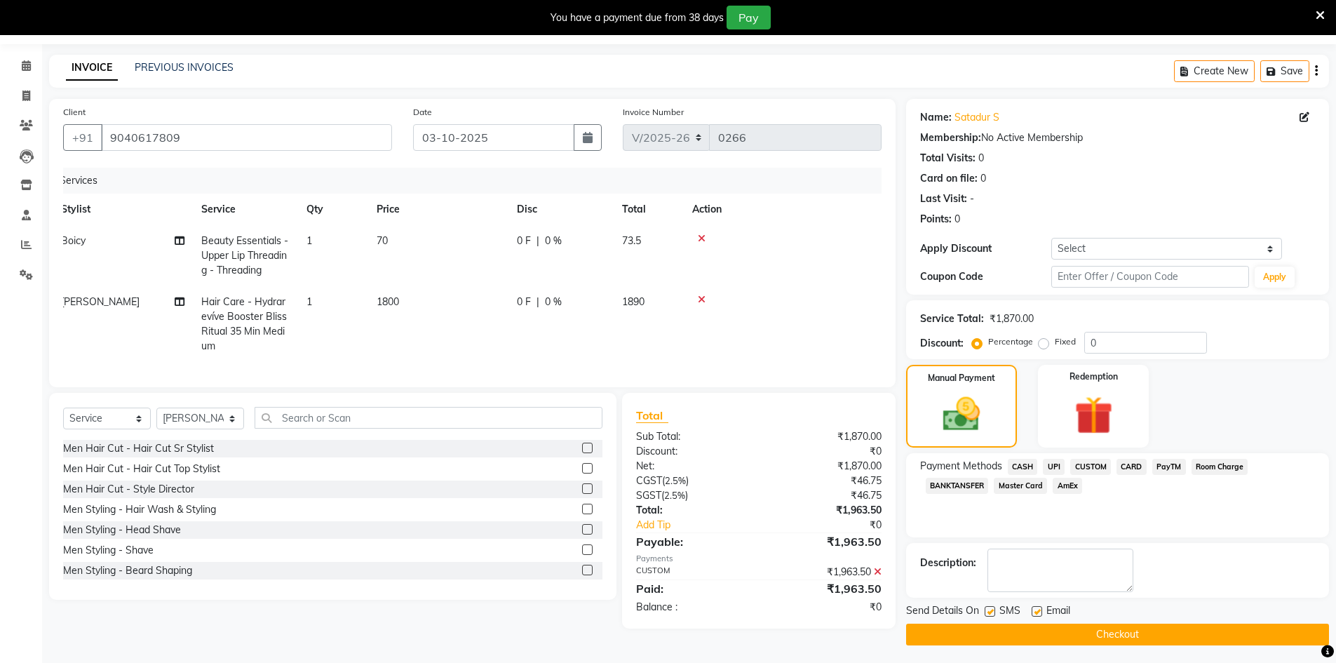
scroll to position [45, 0]
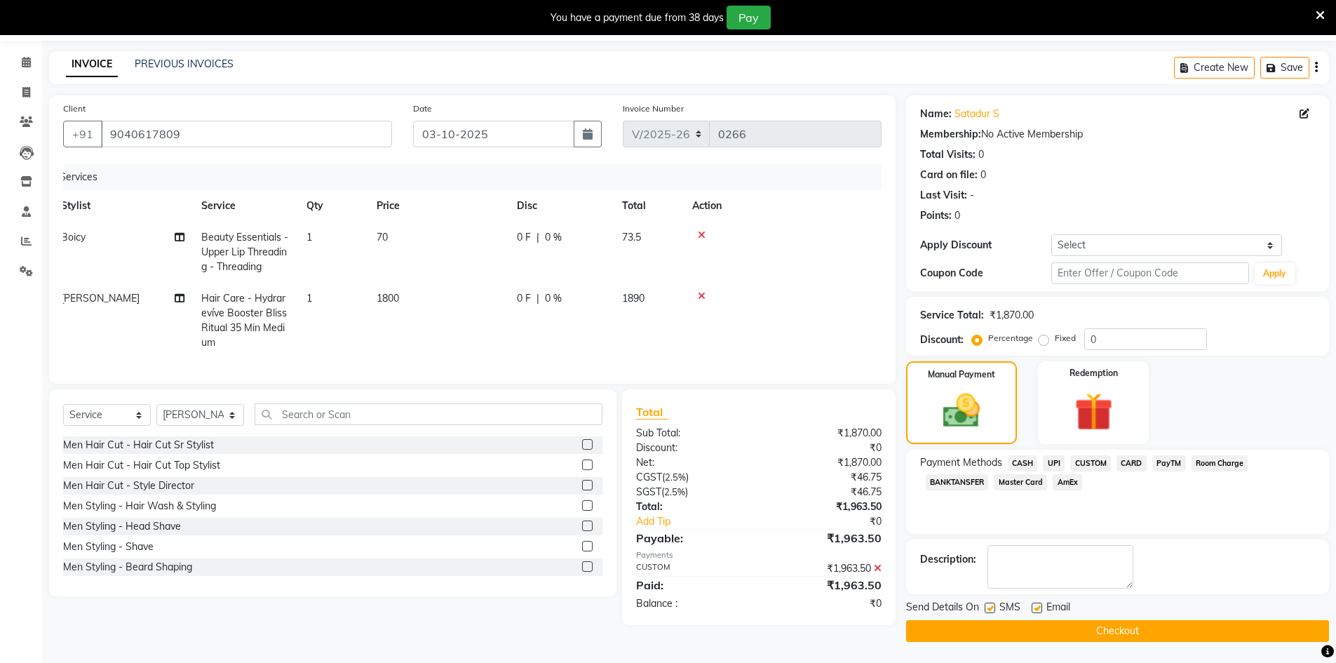
click at [1071, 619] on div "Send Details On SMS Email Checkout" at bounding box center [1117, 621] width 423 height 42
click at [1076, 635] on button "Checkout" at bounding box center [1117, 631] width 423 height 22
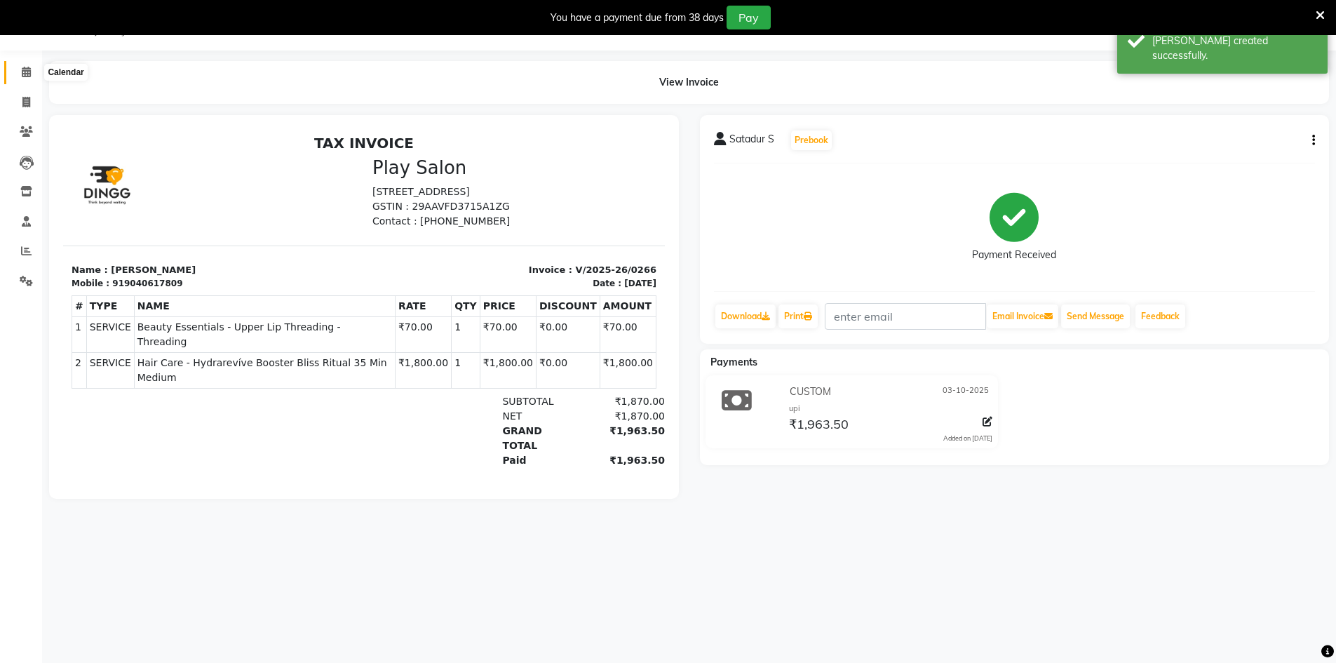
click at [26, 72] on icon at bounding box center [26, 72] width 9 height 11
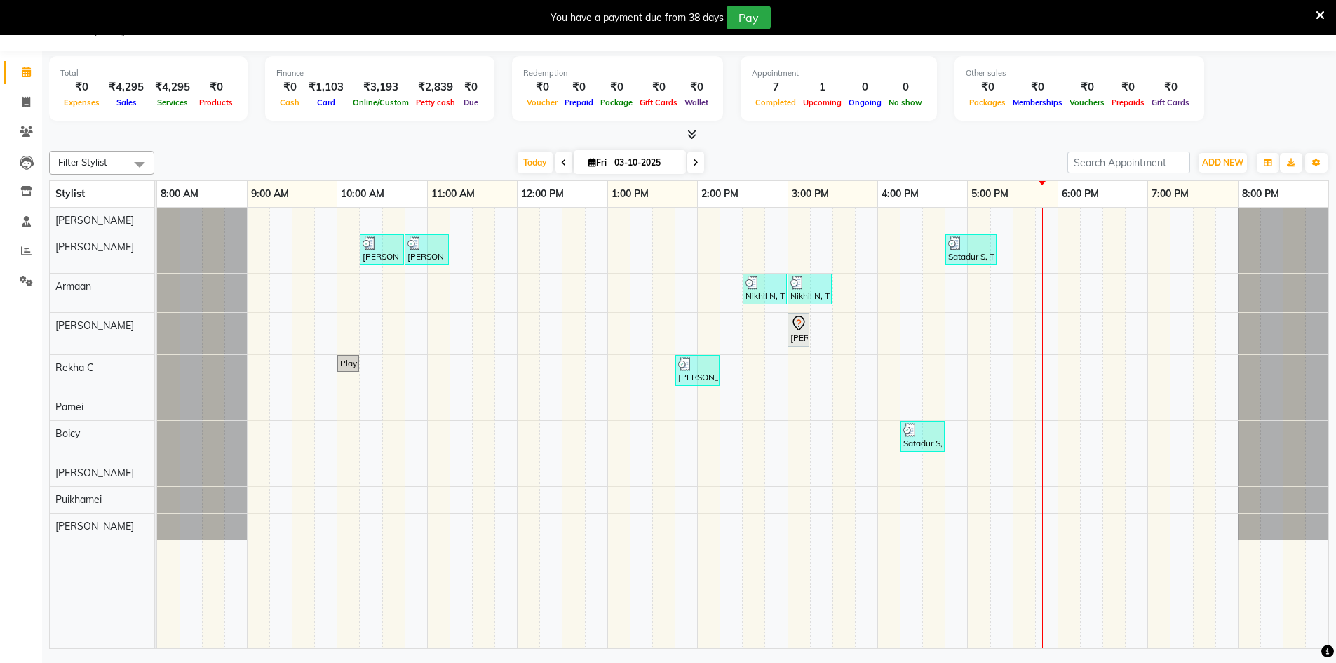
click at [575, 165] on span "Fri 03-10-2025" at bounding box center [630, 162] width 112 height 24
click at [556, 164] on span at bounding box center [563, 162] width 17 height 22
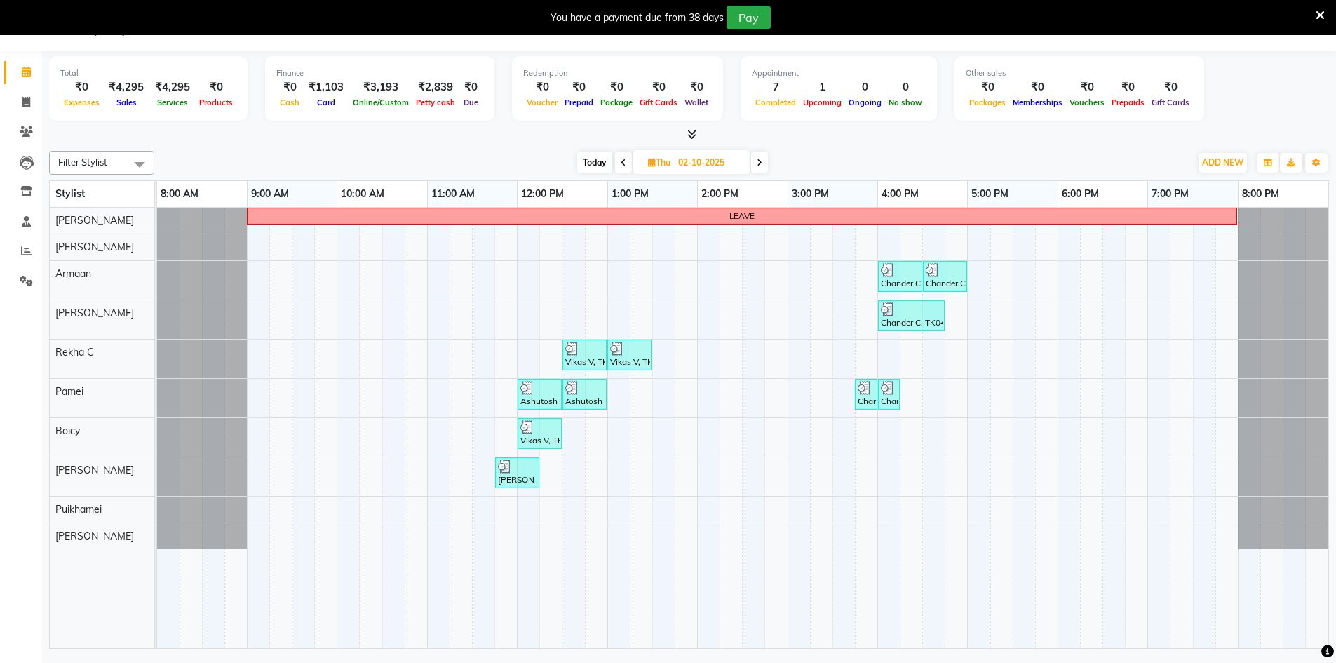
click at [626, 158] on span at bounding box center [623, 162] width 17 height 22
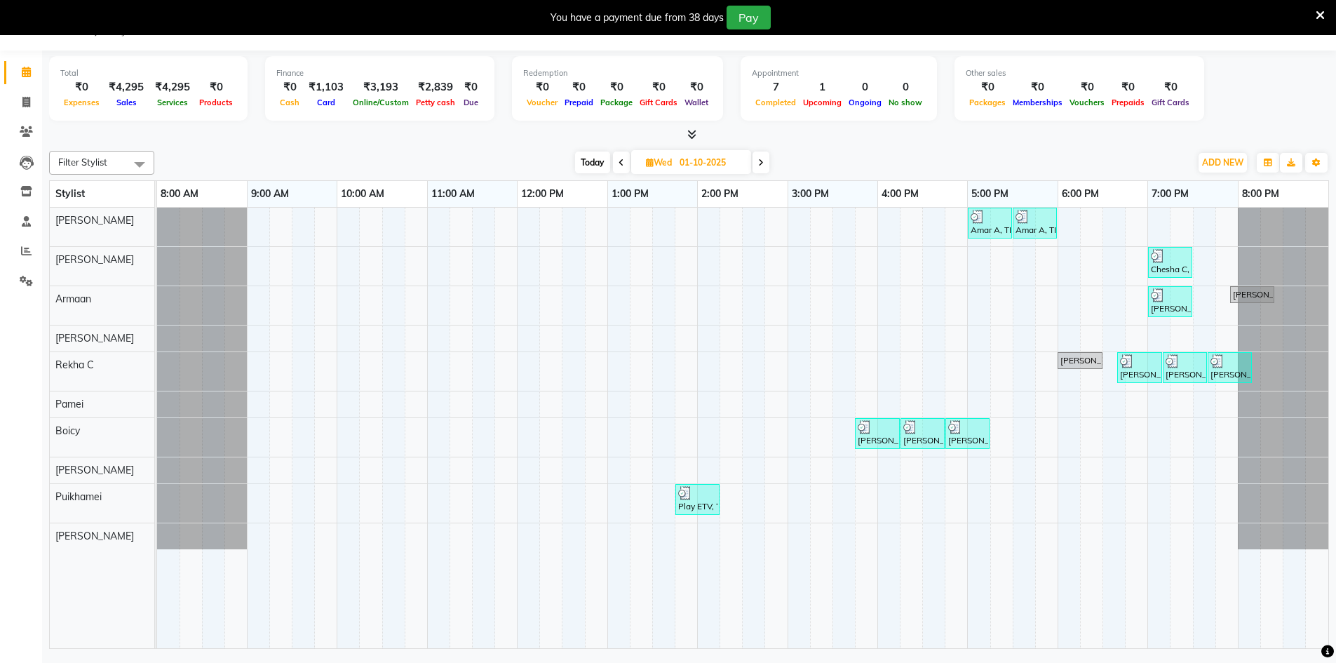
click at [617, 163] on span at bounding box center [621, 162] width 17 height 22
type input "[DATE]"
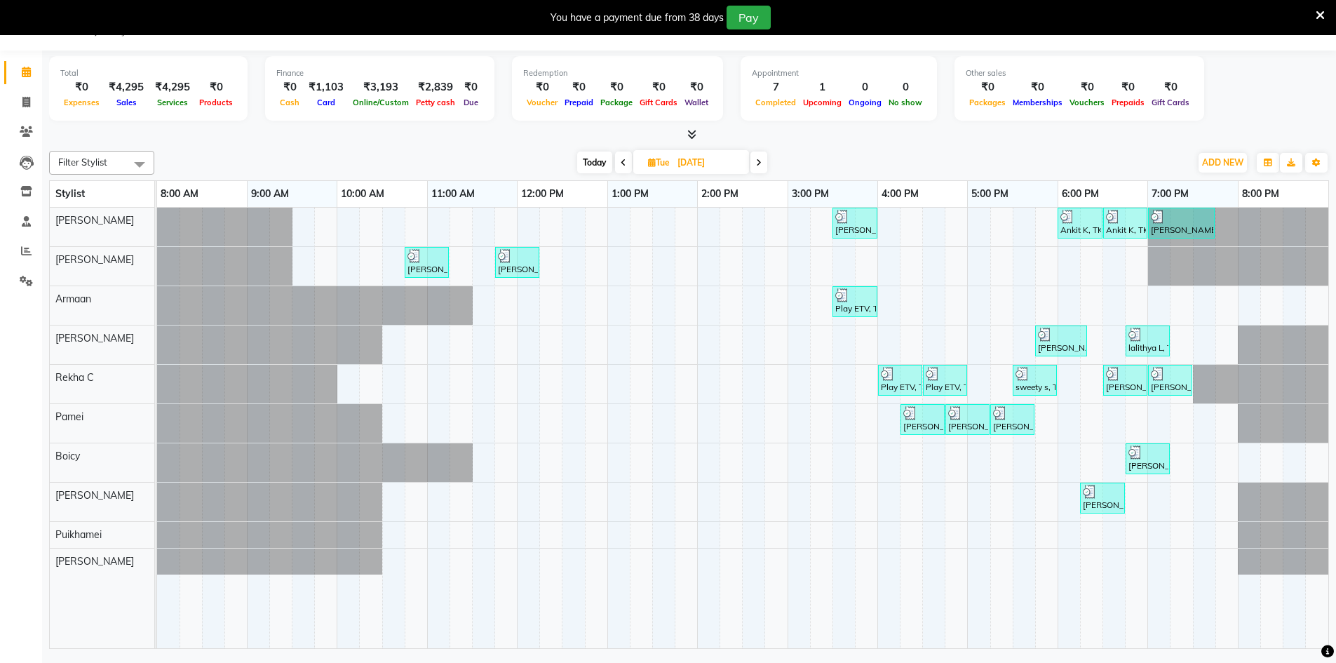
click at [708, 154] on input "[DATE]" at bounding box center [708, 162] width 70 height 21
select select "9"
select select "2025"
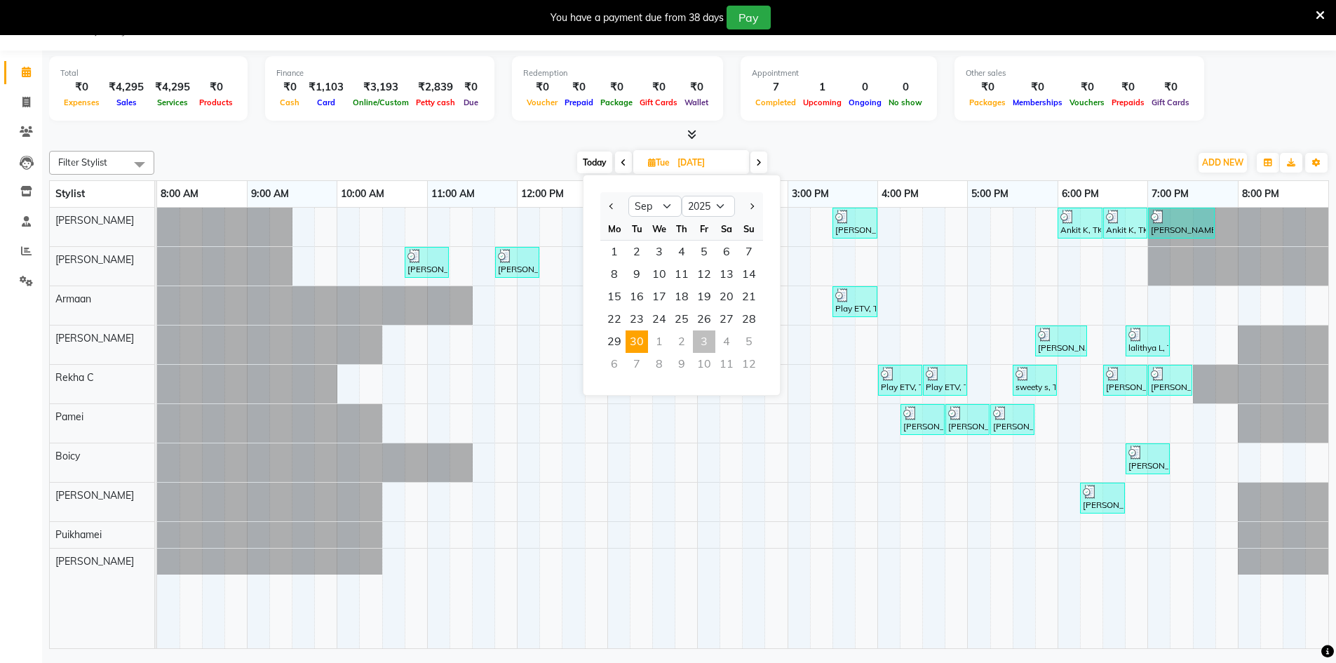
click at [640, 337] on span "30" at bounding box center [637, 341] width 22 height 22
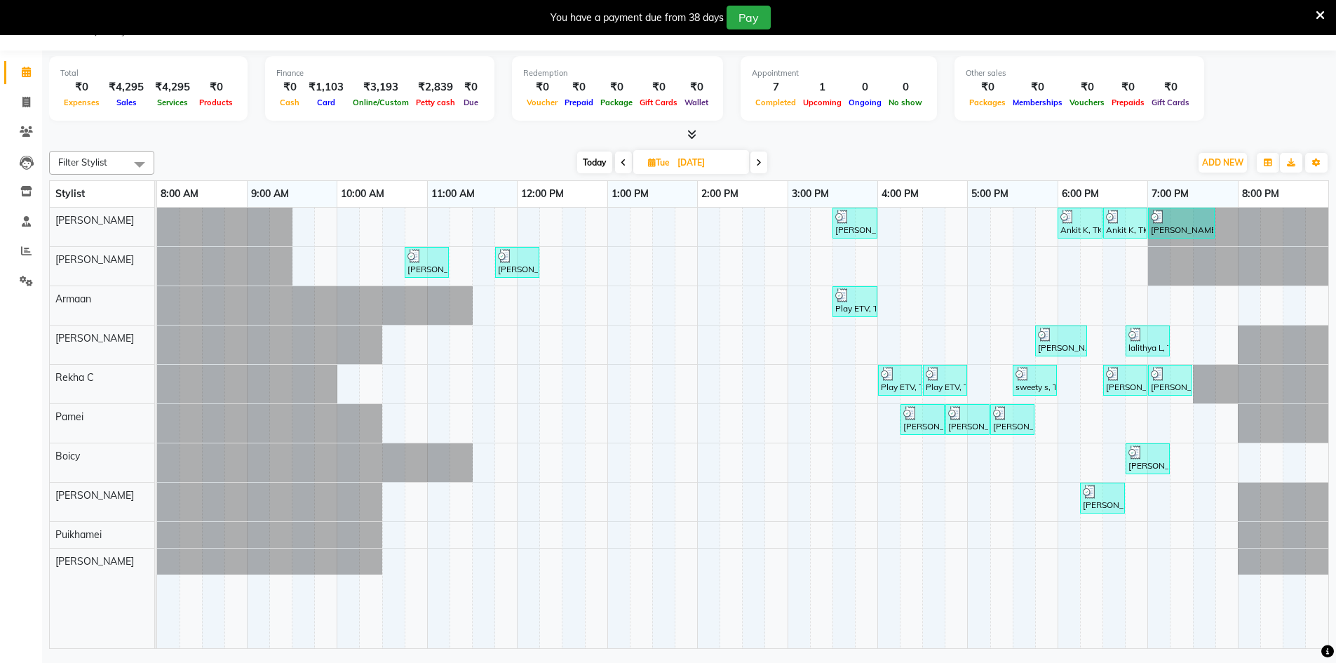
click at [720, 162] on input "[DATE]" at bounding box center [708, 162] width 70 height 21
select select "9"
select select "2025"
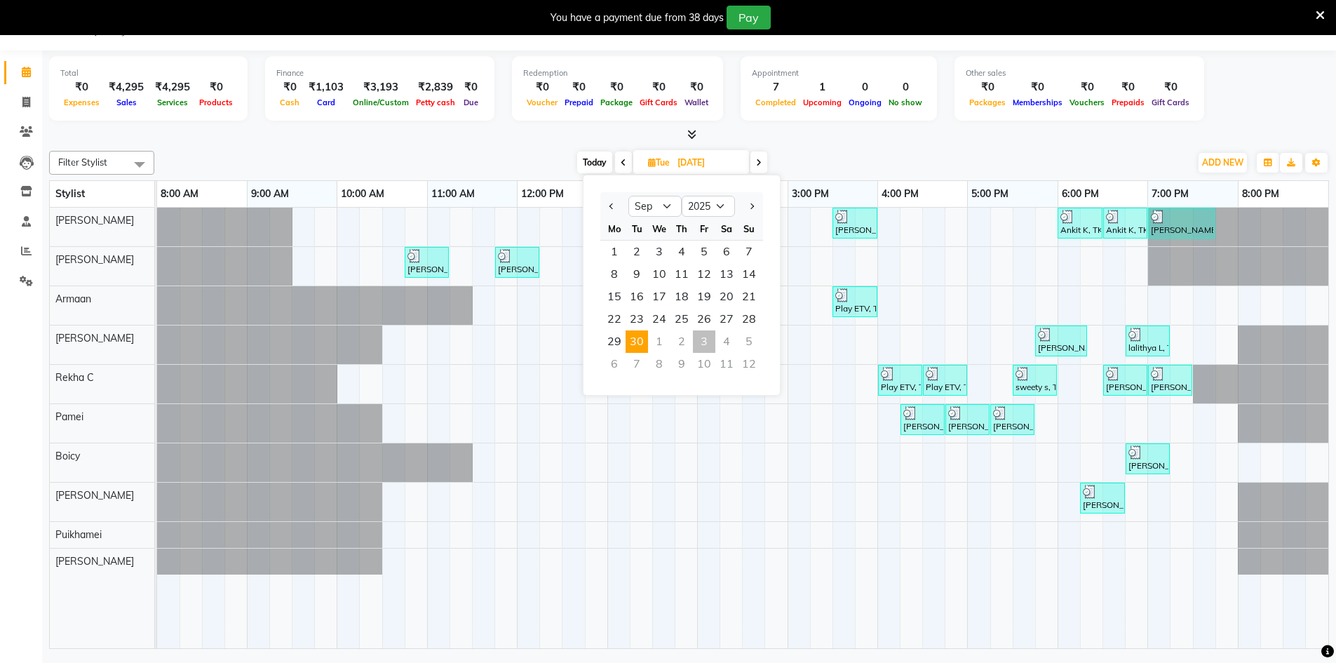
click at [702, 339] on div "3" at bounding box center [704, 341] width 22 height 22
type input "03-10-2025"
